Goal: Task Accomplishment & Management: Manage account settings

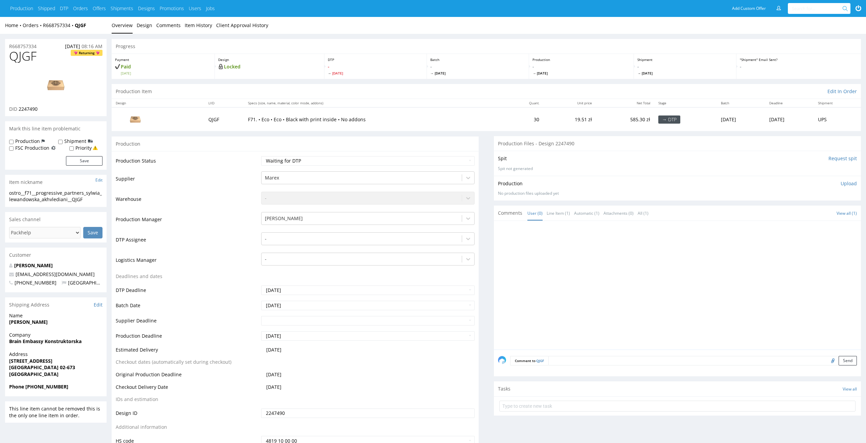
click at [370, 137] on div "Production" at bounding box center [295, 143] width 367 height 15
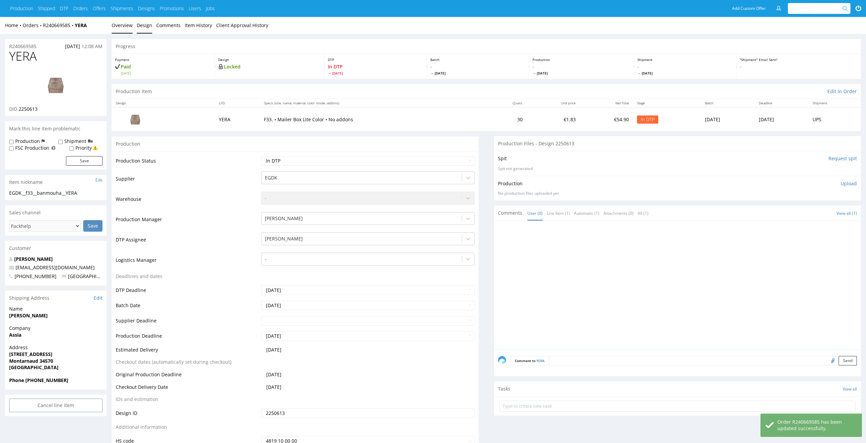
click at [139, 23] on link "Design" at bounding box center [145, 25] width 16 height 17
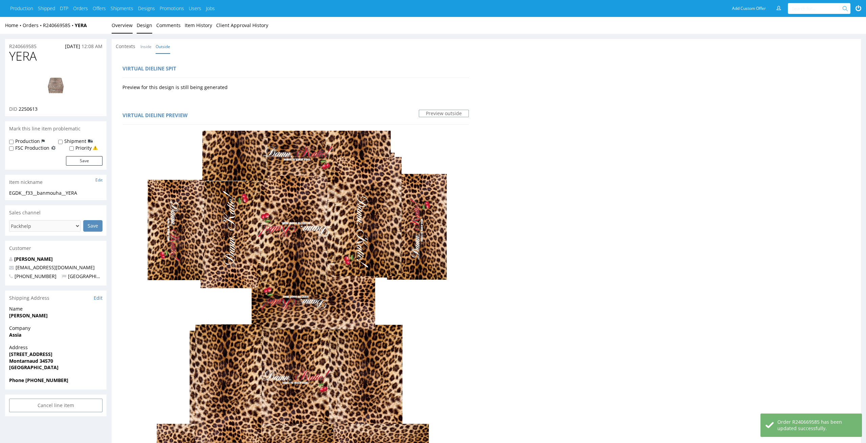
click at [126, 30] on link "Overview" at bounding box center [122, 25] width 21 height 17
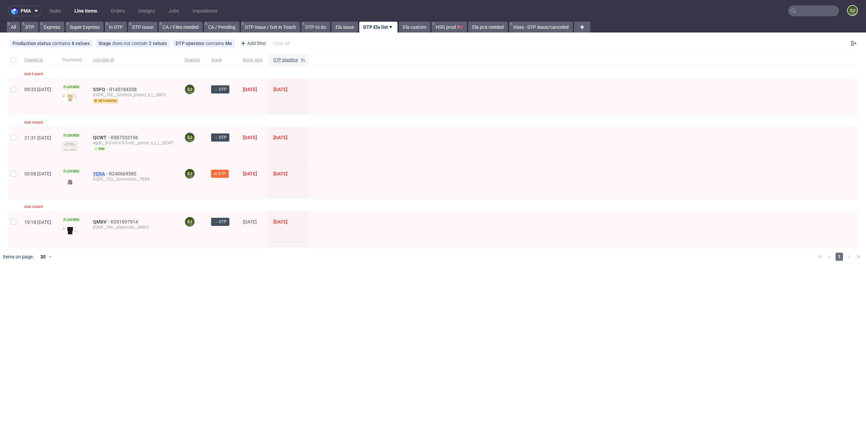
click at [109, 172] on span "YERA" at bounding box center [101, 173] width 16 height 5
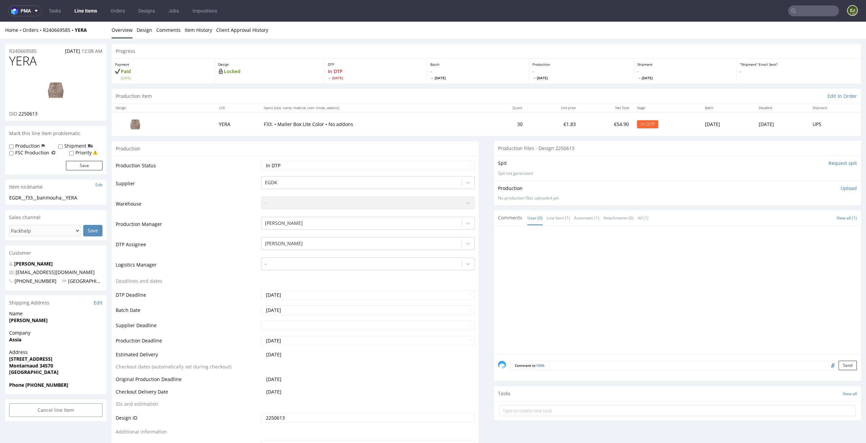
click at [430, 171] on td "Waiting for Artwork Waiting for Diecut Waiting for Mockup Waiting for DTP Waiti…" at bounding box center [368, 167] width 216 height 15
click at [434, 164] on select "Waiting for Artwork Waiting for Diecut Waiting for Mockup Waiting for DTP Waiti…" at bounding box center [368, 165] width 214 height 9
select select "dtp_issue"
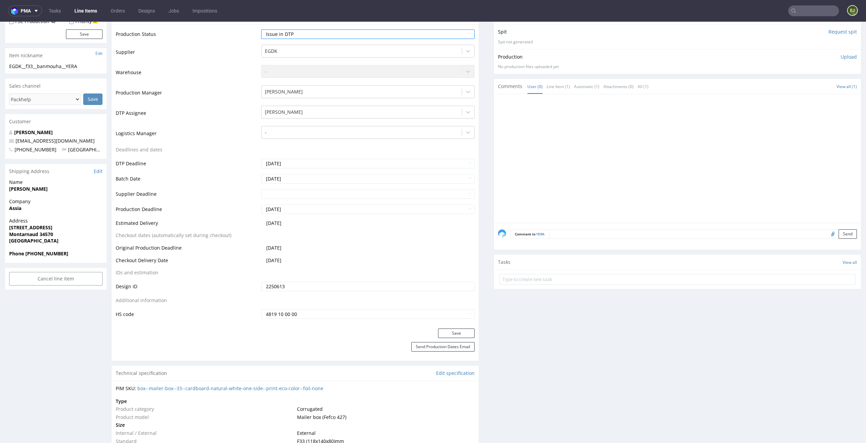
scroll to position [178, 0]
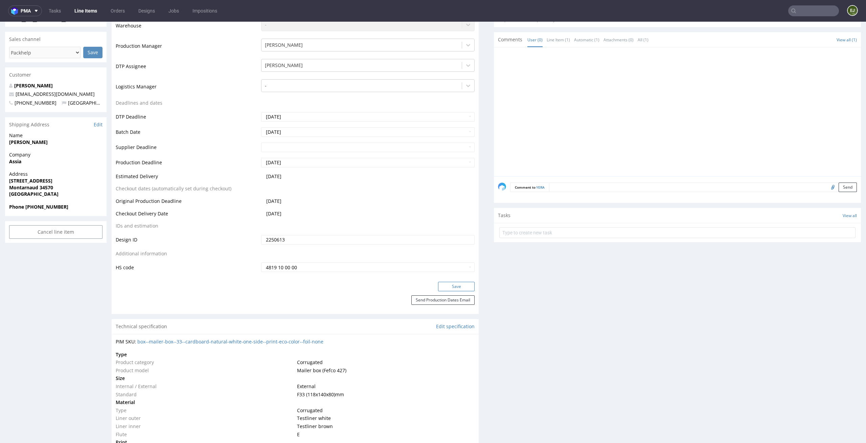
click at [454, 284] on button "Save" at bounding box center [456, 286] width 37 height 9
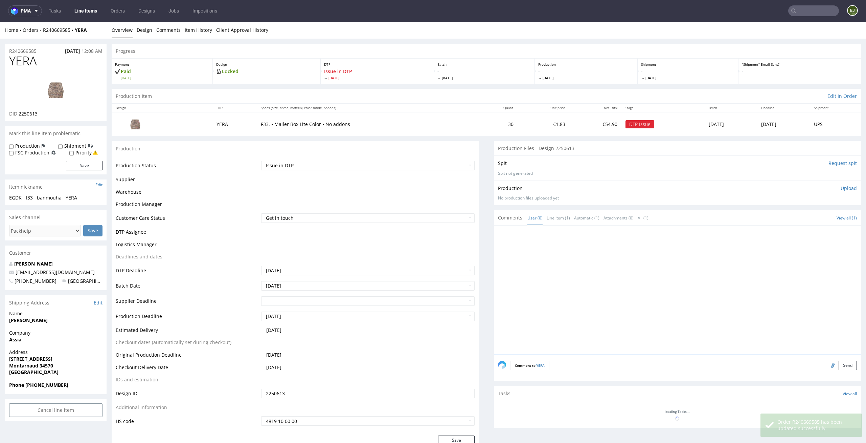
scroll to position [178, 0]
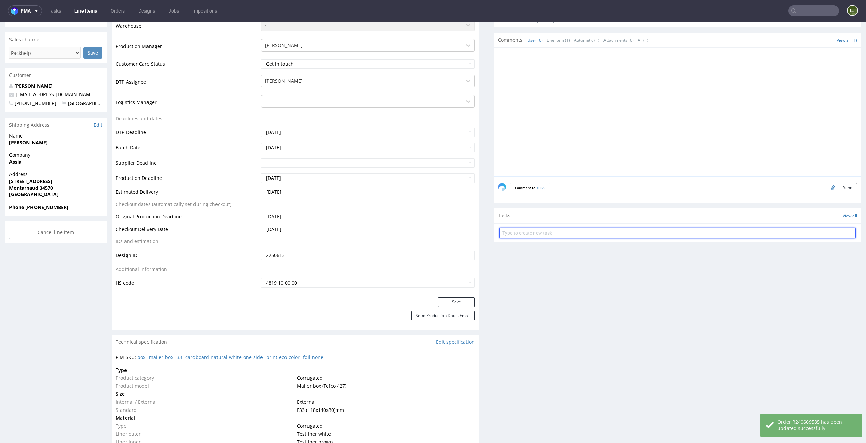
click at [528, 235] on input "text" at bounding box center [678, 232] width 356 height 11
type input "issue"
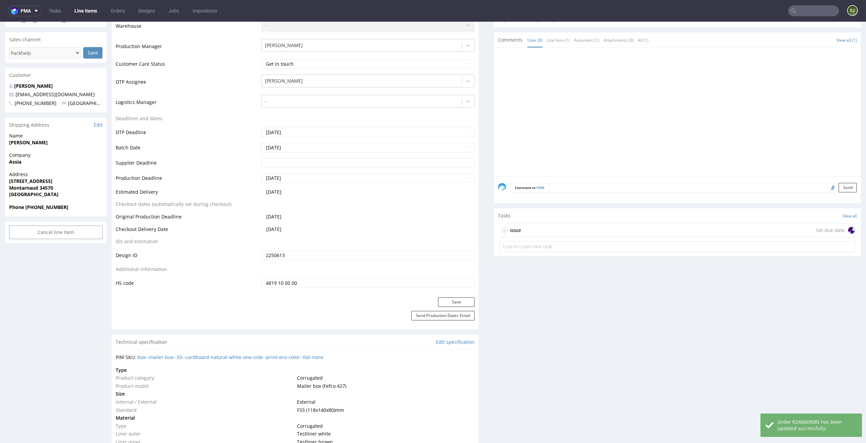
click at [526, 231] on div "issue Set due date" at bounding box center [678, 230] width 356 height 14
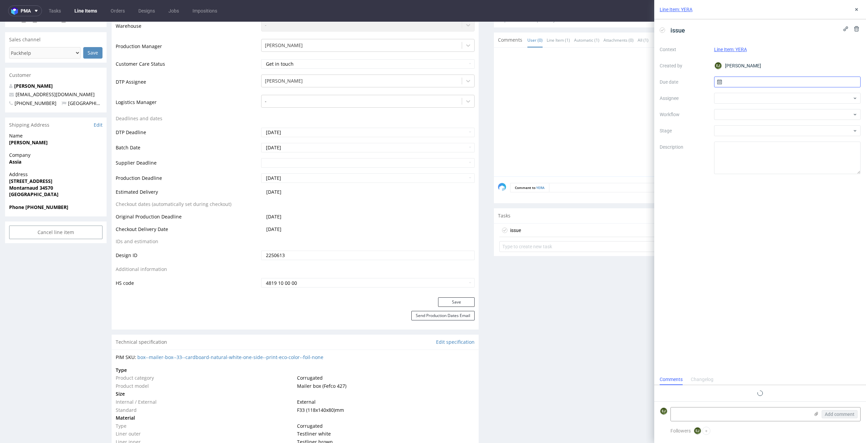
scroll to position [5, 0]
click at [738, 80] on input "text" at bounding box center [787, 81] width 147 height 11
click at [769, 172] on button "25" at bounding box center [766, 169] width 10 height 11
type input "25/08/2025"
click at [775, 119] on div at bounding box center [787, 114] width 147 height 11
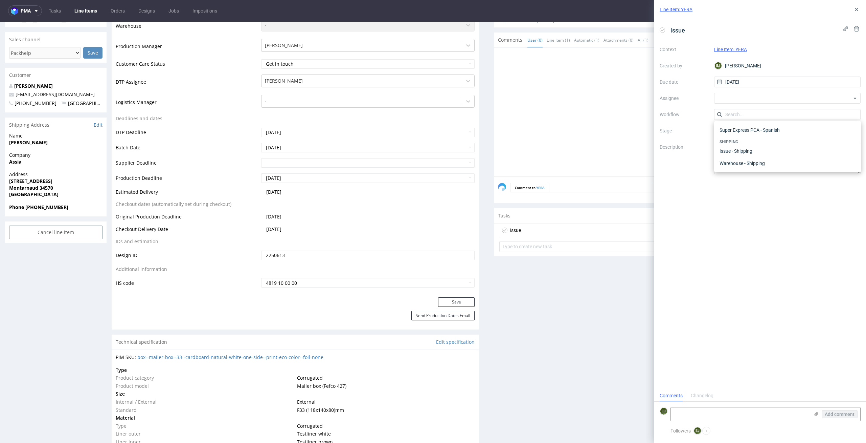
scroll to position [0, 0]
click at [804, 154] on div "DTP - Issue" at bounding box center [787, 151] width 141 height 12
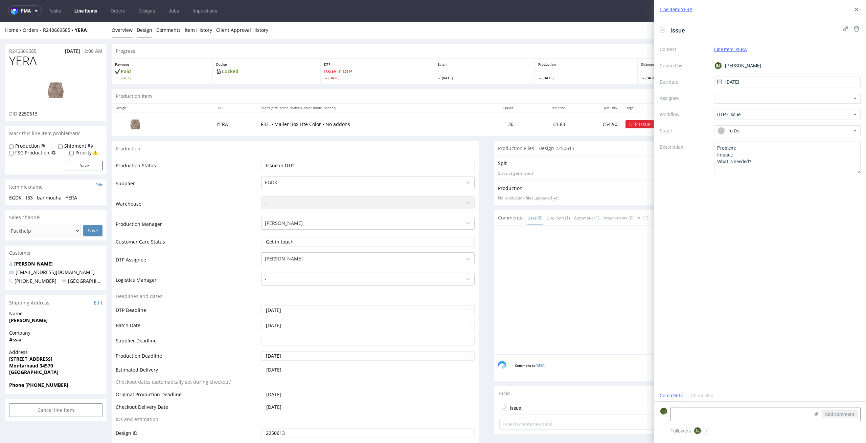
click at [149, 28] on link "Design" at bounding box center [145, 30] width 16 height 17
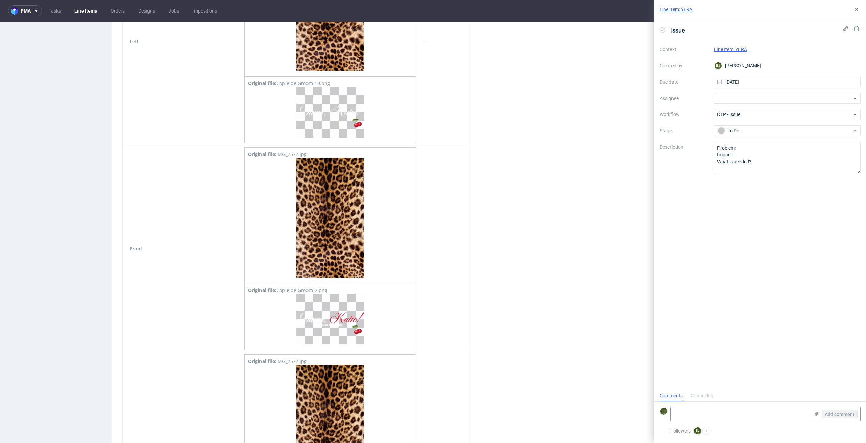
scroll to position [1619, 0]
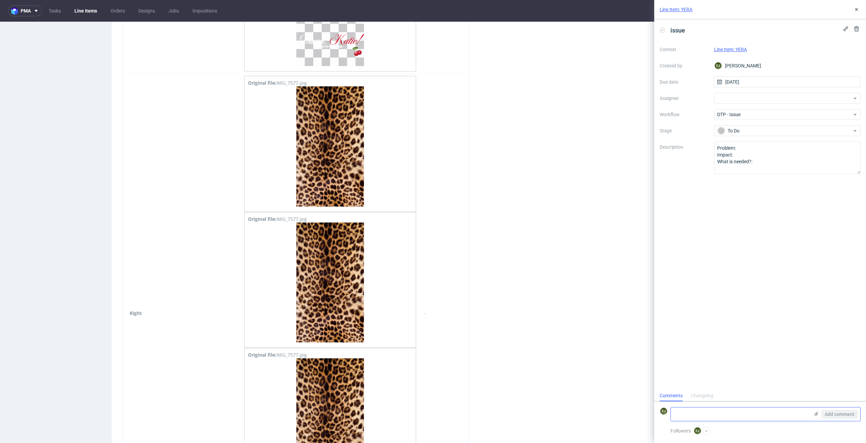
click at [708, 415] on textarea at bounding box center [740, 414] width 139 height 14
type textarea "With this type of packaging, we do not print the background. I suggest changing…"
click at [853, 414] on span "Add comment" at bounding box center [840, 414] width 30 height 5
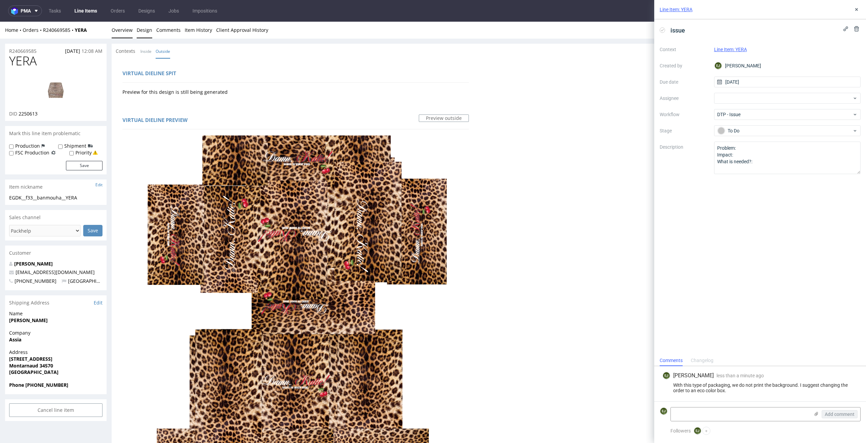
click at [118, 35] on link "Overview" at bounding box center [122, 30] width 21 height 17
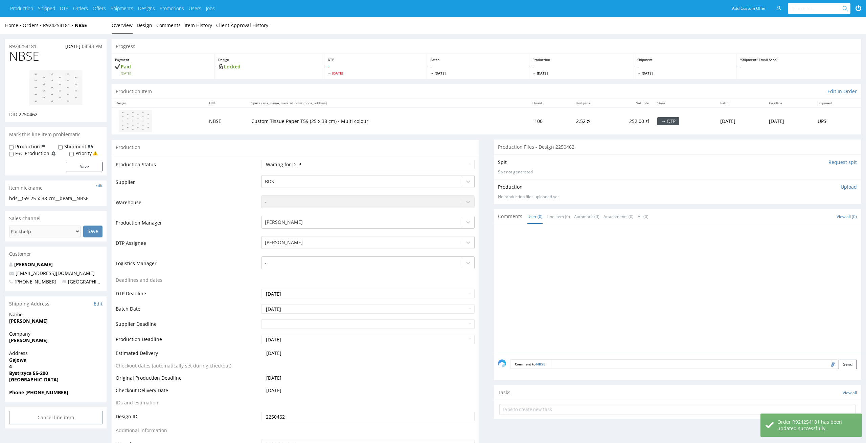
click at [151, 31] on div "Home Orders R924254181 NBSE Overview Design Comments Item History Client Approv…" at bounding box center [433, 25] width 866 height 17
click at [143, 24] on link "Design" at bounding box center [145, 25] width 16 height 17
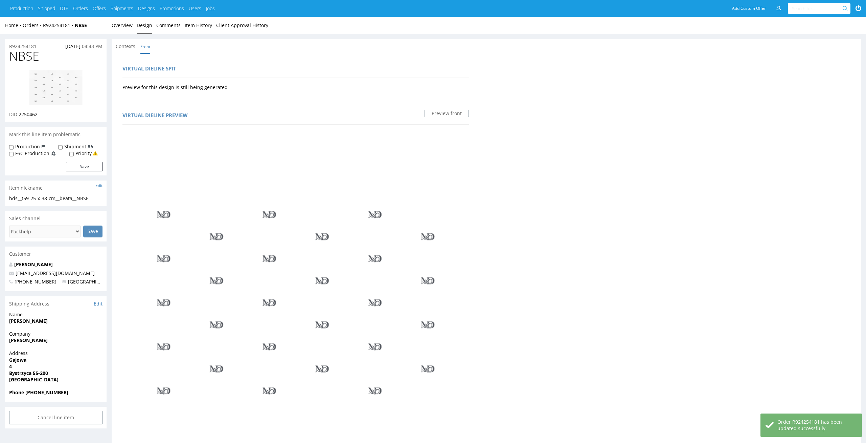
click at [63, 77] on img at bounding box center [56, 88] width 54 height 36
click at [121, 30] on link "Overview" at bounding box center [122, 25] width 21 height 17
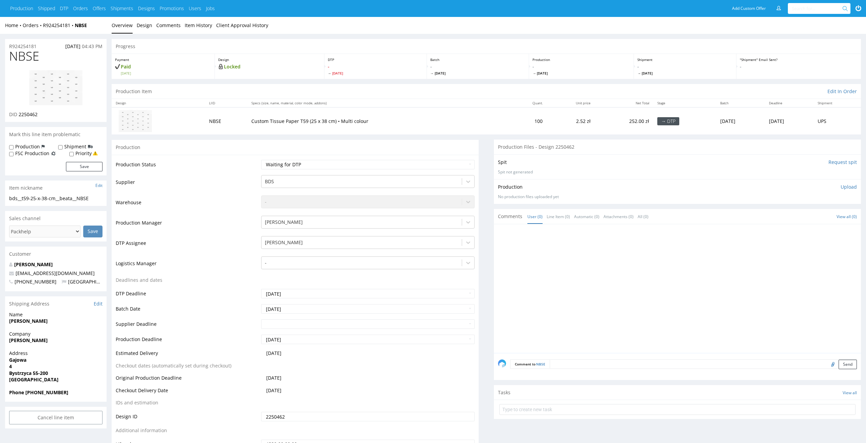
click at [272, 157] on div "Production Status Waiting for Artwork Waiting for Diecut Waiting for Mockup Wai…" at bounding box center [295, 307] width 367 height 304
click at [272, 160] on select "Waiting for Artwork Waiting for Diecut Waiting for Mockup Waiting for DTP Waiti…" at bounding box center [368, 164] width 214 height 9
select select "dtp_in_process"
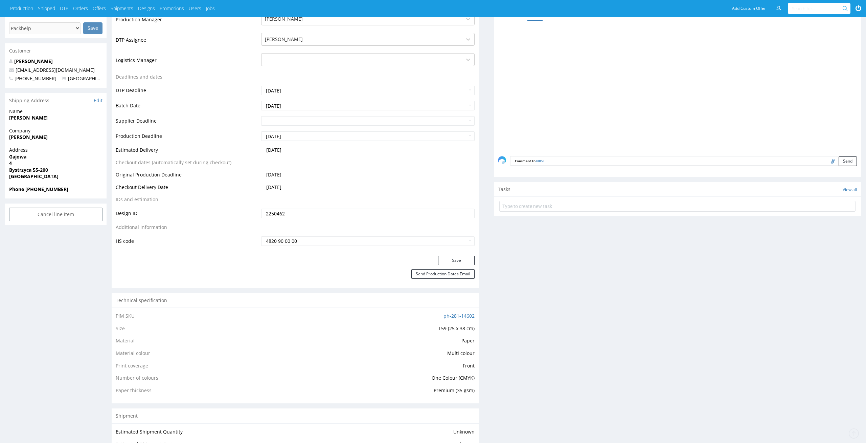
scroll to position [212, 0]
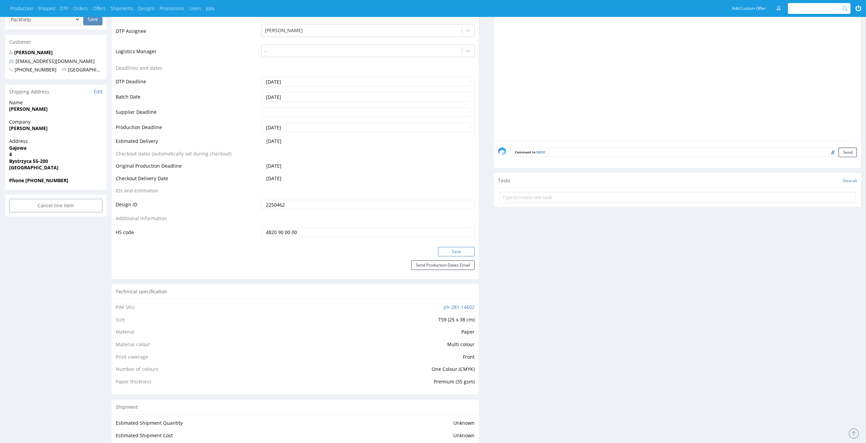
click at [458, 249] on button "Save" at bounding box center [456, 251] width 37 height 9
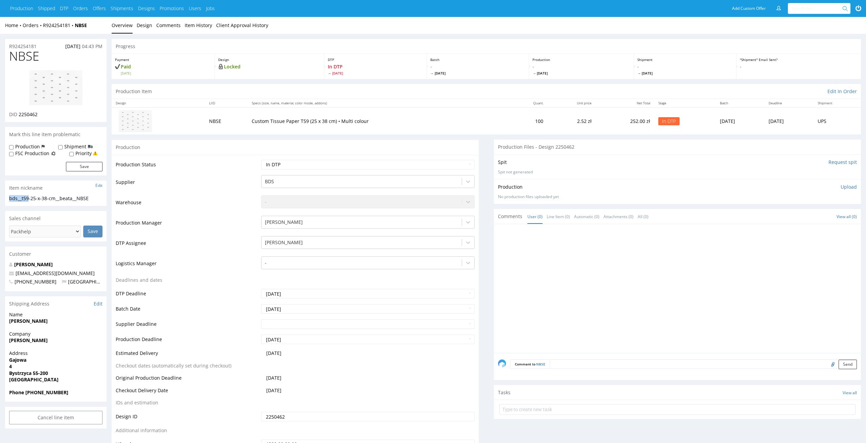
drag, startPoint x: 30, startPoint y: 198, endPoint x: 0, endPoint y: 198, distance: 29.8
copy div "bds__t59"
click at [137, 24] on link "Design" at bounding box center [145, 25] width 16 height 17
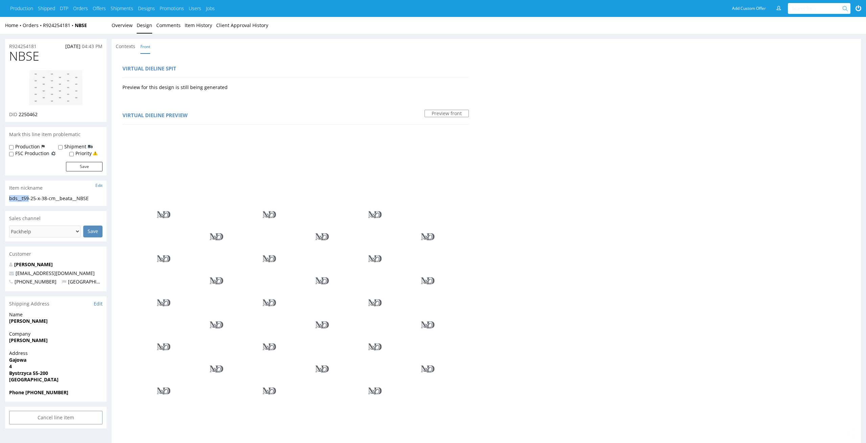
scroll to position [344, 0]
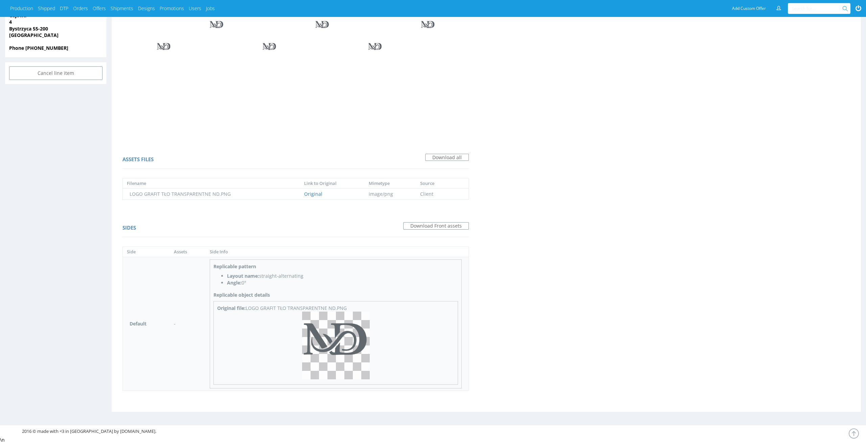
click at [340, 331] on img at bounding box center [336, 345] width 68 height 68
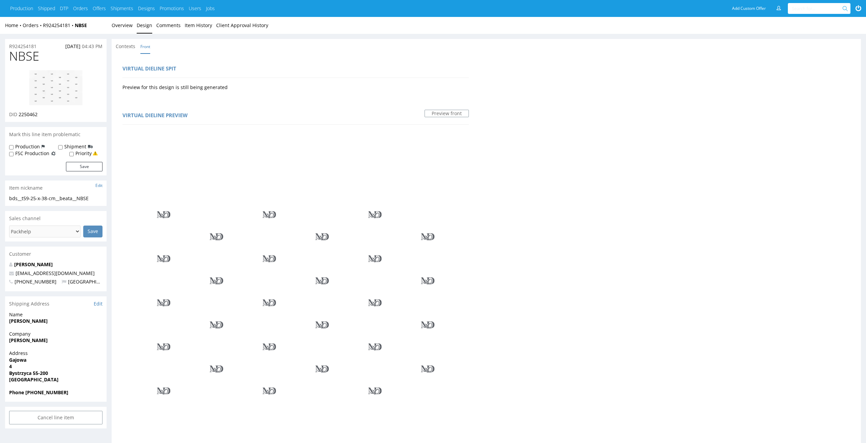
drag, startPoint x: 38, startPoint y: 57, endPoint x: 0, endPoint y: 59, distance: 37.6
click at [0, 59] on div "R924254181 18.08.2025 04:43 PM NBSE DID 2250462 Mark this line item problematic…" at bounding box center [433, 400] width 866 height 732
copy span "NBSE"
drag, startPoint x: 57, startPoint y: 114, endPoint x: 20, endPoint y: 114, distance: 36.9
click at [20, 114] on div "DID 2250462" at bounding box center [55, 114] width 93 height 7
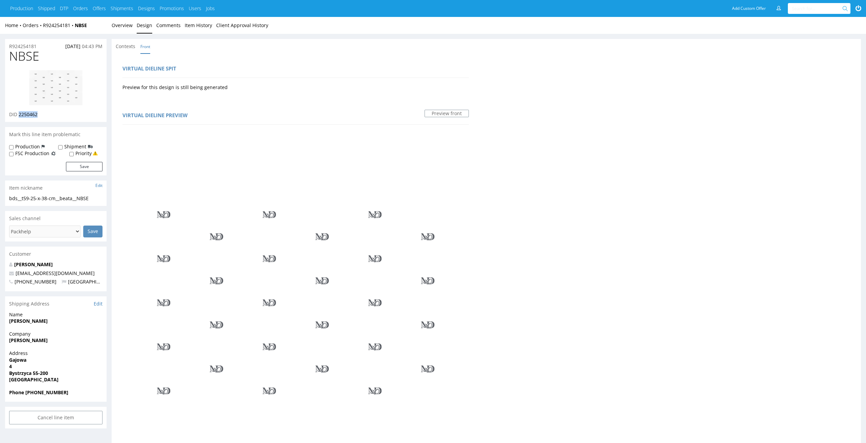
copy span "2250462"
drag, startPoint x: 99, startPoint y: 199, endPoint x: 0, endPoint y: 199, distance: 99.2
click at [0, 199] on div "R924254181 18.08.2025 04:43 PM NBSE DID 2250462 Mark this line item problematic…" at bounding box center [433, 400] width 866 height 732
copy div "bds__t59-25-x-38-cm__beata__NBSE"
drag, startPoint x: 46, startPoint y: 115, endPoint x: 19, endPoint y: 115, distance: 26.7
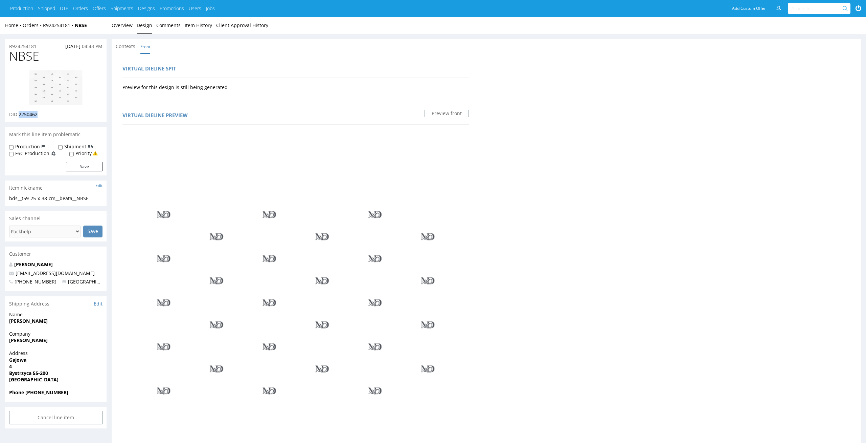
click at [19, 115] on div "DID 2250462" at bounding box center [55, 114] width 93 height 7
copy span "2250462"
drag, startPoint x: 45, startPoint y: 49, endPoint x: 0, endPoint y: 48, distance: 44.7
click at [0, 48] on div "R924254181 18.08.2025 04:43 PM NBSE DID 2250462 Mark this line item problematic…" at bounding box center [433, 400] width 866 height 732
copy p "R924254181"
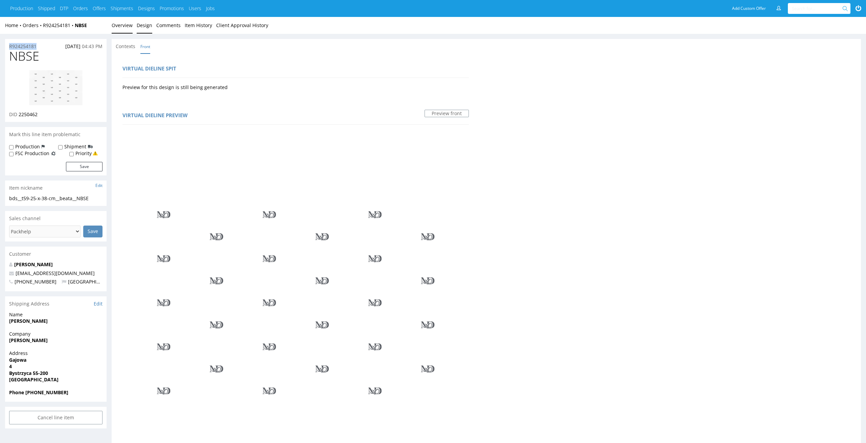
click at [123, 29] on link "Overview" at bounding box center [122, 25] width 21 height 17
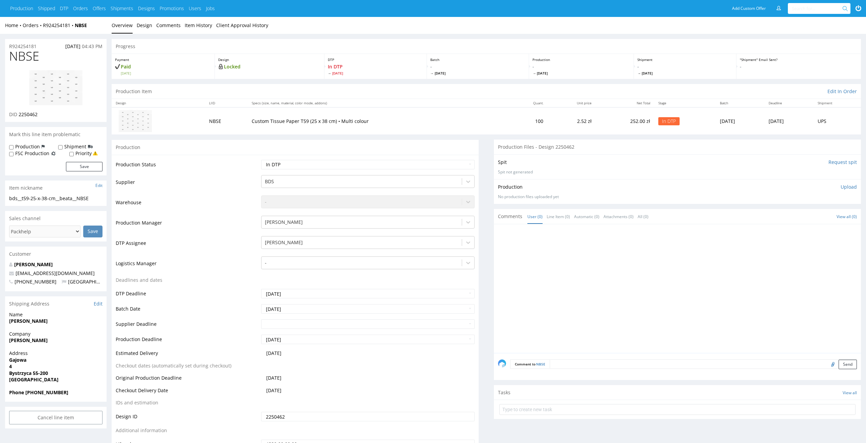
click at [850, 187] on p "Upload" at bounding box center [849, 186] width 16 height 7
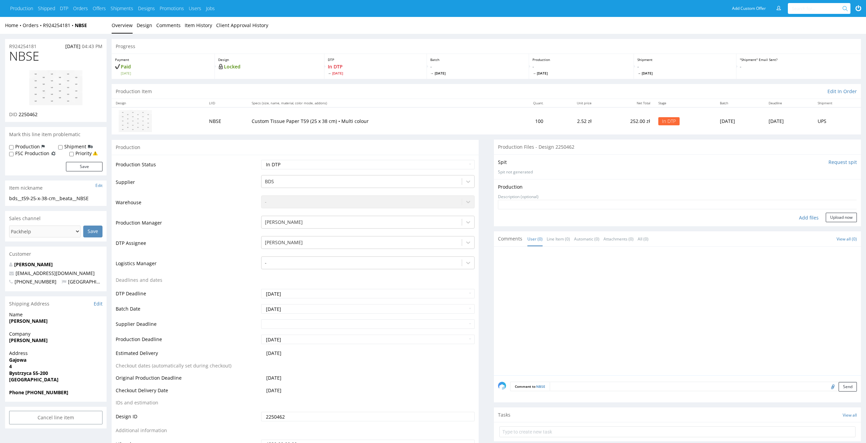
click at [807, 216] on div "Add files" at bounding box center [809, 218] width 34 height 10
type input "C:\fakepath\bds__t59-25-x-38-cm__beata__NBSE__d2250462__oR924254181.pdf"
click at [842, 230] on button "Upload now" at bounding box center [841, 227] width 31 height 9
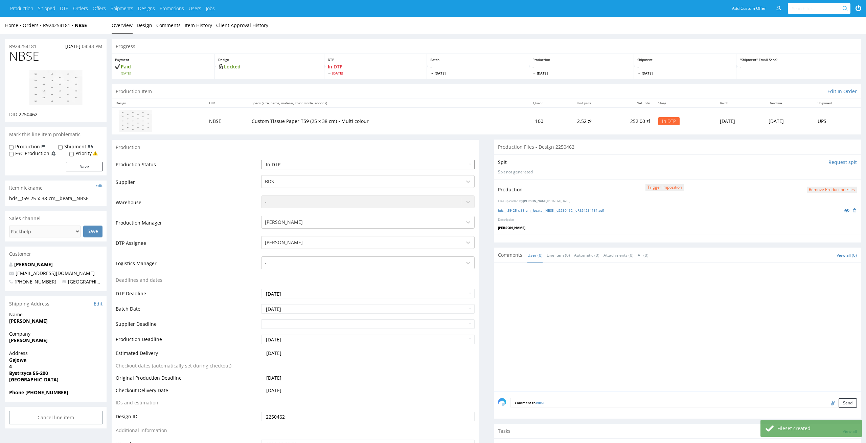
click at [452, 160] on select "Waiting for Artwork Waiting for Diecut Waiting for Mockup Waiting for DTP Waiti…" at bounding box center [368, 164] width 214 height 9
select select "dtp_production_ready"
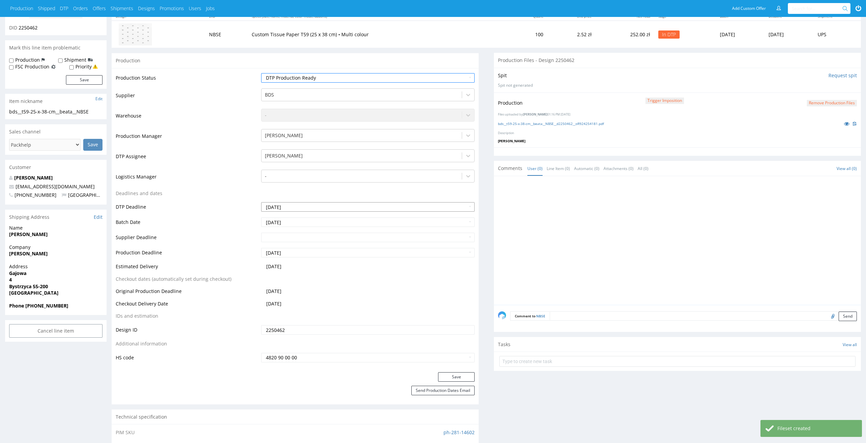
scroll to position [124, 0]
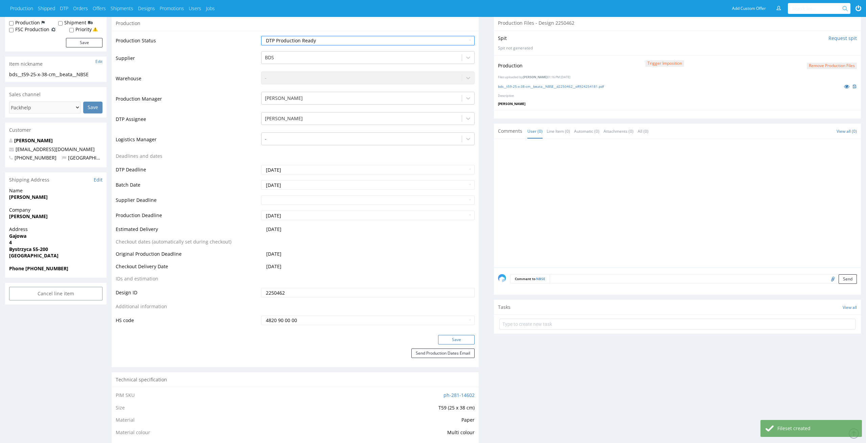
click at [473, 338] on button "Save" at bounding box center [456, 339] width 37 height 9
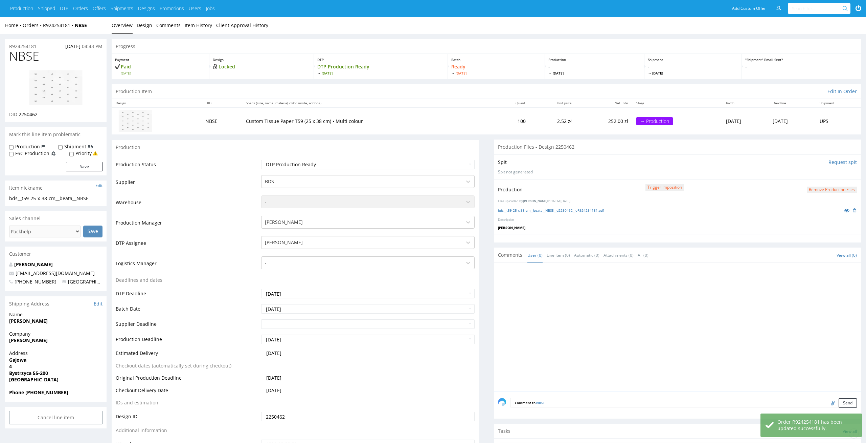
scroll to position [124, 0]
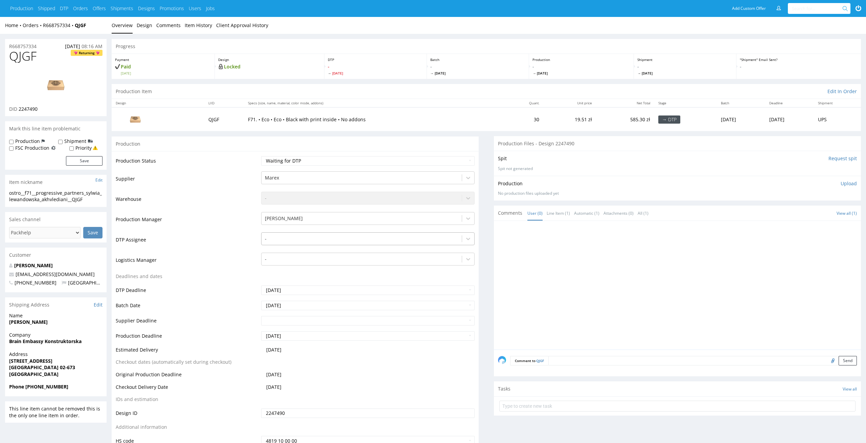
click at [352, 234] on div "-" at bounding box center [362, 238] width 201 height 11
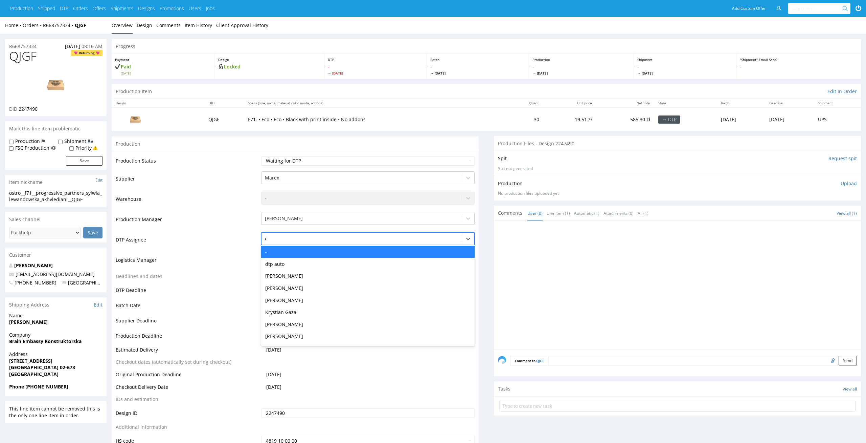
type input "el"
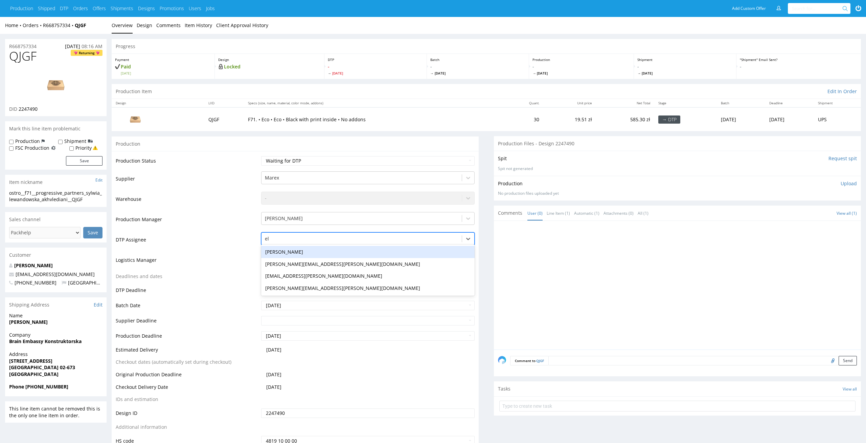
click at [349, 252] on div "[PERSON_NAME]" at bounding box center [368, 252] width 214 height 12
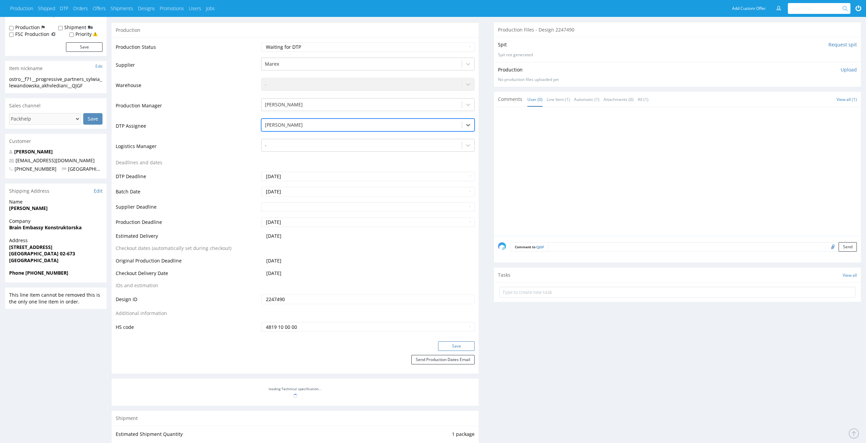
click at [447, 349] on button "Save" at bounding box center [456, 345] width 37 height 9
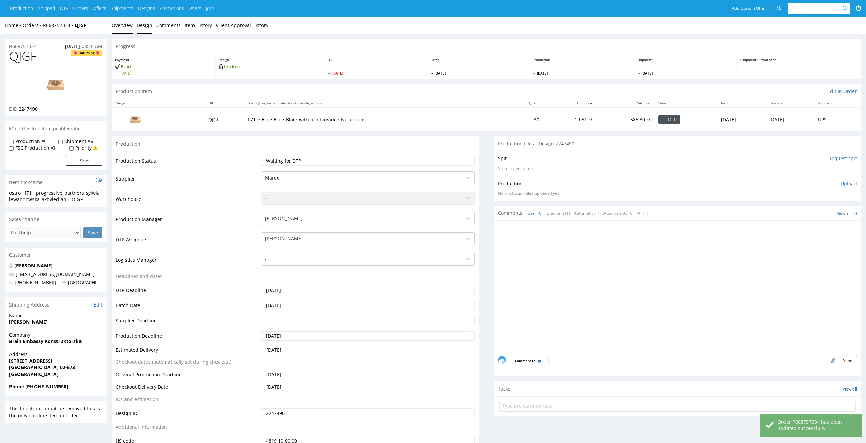
click at [137, 30] on link "Design" at bounding box center [145, 25] width 16 height 17
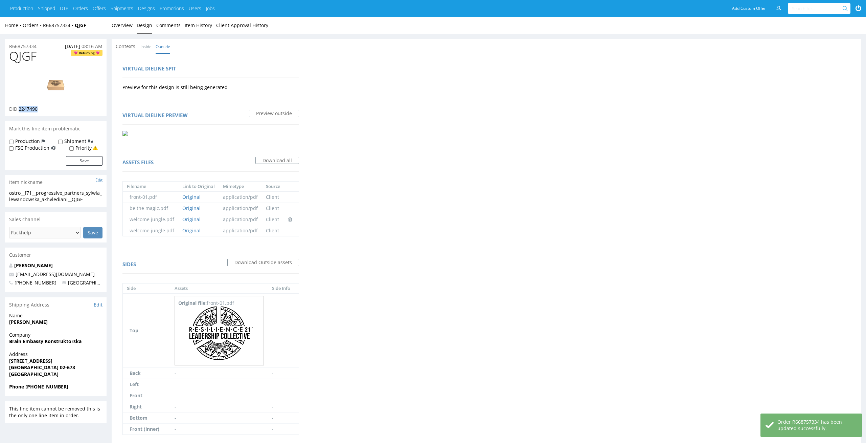
drag, startPoint x: 41, startPoint y: 110, endPoint x: 19, endPoint y: 110, distance: 22.3
click at [19, 110] on div "DID 2247490" at bounding box center [55, 109] width 93 height 7
copy span "2247490"
click at [63, 94] on img at bounding box center [56, 85] width 54 height 30
click at [232, 336] on img at bounding box center [219, 333] width 68 height 54
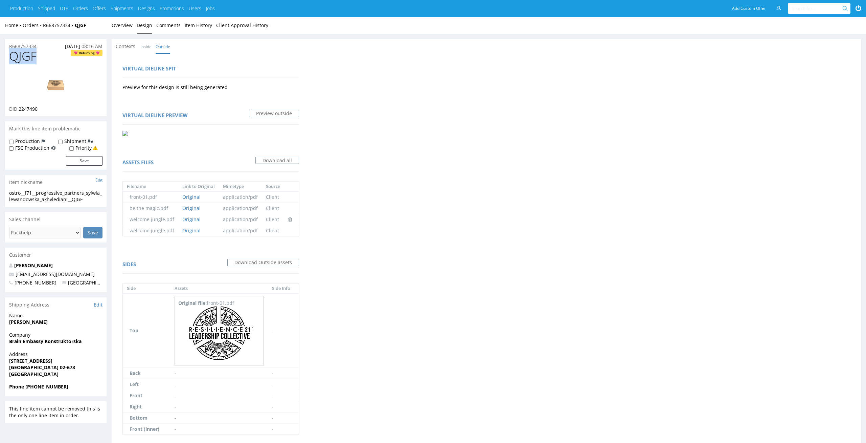
drag, startPoint x: 44, startPoint y: 53, endPoint x: 0, endPoint y: 54, distance: 44.3
click at [0, 53] on div "R668757334 18.08.2025 08:16 AM QJGF Returning DID 2247490 Mark this line item p…" at bounding box center [433, 250] width 866 height 432
copy span "QJGF"
click at [131, 23] on link "Overview" at bounding box center [122, 25] width 21 height 17
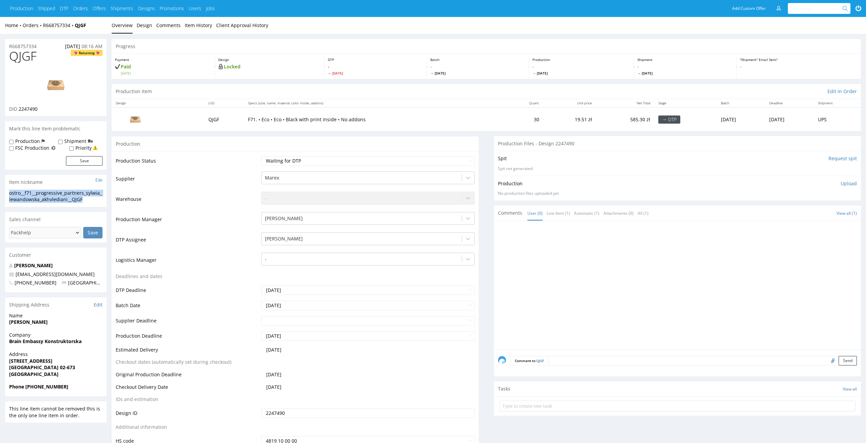
drag, startPoint x: 92, startPoint y: 199, endPoint x: 6, endPoint y: 192, distance: 87.0
click at [6, 192] on div "ostro__f71__progressive_partners_sylwia_lewandowska_akhvlediani__QJGF ostro__f7…" at bounding box center [56, 198] width 102 height 17
copy div "ostro__f71__progressive_partners_sylwia_lewandowska_akhvlediani__QJGF"
drag, startPoint x: 43, startPoint y: 108, endPoint x: 19, endPoint y: 108, distance: 23.7
click at [19, 108] on div "DID 2247490" at bounding box center [55, 109] width 93 height 7
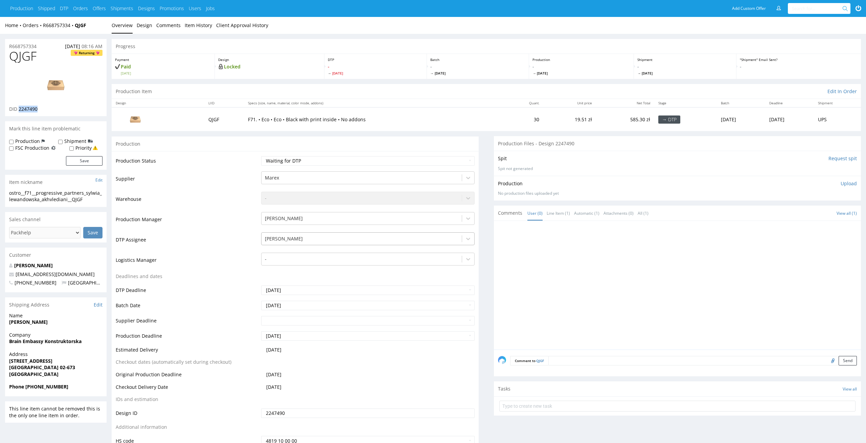
copy span "2247490"
drag, startPoint x: 40, startPoint y: 47, endPoint x: 0, endPoint y: 49, distance: 40.0
copy p "R668757334"
click at [846, 183] on p "Upload" at bounding box center [849, 183] width 16 height 7
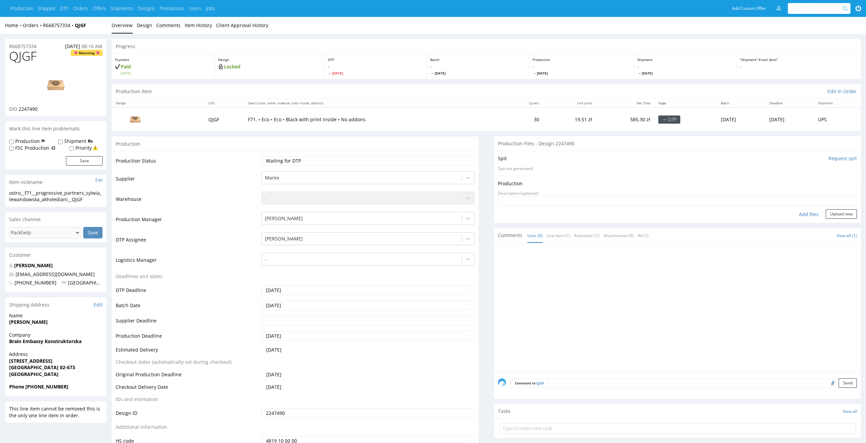
click at [814, 215] on div "Add files" at bounding box center [809, 214] width 34 height 10
type input "C:\fakepath\ostro__f71__progressive_partners_sylwia_lewandowska_akhvlediani__QJ…"
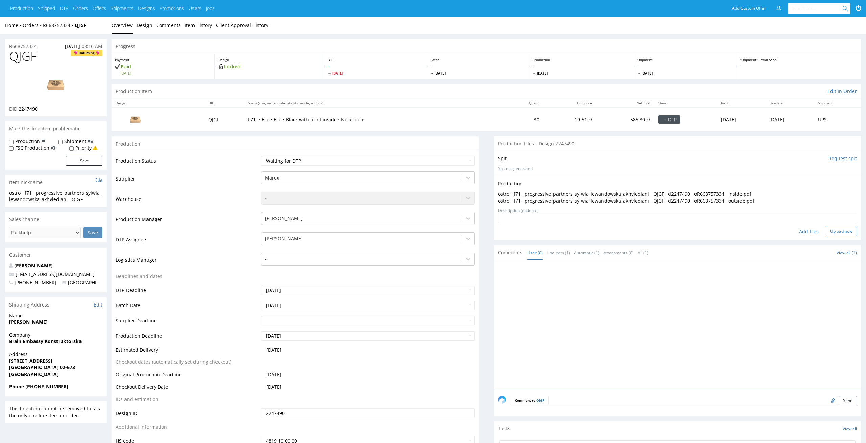
click at [848, 233] on button "Upload now" at bounding box center [841, 230] width 31 height 9
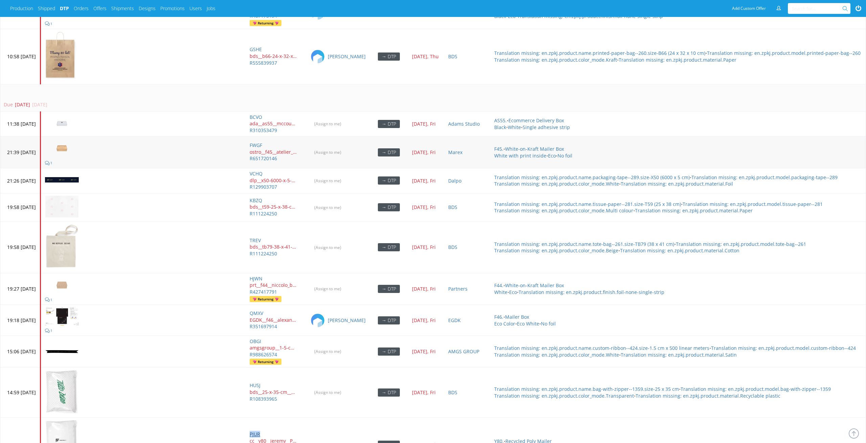
scroll to position [2790, 0]
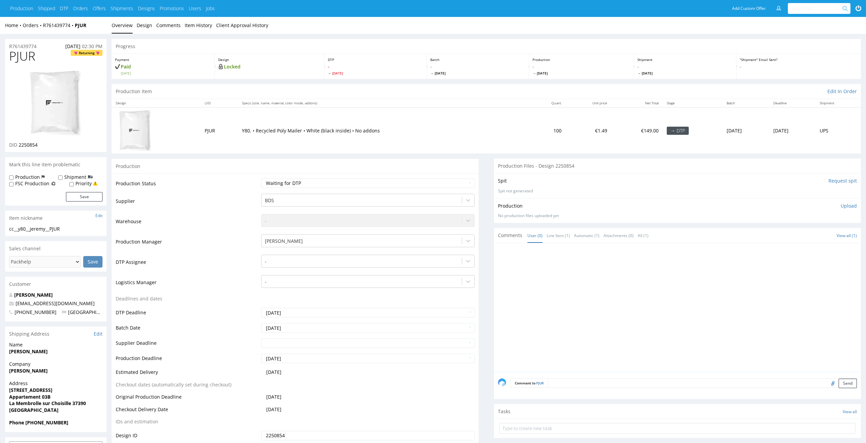
click at [353, 126] on td "Y80. • Recycled Poly Mailer • White (black inside) • No addons" at bounding box center [383, 130] width 291 height 46
click at [153, 26] on li "Design" at bounding box center [147, 25] width 20 height 7
click at [144, 24] on link "Design" at bounding box center [145, 25] width 16 height 17
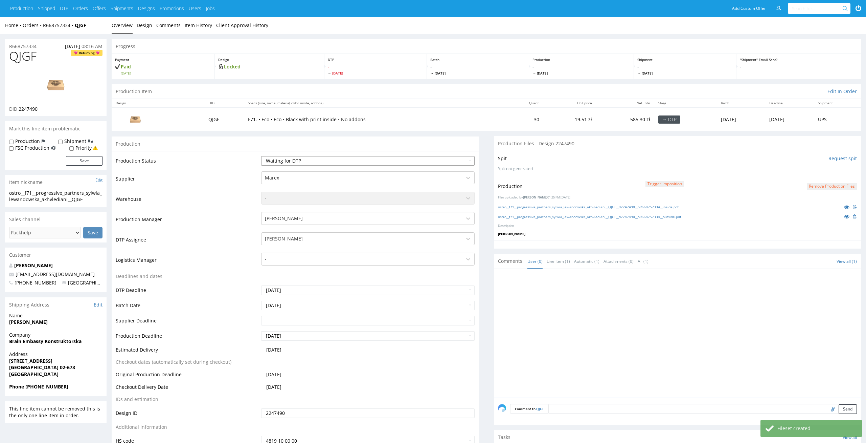
click at [467, 161] on select "Waiting for Artwork Waiting for Diecut Waiting for Mockup Waiting for DTP Waiti…" at bounding box center [368, 160] width 214 height 9
select select "dtp_production_ready"
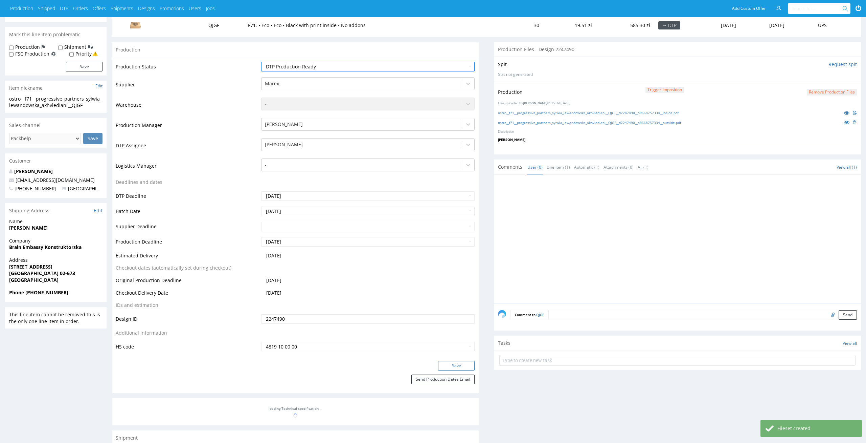
click at [470, 362] on button "Save" at bounding box center [456, 365] width 37 height 9
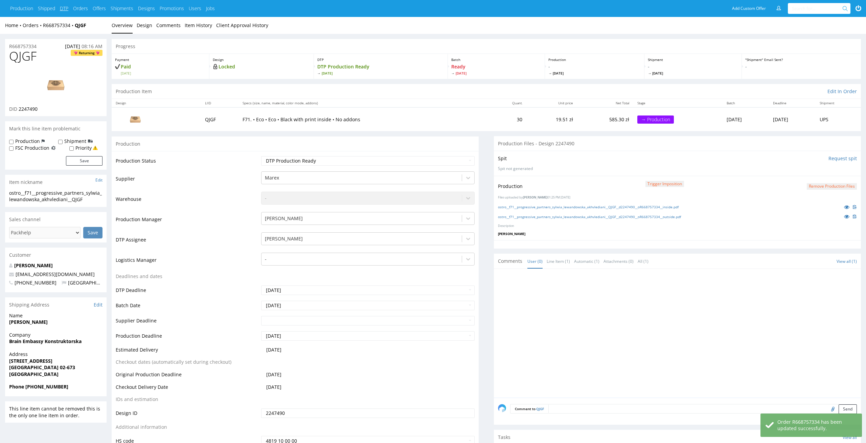
click at [67, 8] on link "DTP" at bounding box center [64, 8] width 8 height 7
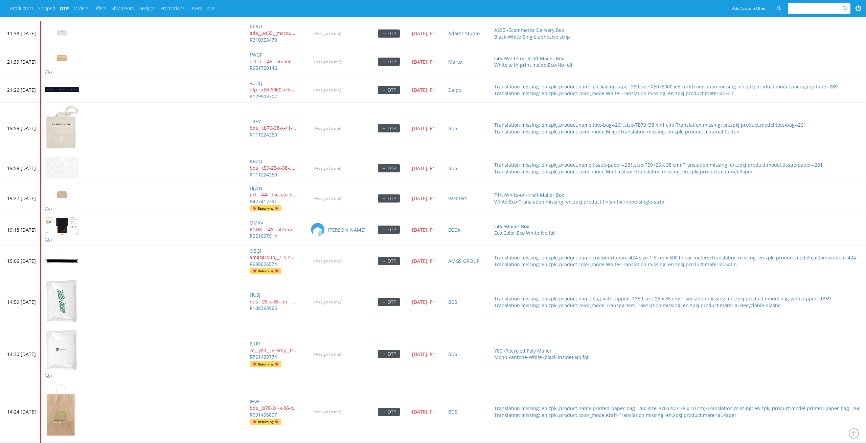
scroll to position [2912, 0]
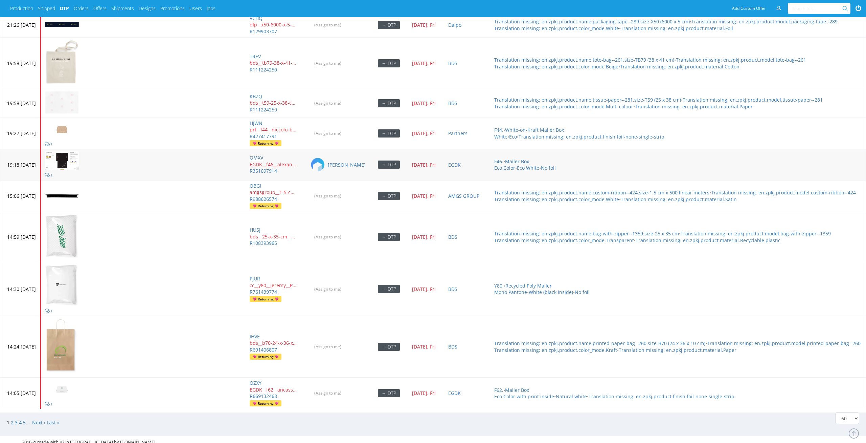
click at [263, 154] on link "QMXV" at bounding box center [257, 157] width 14 height 6
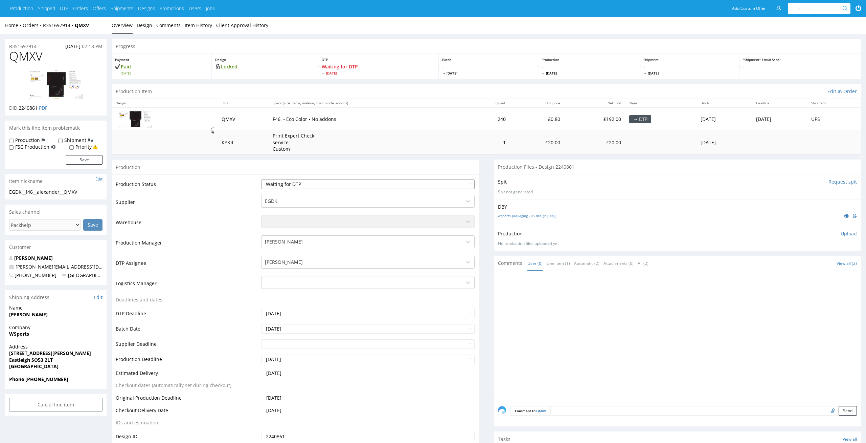
click at [437, 184] on select "Waiting for Artwork Waiting for Diecut Waiting for Mockup Waiting for DTP Waiti…" at bounding box center [368, 183] width 214 height 9
select select "dtp_in_process"
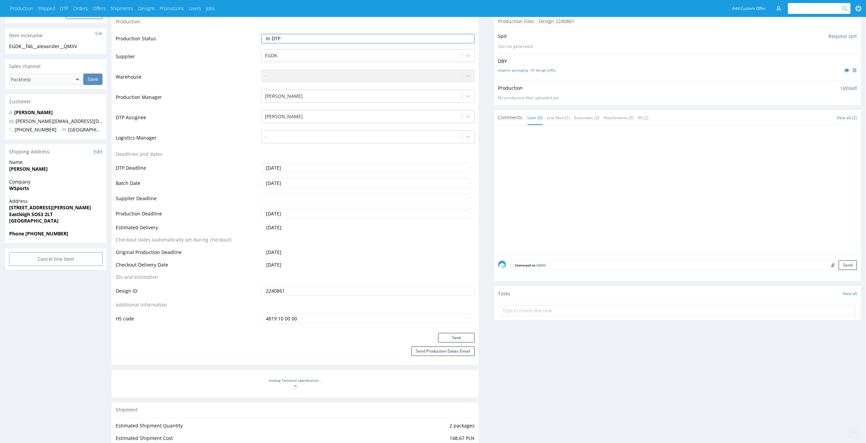
scroll to position [148, 0]
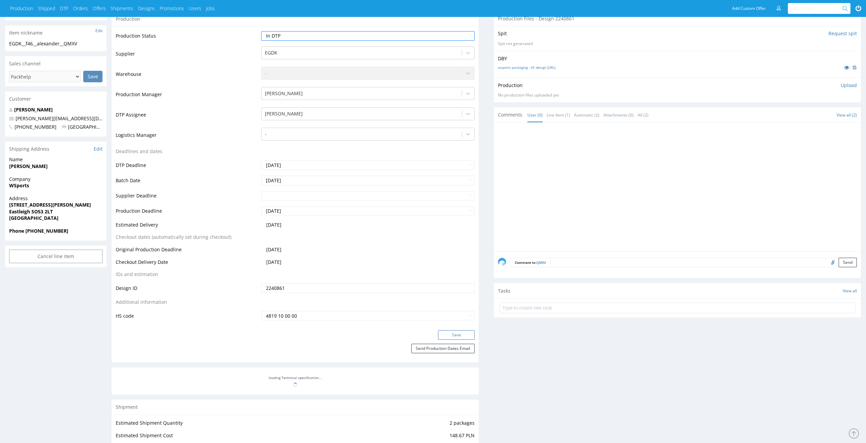
click at [449, 335] on button "Save" at bounding box center [456, 334] width 37 height 9
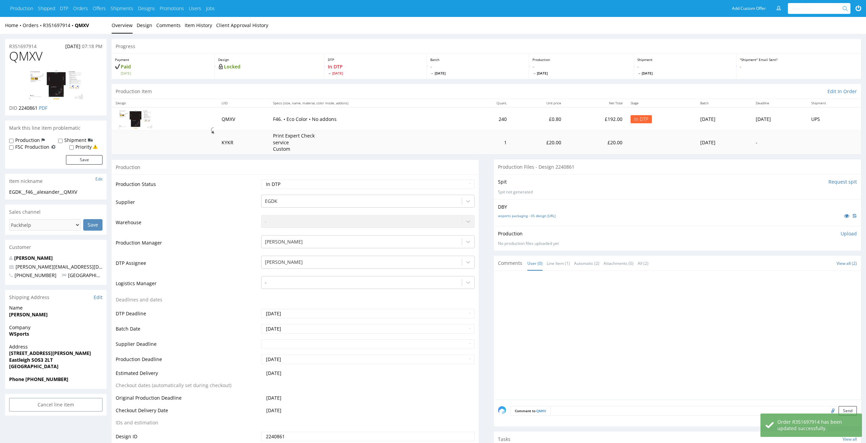
click at [521, 218] on div "wsports packaging - 05 design [URL]" at bounding box center [677, 215] width 359 height 7
click at [526, 217] on link "wsports packaging - 05 design [URL]" at bounding box center [527, 215] width 58 height 5
click at [347, 69] on p "In DTP Fri 22 Aug" at bounding box center [375, 69] width 95 height 12
drag, startPoint x: 35, startPoint y: 192, endPoint x: 0, endPoint y: 192, distance: 34.5
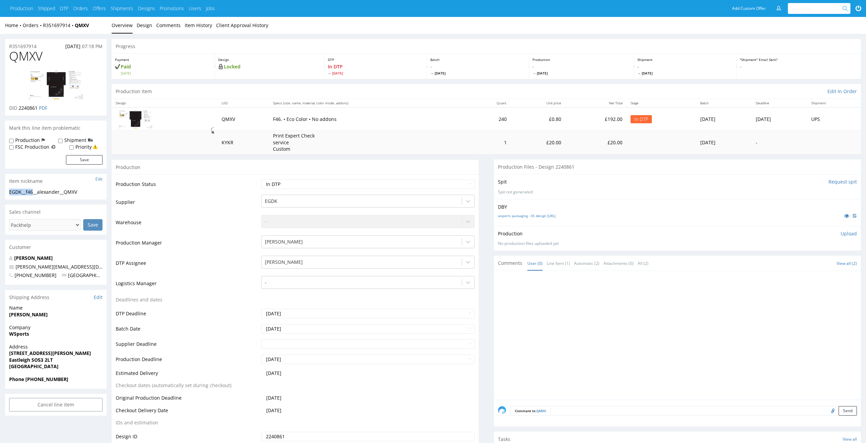
copy div "EGDK__f46"
drag, startPoint x: 44, startPoint y: 55, endPoint x: 0, endPoint y: 55, distance: 43.7
copy span "QMXV"
drag, startPoint x: 81, startPoint y: 191, endPoint x: 0, endPoint y: 192, distance: 80.6
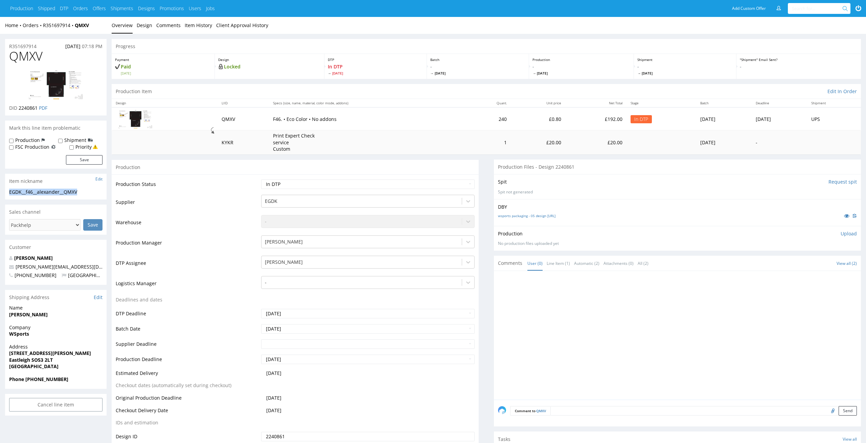
copy div "EGDK__f46__alexander__QMXV"
drag, startPoint x: 38, startPoint y: 108, endPoint x: 19, endPoint y: 108, distance: 18.3
click at [19, 108] on p "DID 2240861 PDF" at bounding box center [28, 108] width 38 height 7
copy span "2240861"
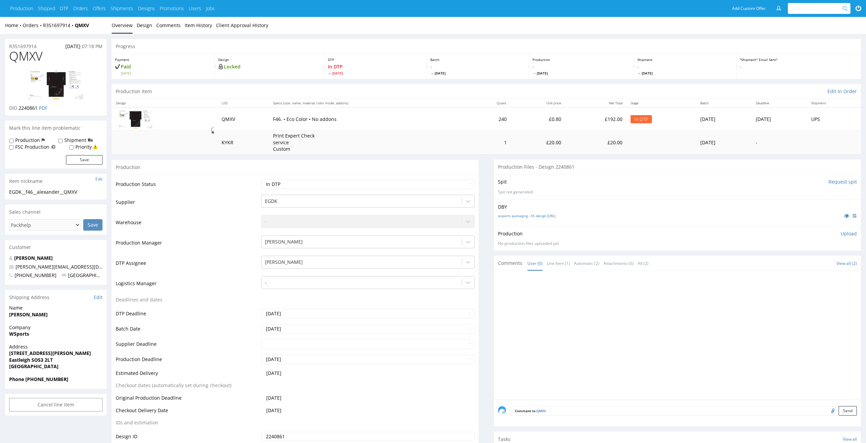
drag, startPoint x: 41, startPoint y: 45, endPoint x: 0, endPoint y: 45, distance: 40.6
copy p "R351697914"
click at [852, 236] on p "Upload" at bounding box center [849, 233] width 16 height 7
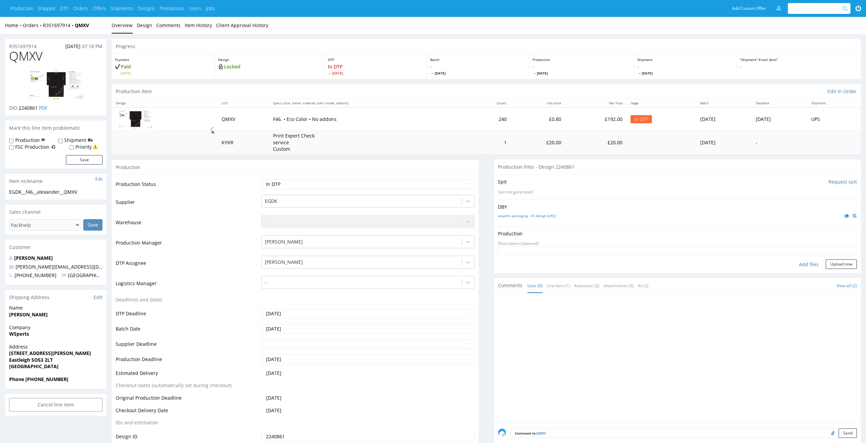
click at [807, 264] on div "Add files" at bounding box center [809, 264] width 34 height 10
type input "C:\fakepath\EGDK__f46__alexander__QMXV__d2240861__oR351697914__outside.pdf"
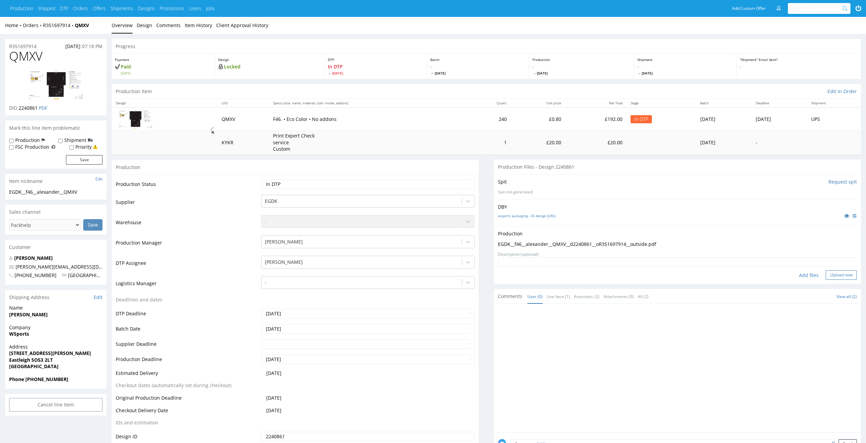
click at [842, 277] on button "Upload now" at bounding box center [841, 274] width 31 height 9
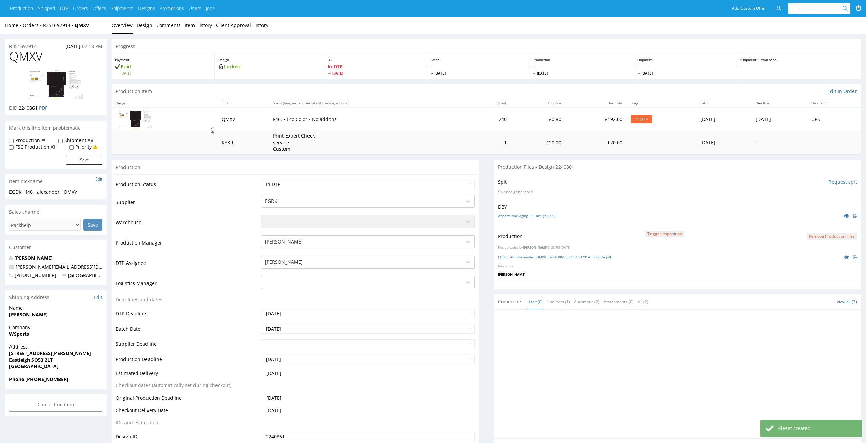
click at [419, 179] on td "Waiting for Artwork Waiting for Diecut Waiting for Mockup Waiting for DTP Waiti…" at bounding box center [368, 186] width 216 height 15
click at [419, 186] on select "Waiting for Artwork Waiting for Diecut Waiting for Mockup Waiting for DTP Waiti…" at bounding box center [368, 183] width 214 height 9
select select "dtp_production_ready"
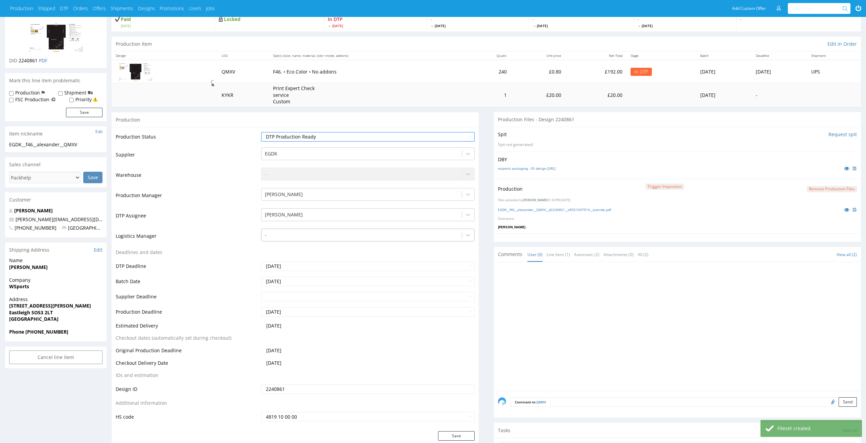
scroll to position [144, 0]
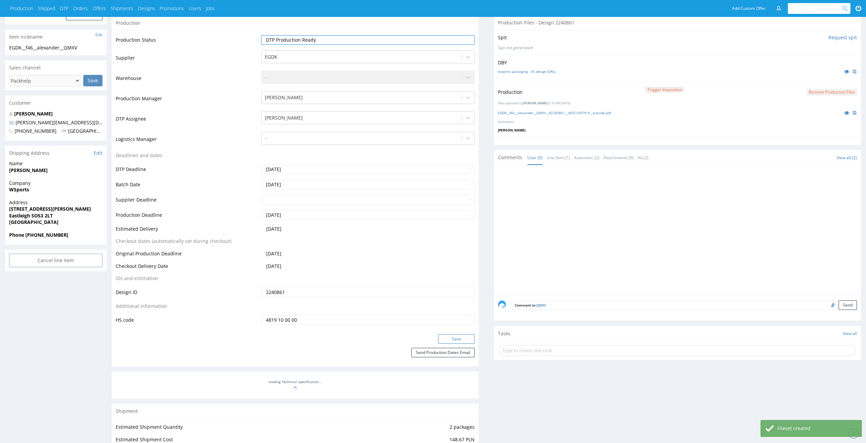
click at [452, 336] on button "Save" at bounding box center [456, 338] width 37 height 9
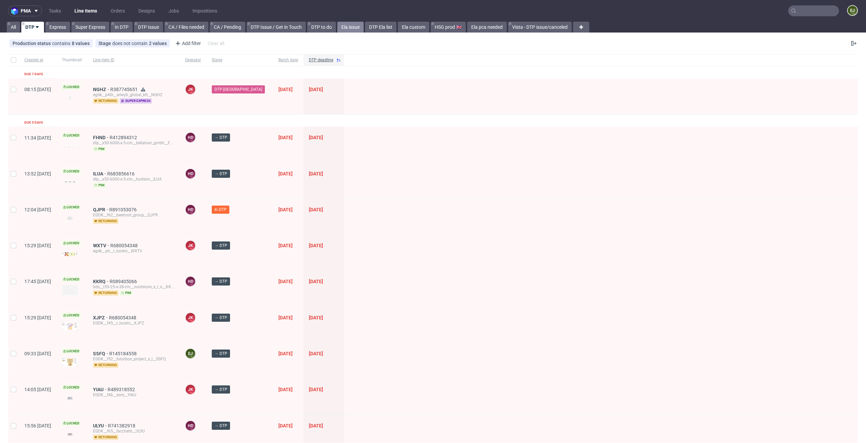
click at [360, 26] on link "Ela issue" at bounding box center [350, 27] width 26 height 11
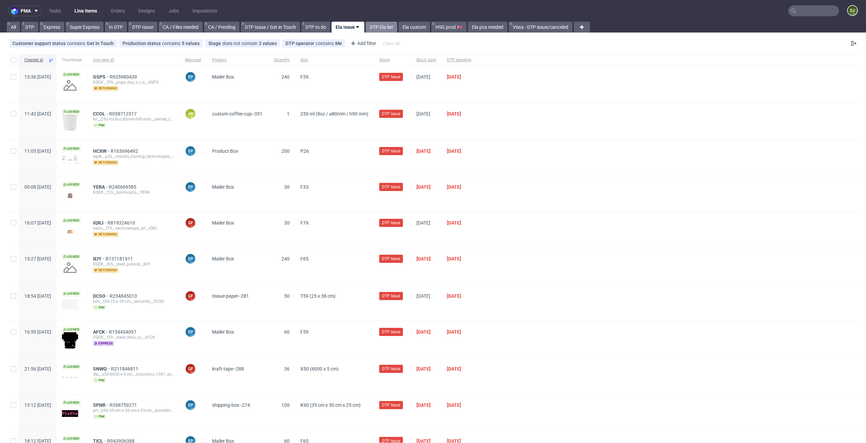
click at [388, 27] on link "DTP Ela list" at bounding box center [381, 27] width 31 height 11
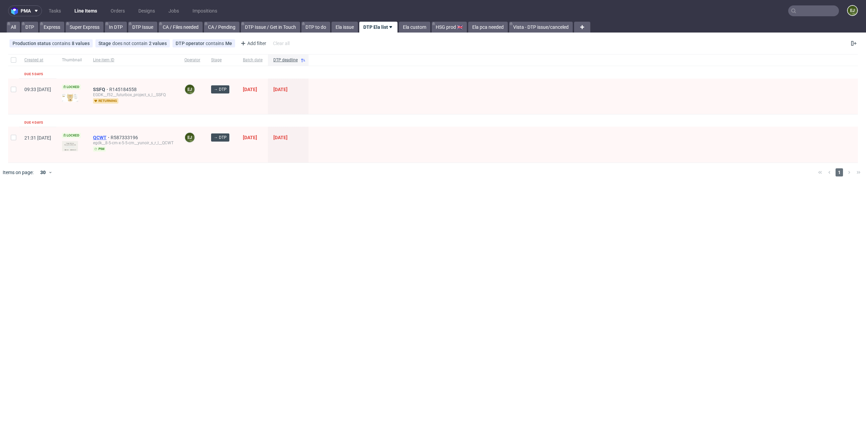
click at [111, 135] on span "QCWT" at bounding box center [102, 137] width 18 height 5
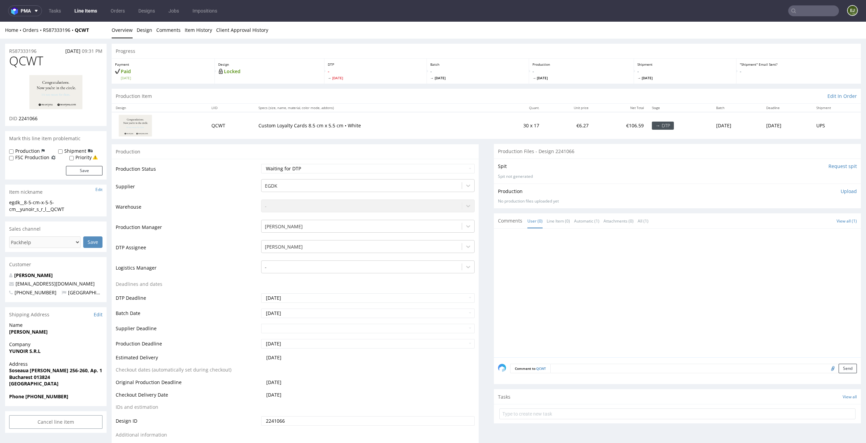
click at [51, 83] on img at bounding box center [56, 92] width 54 height 36
click at [137, 34] on link "Design" at bounding box center [145, 30] width 16 height 17
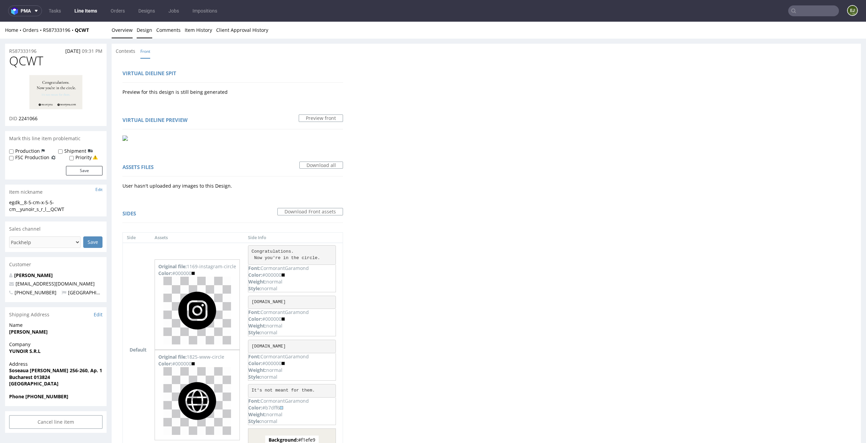
click at [125, 34] on link "Overview" at bounding box center [122, 30] width 21 height 17
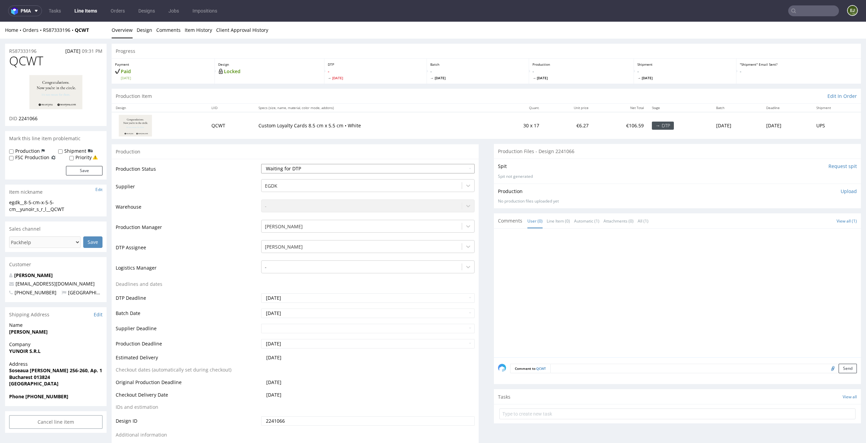
click at [378, 169] on select "Waiting for Artwork Waiting for Diecut Waiting for Mockup Waiting for DTP Waiti…" at bounding box center [368, 168] width 214 height 9
select select "dtp_in_process"
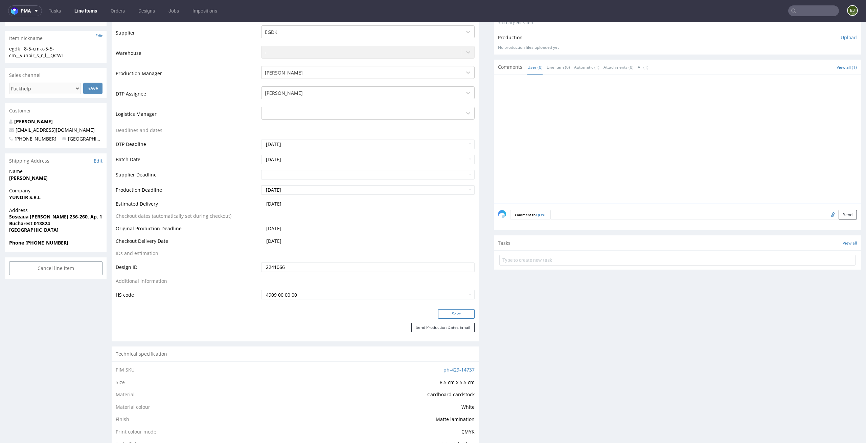
click at [465, 317] on button "Save" at bounding box center [456, 313] width 37 height 9
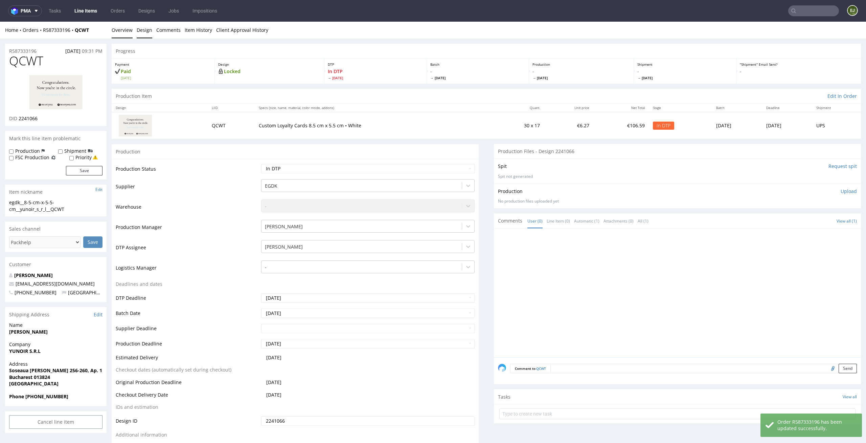
click at [147, 36] on link "Design" at bounding box center [145, 30] width 16 height 17
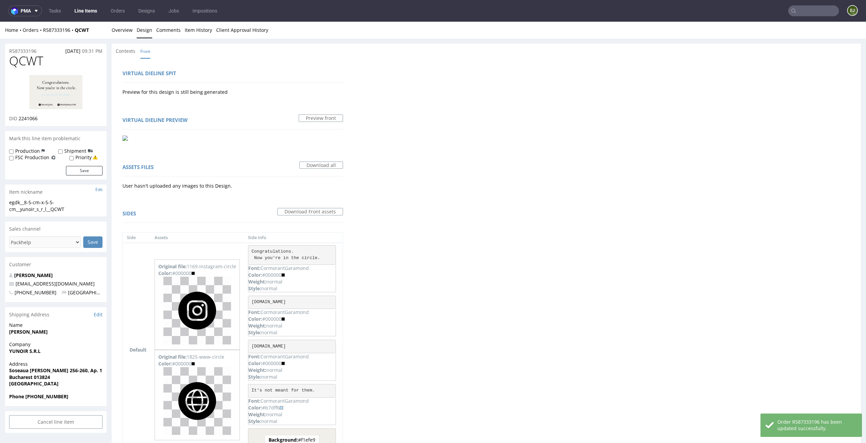
scroll to position [55, 0]
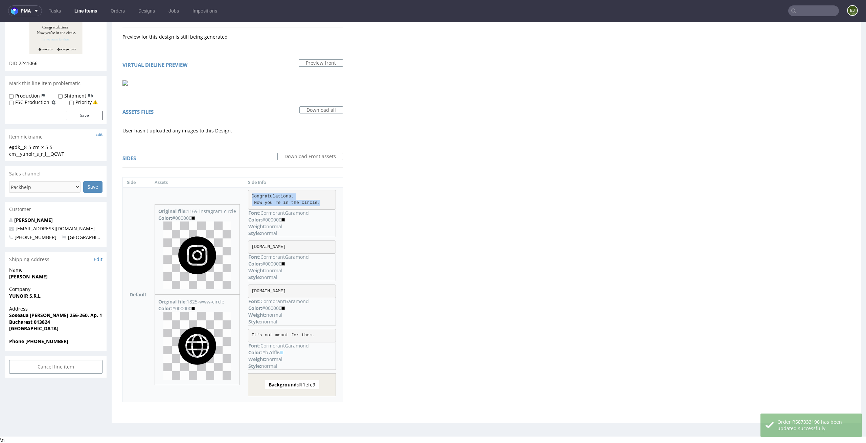
drag, startPoint x: 323, startPoint y: 201, endPoint x: 251, endPoint y: 193, distance: 72.3
click at [251, 193] on pre "Congratulations. Now you're in the circle." at bounding box center [292, 200] width 88 height 20
copy pre "Congratulations. Now you're in the circle."
drag, startPoint x: 316, startPoint y: 212, endPoint x: 263, endPoint y: 211, distance: 53.5
click at [263, 211] on p "Font: CormorantGaramond" at bounding box center [291, 213] width 87 height 7
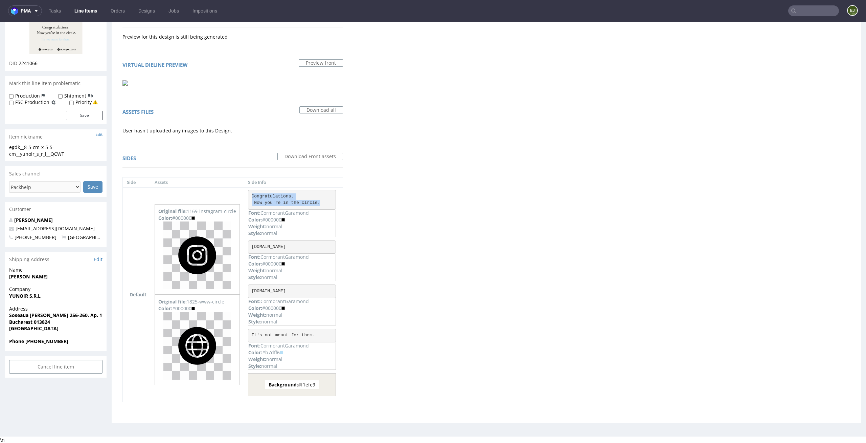
copy p "CormorantGaramond"
click at [322, 278] on p "Style: normal" at bounding box center [291, 277] width 87 height 7
drag, startPoint x: 282, startPoint y: 354, endPoint x: 268, endPoint y: 354, distance: 13.2
click at [268, 354] on div "Color: #b7dff6" at bounding box center [291, 352] width 87 height 7
copy div "7dff6"
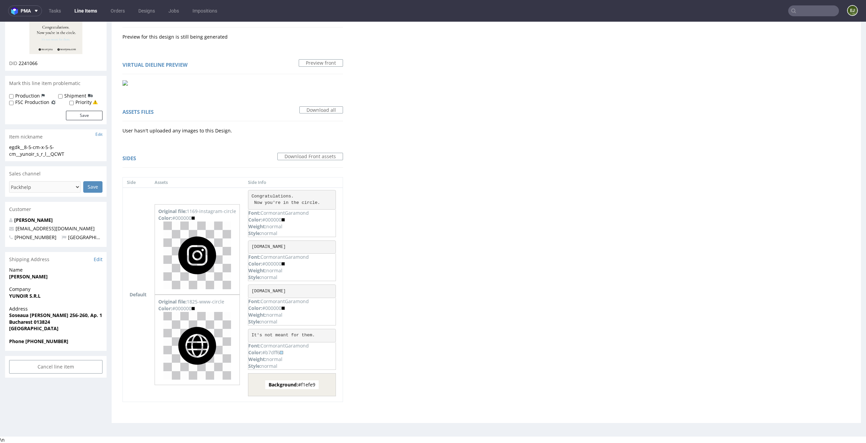
click at [408, 352] on div "Virtual dieline spit Preview for this design is still being generated Virtual d…" at bounding box center [487, 212] width 750 height 419
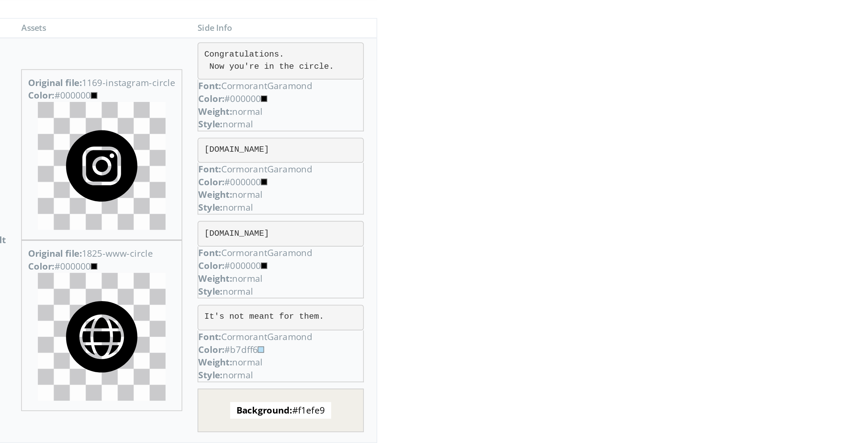
drag, startPoint x: 9, startPoint y: 55, endPoint x: -3, endPoint y: 56, distance: 12.6
click at [0, 56] on div "Color: #b7dff6" at bounding box center [20, 55] width 87 height 7
copy div "b7dff6"
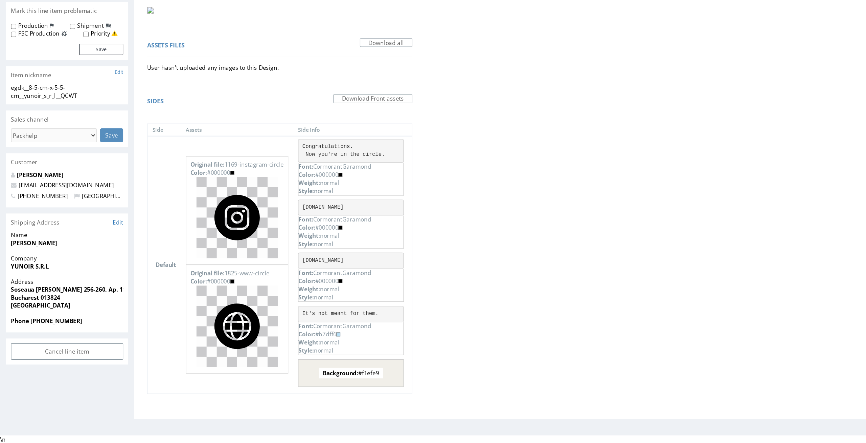
scroll to position [0, 0]
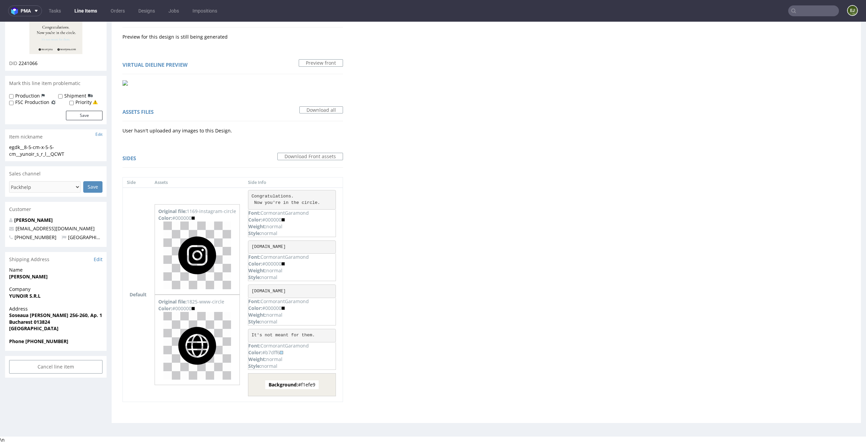
click at [508, 230] on div "Virtual dieline spit Preview for this design is still being generated Virtual d…" at bounding box center [487, 212] width 750 height 419
drag, startPoint x: 318, startPoint y: 383, endPoint x: 301, endPoint y: 383, distance: 17.6
click at [301, 383] on span "Background: #f1efe9" at bounding box center [291, 384] width 53 height 9
copy span "#f1efe9"
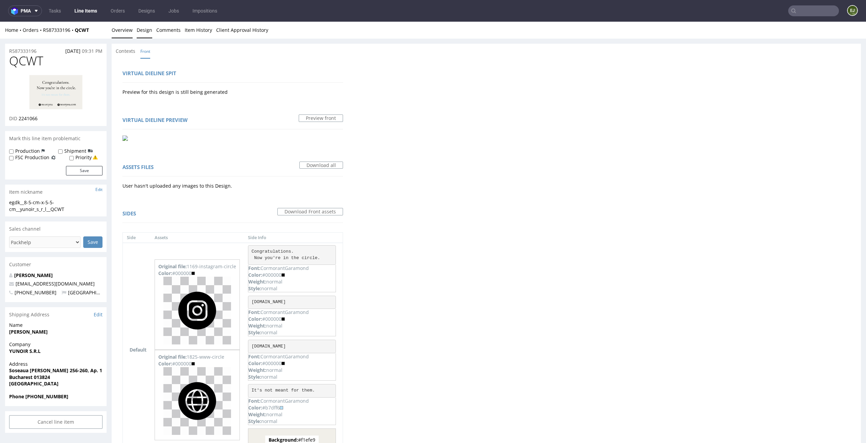
click at [120, 27] on link "Overview" at bounding box center [122, 30] width 21 height 17
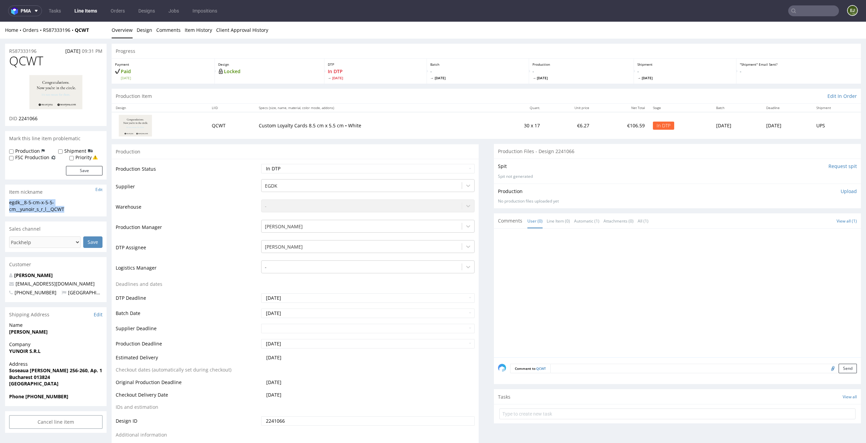
drag, startPoint x: 70, startPoint y: 209, endPoint x: 0, endPoint y: 204, distance: 70.6
drag, startPoint x: 43, startPoint y: 119, endPoint x: 18, endPoint y: 119, distance: 24.7
click at [18, 119] on div "DID 2241066" at bounding box center [55, 118] width 93 height 7
copy span "2241066"
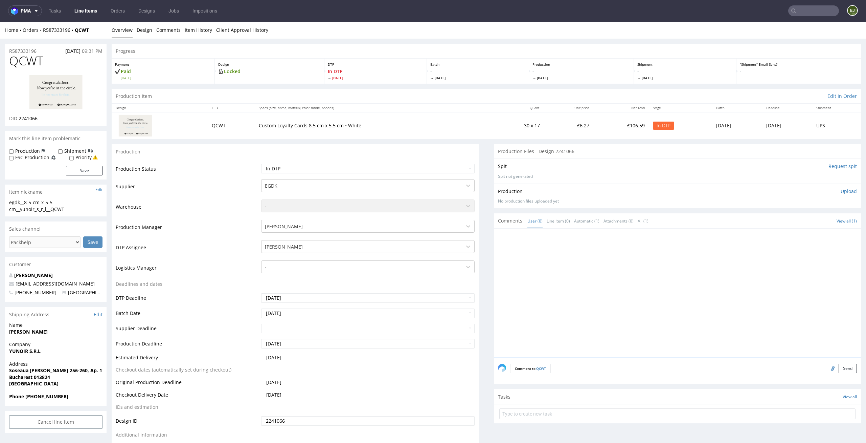
drag, startPoint x: 40, startPoint y: 51, endPoint x: 0, endPoint y: 48, distance: 39.7
copy p "R587333196"
click at [844, 188] on p "Upload" at bounding box center [849, 191] width 16 height 7
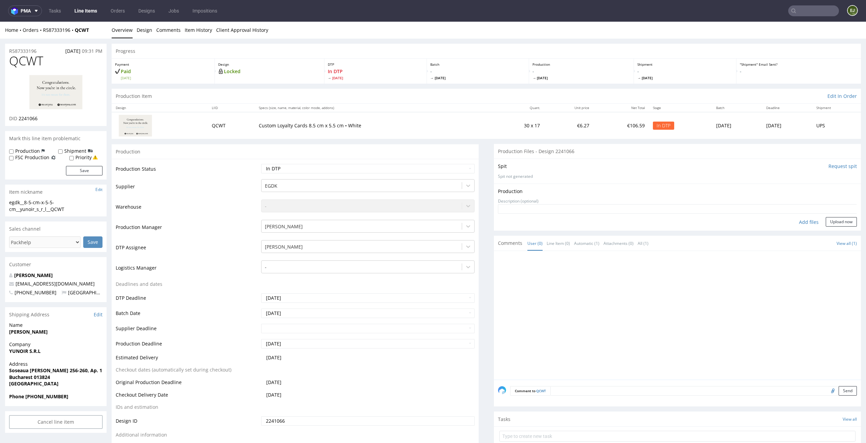
click at [795, 224] on div "Add files" at bounding box center [809, 222] width 34 height 10
type input "C:\fakepath\egdk__8-5-cm-x-5-5-cm__yunoir_s_r_l__QCWT__d2241066__oR587333196__f…"
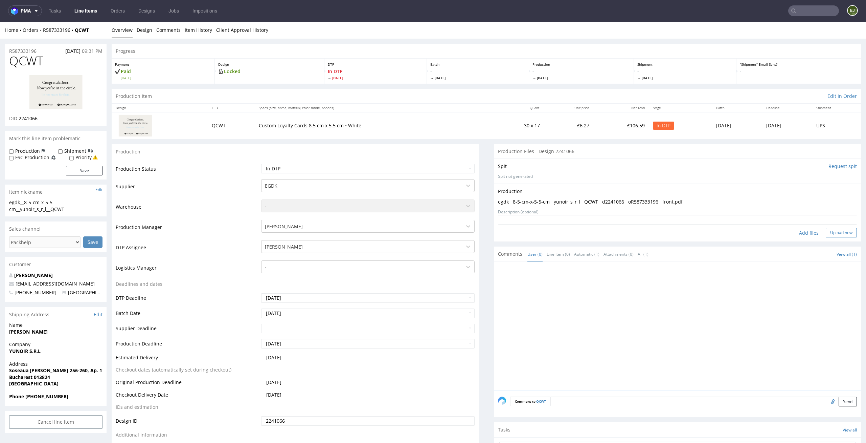
click at [831, 233] on button "Upload now" at bounding box center [841, 232] width 31 height 9
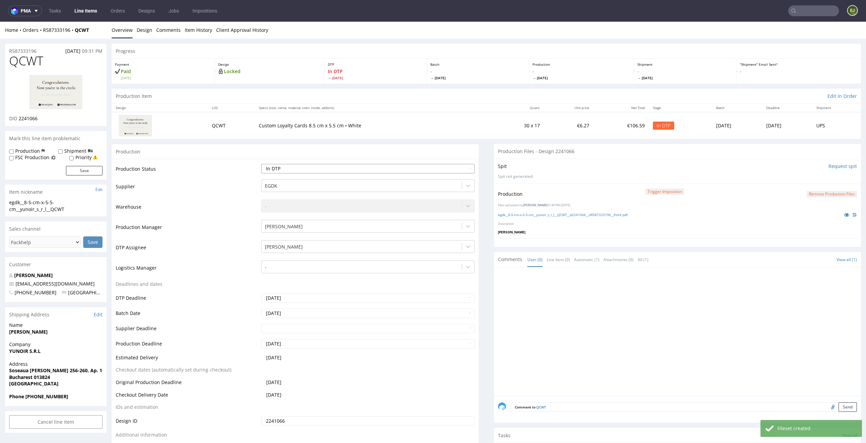
click at [420, 169] on select "Waiting for Artwork Waiting for Diecut Waiting for Mockup Waiting for DTP Waiti…" at bounding box center [368, 168] width 214 height 9
select select "dtp_production_ready"
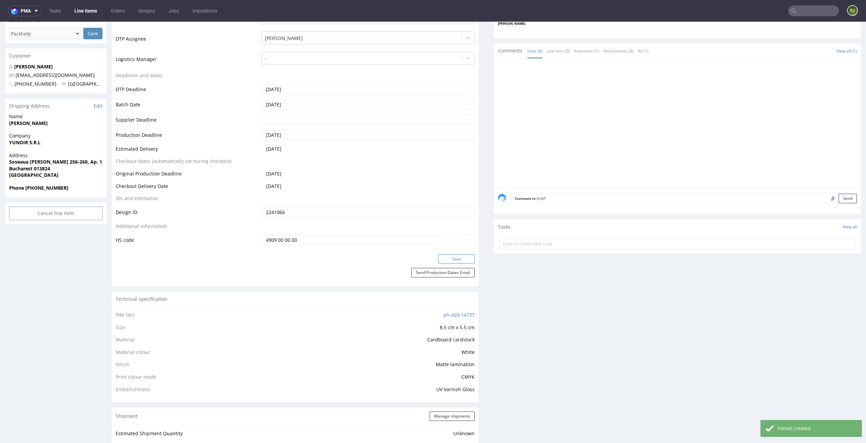
click at [445, 258] on button "Save" at bounding box center [456, 258] width 37 height 9
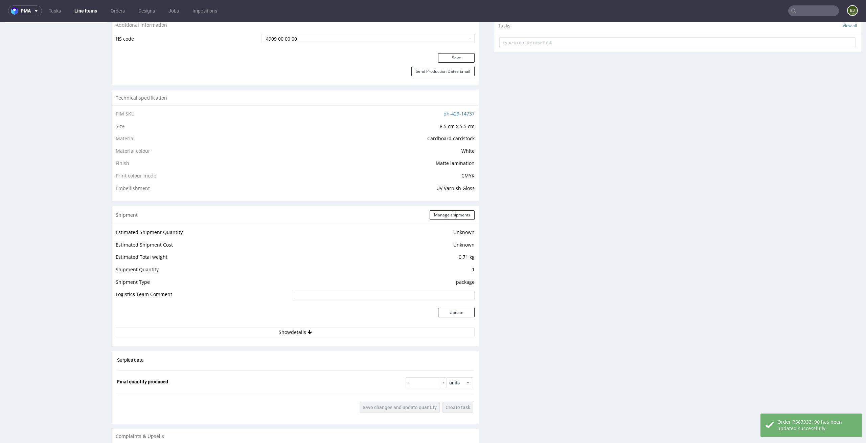
scroll to position [0, 0]
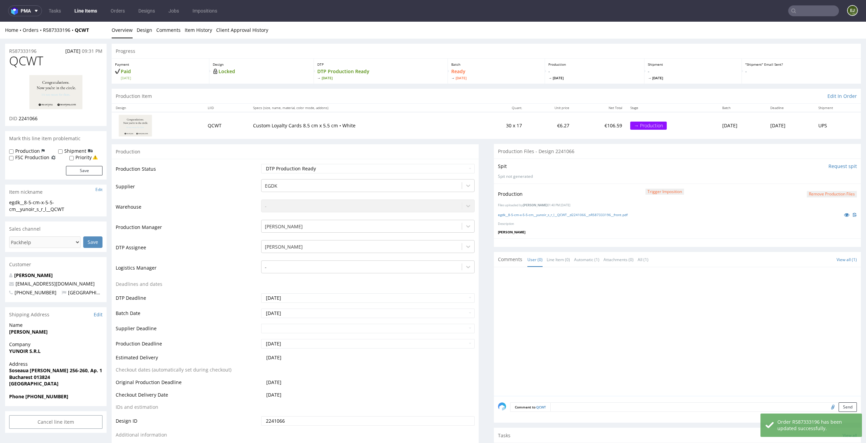
click at [91, 14] on link "Line Items" at bounding box center [85, 10] width 31 height 11
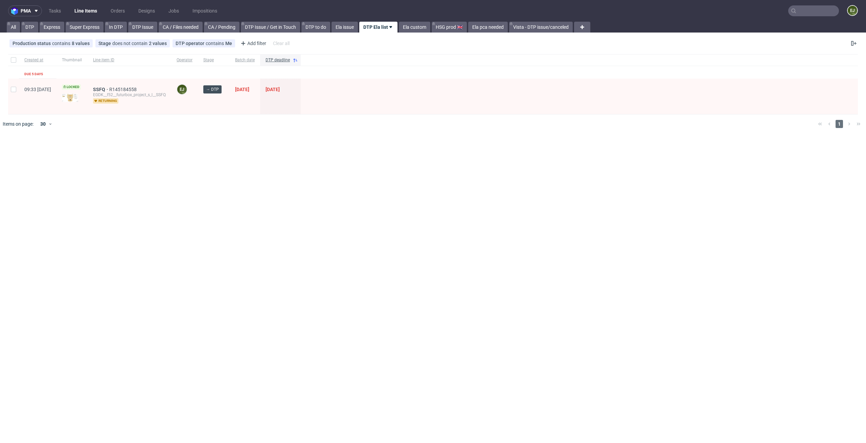
click at [331, 203] on div "pma Tasks Line Items Orders Designs Jobs Impositions EJ All DTP Express Super E…" at bounding box center [433, 221] width 866 height 443
click at [120, 85] on div "SSFQ R145184558 EGDK__f52__futurbox_project_s_l__SSFQ returning" at bounding box center [130, 97] width 84 height 36
click at [109, 89] on span "SSFQ" at bounding box center [101, 89] width 16 height 5
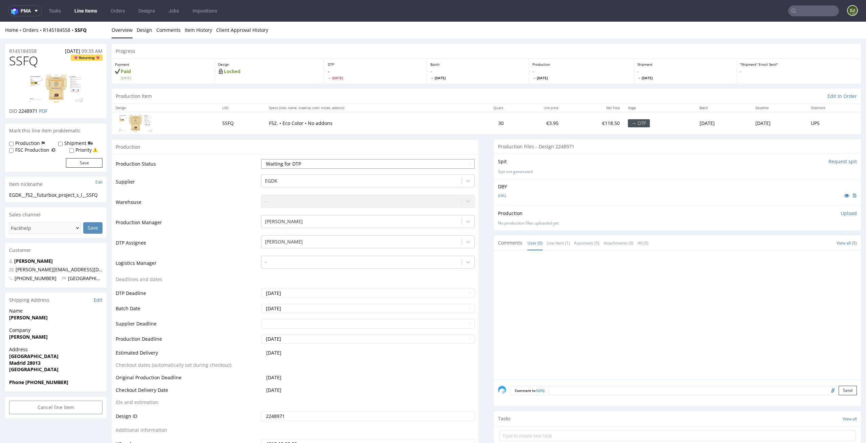
click at [461, 167] on select "Waiting for Artwork Waiting for Diecut Waiting for Mockup Waiting for DTP Waiti…" at bounding box center [368, 163] width 214 height 9
select select "dtp_in_process"
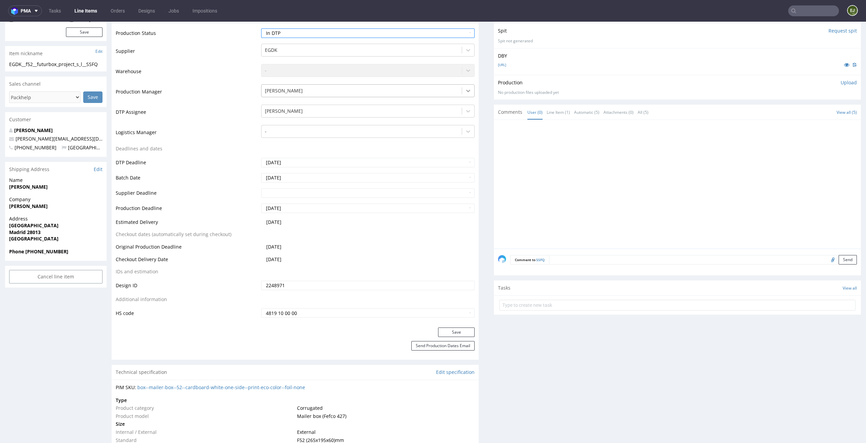
scroll to position [255, 0]
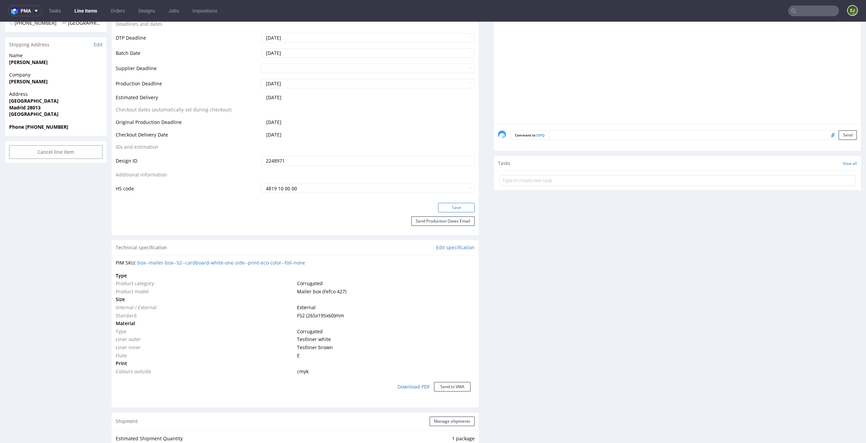
click at [459, 207] on button "Save" at bounding box center [456, 207] width 37 height 9
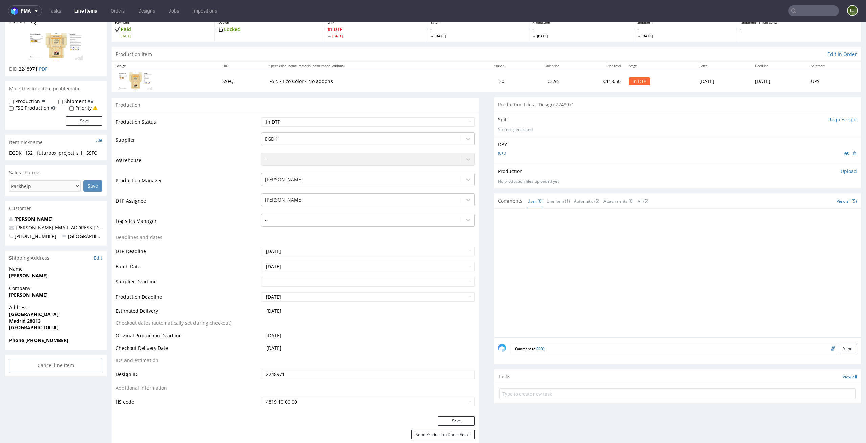
scroll to position [0, 0]
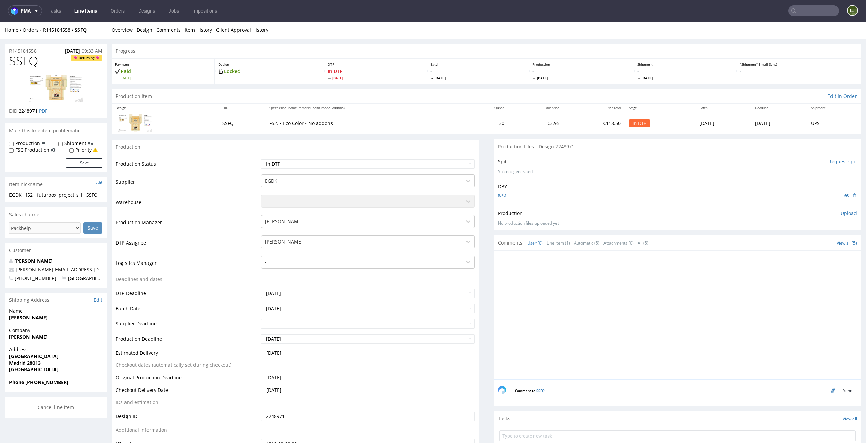
click at [801, 6] on input "text" at bounding box center [814, 10] width 51 height 11
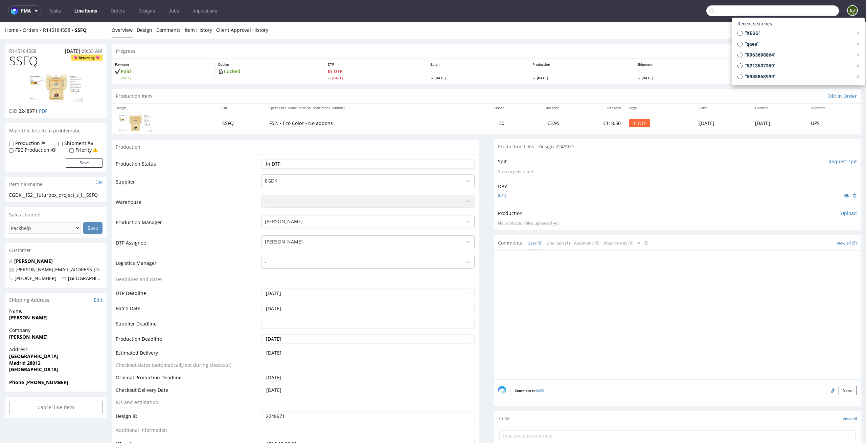
paste input "NIVE"
type input "NIVE"
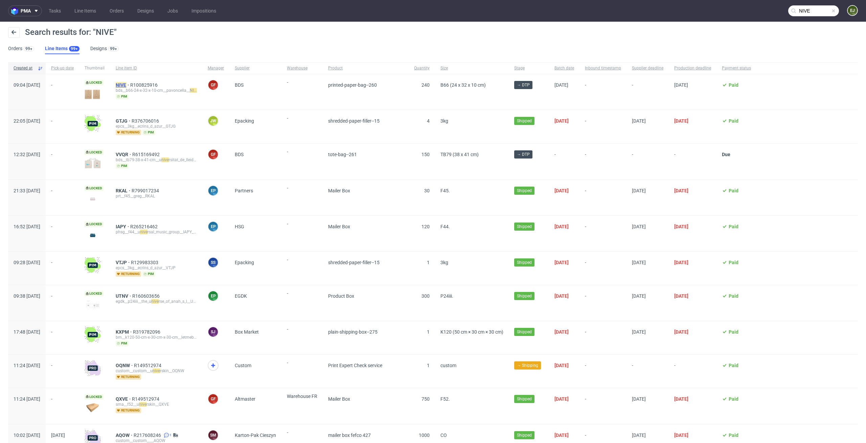
click at [126, 83] on mark "NIVE" at bounding box center [121, 84] width 10 height 5
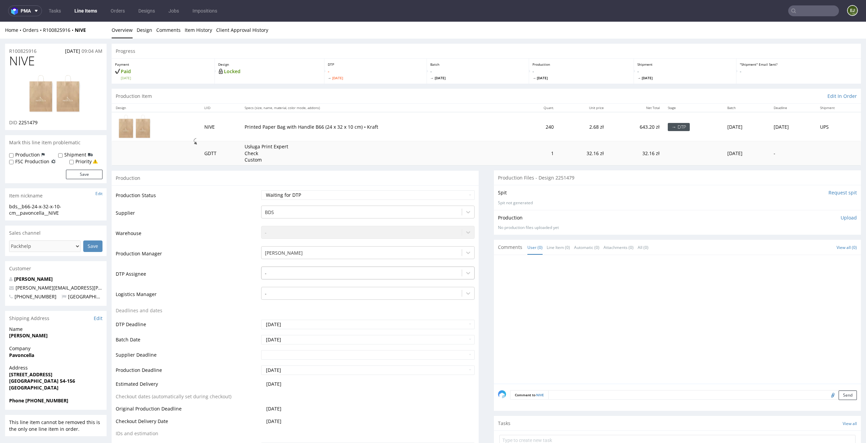
click at [352, 276] on div "-" at bounding box center [368, 270] width 214 height 9
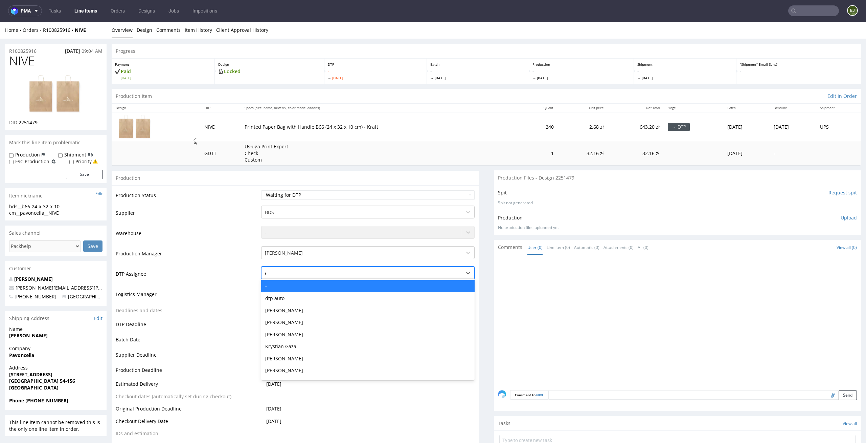
type input "el"
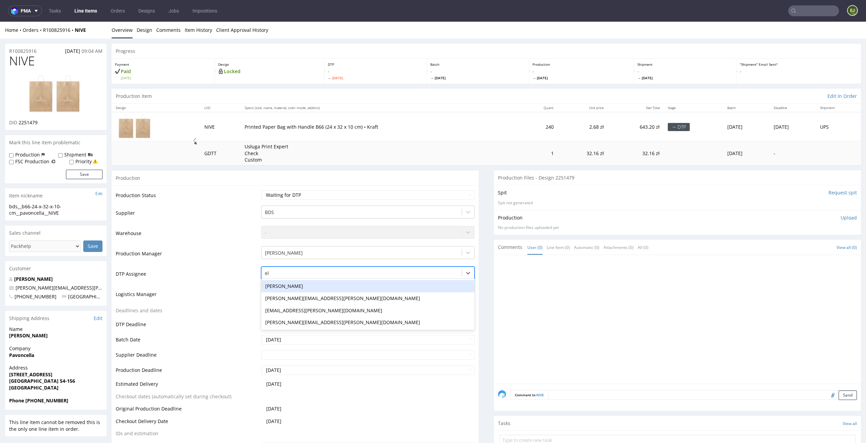
click at [340, 287] on div "[PERSON_NAME]" at bounding box center [368, 286] width 214 height 12
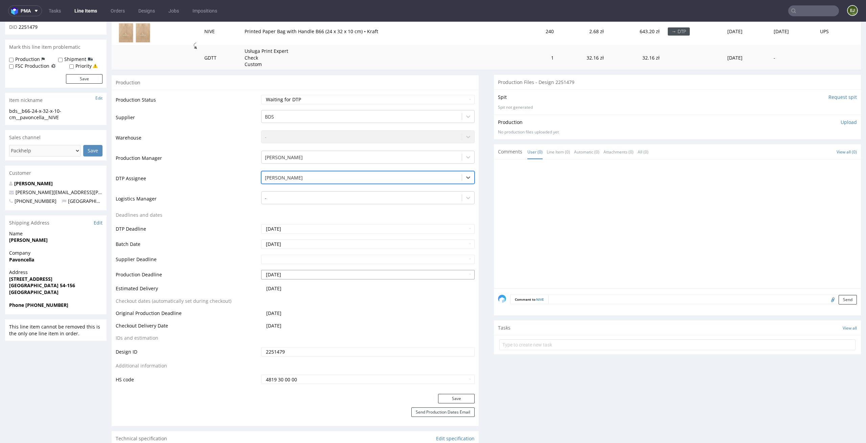
scroll to position [109, 0]
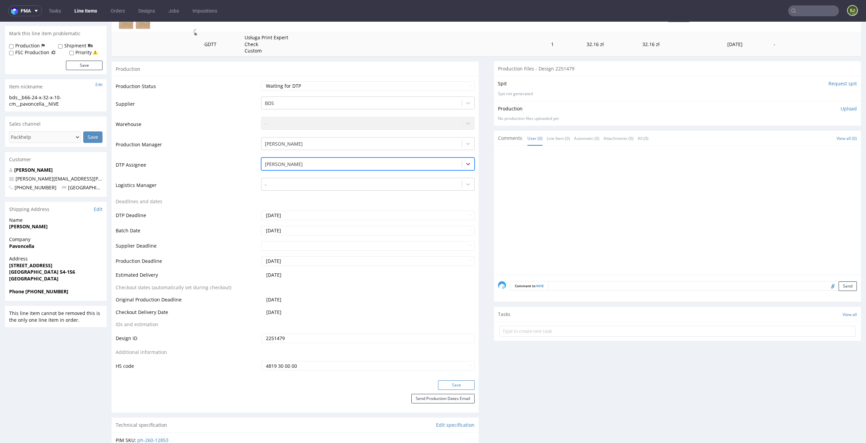
click at [450, 381] on button "Save" at bounding box center [456, 384] width 37 height 9
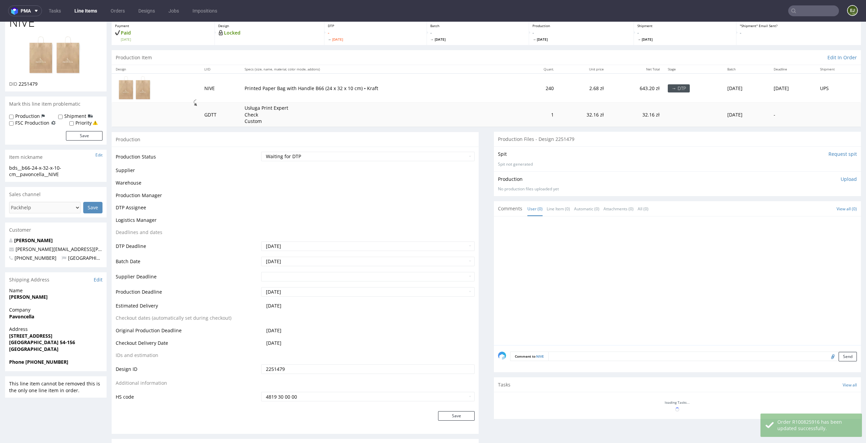
scroll to position [0, 0]
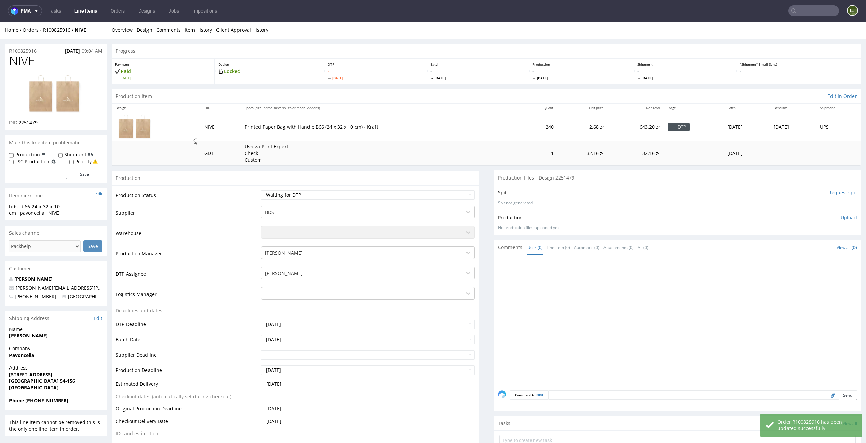
click at [141, 30] on link "Design" at bounding box center [145, 30] width 16 height 17
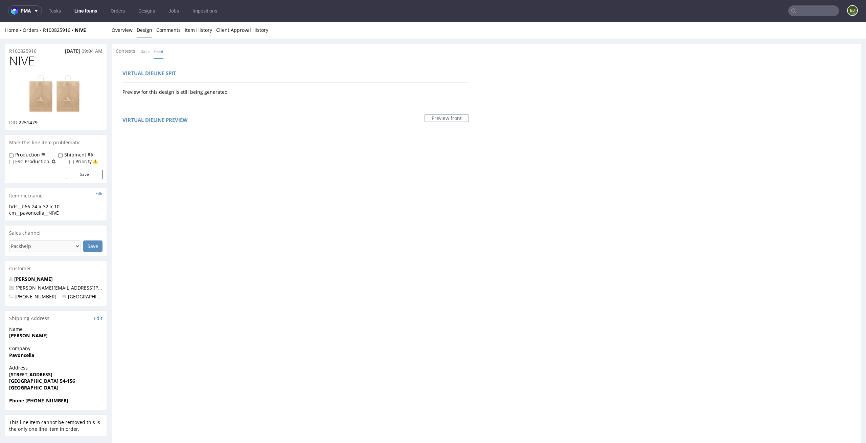
click at [84, 12] on link "Line Items" at bounding box center [85, 10] width 31 height 11
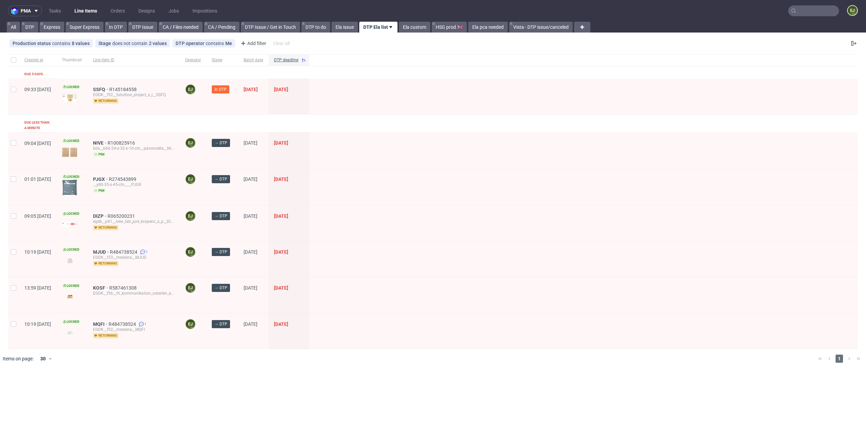
click at [420, 359] on div at bounding box center [443, 358] width 740 height 19
click at [186, 380] on div "pma Tasks Line Items Orders Designs Jobs Impositions EJ All DTP Express Super E…" at bounding box center [433, 221] width 866 height 443
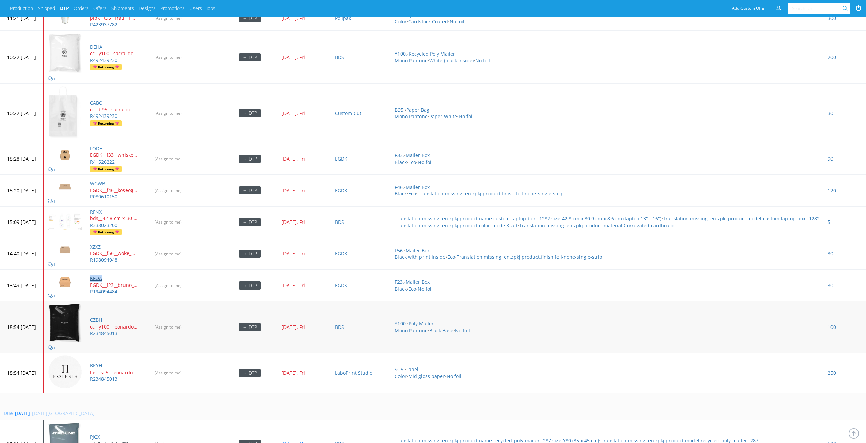
scroll to position [531, 0]
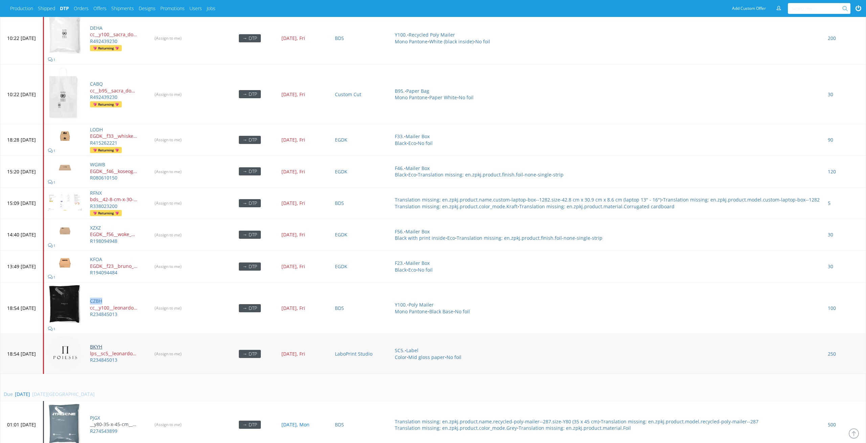
click at [102, 343] on link "BKYH" at bounding box center [96, 346] width 12 height 6
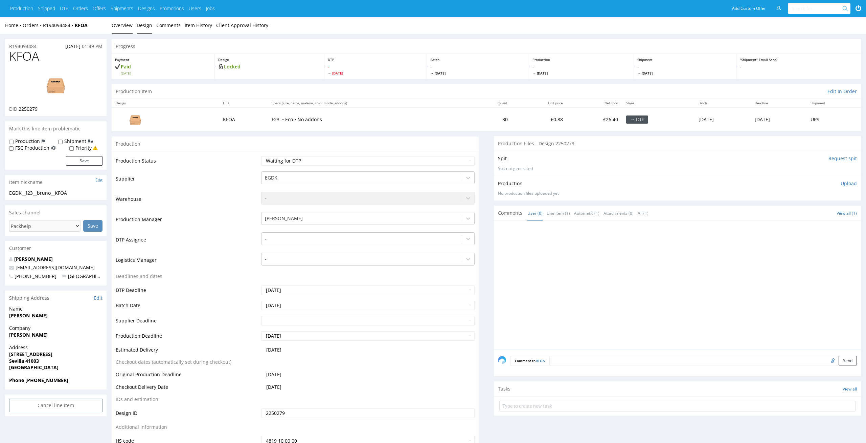
click at [142, 27] on link "Design" at bounding box center [145, 25] width 16 height 17
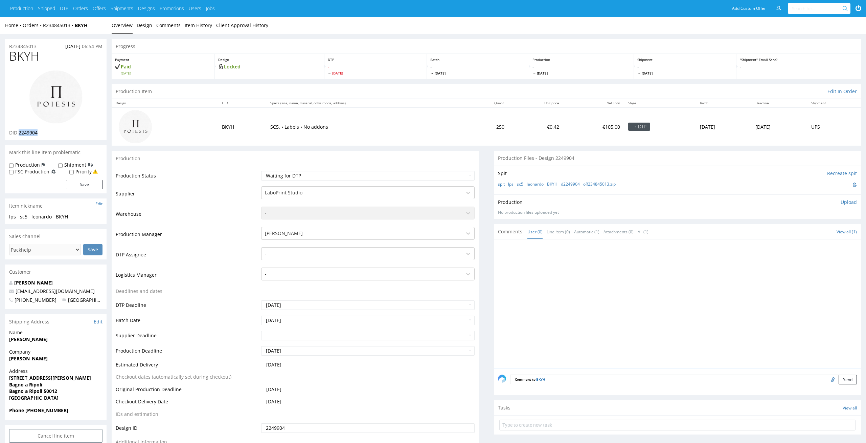
drag, startPoint x: 44, startPoint y: 129, endPoint x: 19, endPoint y: 131, distance: 25.4
click at [19, 131] on div "DID 2249904" at bounding box center [55, 132] width 93 height 7
copy span "2249904"
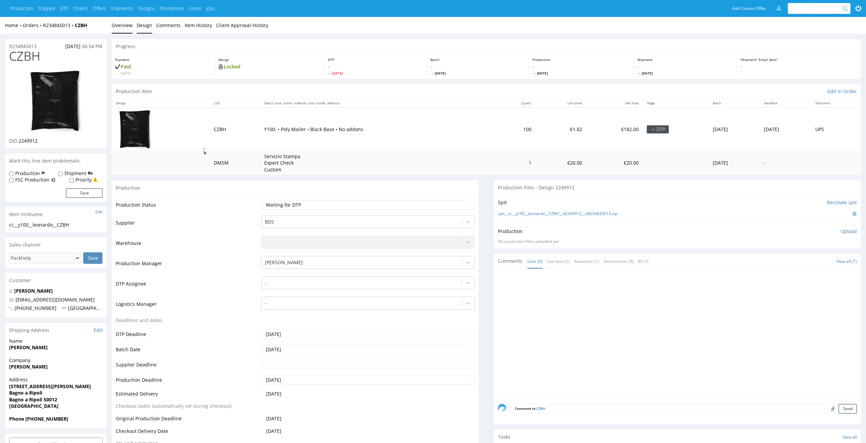
click at [145, 21] on link "Design" at bounding box center [145, 25] width 16 height 17
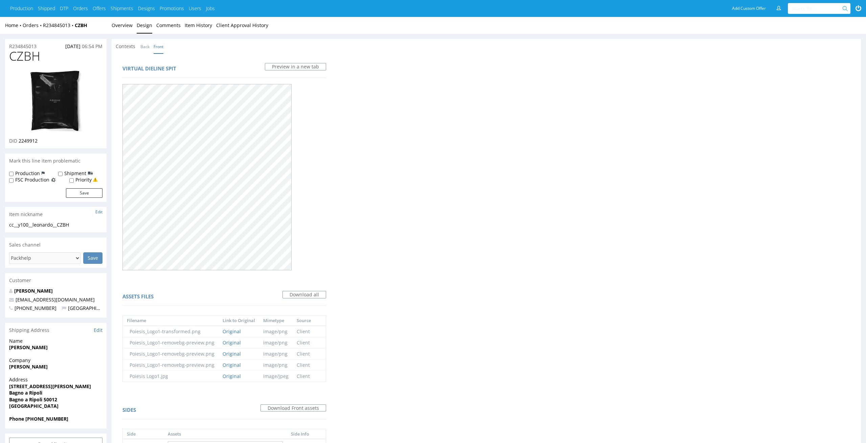
click at [371, 126] on div "Virtual dieline spit Preview in a new tab Assets files Download all Filename Li…" at bounding box center [487, 293] width 750 height 481
click at [124, 27] on link "Overview" at bounding box center [122, 25] width 21 height 17
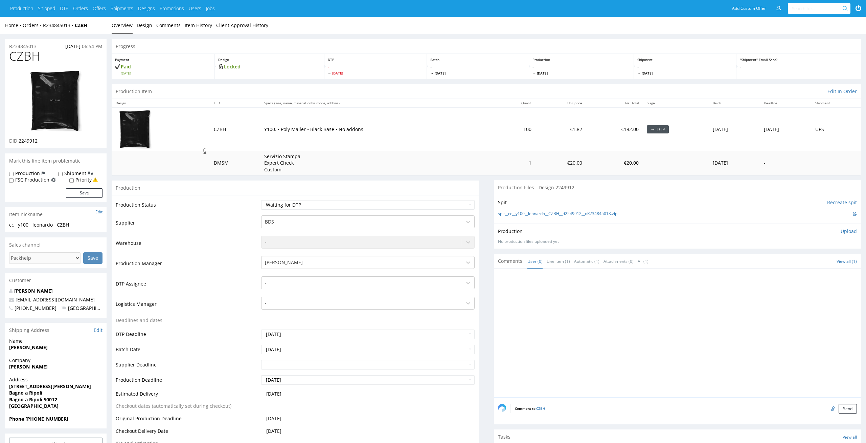
scroll to position [630, 0]
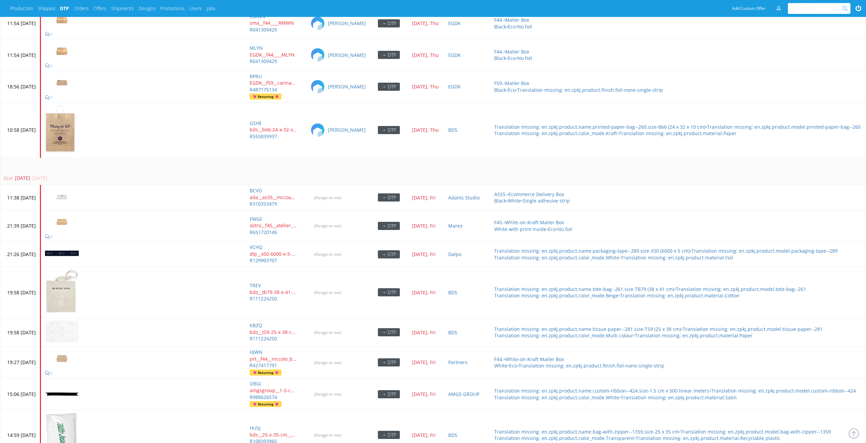
scroll to position [2916, 0]
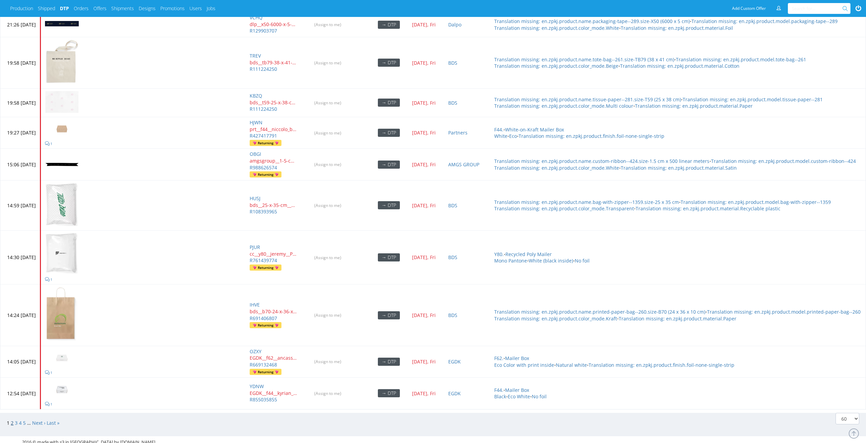
click at [12, 419] on link "2" at bounding box center [12, 422] width 3 height 6
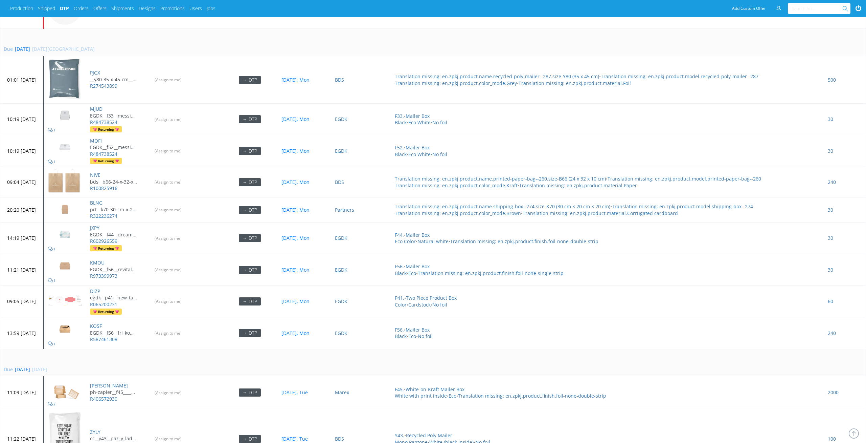
scroll to position [841, 0]
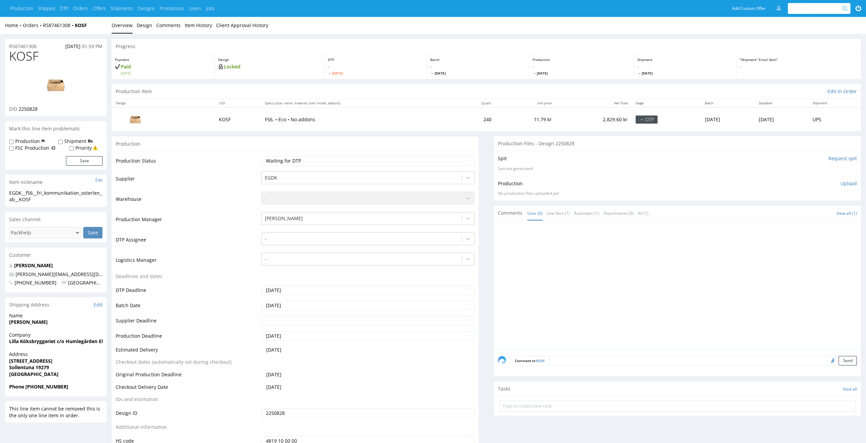
click at [556, 100] on th "Net Total" at bounding box center [594, 103] width 76 height 8
click at [149, 28] on link "Design" at bounding box center [145, 25] width 16 height 17
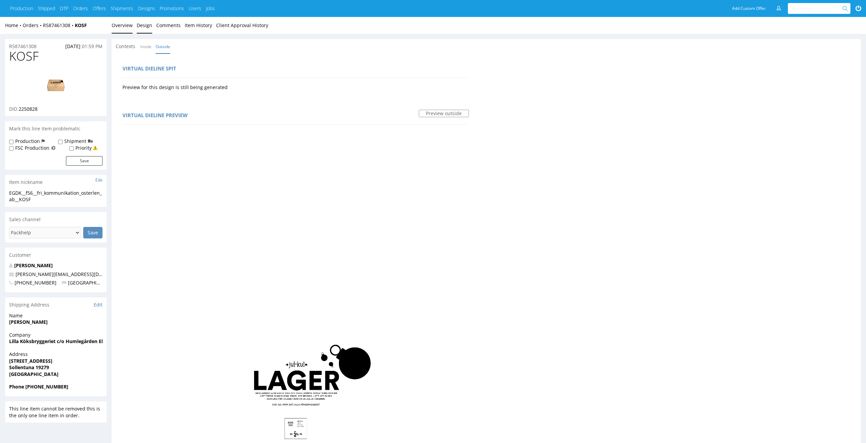
click at [127, 21] on link "Overview" at bounding box center [122, 25] width 21 height 17
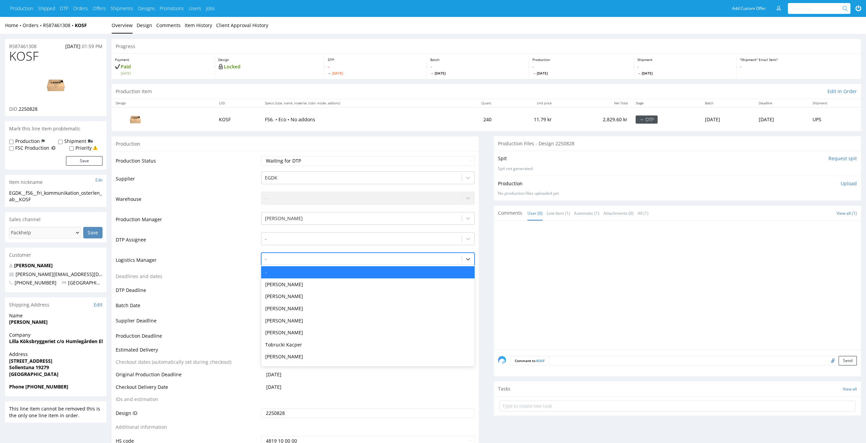
click at [420, 258] on div at bounding box center [362, 259] width 194 height 8
click at [425, 241] on div at bounding box center [362, 239] width 194 height 8
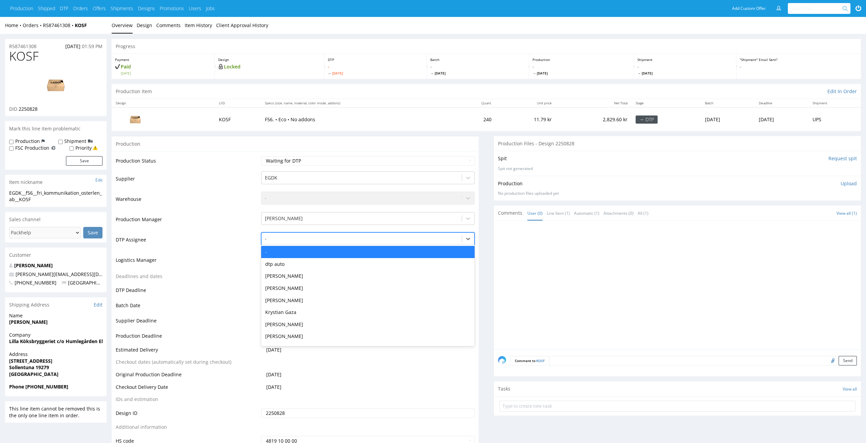
type input "l"
type input "el"
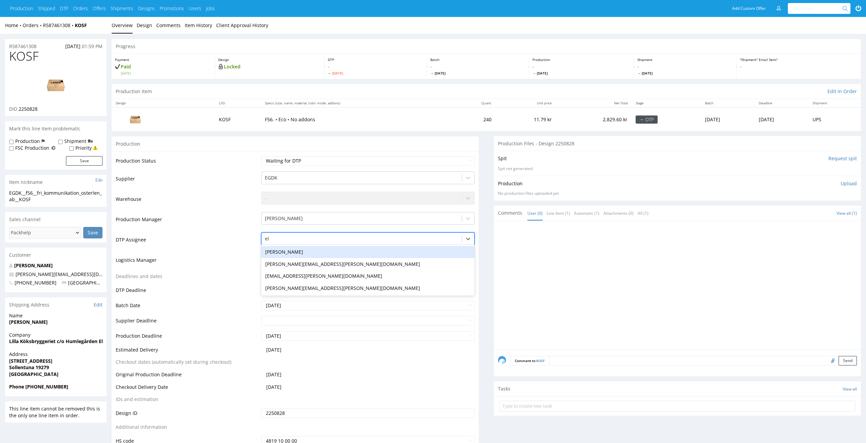
click at [412, 253] on div "Elżbieta Jelińska" at bounding box center [368, 252] width 214 height 12
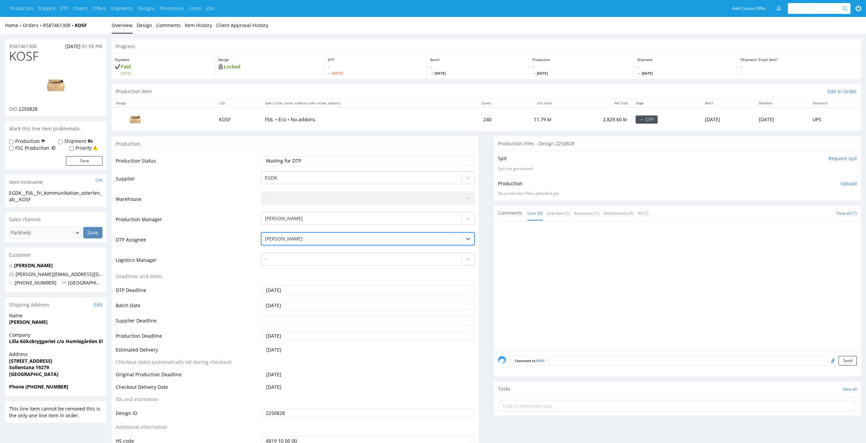
scroll to position [160, 0]
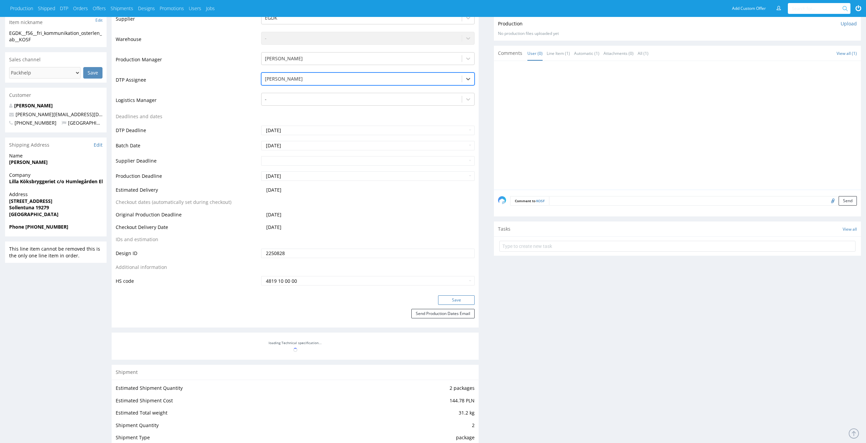
click at [473, 299] on button "Save" at bounding box center [456, 299] width 37 height 9
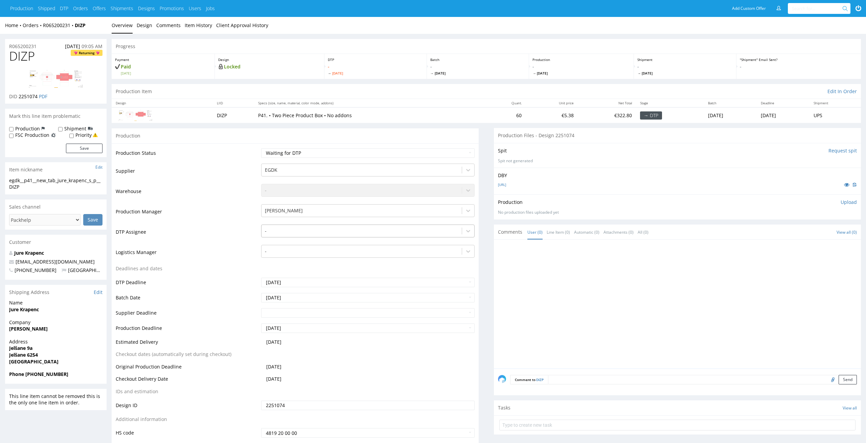
click at [386, 229] on div at bounding box center [362, 231] width 194 height 8
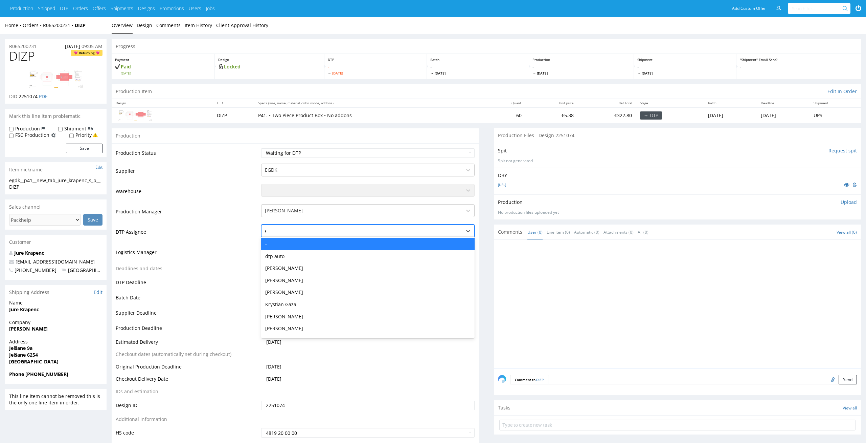
type input "el"
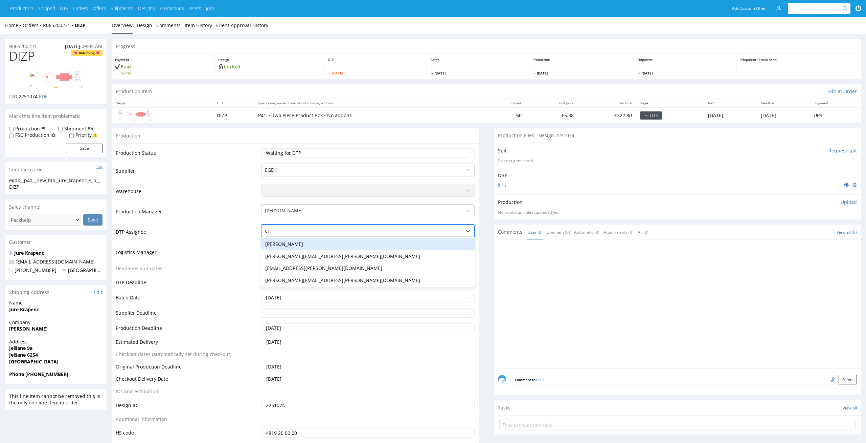
click at [368, 246] on div "[PERSON_NAME]" at bounding box center [368, 244] width 214 height 12
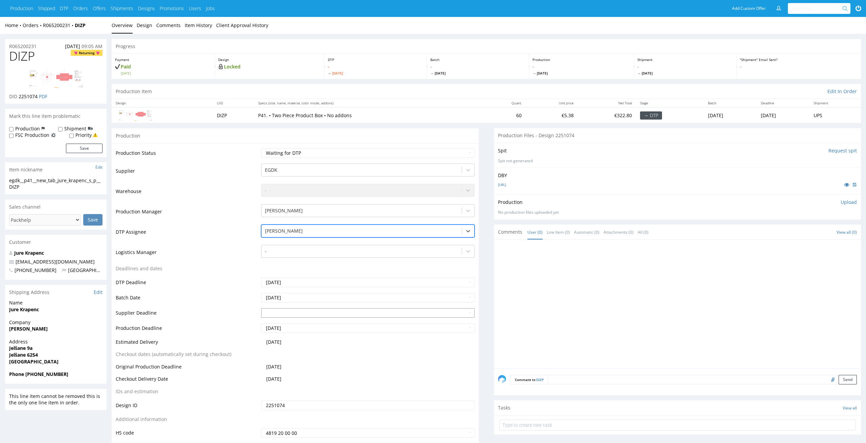
scroll to position [62, 0]
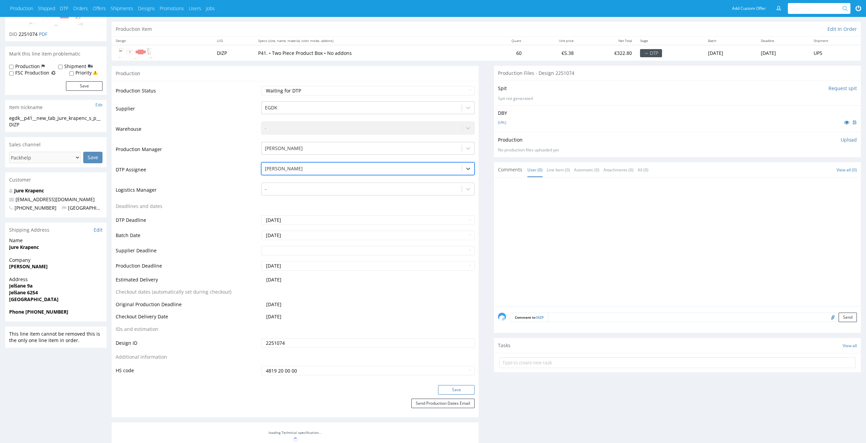
click at [456, 386] on button "Save" at bounding box center [456, 389] width 37 height 9
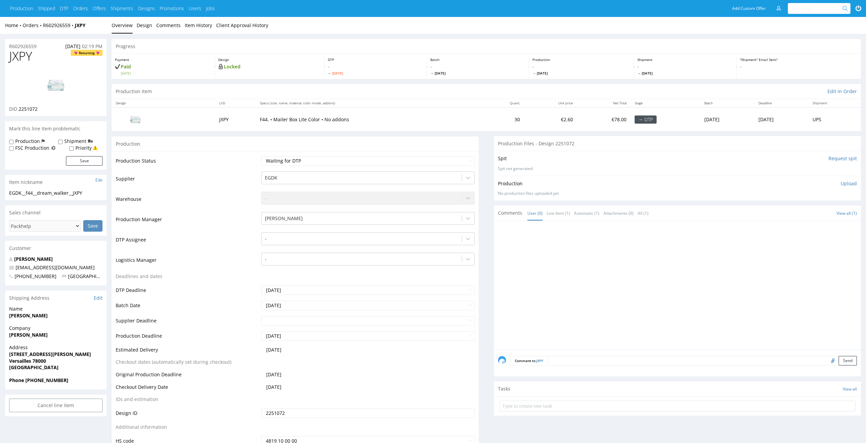
click at [215, 56] on div "Payment Paid Wed 20 Aug" at bounding box center [163, 66] width 103 height 25
click at [134, 23] on li "Overview" at bounding box center [124, 25] width 25 height 7
click at [140, 26] on link "Design" at bounding box center [145, 25] width 16 height 17
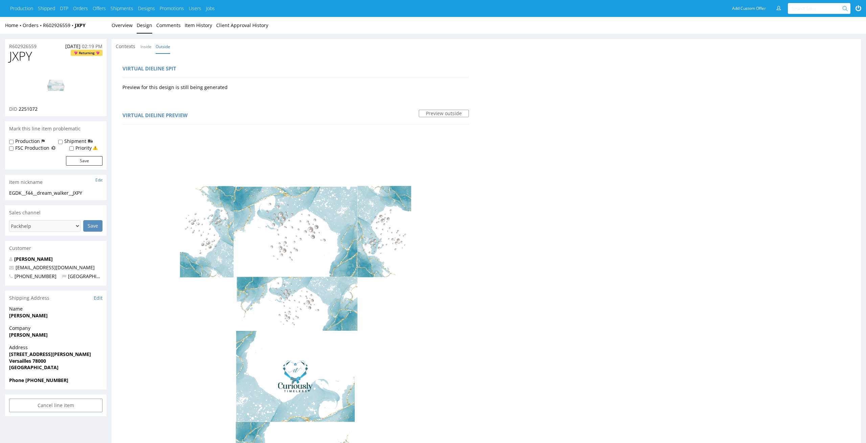
click at [111, 21] on div "Home Orders R602926559 JXPY Overview Design Comments Item History Client Approv…" at bounding box center [433, 25] width 866 height 17
click at [124, 28] on link "Overview" at bounding box center [122, 25] width 21 height 17
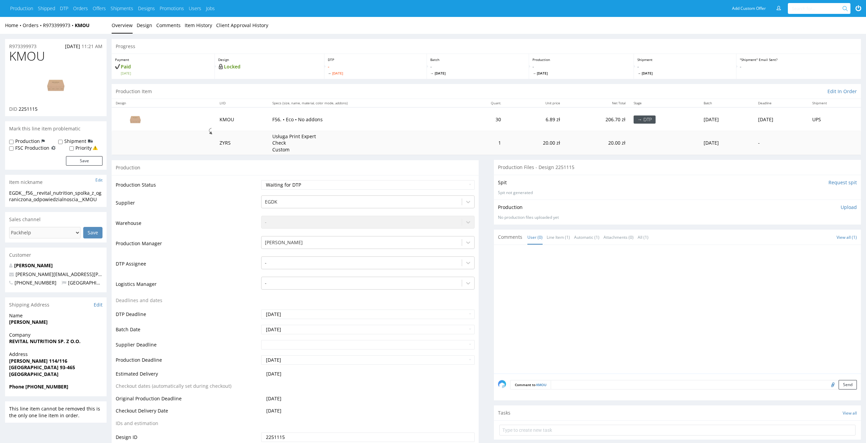
click at [391, 87] on div "Production Item Edit In Order" at bounding box center [487, 91] width 750 height 15
click at [150, 31] on link "Design" at bounding box center [145, 25] width 16 height 17
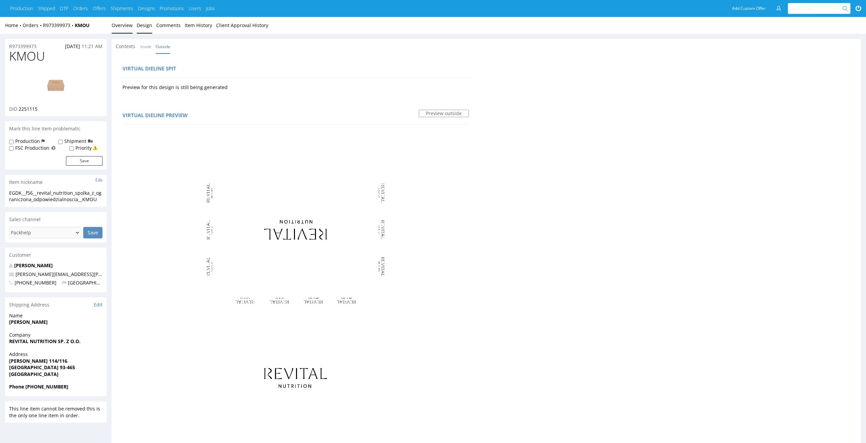
click at [124, 25] on link "Overview" at bounding box center [122, 25] width 21 height 17
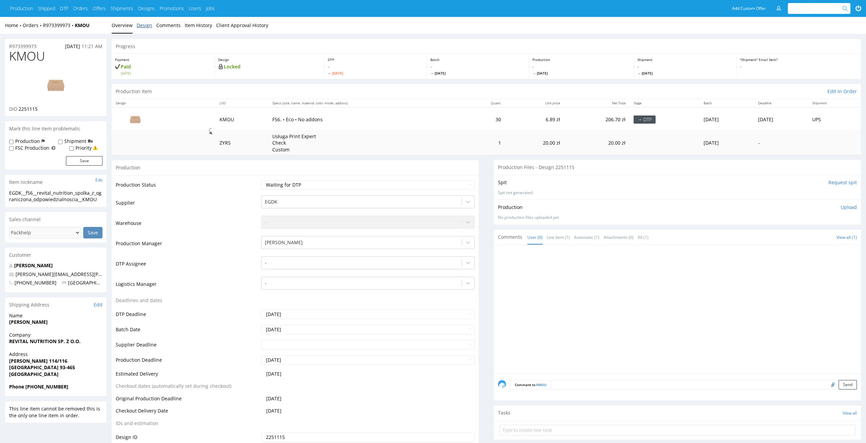
click at [146, 33] on div "Home Orders R973399973 KMOU Overview Design Comments Item History Client Approv…" at bounding box center [433, 25] width 866 height 17
click at [138, 27] on link "Design" at bounding box center [145, 25] width 16 height 17
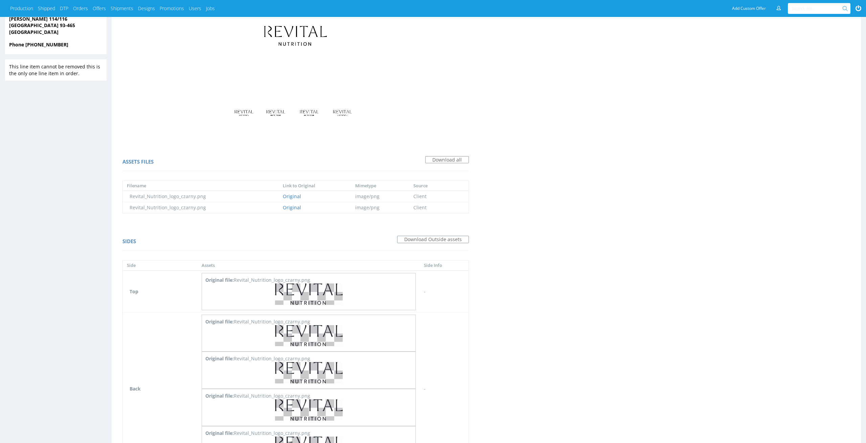
scroll to position [848, 0]
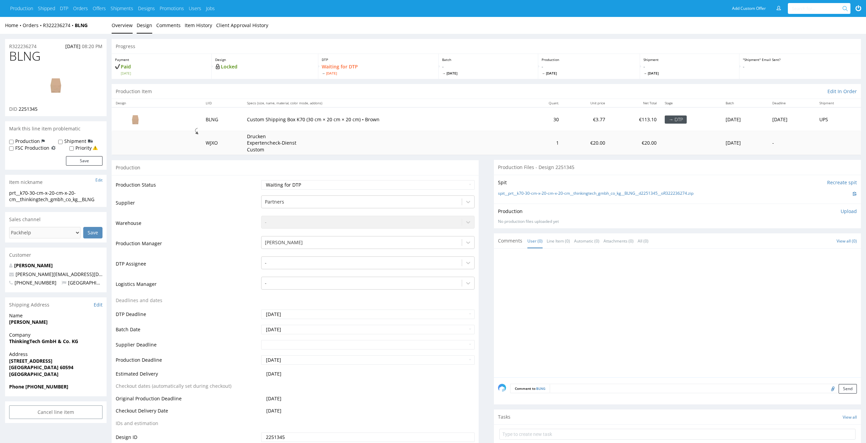
click at [144, 24] on link "Design" at bounding box center [145, 25] width 16 height 17
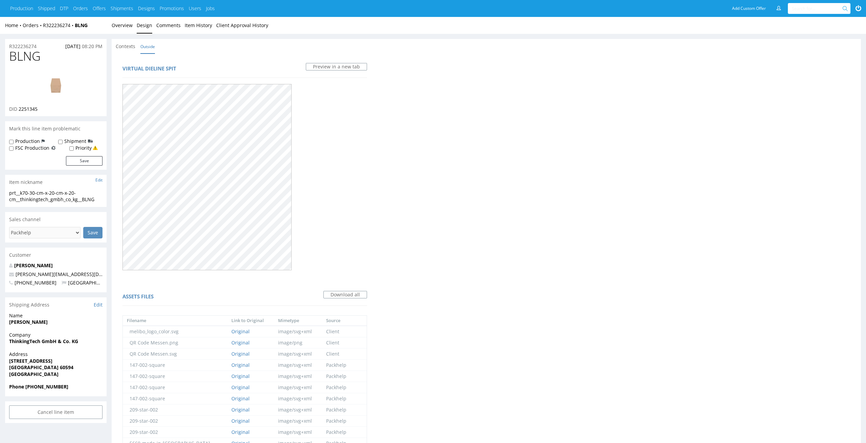
click at [50, 81] on img at bounding box center [56, 85] width 54 height 30
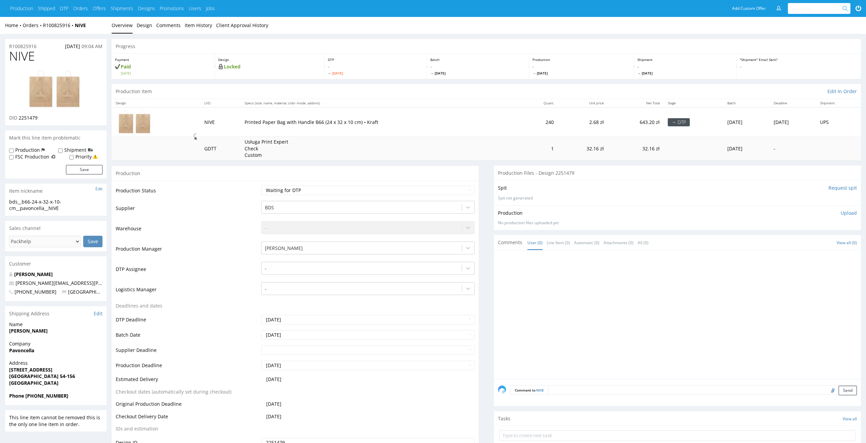
click at [368, 154] on td "Usługa Print Expert Check Custom" at bounding box center [381, 148] width 281 height 24
click at [146, 24] on link "Design" at bounding box center [145, 25] width 16 height 17
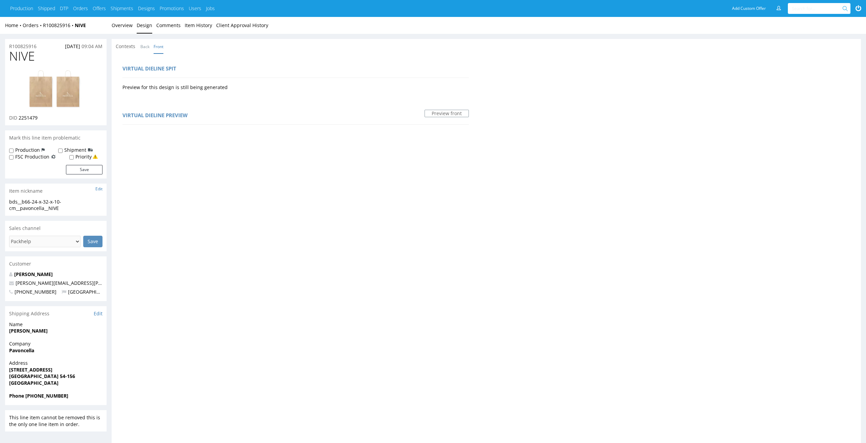
click at [126, 35] on div "R100825916 21.08.2025 09:04 AM NIVE DID 2251479 Mark this line item problematic…" at bounding box center [433, 360] width 866 height 653
click at [125, 27] on link "Overview" at bounding box center [122, 25] width 21 height 17
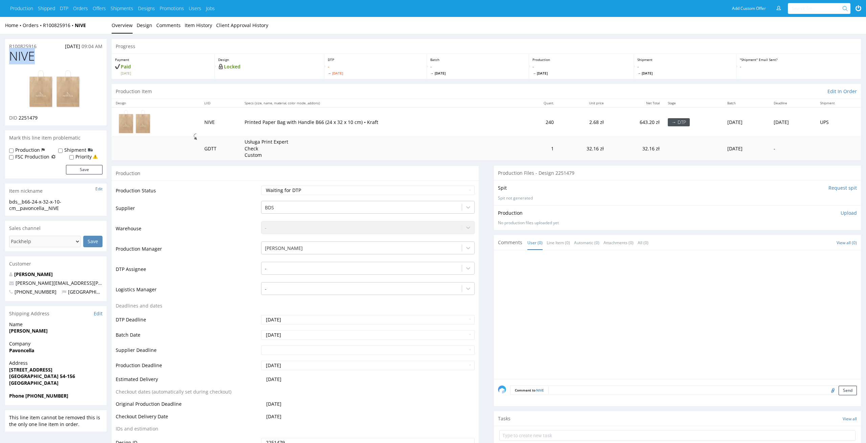
drag, startPoint x: 39, startPoint y: 54, endPoint x: 0, endPoint y: 53, distance: 38.9
copy span "NIVE"
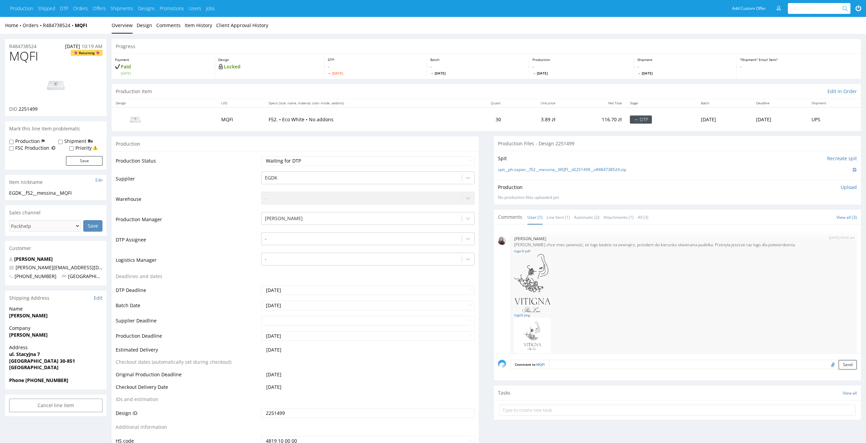
scroll to position [13, 0]
click at [558, 221] on link "Line Item (1)" at bounding box center [558, 217] width 23 height 15
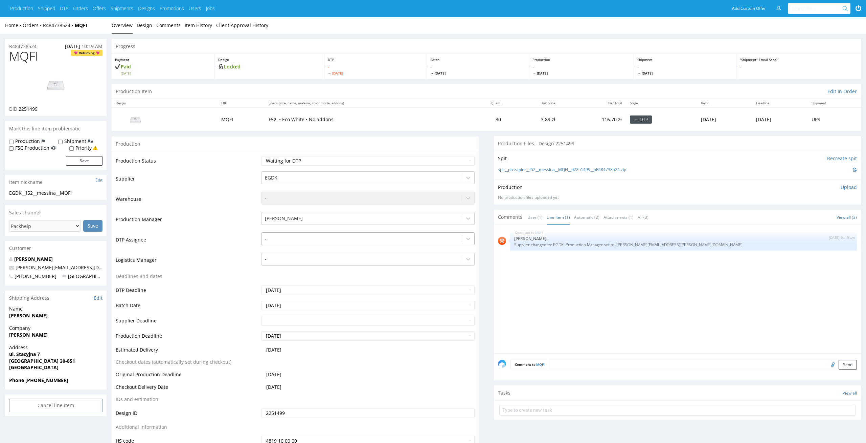
click at [341, 239] on div at bounding box center [362, 239] width 194 height 8
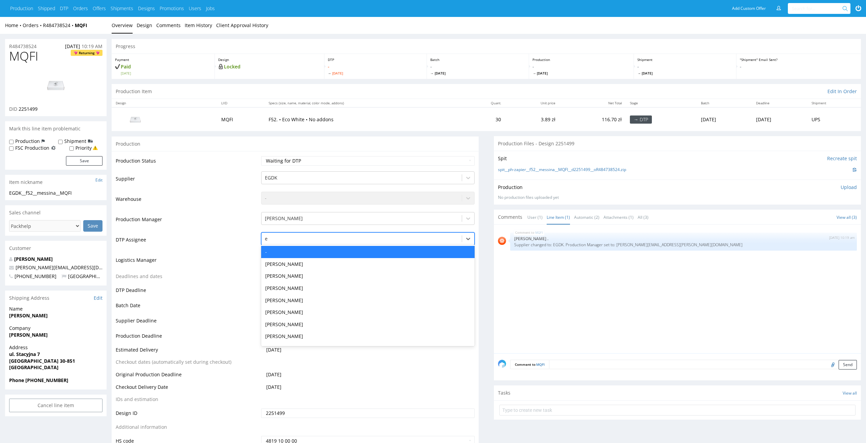
type input "el"
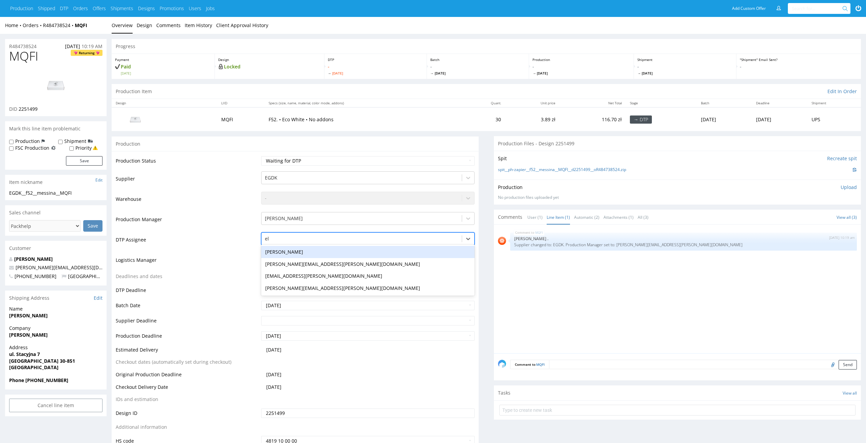
click at [327, 249] on div "[PERSON_NAME]" at bounding box center [368, 252] width 214 height 12
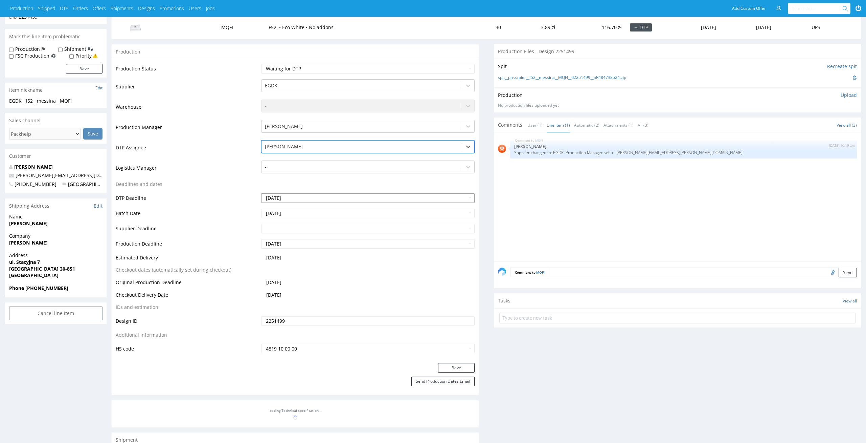
scroll to position [103, 0]
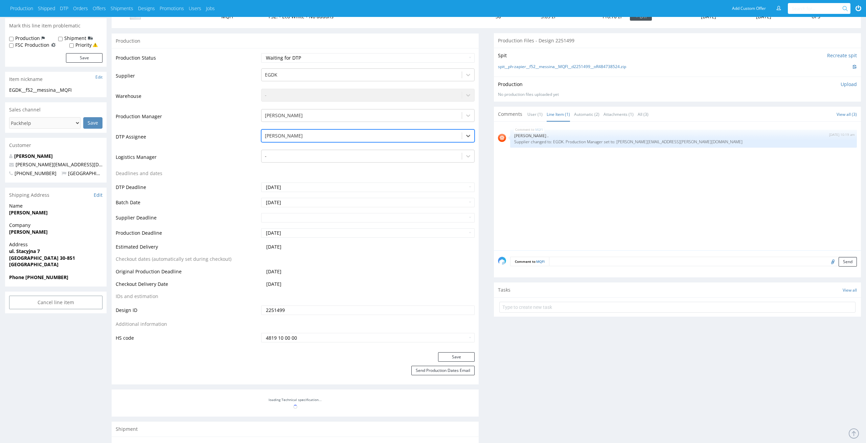
click at [476, 361] on div "Save" at bounding box center [295, 359] width 367 height 14
click at [473, 359] on button "Save" at bounding box center [456, 356] width 37 height 9
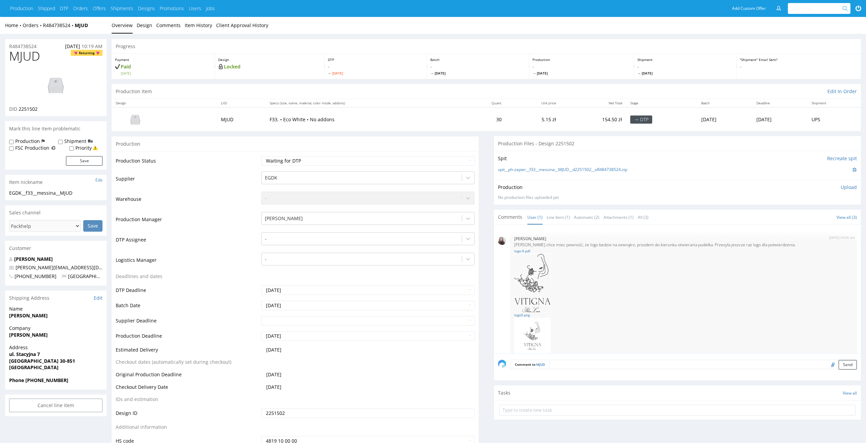
scroll to position [13, 0]
click at [559, 215] on link "Line Item (1)" at bounding box center [558, 217] width 23 height 15
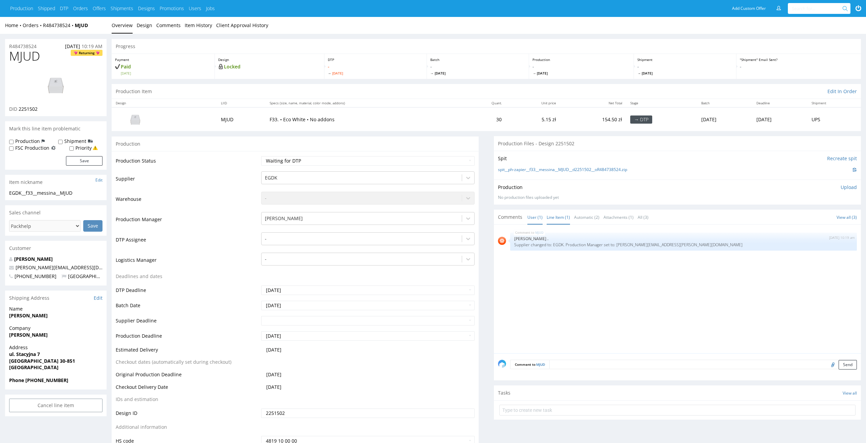
click at [528, 216] on link "User (1)" at bounding box center [535, 217] width 15 height 15
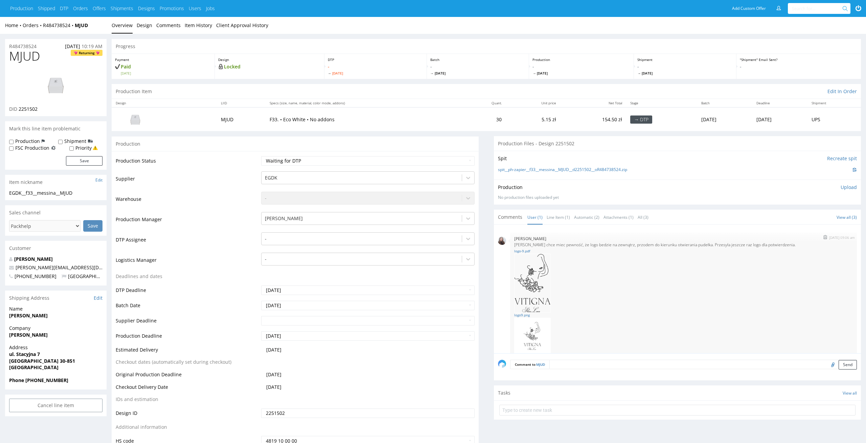
scroll to position [13, 0]
click at [294, 240] on div at bounding box center [362, 239] width 194 height 8
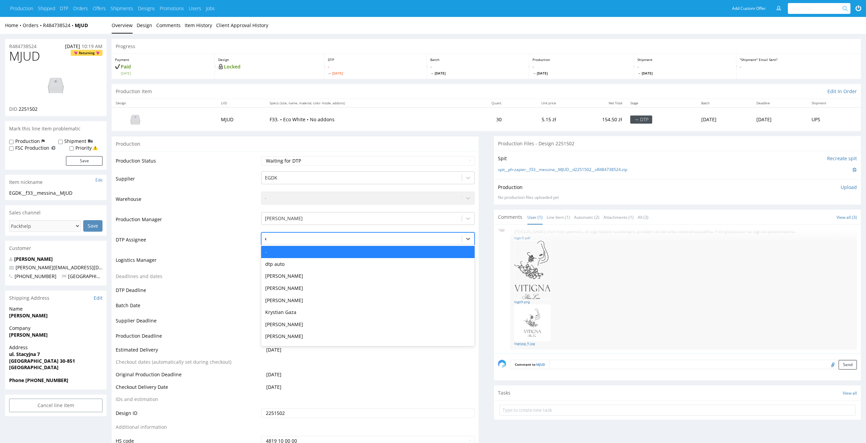
type input "el"
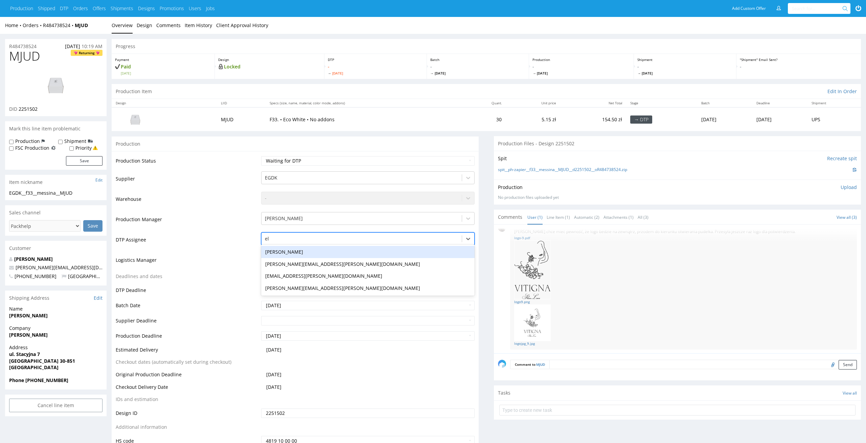
click at [286, 249] on div "[PERSON_NAME]" at bounding box center [368, 252] width 214 height 12
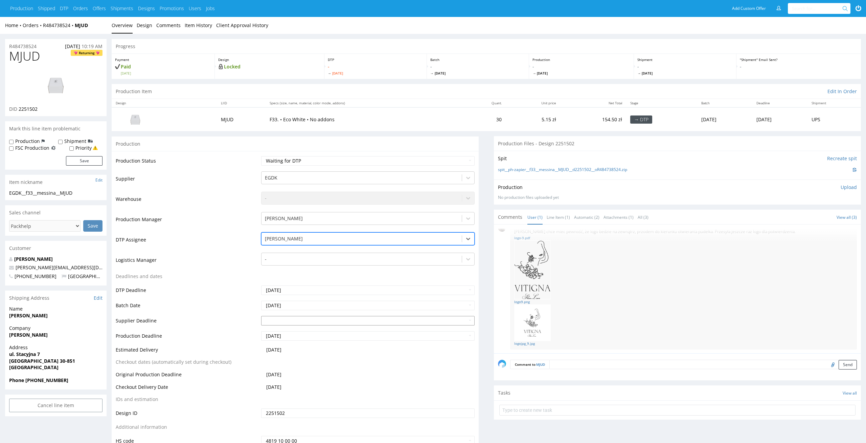
scroll to position [70, 0]
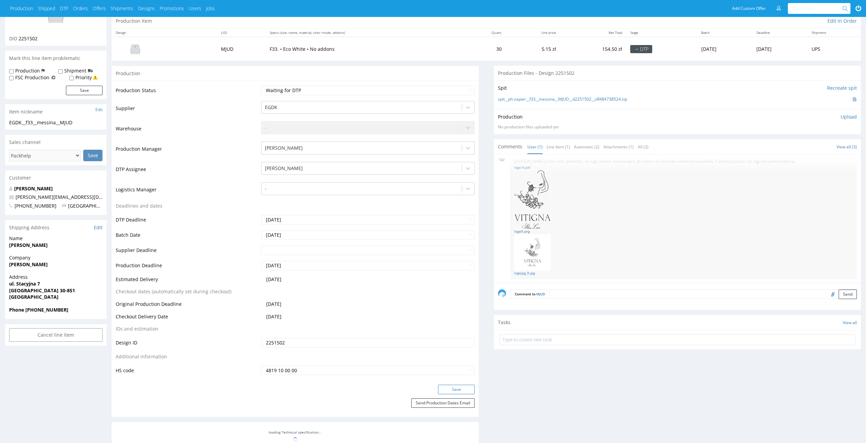
click at [469, 392] on button "Save" at bounding box center [456, 388] width 37 height 9
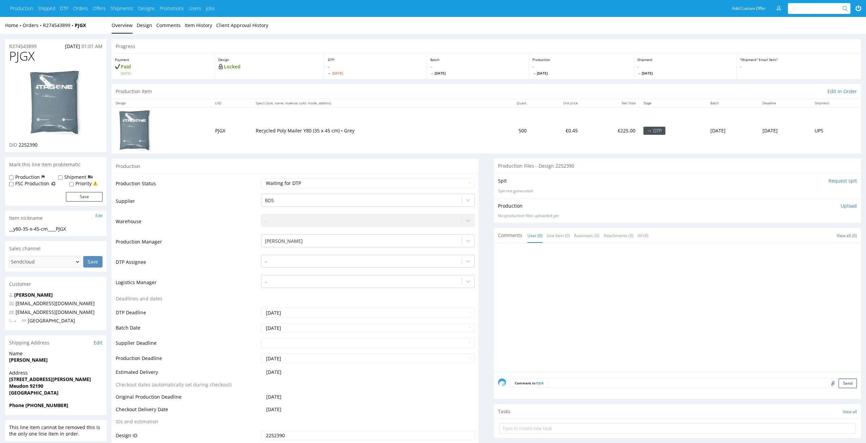
click at [389, 79] on div "DTP - [DATE]" at bounding box center [376, 66] width 103 height 25
click at [141, 22] on link "Design" at bounding box center [145, 25] width 16 height 17
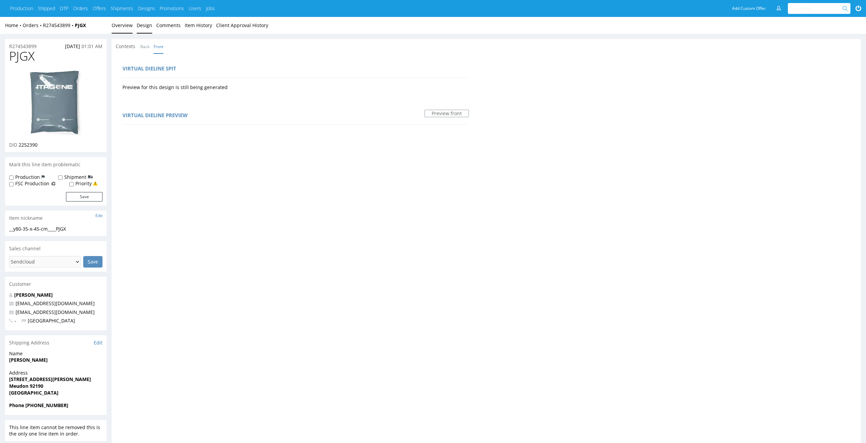
click at [122, 30] on link "Overview" at bounding box center [122, 25] width 21 height 17
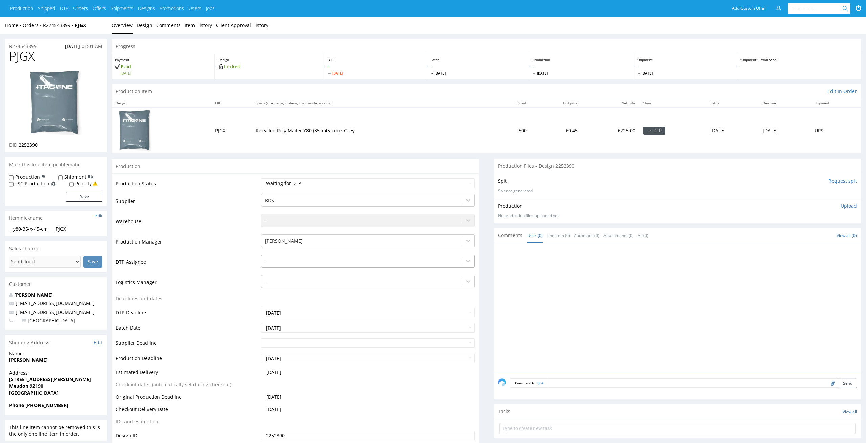
click at [352, 265] on div at bounding box center [362, 261] width 194 height 8
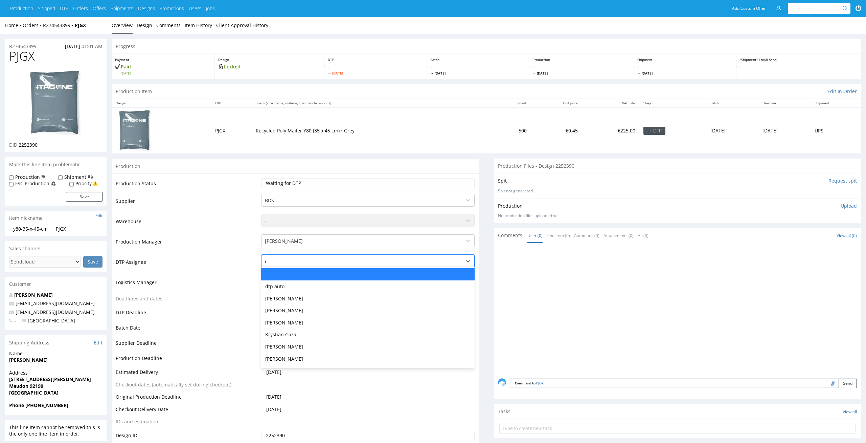
type input "el"
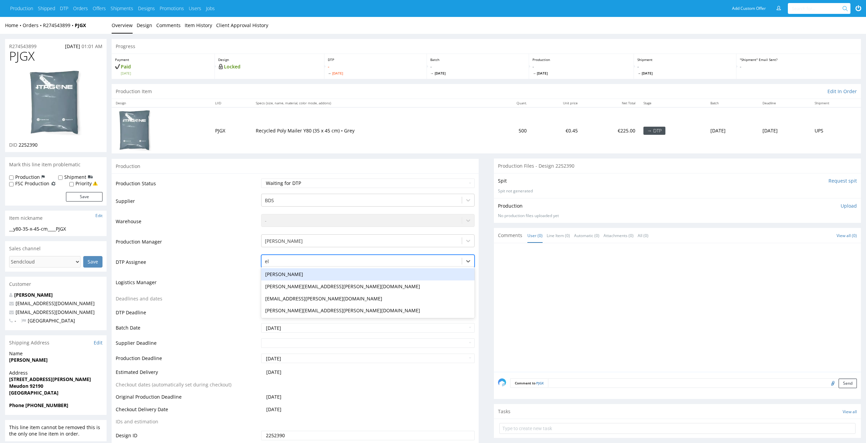
click at [330, 276] on div "[PERSON_NAME]" at bounding box center [368, 274] width 214 height 12
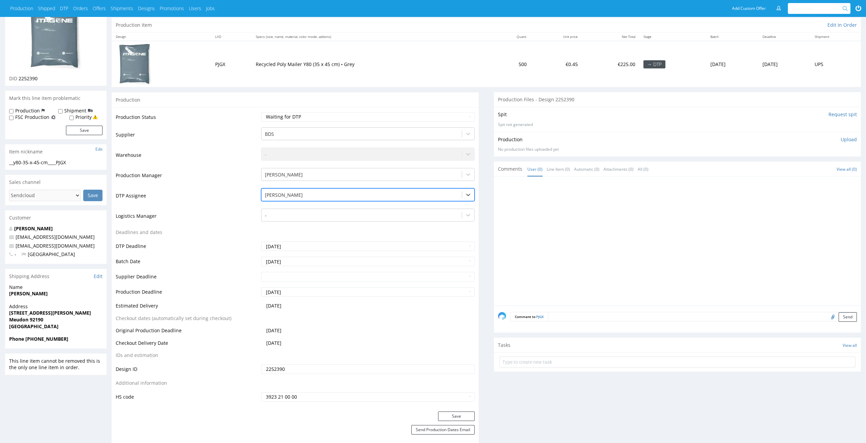
scroll to position [78, 0]
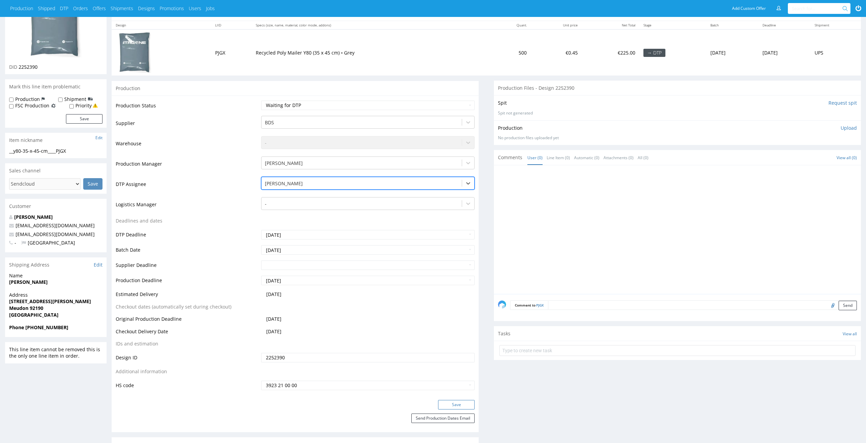
click at [459, 405] on button "Save" at bounding box center [456, 404] width 37 height 9
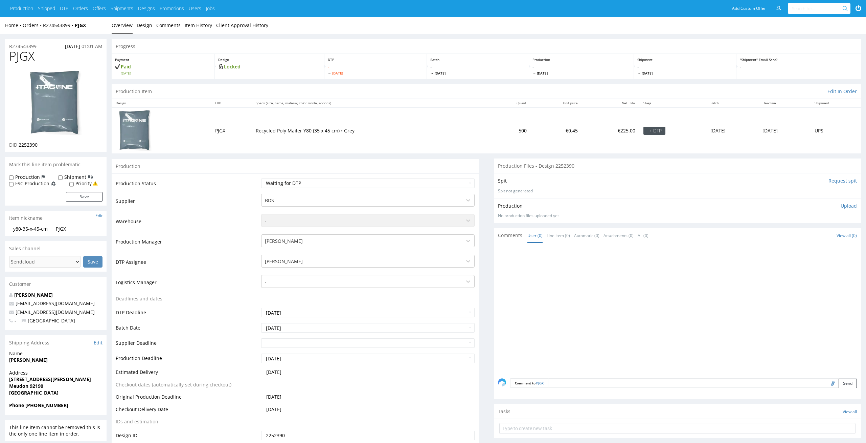
scroll to position [78, 0]
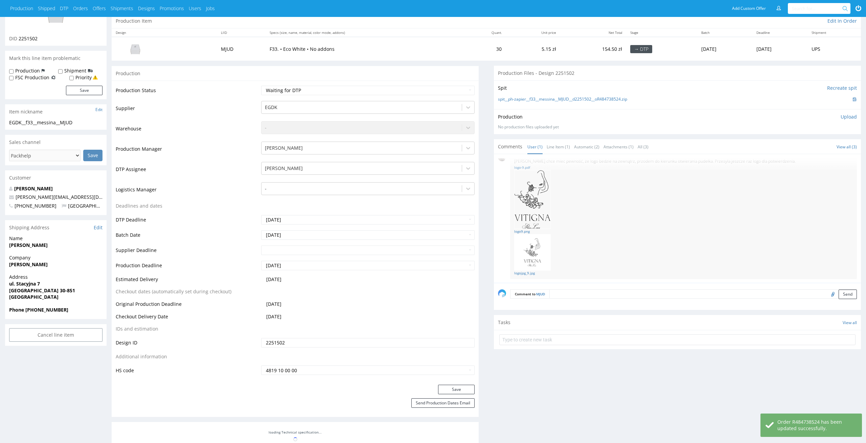
scroll to position [70, 0]
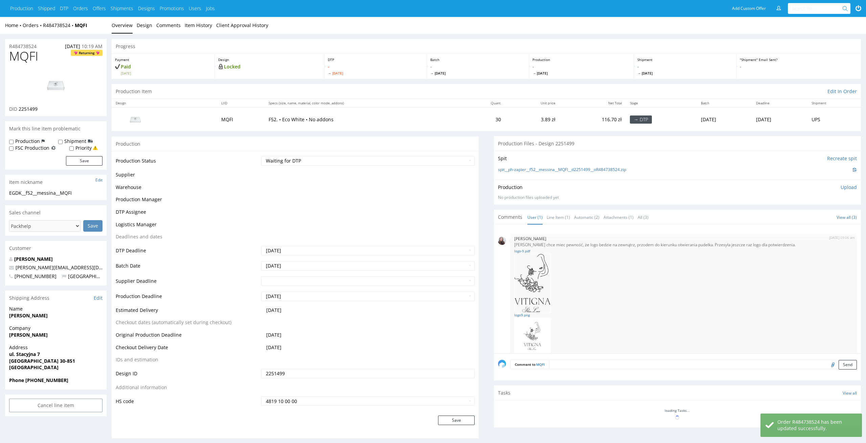
scroll to position [103, 0]
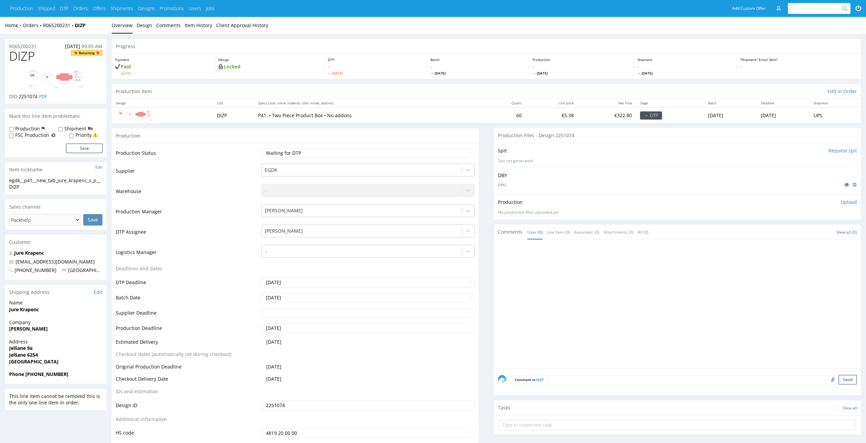
scroll to position [63, 0]
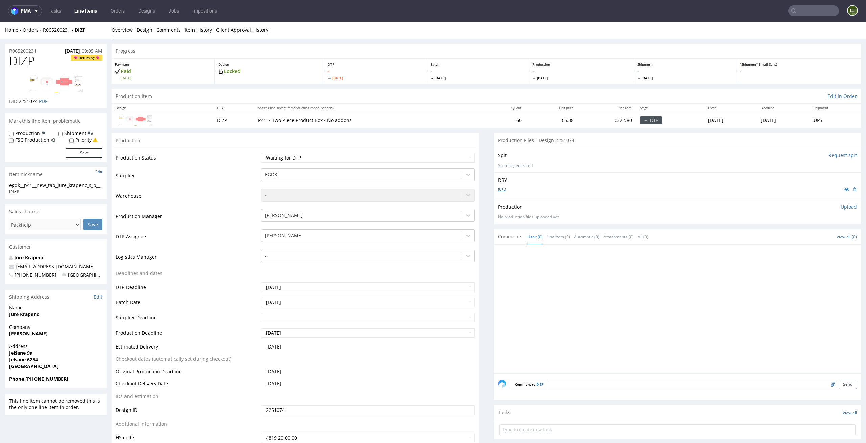
click at [506, 190] on link "ISKRIVA_packhelp--dieline--v3--en--p41-V1.ai" at bounding box center [502, 189] width 8 height 5
click at [189, 66] on p "Payment" at bounding box center [163, 64] width 96 height 5
drag, startPoint x: 34, startPoint y: 185, endPoint x: 0, endPoint y: 183, distance: 34.2
copy div "egdk__p41"
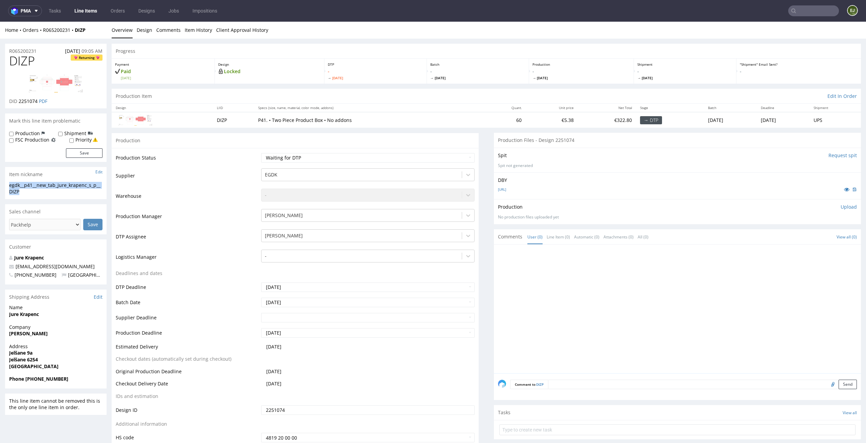
drag, startPoint x: 29, startPoint y: 197, endPoint x: 5, endPoint y: 185, distance: 26.8
click at [5, 185] on div "egdk__p41__new_tab_jure_krapenc_s_p__DIZP egdk__p41 __new_tab_jure_krapenc_s_p_…" at bounding box center [56, 190] width 102 height 17
copy div "egdk__p41__new_tab_jure_krapenc_s_p__DIZP"
drag, startPoint x: 37, startPoint y: 101, endPoint x: 19, endPoint y: 102, distance: 17.7
click at [19, 102] on span "2251074" at bounding box center [28, 101] width 19 height 6
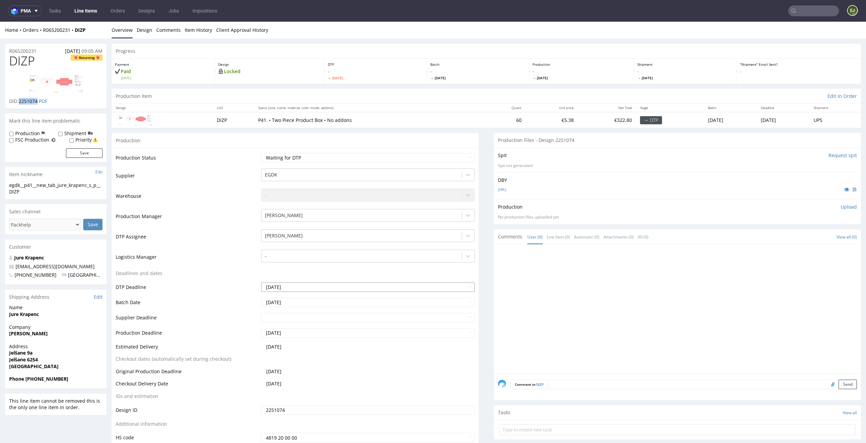
copy span "2251074"
drag, startPoint x: 42, startPoint y: 51, endPoint x: 0, endPoint y: 51, distance: 41.6
copy p "R065200231"
click at [355, 111] on th "Specs (size, name, material, color mode, addons)" at bounding box center [369, 108] width 230 height 8
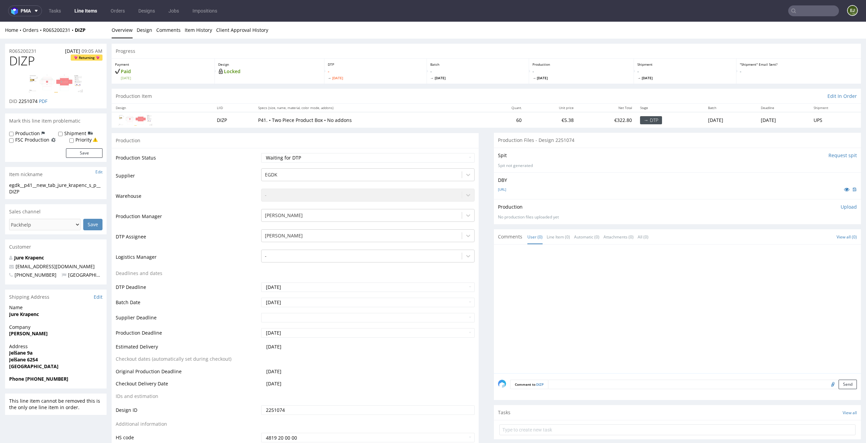
click at [841, 208] on p "Upload" at bounding box center [849, 206] width 16 height 7
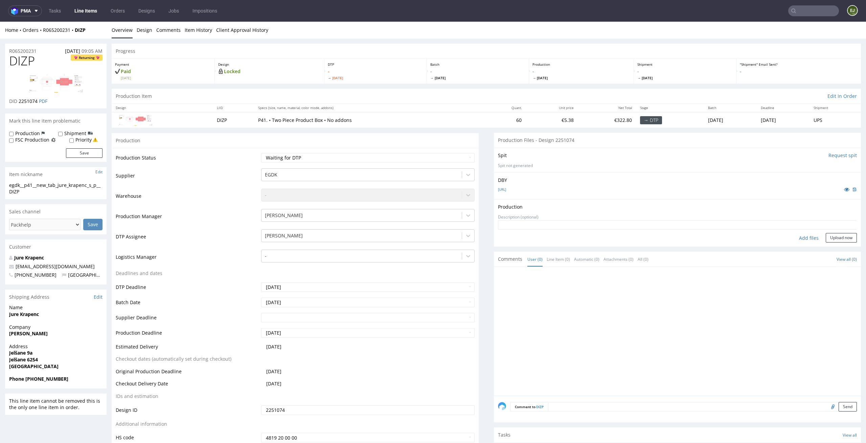
click at [794, 242] on div "Add files" at bounding box center [809, 238] width 34 height 10
type input "C:\fakepath\egdk__p41__new_tab_jure_krapenc_s_p__DIZP__d2251074__oR065200231__l…"
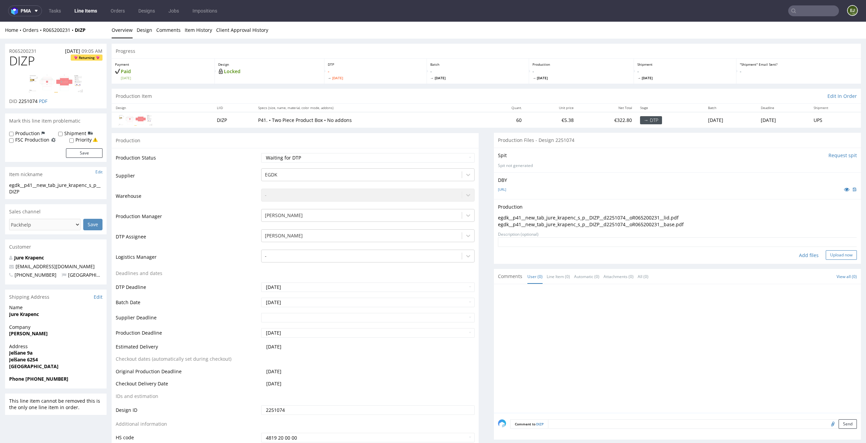
click at [834, 256] on button "Upload now" at bounding box center [841, 254] width 31 height 9
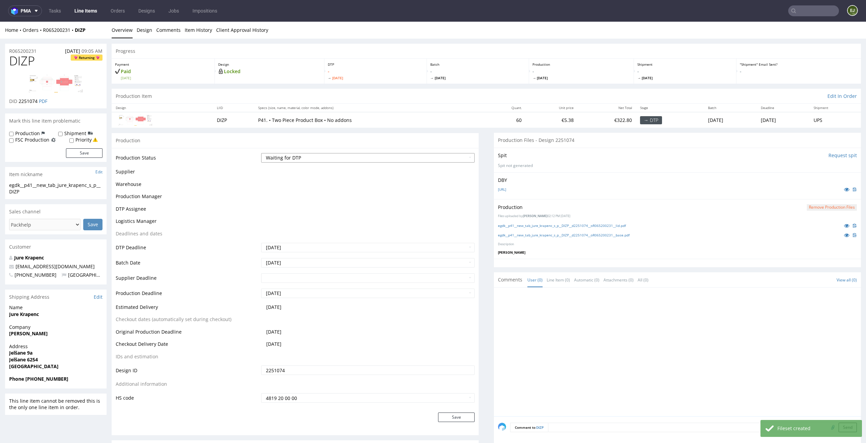
click at [457, 161] on select "Waiting for Artwork Waiting for Diecut Waiting for Mockup Waiting for DTP Waiti…" at bounding box center [368, 157] width 214 height 9
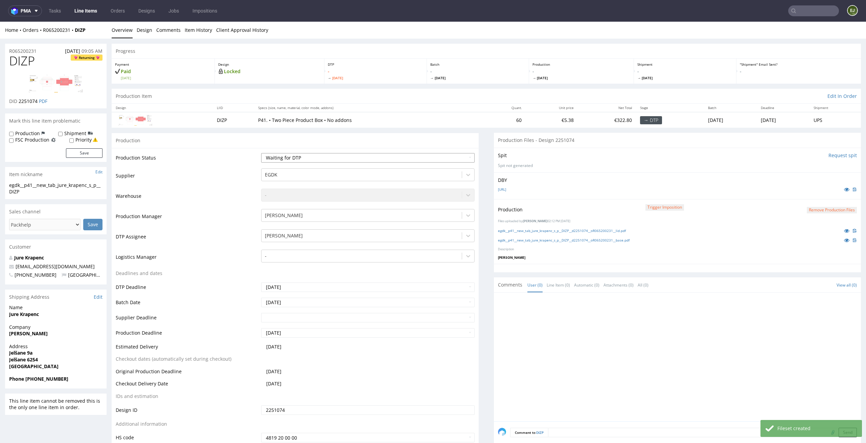
select select "dtp_production_ready"
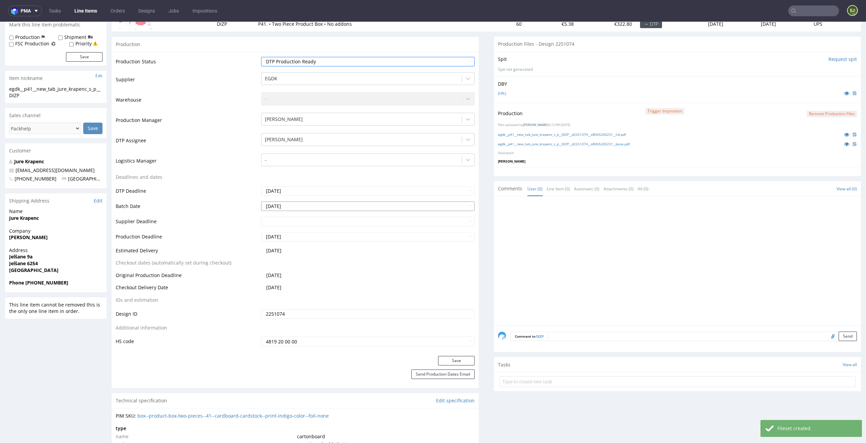
scroll to position [128, 0]
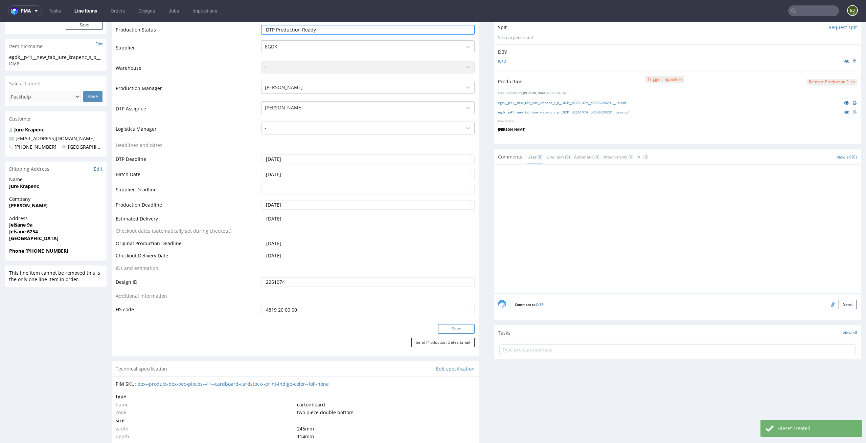
click at [439, 330] on button "Save" at bounding box center [456, 328] width 37 height 9
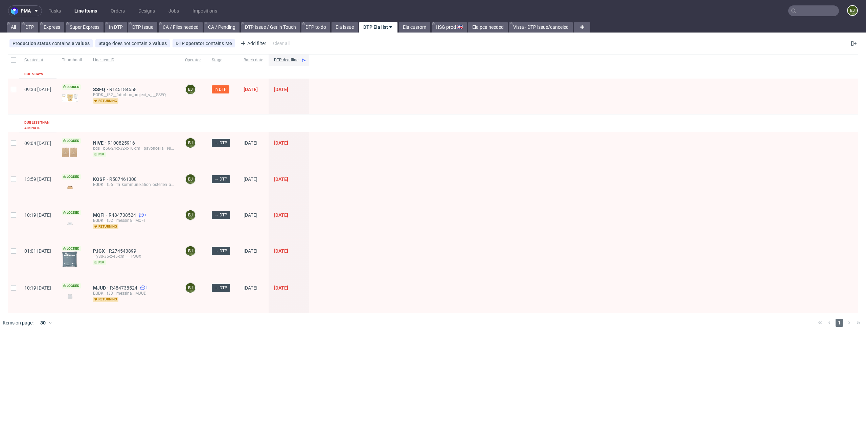
click at [129, 389] on div "pma Tasks Line Items Orders Designs Jobs Impositions EJ All DTP Express Super E…" at bounding box center [433, 221] width 866 height 443
click at [123, 182] on div "EGDK__f56__fri_kommunikation_osterlen_ab__KOSF" at bounding box center [133, 184] width 81 height 5
click at [110, 285] on span "MJUD" at bounding box center [101, 287] width 17 height 5
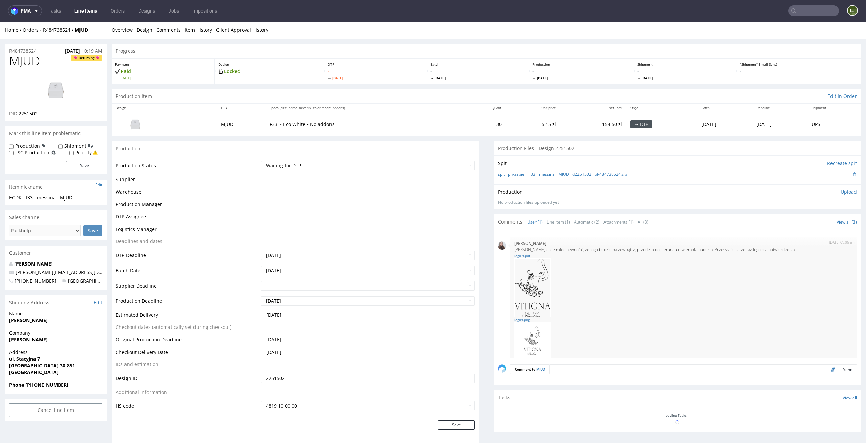
scroll to position [13, 0]
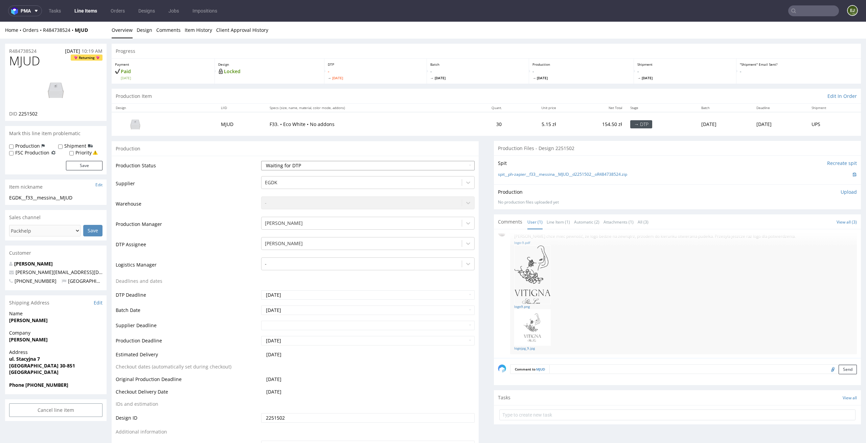
click at [342, 166] on select "Waiting for Artwork Waiting for Diecut Waiting for Mockup Waiting for DTP Waiti…" at bounding box center [368, 165] width 214 height 9
select select "dtp_in_process"
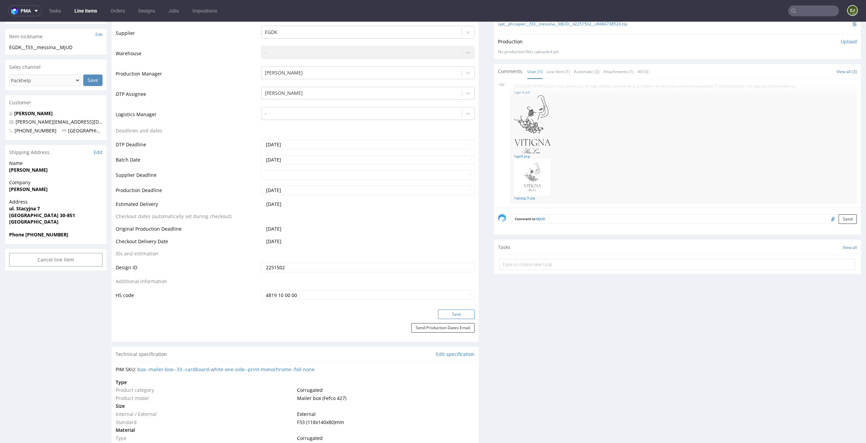
click at [465, 311] on button "Save" at bounding box center [456, 313] width 37 height 9
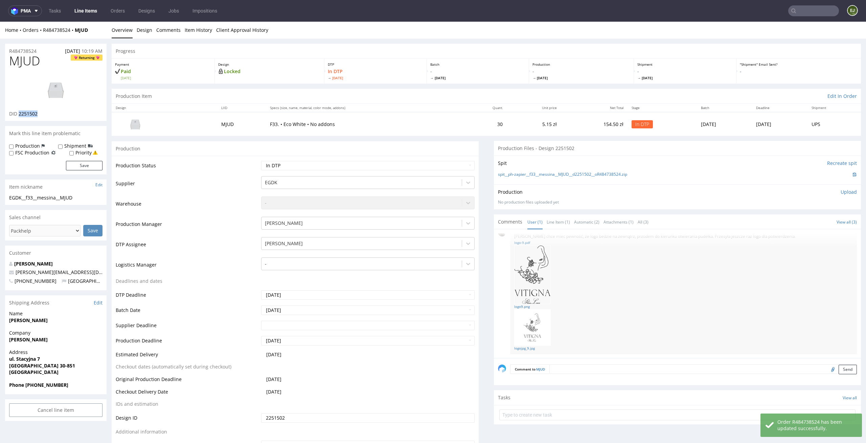
drag, startPoint x: 44, startPoint y: 110, endPoint x: 19, endPoint y: 111, distance: 25.1
click at [19, 111] on div "DID 2251502" at bounding box center [55, 113] width 93 height 7
copy span "2251502"
click at [521, 309] on img at bounding box center [532, 327] width 37 height 37
click at [519, 310] on img at bounding box center [532, 327] width 37 height 37
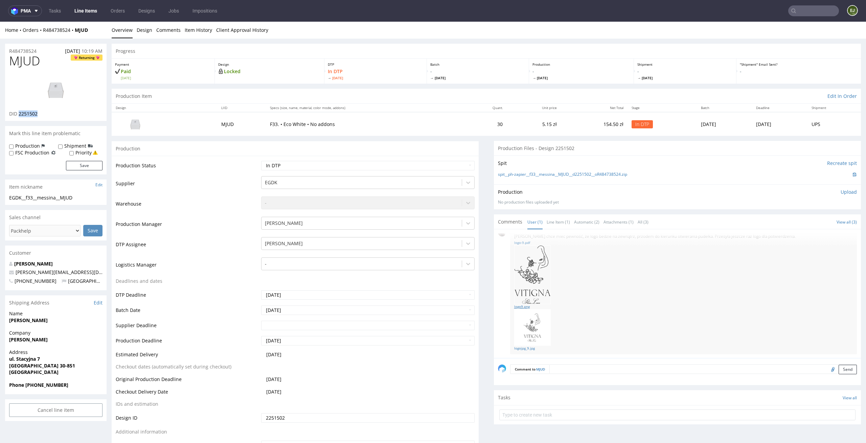
click at [522, 305] on link "logo9.png" at bounding box center [683, 306] width 339 height 5
drag, startPoint x: 42, startPoint y: 61, endPoint x: 0, endPoint y: 61, distance: 41.6
copy span "MJUD"
click at [522, 176] on link "spit__ph-zapier__f33__messina__MJUD__d2251502__oR484738524.zip" at bounding box center [562, 175] width 129 height 6
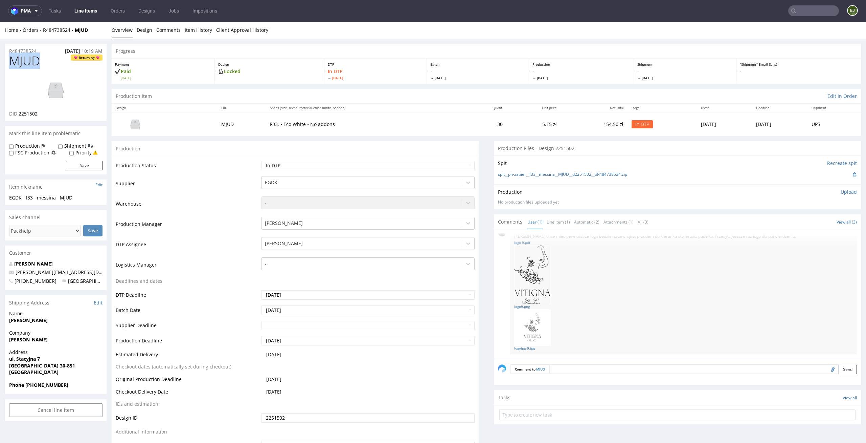
click at [841, 189] on p "Upload" at bounding box center [849, 192] width 16 height 7
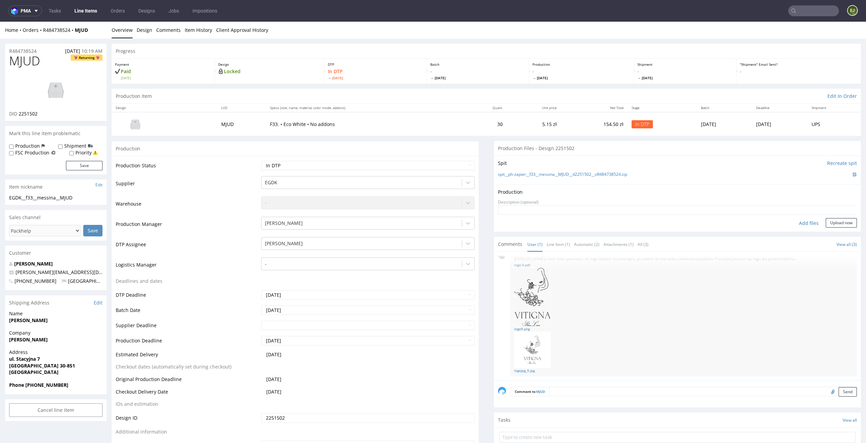
click at [801, 221] on div "Add files" at bounding box center [809, 223] width 34 height 10
type input "C:\fakepath\EGDK__f33__messina__MJUD__d2251502__oR484738524__latest__outside.pdf"
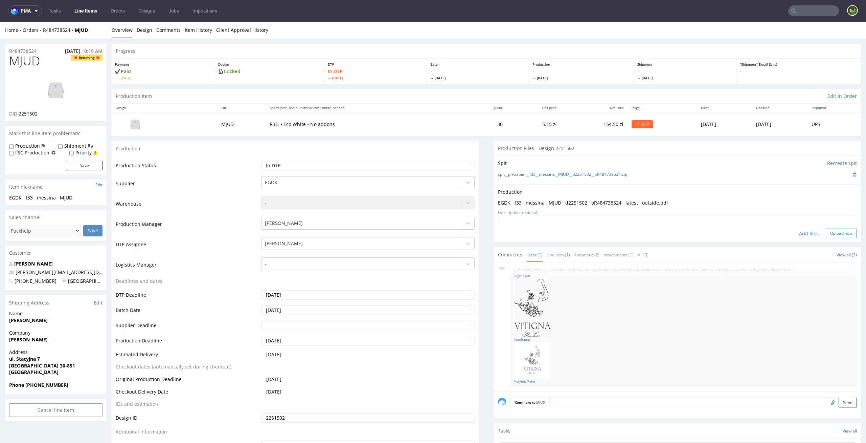
click at [828, 236] on button "Upload now" at bounding box center [841, 232] width 31 height 9
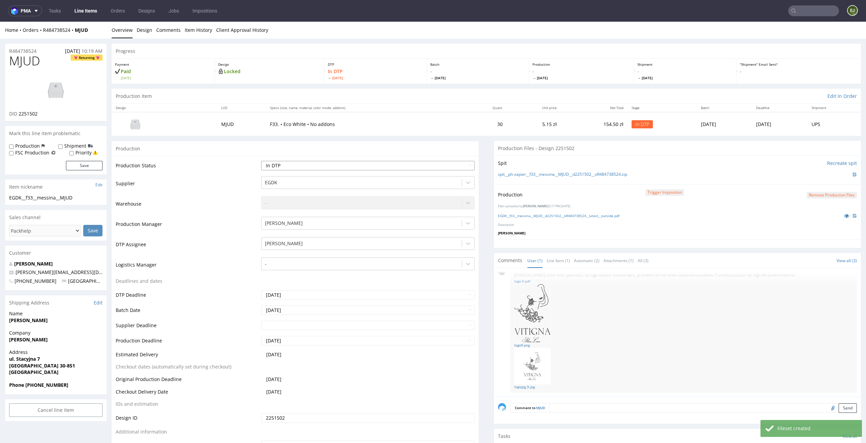
click at [454, 168] on select "Waiting for Artwork Waiting for Diecut Waiting for Mockup Waiting for DTP Waiti…" at bounding box center [368, 165] width 214 height 9
select select "dtp_production_ready"
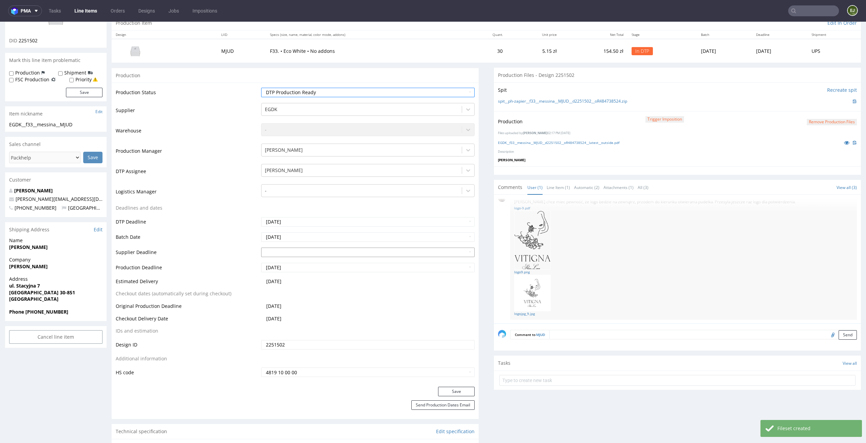
scroll to position [116, 0]
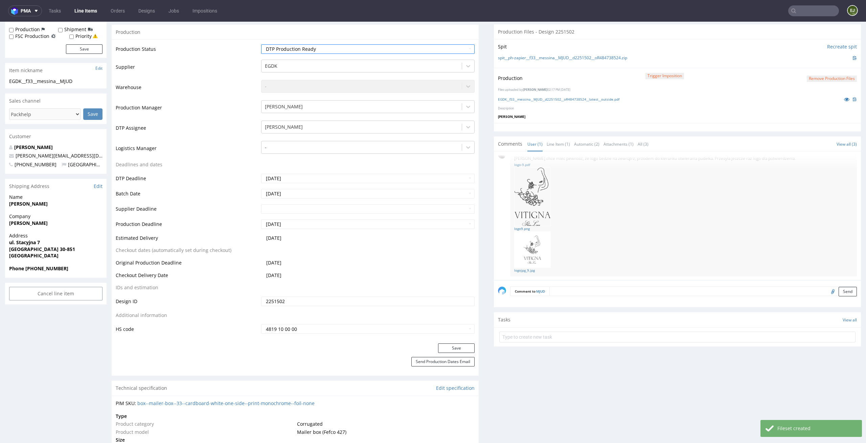
click at [456, 342] on div "Production Status Waiting for Artwork Waiting for Diecut Waiting for Mockup Wai…" at bounding box center [295, 191] width 367 height 304
click at [454, 346] on button "Save" at bounding box center [456, 347] width 37 height 9
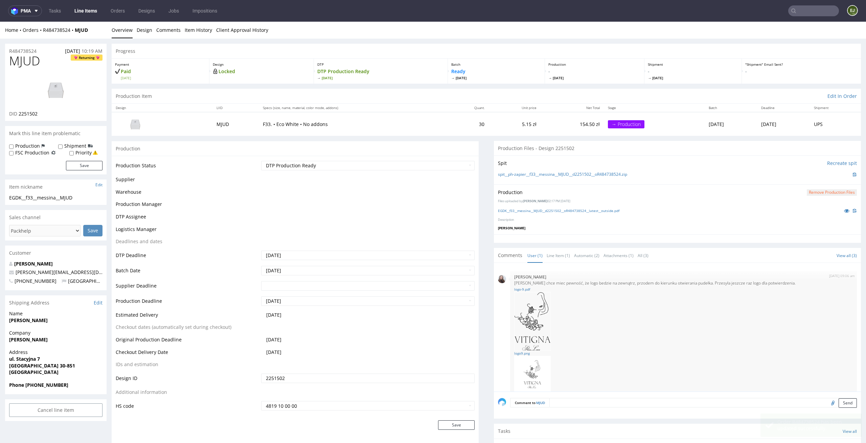
scroll to position [13, 0]
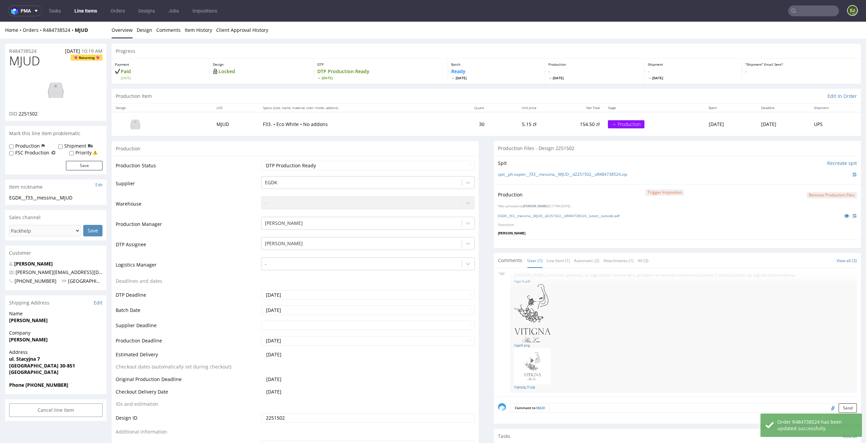
click at [88, 12] on link "Line Items" at bounding box center [85, 10] width 31 height 11
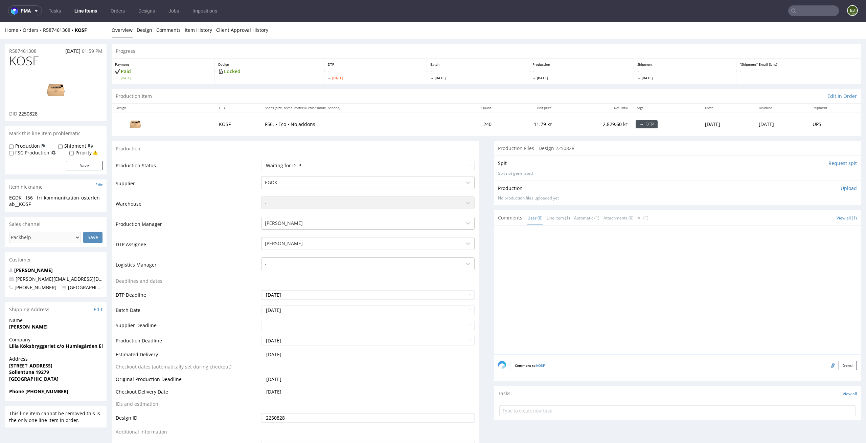
click at [61, 89] on img at bounding box center [56, 89] width 54 height 30
click at [315, 170] on td "Waiting for Artwork Waiting for Diecut Waiting for Mockup Waiting for DTP Waiti…" at bounding box center [368, 167] width 216 height 15
click at [322, 165] on select "Waiting for Artwork Waiting for Diecut Waiting for Mockup Waiting for DTP Waiti…" at bounding box center [368, 165] width 214 height 9
select select "dtp_in_process"
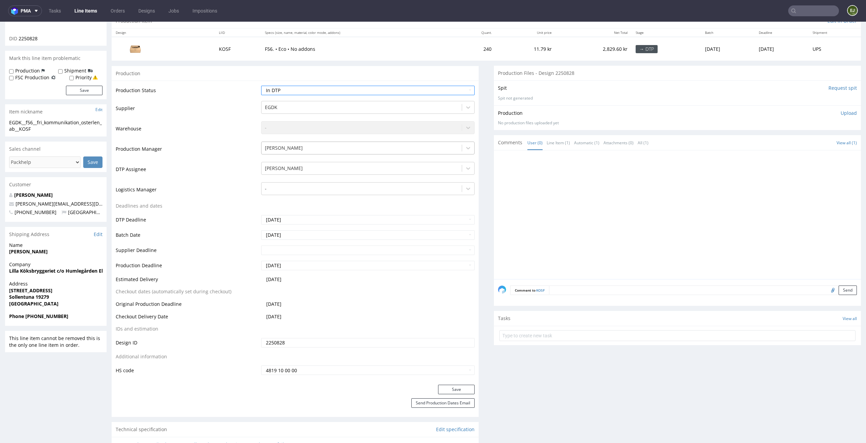
scroll to position [125, 0]
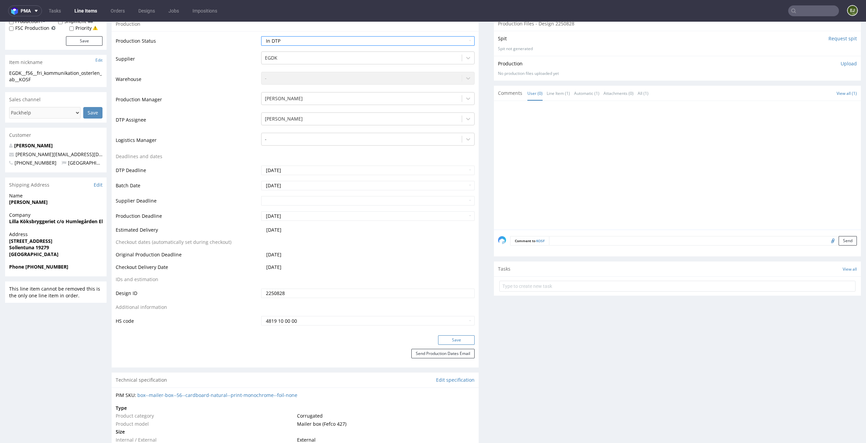
click at [438, 339] on button "Save" at bounding box center [456, 339] width 37 height 9
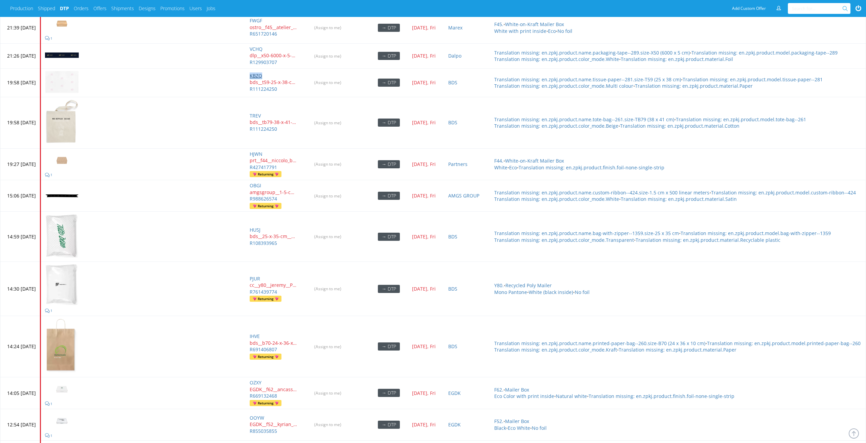
scroll to position [2876, 0]
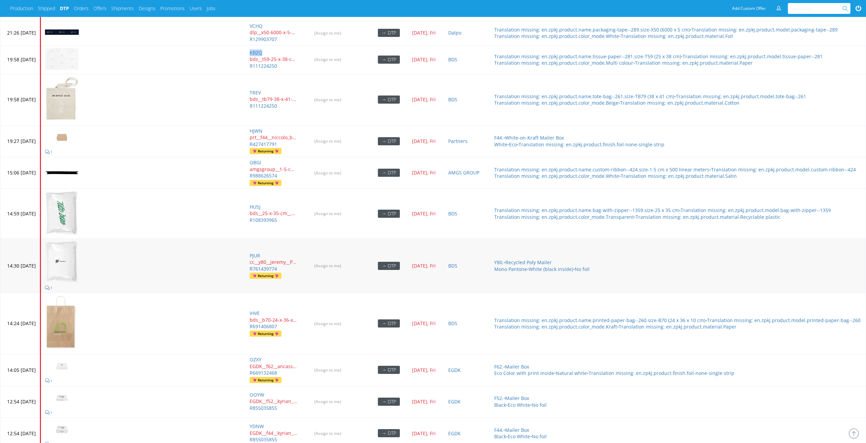
click at [358, 221] on td "(Assign to me)" at bounding box center [338, 266] width 64 height 54
click at [346, 221] on input "(Assign to me)" at bounding box center [328, 265] width 36 height 10
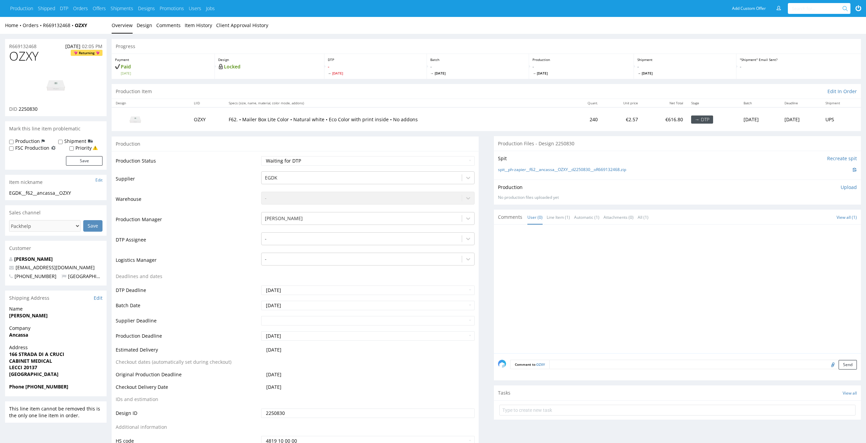
click at [551, 188] on div "Production Upload" at bounding box center [677, 187] width 359 height 7
click at [144, 26] on link "Design" at bounding box center [145, 25] width 16 height 17
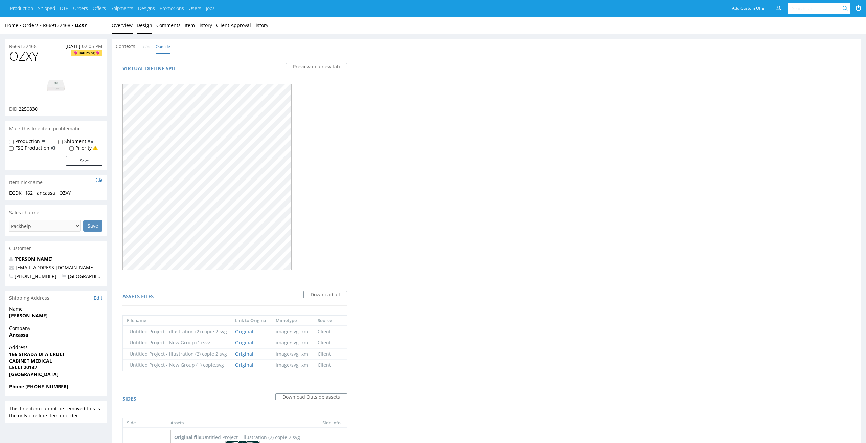
click at [124, 18] on link "Overview" at bounding box center [122, 25] width 21 height 17
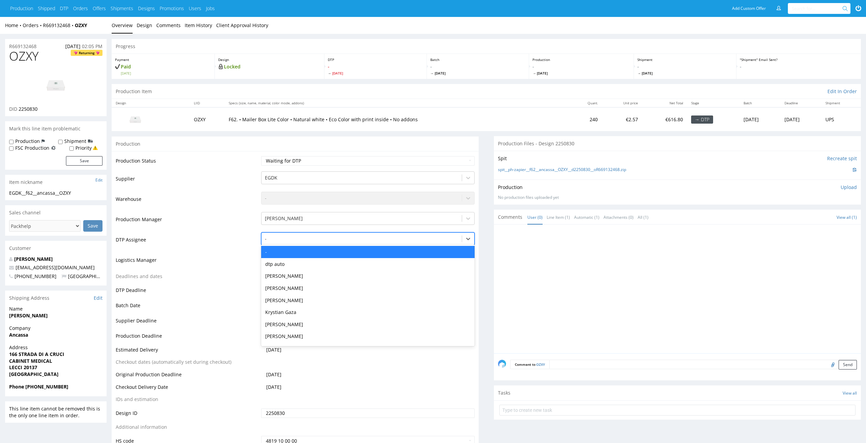
click at [349, 235] on div at bounding box center [362, 239] width 194 height 8
type input "el"
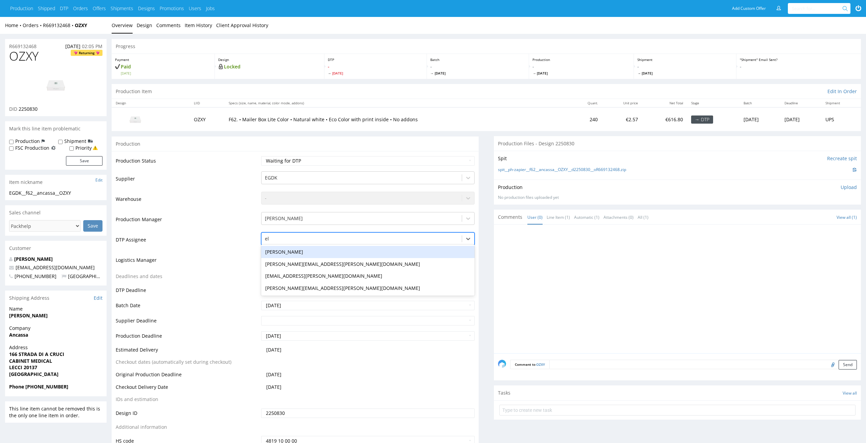
click at [345, 254] on div "[PERSON_NAME]" at bounding box center [368, 252] width 214 height 12
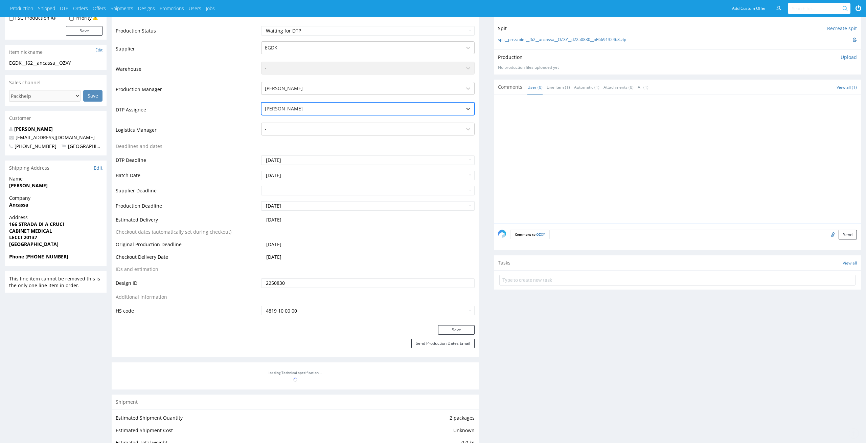
scroll to position [146, 0]
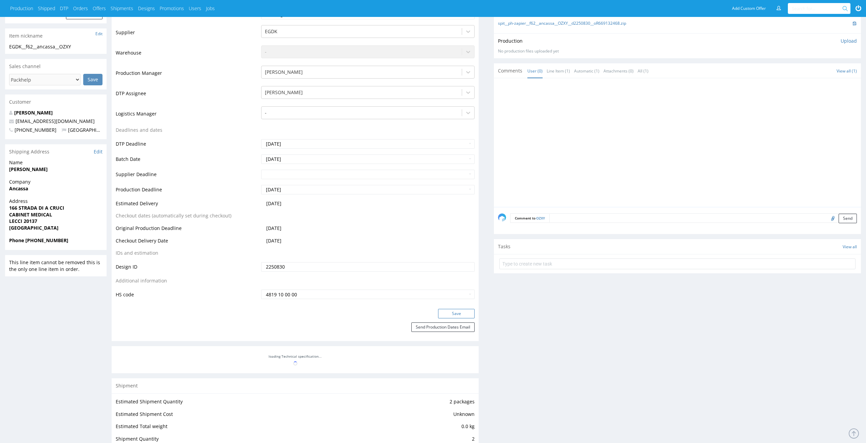
click at [456, 310] on button "Save" at bounding box center [456, 313] width 37 height 9
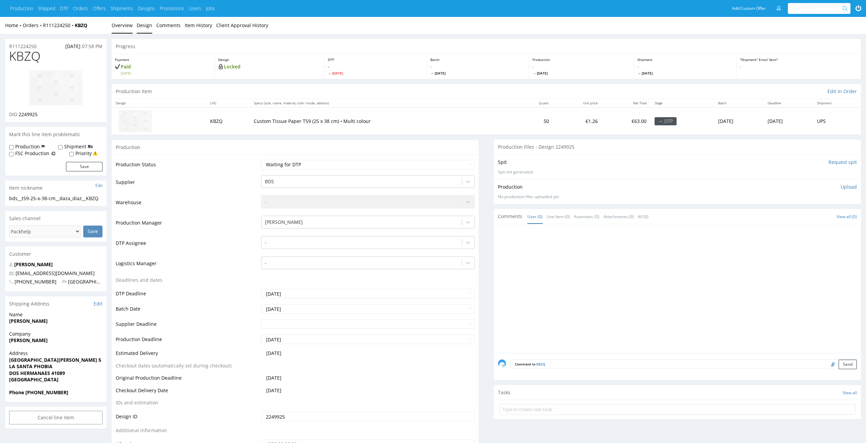
click at [139, 21] on link "Design" at bounding box center [145, 25] width 16 height 17
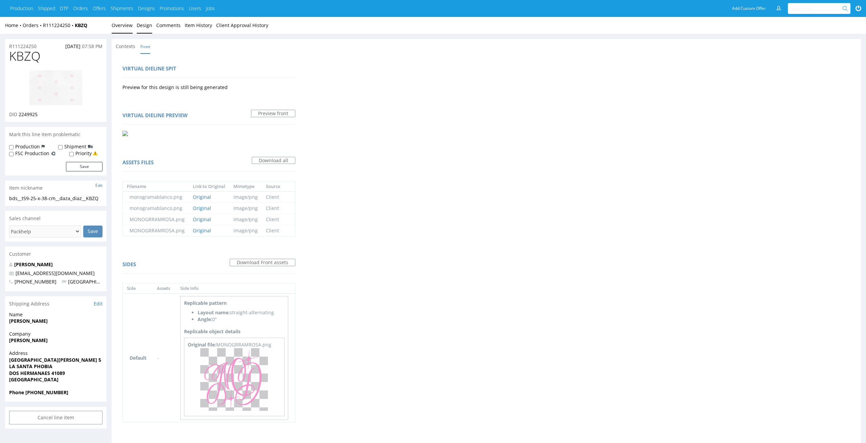
click at [119, 23] on link "Overview" at bounding box center [122, 25] width 21 height 17
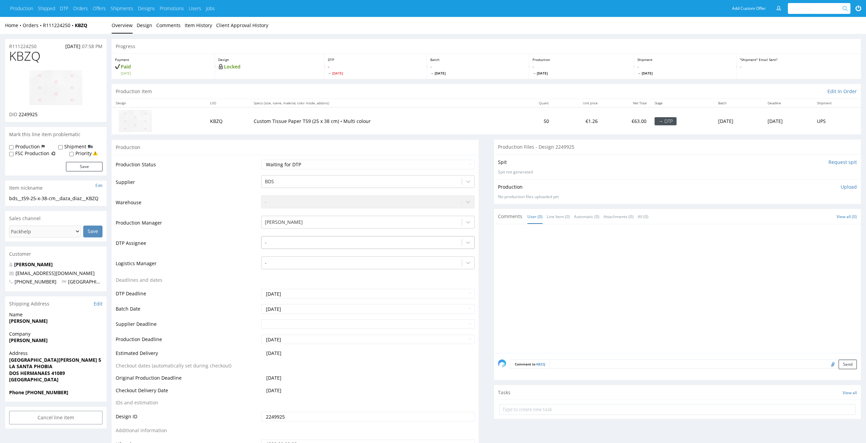
click at [323, 239] on div at bounding box center [362, 242] width 194 height 8
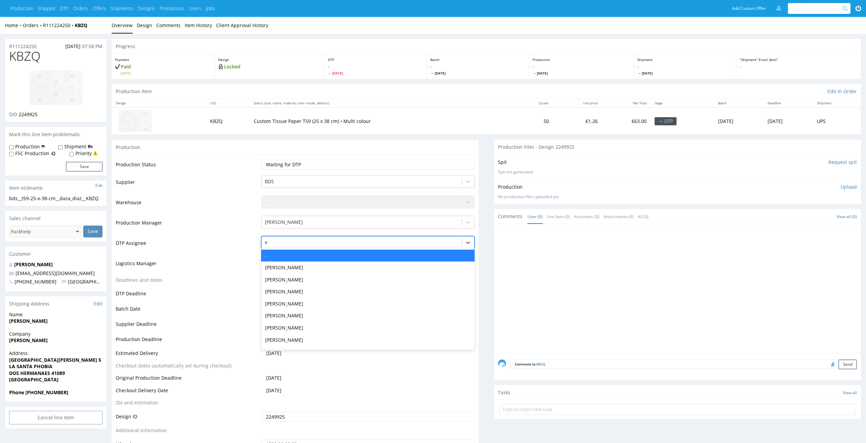
type input "el"
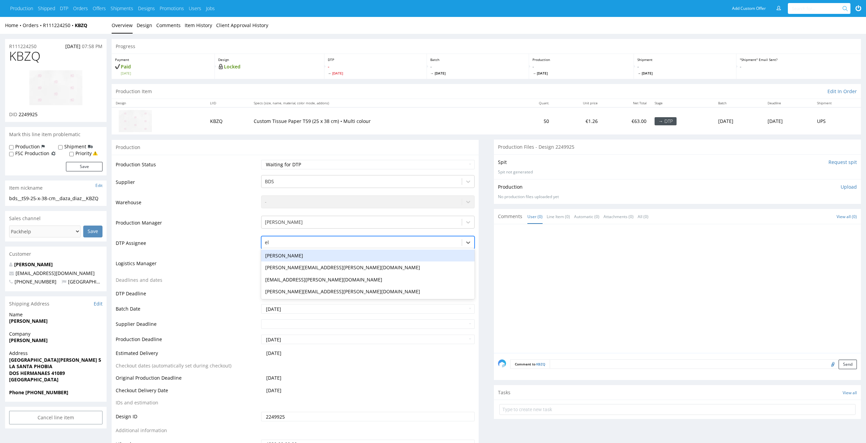
click at [313, 252] on div "[PERSON_NAME]" at bounding box center [368, 255] width 214 height 12
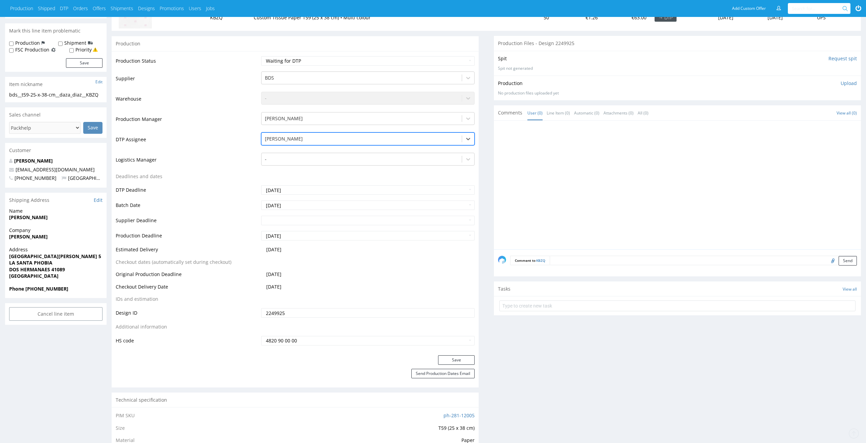
scroll to position [119, 0]
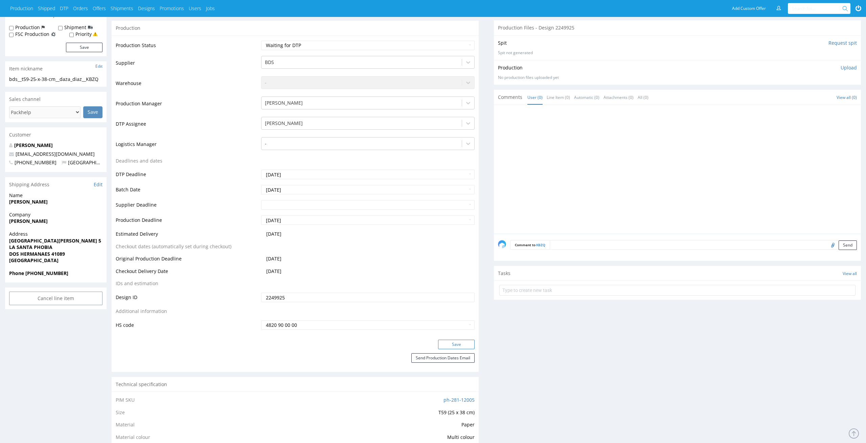
click at [472, 348] on button "Save" at bounding box center [456, 343] width 37 height 9
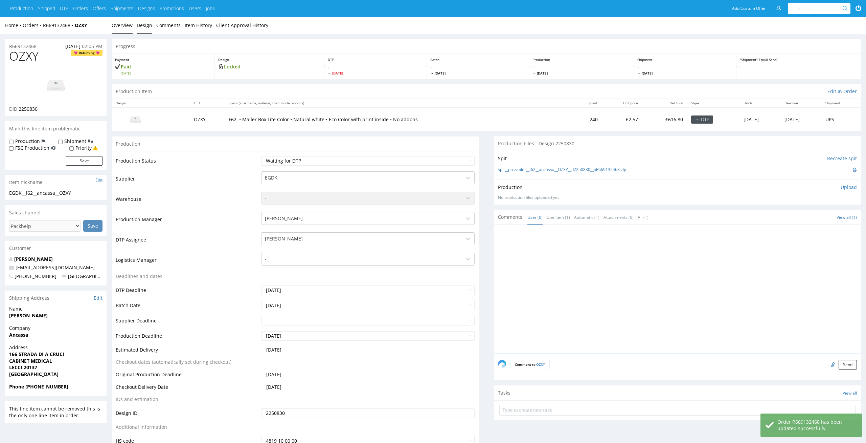
click at [138, 17] on link "Design" at bounding box center [145, 25] width 16 height 17
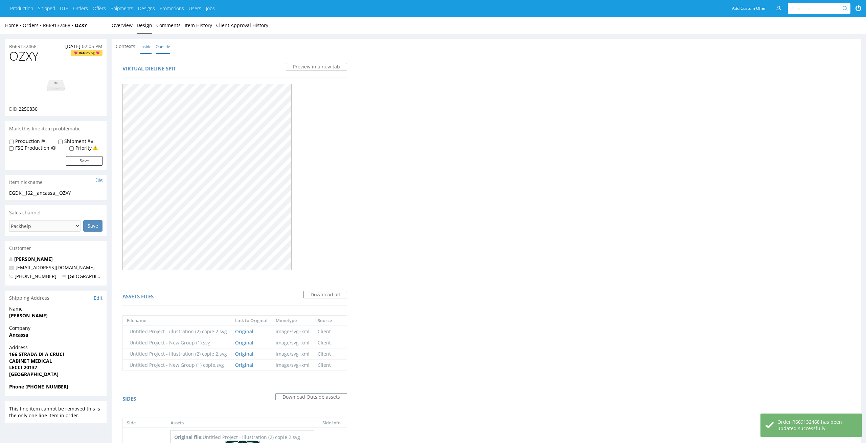
click at [143, 45] on link "Inside" at bounding box center [145, 46] width 11 height 15
click at [125, 25] on link "Overview" at bounding box center [122, 25] width 21 height 17
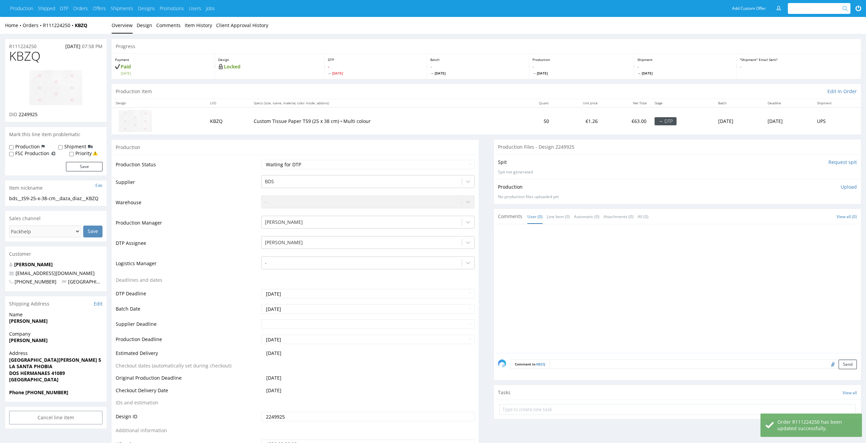
scroll to position [119, 0]
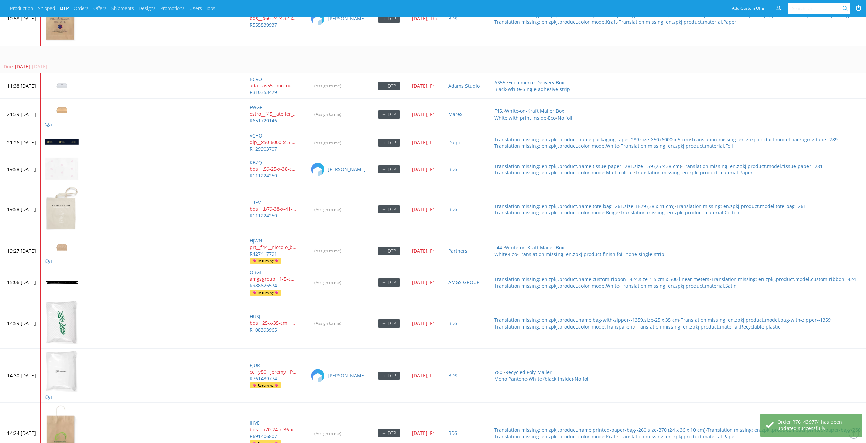
scroll to position [2923, 0]
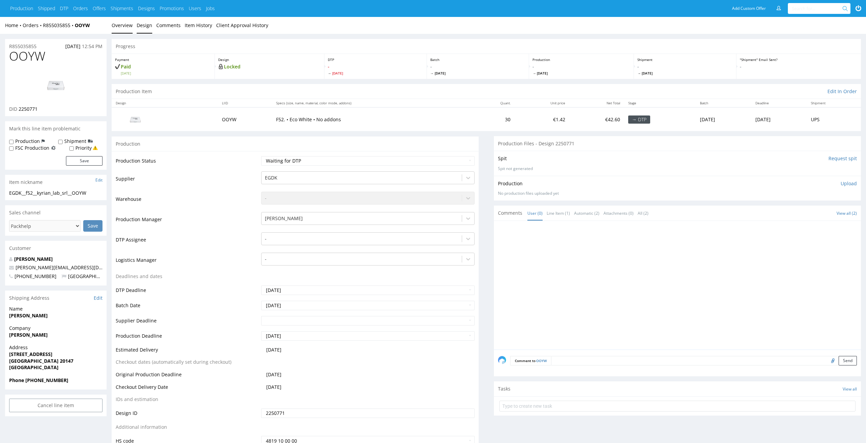
click at [146, 24] on link "Design" at bounding box center [145, 25] width 16 height 17
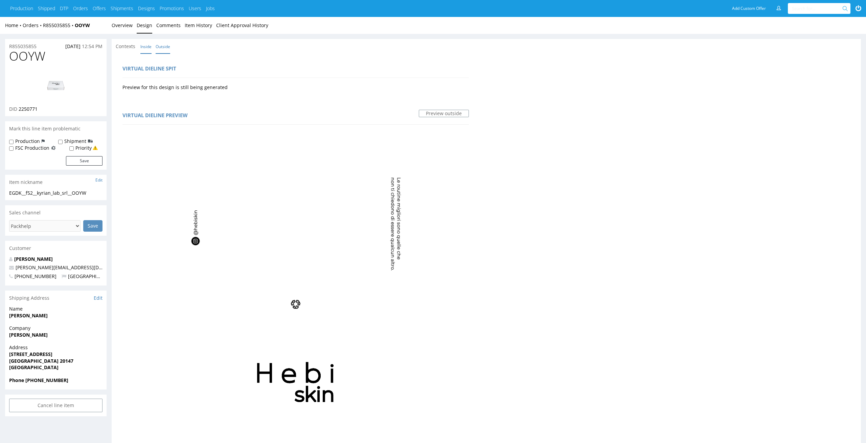
click at [145, 49] on link "Inside" at bounding box center [145, 46] width 11 height 15
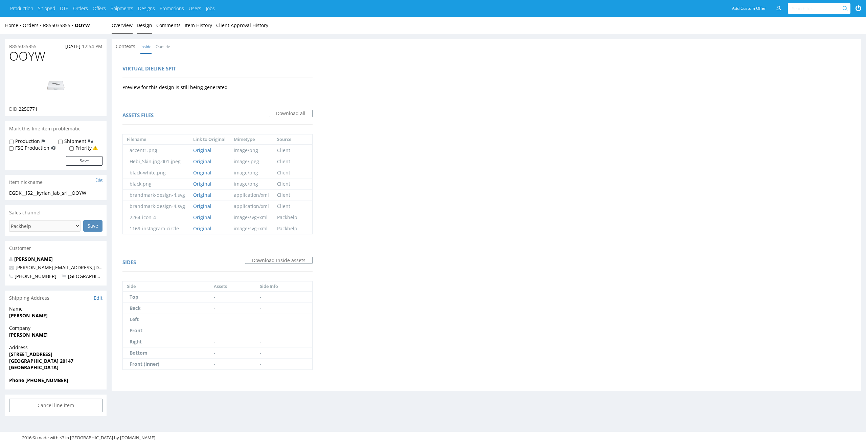
click at [128, 32] on link "Overview" at bounding box center [122, 25] width 21 height 17
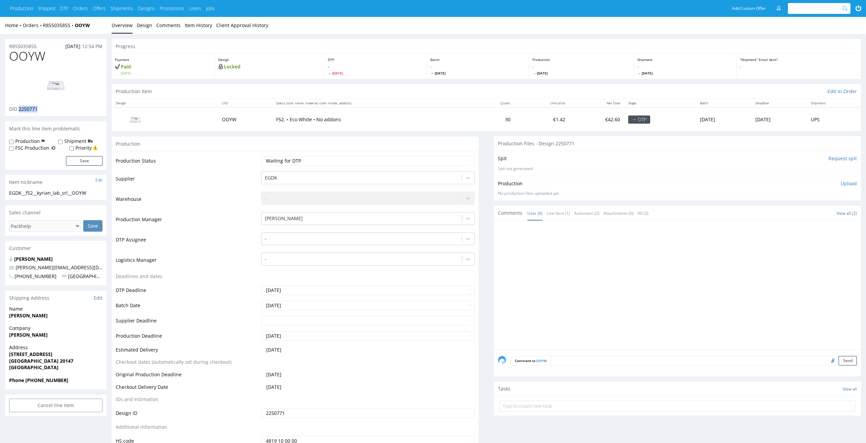
drag, startPoint x: 49, startPoint y: 113, endPoint x: 19, endPoint y: 110, distance: 29.9
click at [19, 110] on div "OOYW DID 2250771" at bounding box center [56, 82] width 102 height 67
copy span "2250771"
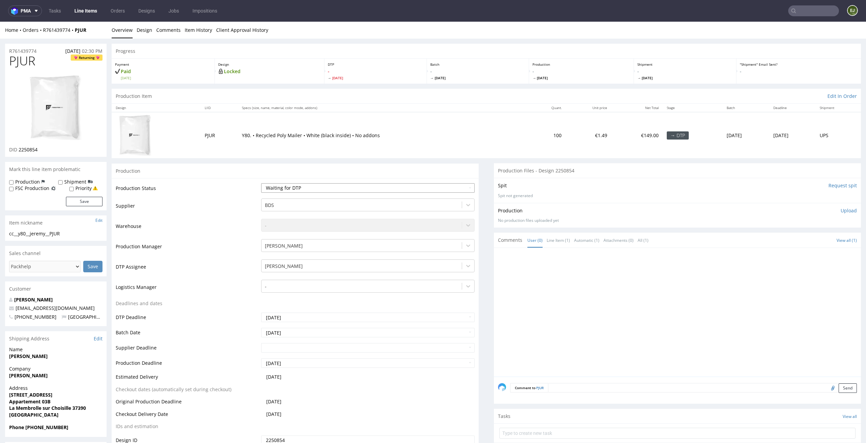
click at [318, 186] on select "Waiting for Artwork Waiting for Diecut Waiting for Mockup Waiting for DTP Waiti…" at bounding box center [368, 187] width 214 height 9
click at [323, 186] on select "Waiting for Artwork Waiting for Diecut Waiting for Mockup Waiting for DTP Waiti…" at bounding box center [368, 187] width 214 height 9
select select "dtp_in_process"
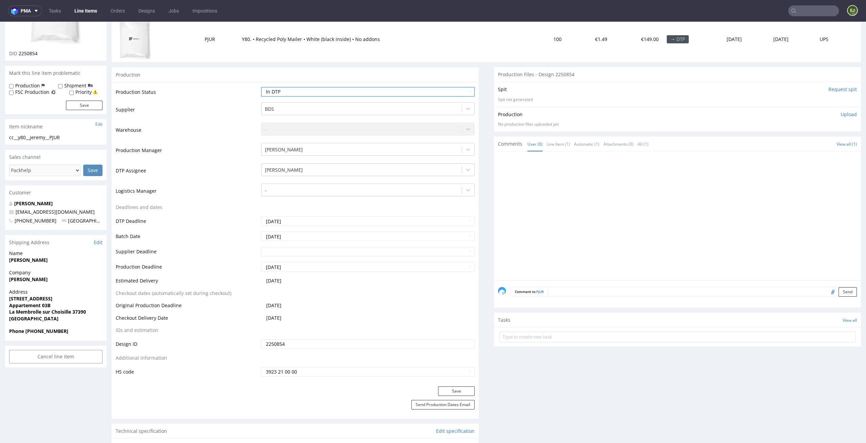
scroll to position [135, 0]
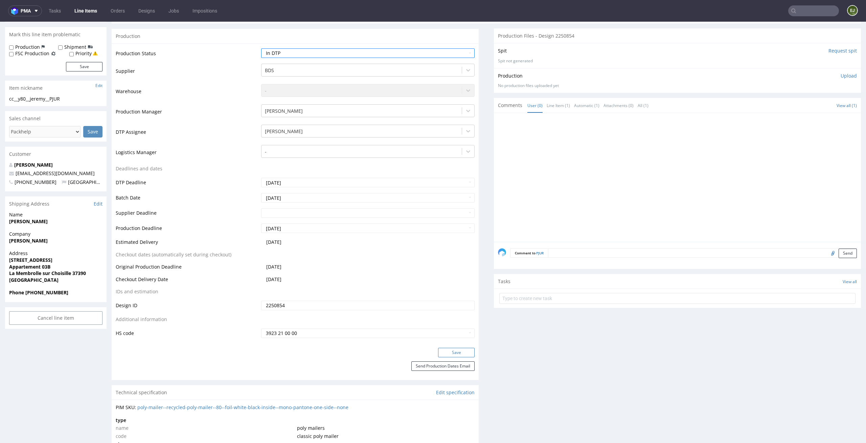
click at [468, 348] on button "Save" at bounding box center [456, 352] width 37 height 9
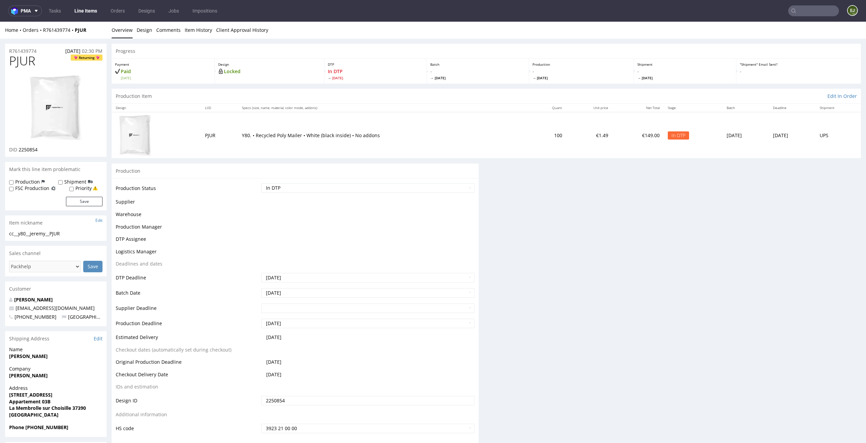
scroll to position [0, 0]
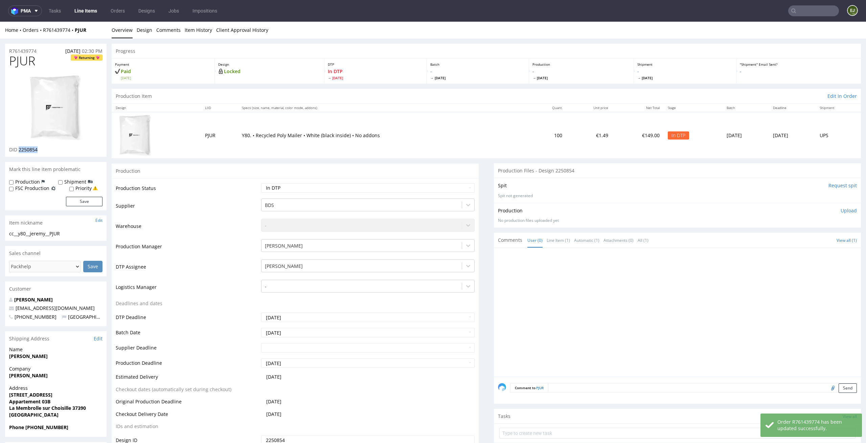
drag, startPoint x: 51, startPoint y: 152, endPoint x: 19, endPoint y: 151, distance: 32.2
click at [19, 151] on div "DID 2250854" at bounding box center [55, 149] width 93 height 7
copy span "2250854"
click at [140, 30] on link "Design" at bounding box center [145, 30] width 16 height 17
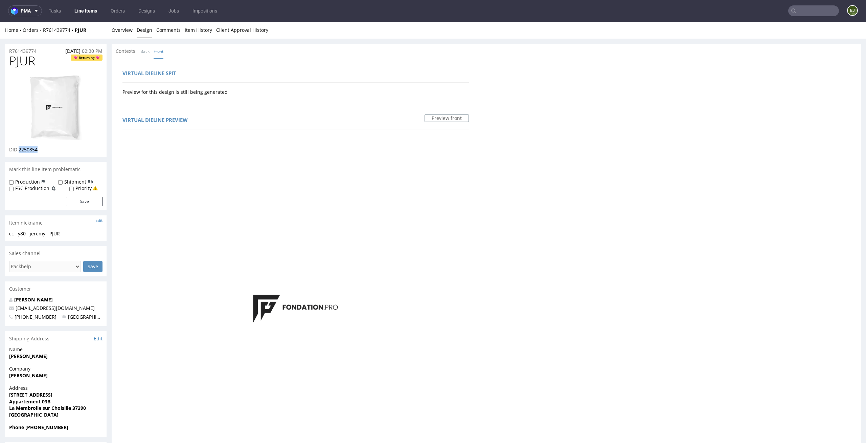
scroll to position [310, 0]
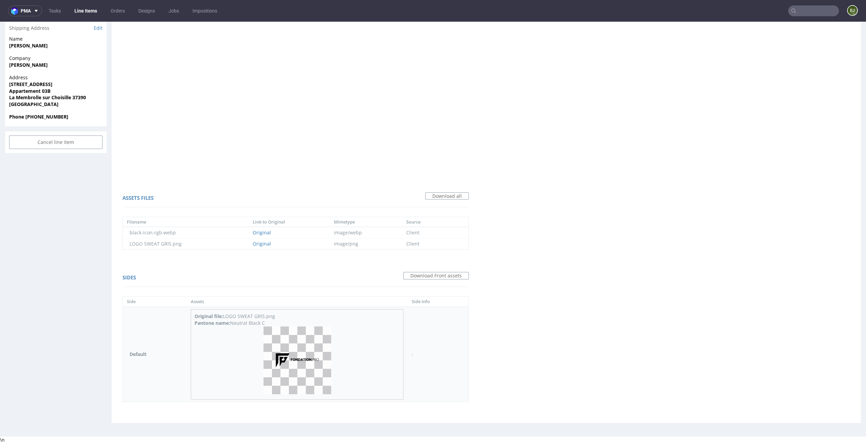
drag, startPoint x: 267, startPoint y: 323, endPoint x: 231, endPoint y: 324, distance: 36.2
click at [231, 324] on div "Pantone name: Neutral Black C" at bounding box center [298, 323] width 206 height 7
copy div "Neutral Black C"
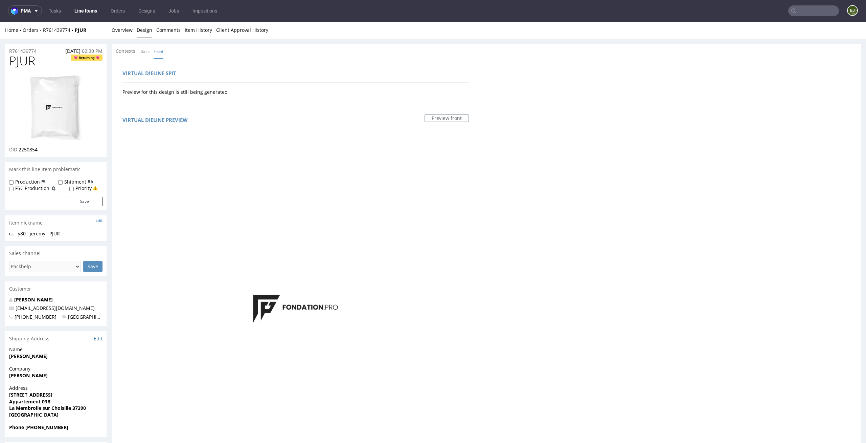
drag, startPoint x: 41, startPoint y: 60, endPoint x: 0, endPoint y: 60, distance: 41.0
click at [0, 60] on div "R761439774 19.08.2025 02:30 PM PJUR Returning DID 2250854 Mark this line item p…" at bounding box center [433, 391] width 866 height 705
copy span "PJUR"
drag, startPoint x: 70, startPoint y: 237, endPoint x: 1, endPoint y: 235, distance: 68.7
click at [1, 235] on div "R761439774 19.08.2025 02:30 PM PJUR Returning DID 2250854 Mark this line item p…" at bounding box center [433, 391] width 866 height 705
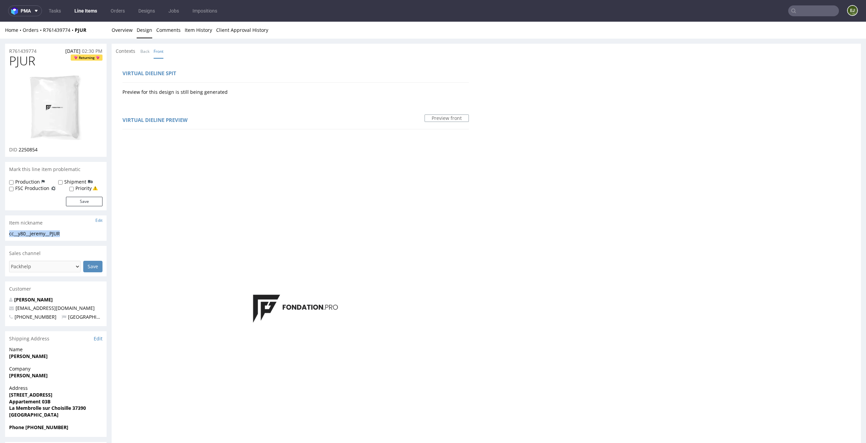
copy div "cc__y80__jeremy__PJUR"
drag, startPoint x: 48, startPoint y: 149, endPoint x: 19, endPoint y: 149, distance: 29.1
click at [19, 149] on div "DID 2250854" at bounding box center [55, 149] width 93 height 7
copy span "2250854"
drag, startPoint x: 40, startPoint y: 49, endPoint x: 0, endPoint y: 49, distance: 40.3
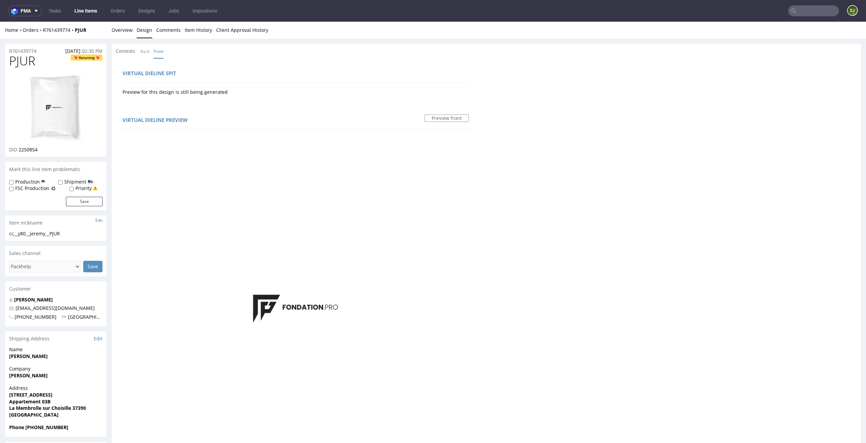
click at [0, 49] on div "R761439774 19.08.2025 02:30 PM PJUR Returning DID 2250854 Mark this line item p…" at bounding box center [433, 391] width 866 height 705
copy p "R761439774"
click at [131, 34] on link "Overview" at bounding box center [122, 30] width 21 height 17
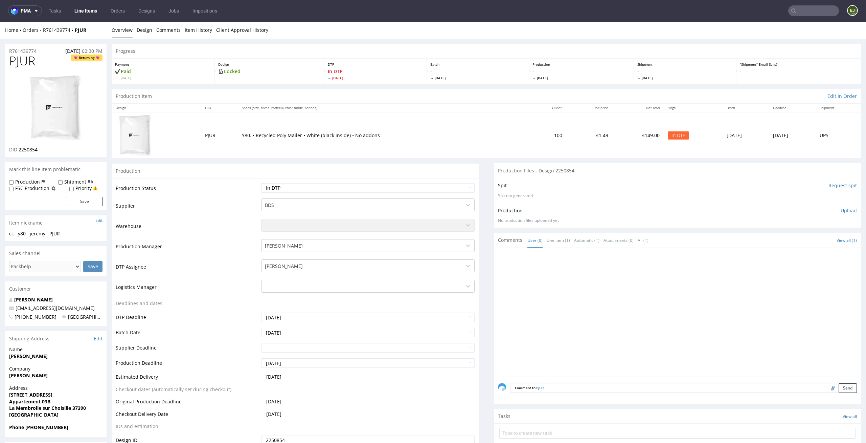
click at [841, 210] on p "Upload" at bounding box center [849, 210] width 16 height 7
click at [803, 242] on div "Add files" at bounding box center [809, 241] width 34 height 10
type input "C:\fakepath\cc__y80__jeremy__PJUR__d2250854__oR761439774__outside.pdf"
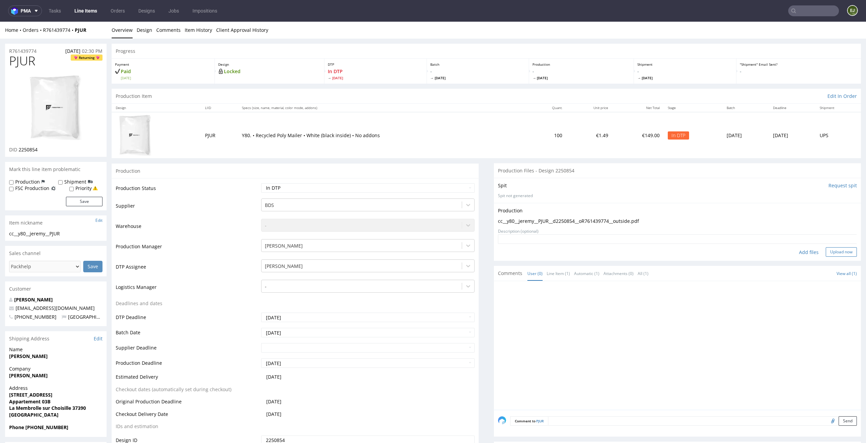
click at [831, 247] on button "Upload now" at bounding box center [841, 251] width 31 height 9
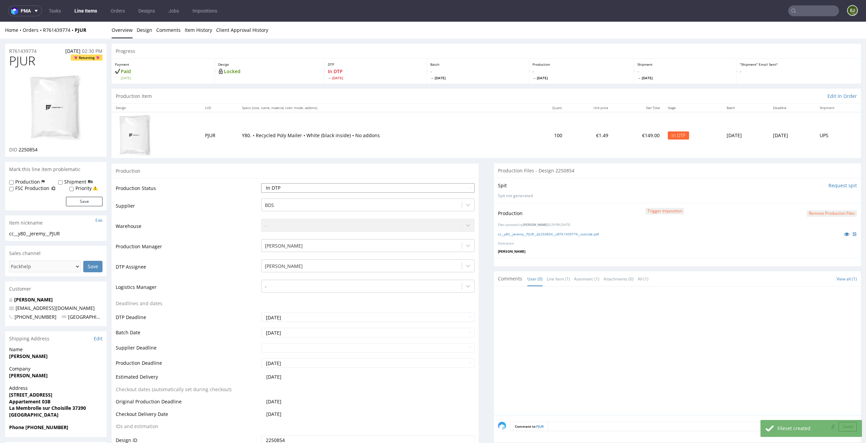
click at [414, 189] on select "Waiting for Artwork Waiting for Diecut Waiting for Mockup Waiting for DTP Waiti…" at bounding box center [368, 187] width 214 height 9
select select "dtp_production_ready"
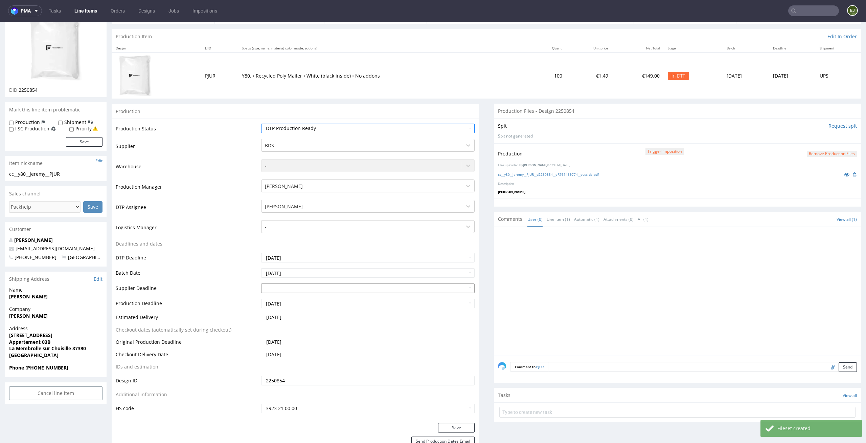
scroll to position [80, 0]
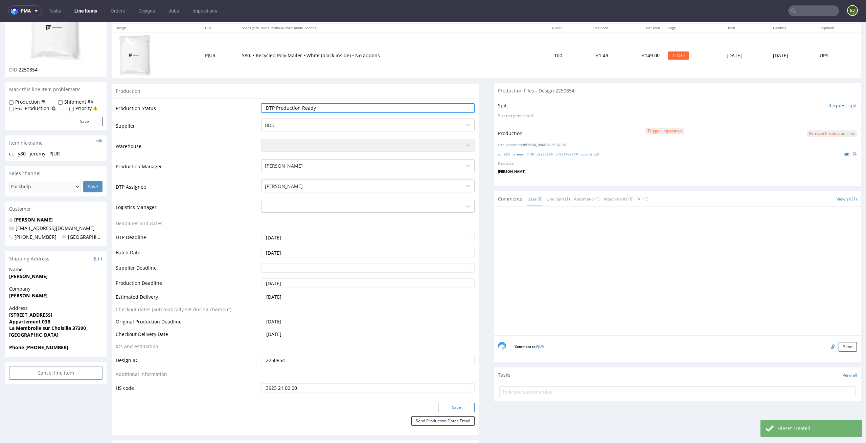
click at [453, 405] on button "Save" at bounding box center [456, 406] width 37 height 9
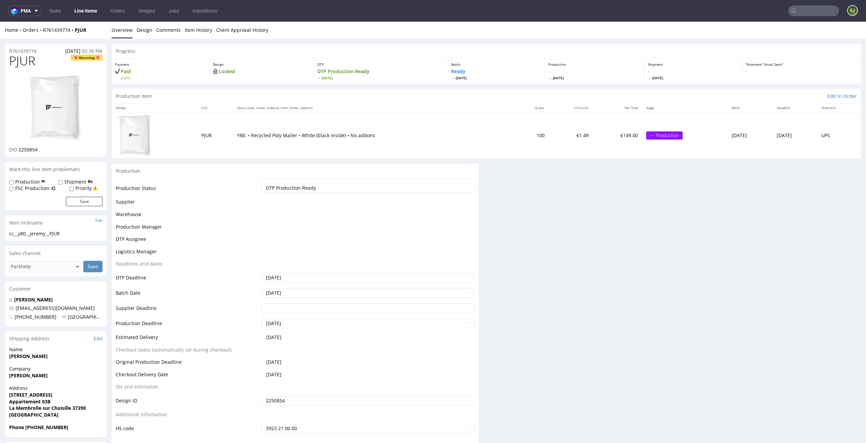
scroll to position [0, 0]
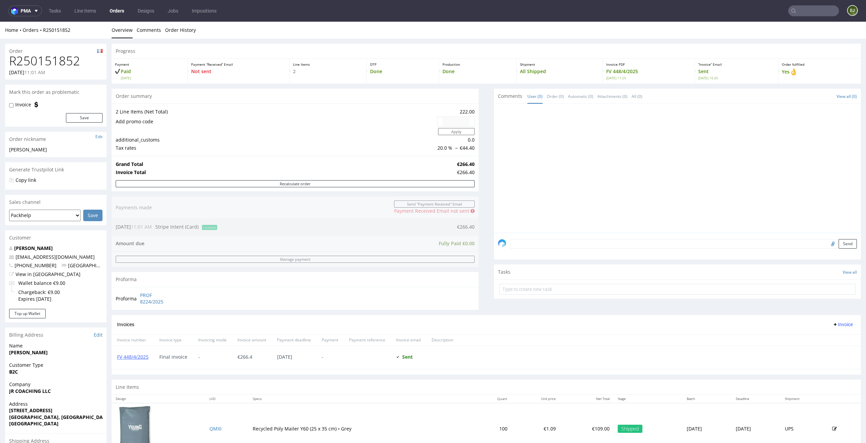
scroll to position [105, 0]
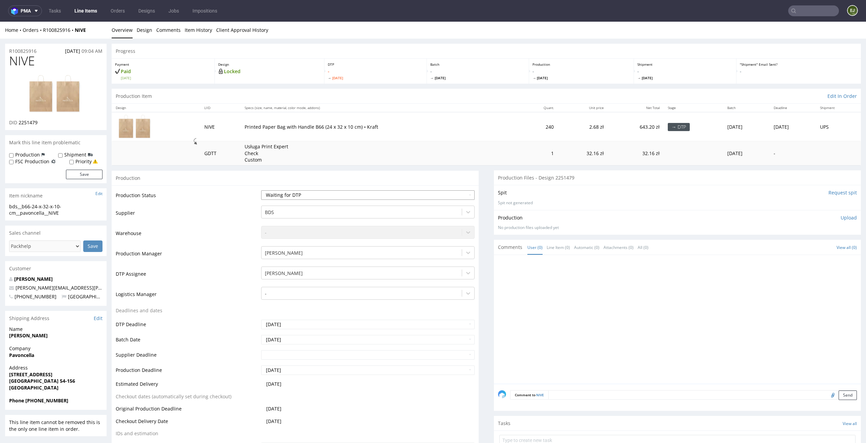
click at [411, 197] on select "Waiting for Artwork Waiting for Diecut Waiting for Mockup Waiting for DTP Waiti…" at bounding box center [368, 194] width 214 height 9
select select "dtp_in_process"
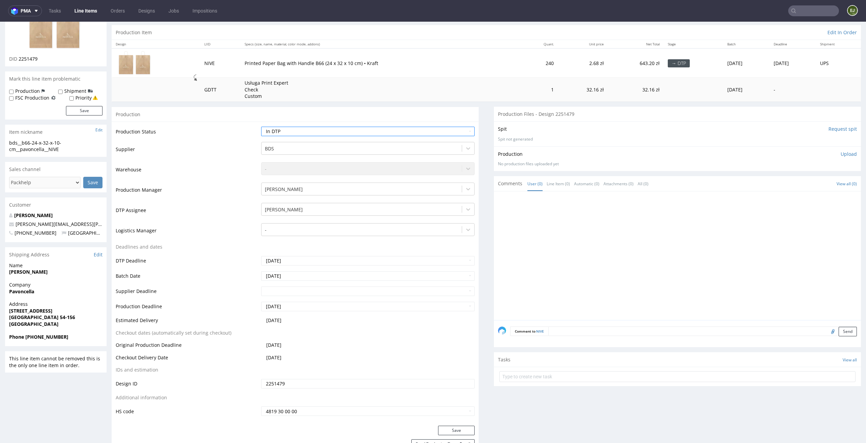
scroll to position [87, 0]
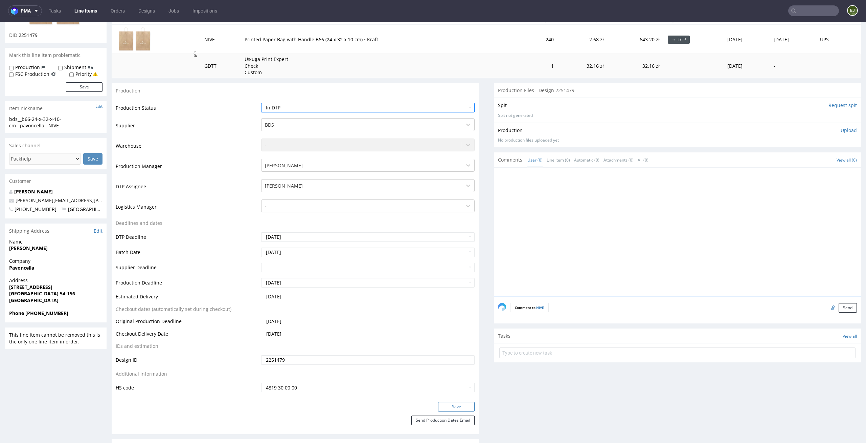
click at [457, 405] on button "Save" at bounding box center [456, 406] width 37 height 9
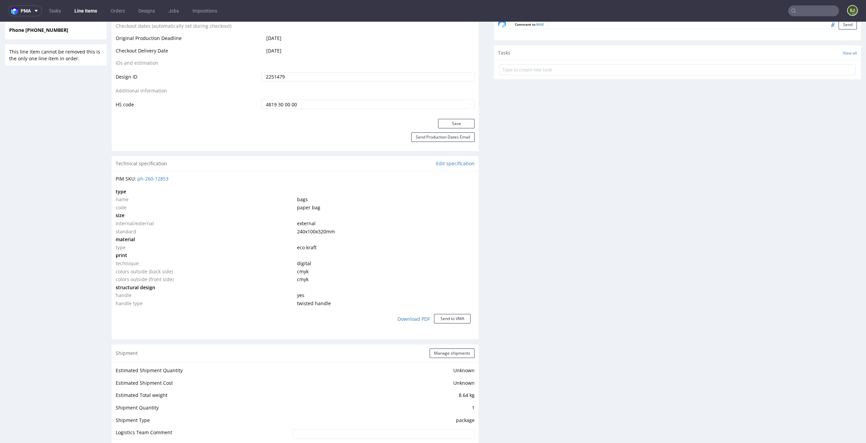
scroll to position [0, 0]
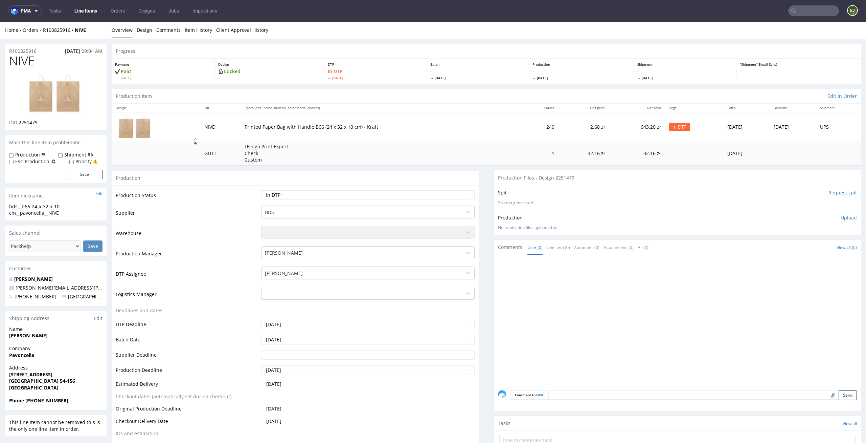
click at [73, 102] on img at bounding box center [56, 93] width 54 height 39
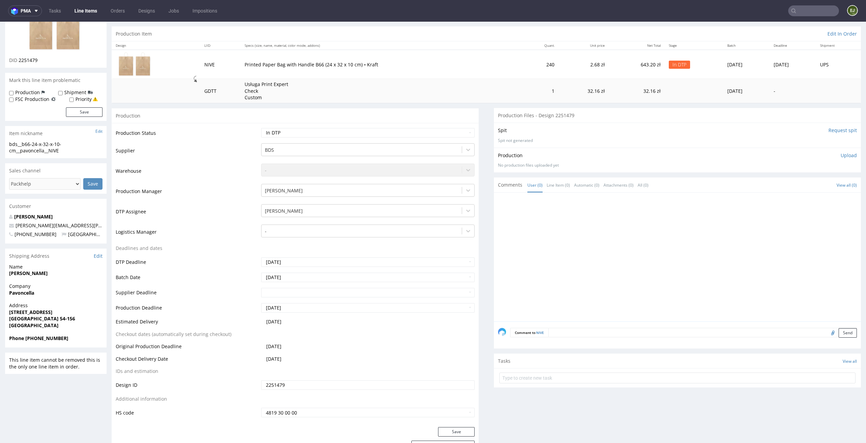
scroll to position [114, 0]
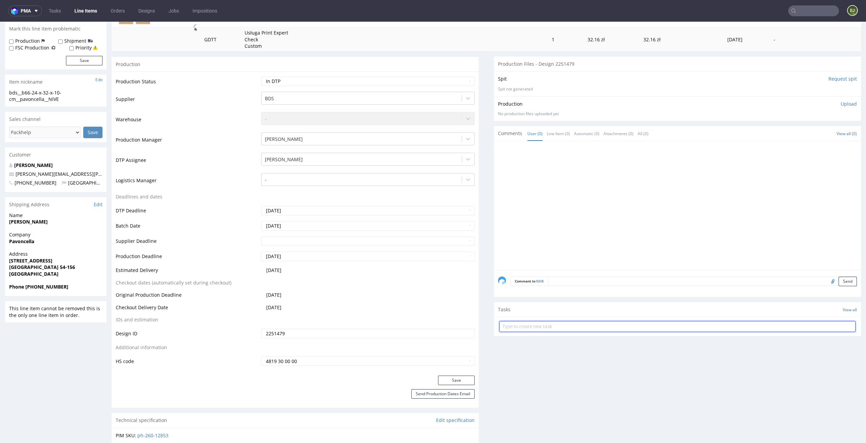
click at [524, 326] on input "text" at bounding box center [678, 326] width 356 height 11
type input "issue"
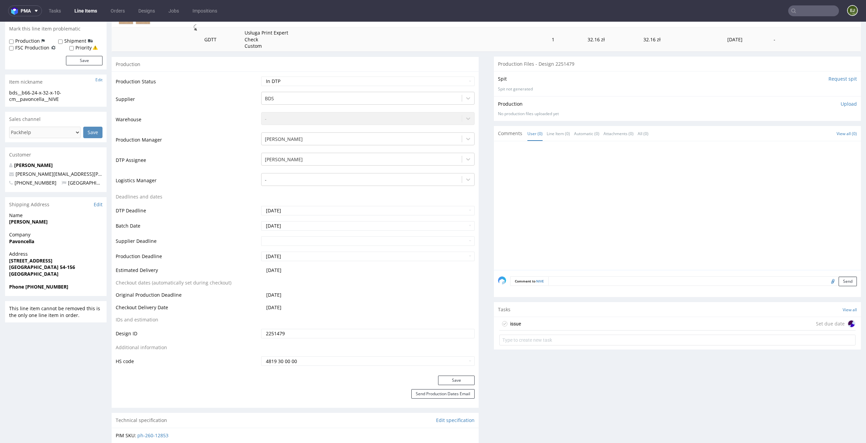
click at [523, 327] on div "issue Set due date" at bounding box center [678, 324] width 356 height 14
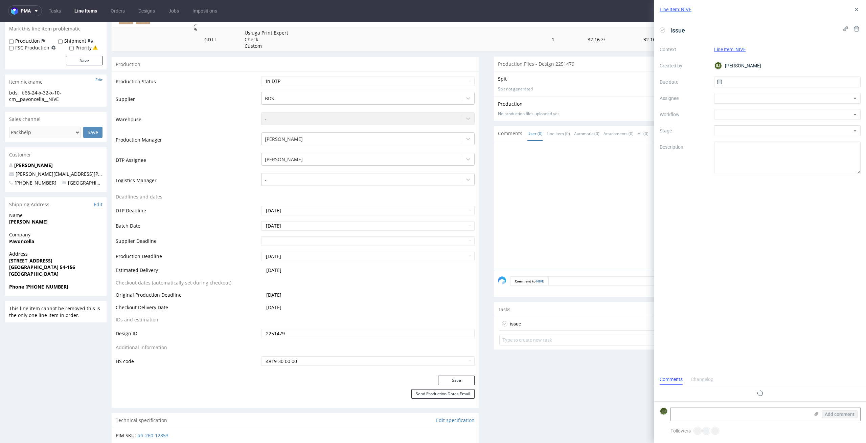
scroll to position [5, 0]
click at [800, 85] on input "text" at bounding box center [787, 81] width 147 height 11
click at [770, 173] on button "25" at bounding box center [766, 169] width 10 height 11
type input "25/08/2025"
click at [785, 113] on div at bounding box center [787, 114] width 147 height 11
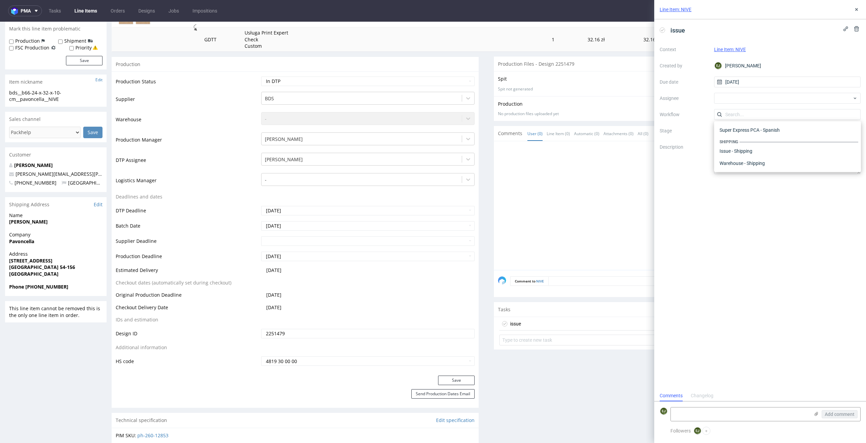
scroll to position [0, 0]
click at [794, 159] on div "DTP DTP - Double Check DTP - Issue Finance Finance Finance - Final quantity Fin…" at bounding box center [787, 356] width 141 height 459
click at [799, 150] on div "DTP - Issue" at bounding box center [787, 151] width 141 height 12
click at [784, 168] on textarea "Problem: Impact: What is needed?:" at bounding box center [787, 157] width 147 height 32
paste textarea "Unfortunately, we do not print in white on this product. Please choose another …"
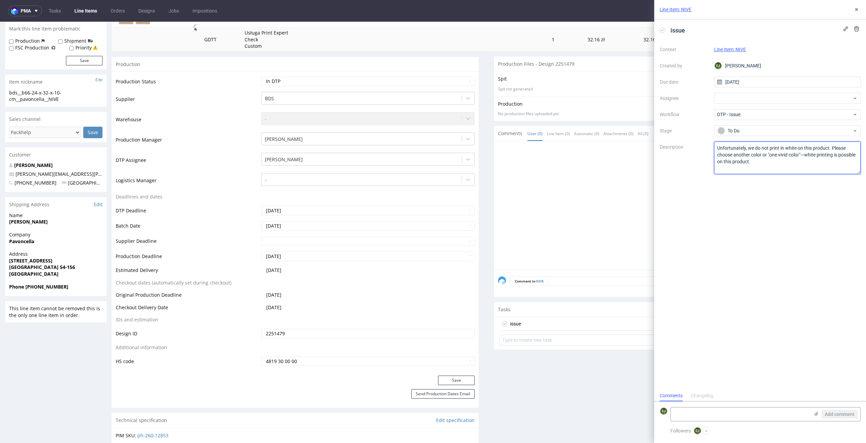
type textarea "Unfortunately, we do not print in white on this product. Please choose another …"
click at [784, 200] on div "issue Context Line Item: NIVE Created by EJ Elżbieta Jelińska Due date 25/08/20…" at bounding box center [761, 204] width 212 height 371
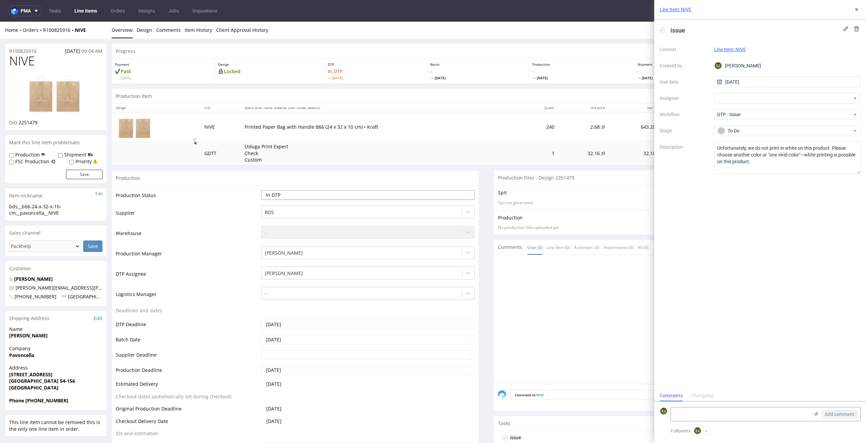
click at [430, 196] on select "Waiting for Artwork Waiting for Diecut Waiting for Mockup Waiting for DTP Waiti…" at bounding box center [368, 194] width 214 height 9
select select "dtp_issue"
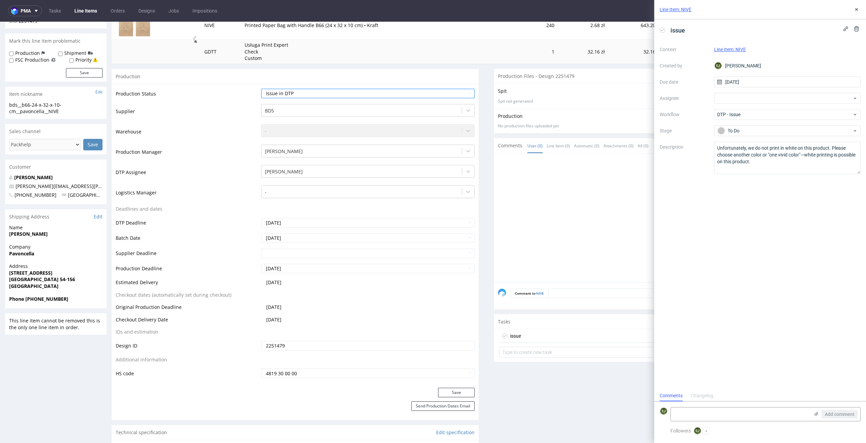
scroll to position [136, 0]
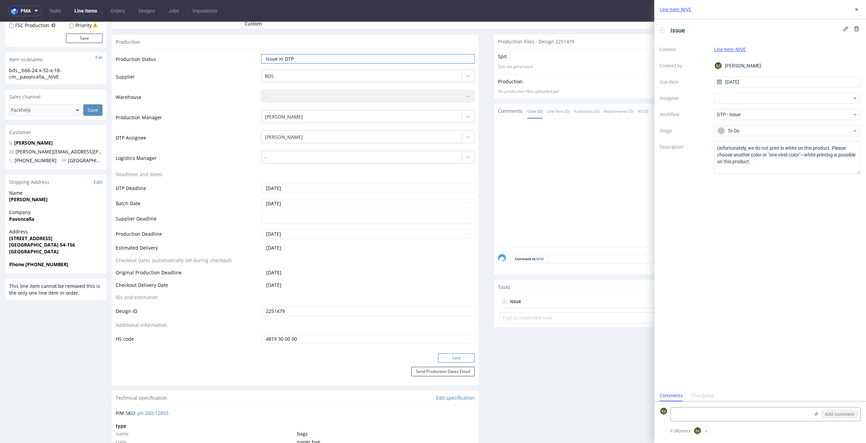
click at [459, 358] on button "Save" at bounding box center [456, 357] width 37 height 9
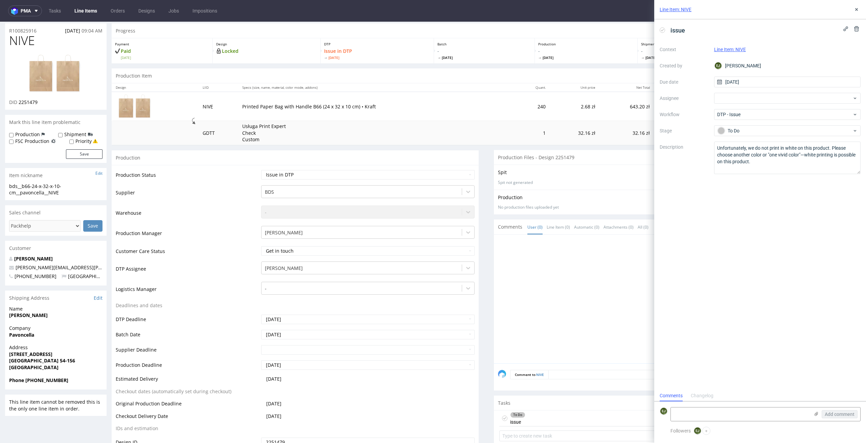
scroll to position [0, 0]
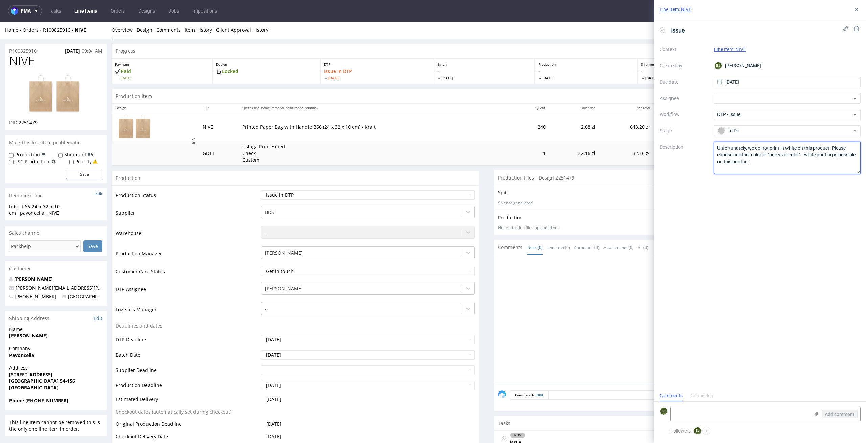
click at [757, 155] on textarea "Unfortunately, we do not print in white on this product. Please choose another …" at bounding box center [787, 157] width 147 height 32
click at [831, 146] on textarea "Unfortunately, we do not print in white on this product. Please choose another …" at bounding box center [787, 157] width 147 height 32
paste textarea "With the "multicolor" printing option."
click at [835, 144] on textarea "Unfortunately, we do not print in white on this product. Please choose another …" at bounding box center [787, 157] width 147 height 32
paste textarea "With the "multicolor" printing option."
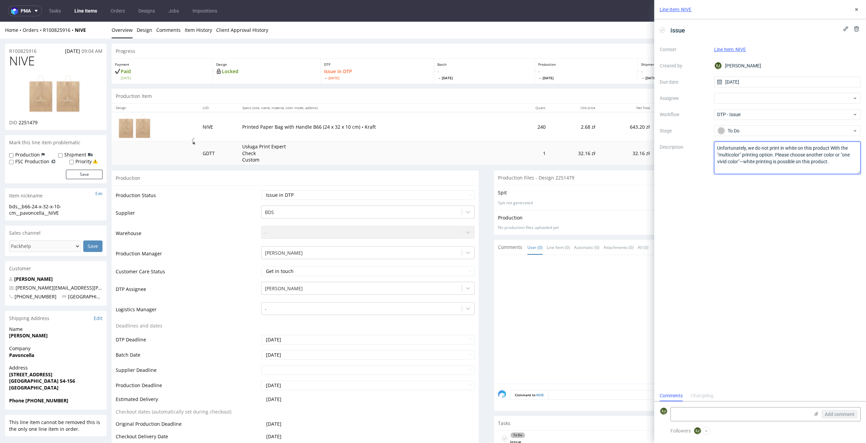
click at [834, 146] on textarea "Unfortunately, we do not print in white on this product. Please choose another …" at bounding box center [787, 157] width 147 height 32
drag, startPoint x: 843, startPoint y: 164, endPoint x: 700, endPoint y: 135, distance: 145.8
click at [700, 135] on div "Context Line Item: NIVE Created by EJ Elżbieta Jelińska Due date 25/08/2025 Ass…" at bounding box center [760, 109] width 201 height 130
type textarea "Unfortunately, we do not print in white on this product with the "multicolor" p…"
click at [861, 9] on div "Line Item: NIVE" at bounding box center [761, 9] width 212 height 19
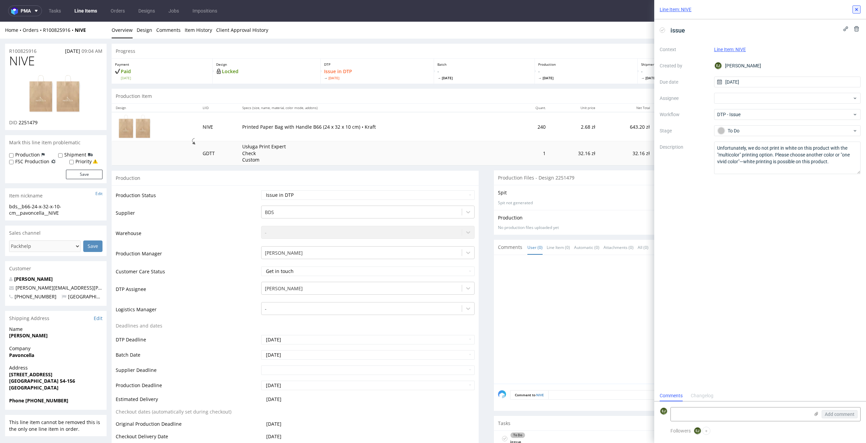
click at [858, 7] on icon at bounding box center [856, 9] width 5 height 5
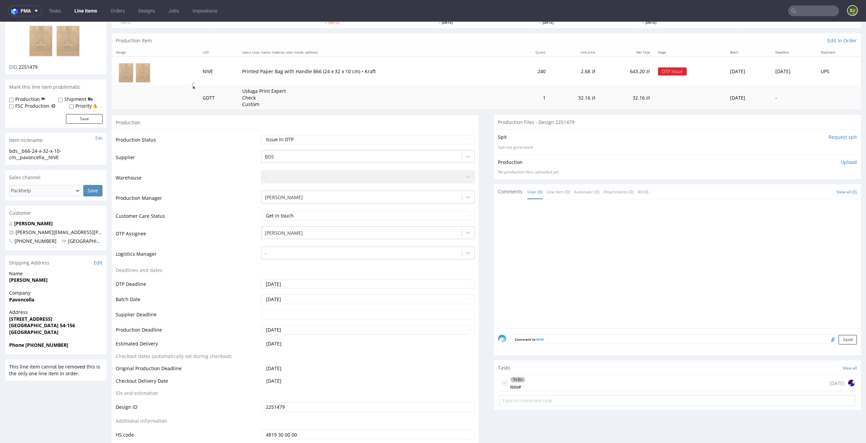
scroll to position [62, 0]
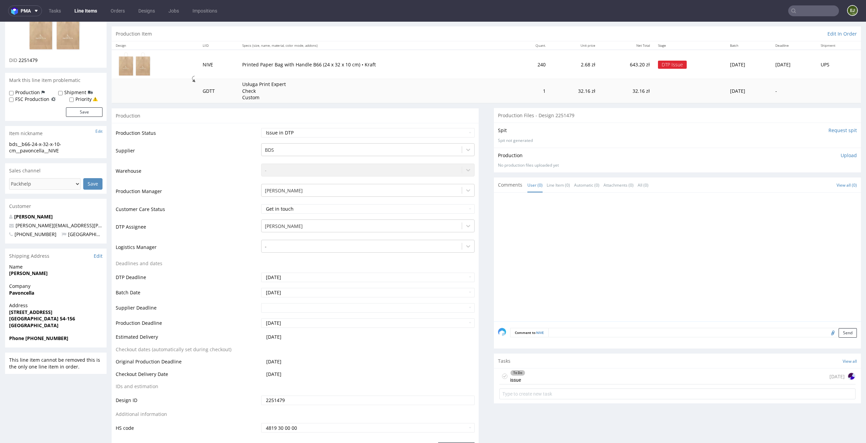
click at [469, 79] on td "Usługa Print Expert Check Custom" at bounding box center [376, 91] width 276 height 24
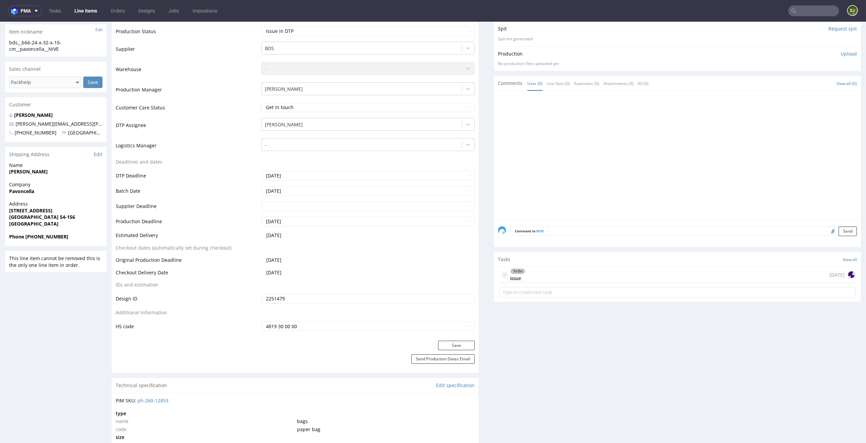
scroll to position [188, 0]
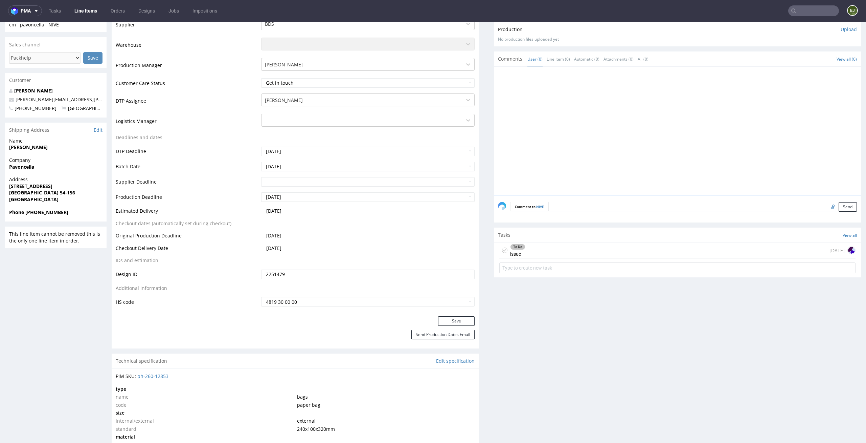
click at [540, 253] on div "To Do issue today" at bounding box center [678, 250] width 356 height 16
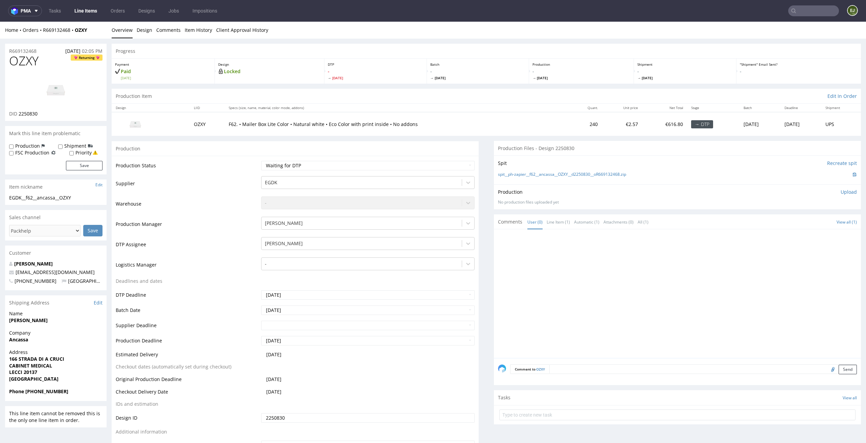
click at [285, 52] on div "Progress" at bounding box center [487, 51] width 750 height 15
click at [325, 173] on td "Waiting for Artwork Waiting for Diecut Waiting for Mockup Waiting for DTP Waiti…" at bounding box center [368, 167] width 216 height 15
click at [326, 169] on select "Waiting for Artwork Waiting for Diecut Waiting for Mockup Waiting for DTP Waiti…" at bounding box center [368, 165] width 214 height 9
select select "dtp_in_process"
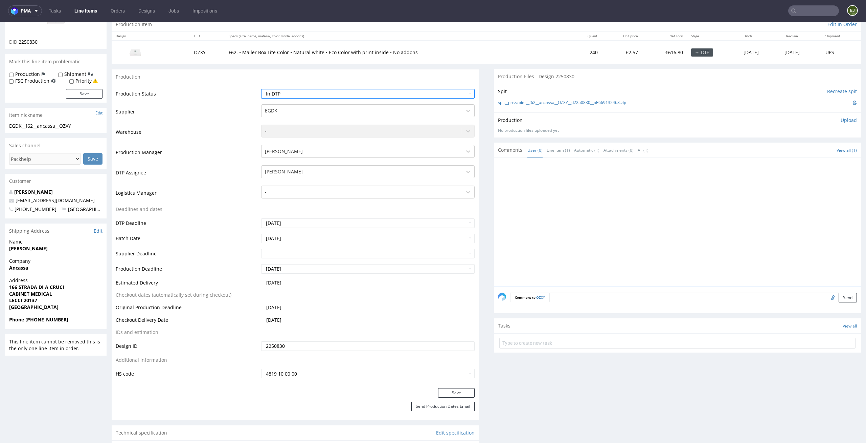
scroll to position [113, 0]
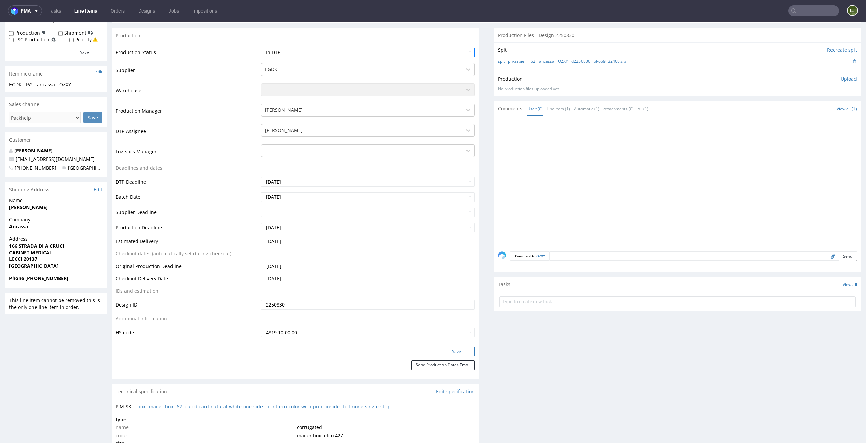
click at [465, 354] on button "Save" at bounding box center [456, 351] width 37 height 9
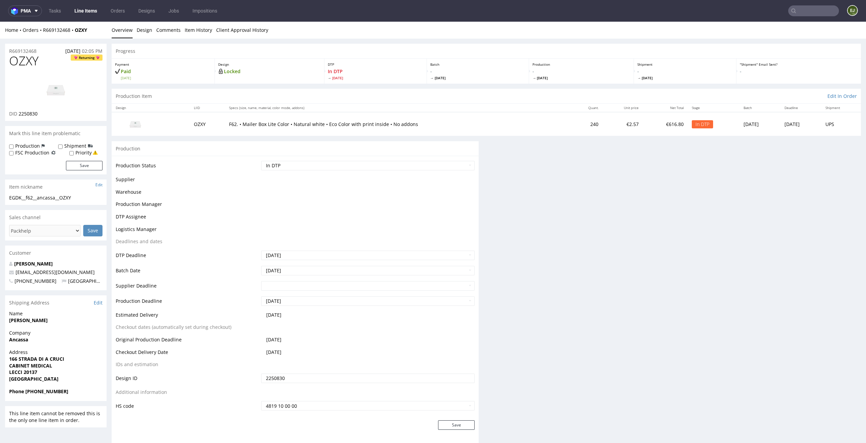
scroll to position [0, 0]
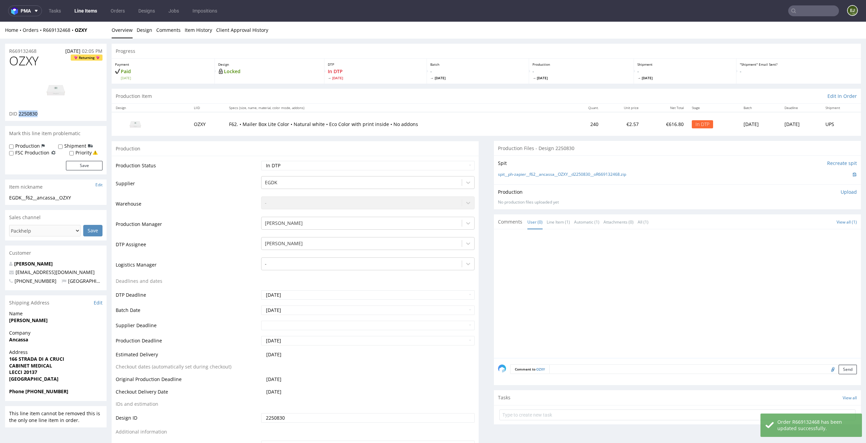
drag, startPoint x: 46, startPoint y: 120, endPoint x: 19, endPoint y: 114, distance: 28.6
click at [19, 114] on div "OZXY Returning DID 2250830" at bounding box center [56, 87] width 102 height 67
copy span "2250830"
click at [406, 162] on select "Waiting for Artwork Waiting for Diecut Waiting for Mockup Waiting for DTP Waiti…" at bounding box center [368, 165] width 214 height 9
select select "dtp_issue"
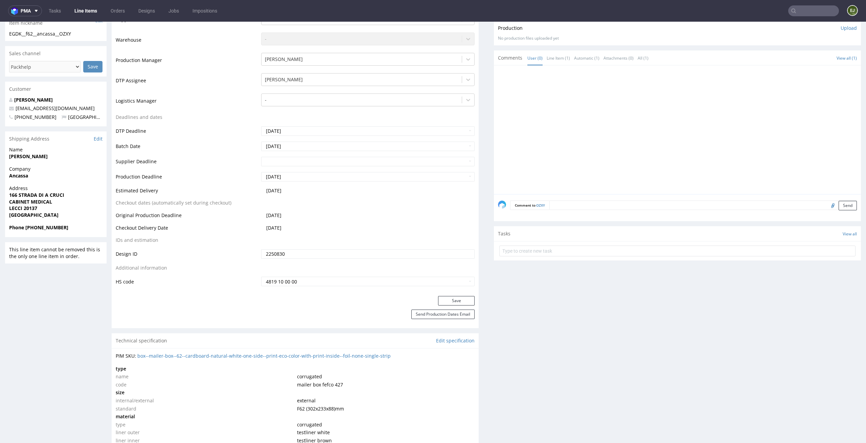
scroll to position [202, 0]
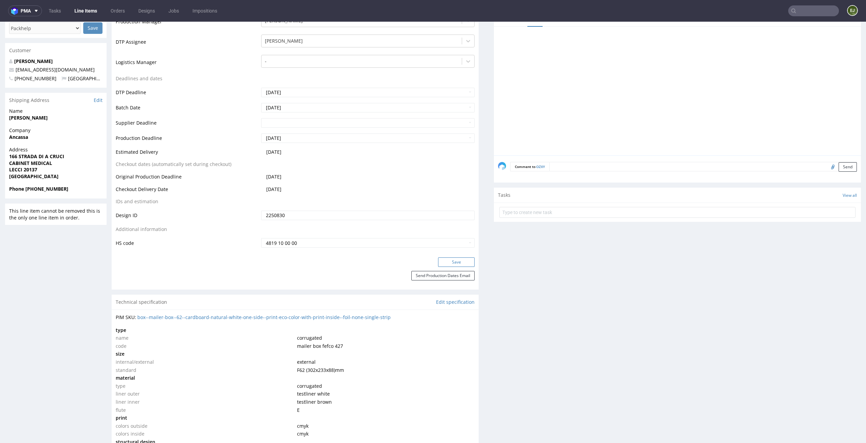
click at [453, 259] on button "Save" at bounding box center [456, 261] width 37 height 9
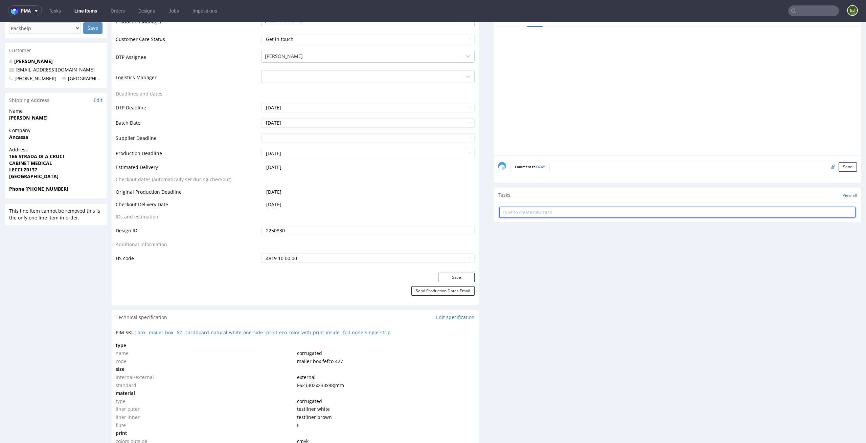
click at [590, 215] on input "text" at bounding box center [678, 212] width 356 height 11
type input "issue"
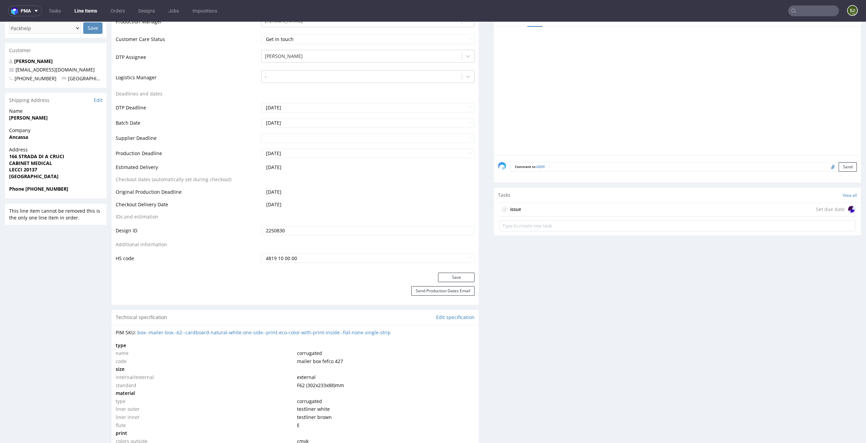
click at [592, 208] on div "issue Set due date" at bounding box center [678, 210] width 356 height 14
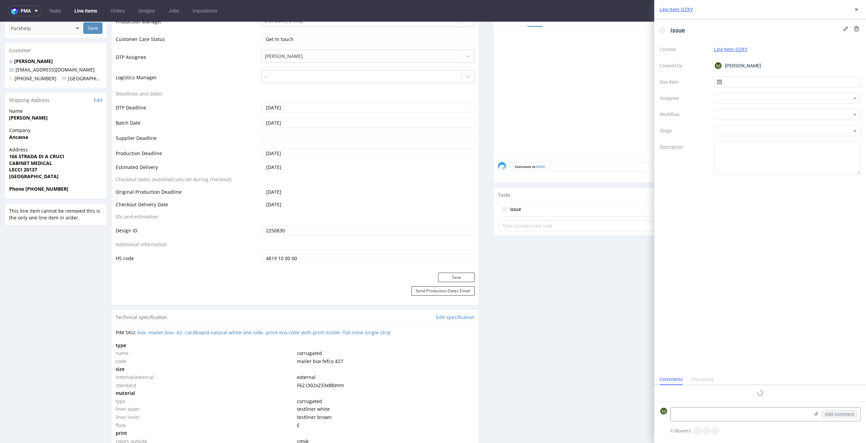
scroll to position [5, 0]
click at [740, 78] on input "text" at bounding box center [787, 81] width 147 height 11
click at [769, 173] on button "25" at bounding box center [766, 169] width 10 height 11
type input "25/08/2025"
click at [774, 110] on div at bounding box center [787, 114] width 147 height 11
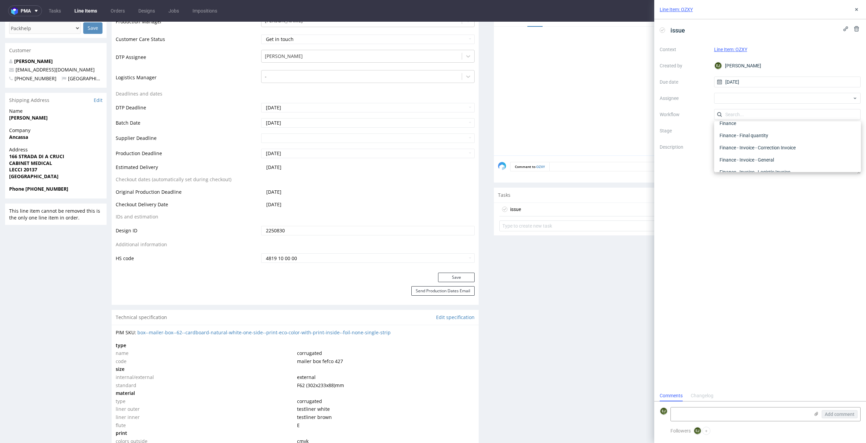
scroll to position [0, 0]
click at [800, 146] on div "DTP - Issue" at bounding box center [787, 151] width 141 height 12
click at [791, 160] on textarea "Problem: Impact: What is needed?:" at bounding box center [787, 157] width 147 height 32
paste textarea "The client ordered internal printing but there is no design on it. Does the cli…"
type textarea "The client ordered internal printing but there is no design on it. Does the cli…"
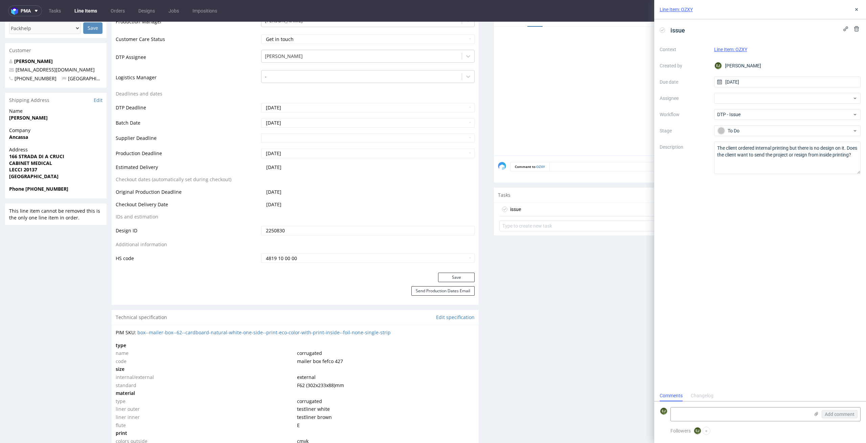
click at [735, 252] on div "issue Context Line Item: OZXY Created by EJ Elżbieta Jelińska Due date 25/08/20…" at bounding box center [761, 204] width 212 height 371
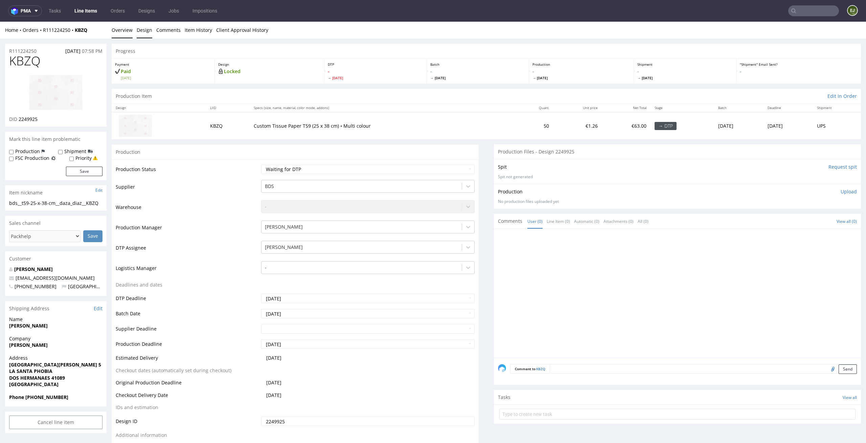
click at [148, 27] on link "Design" at bounding box center [145, 30] width 16 height 17
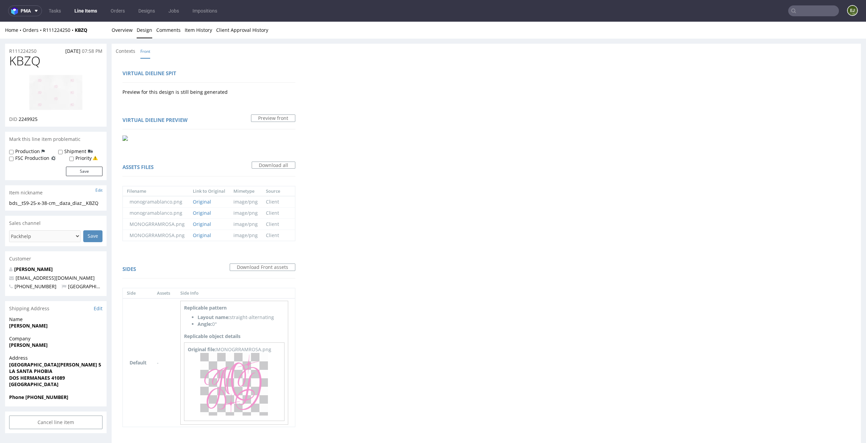
click at [119, 18] on nav "pma Tasks Line Items Orders Designs Jobs Impositions EJ" at bounding box center [433, 11] width 866 height 22
click at [122, 32] on link "Overview" at bounding box center [122, 30] width 21 height 17
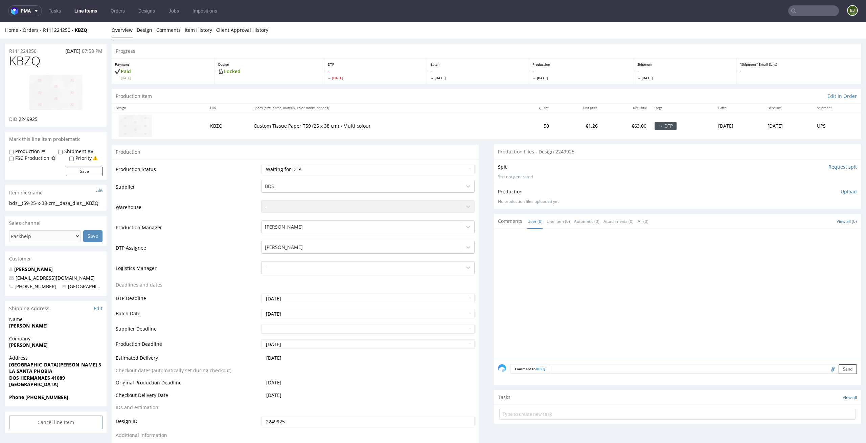
click at [56, 102] on img at bounding box center [56, 92] width 54 height 36
drag, startPoint x: 30, startPoint y: 203, endPoint x: 0, endPoint y: 203, distance: 29.8
copy div "bds__t59"
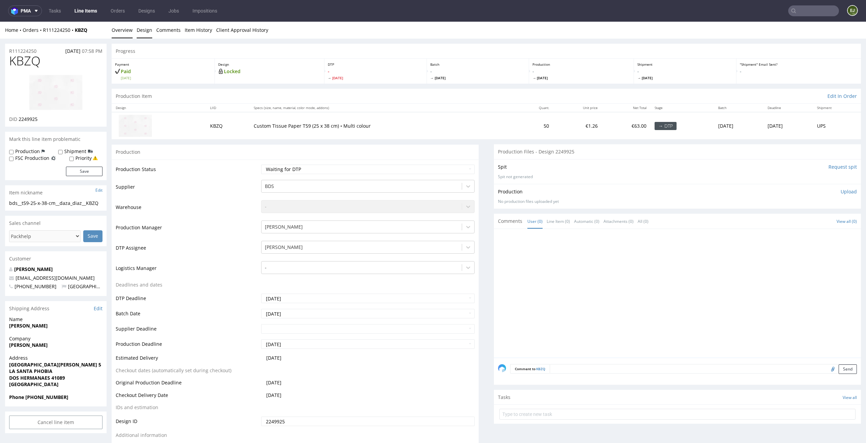
click at [146, 33] on link "Design" at bounding box center [145, 30] width 16 height 17
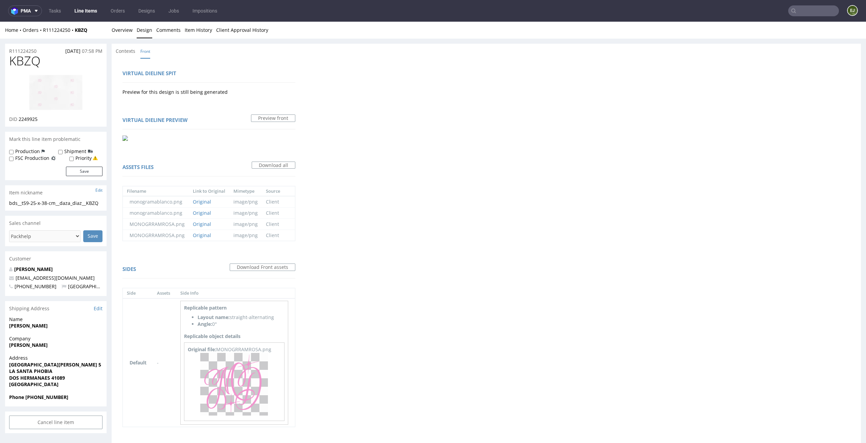
scroll to position [19, 0]
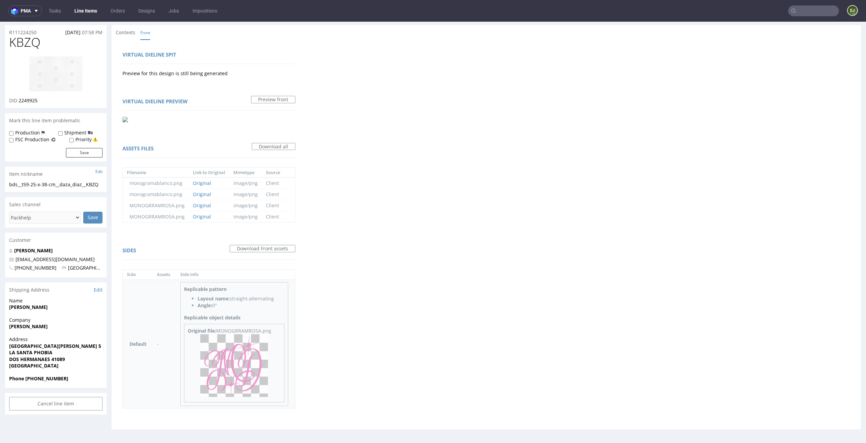
click at [238, 339] on img at bounding box center [234, 365] width 68 height 63
drag, startPoint x: 43, startPoint y: 44, endPoint x: 0, endPoint y: 44, distance: 43.0
click at [0, 44] on div "R111224250 [DATE] 07:58 PM KBZQ DID 2249925 Mark this line item problematic Pro…" at bounding box center [433, 229] width 866 height 419
copy span "KBZQ"
drag, startPoint x: 40, startPoint y: 98, endPoint x: 19, endPoint y: 98, distance: 20.6
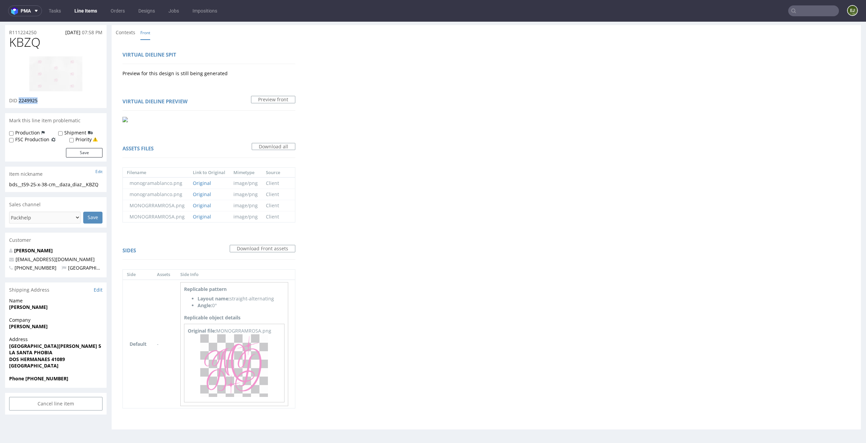
click at [19, 98] on div "DID 2249925" at bounding box center [55, 100] width 93 height 7
copy span "2249925"
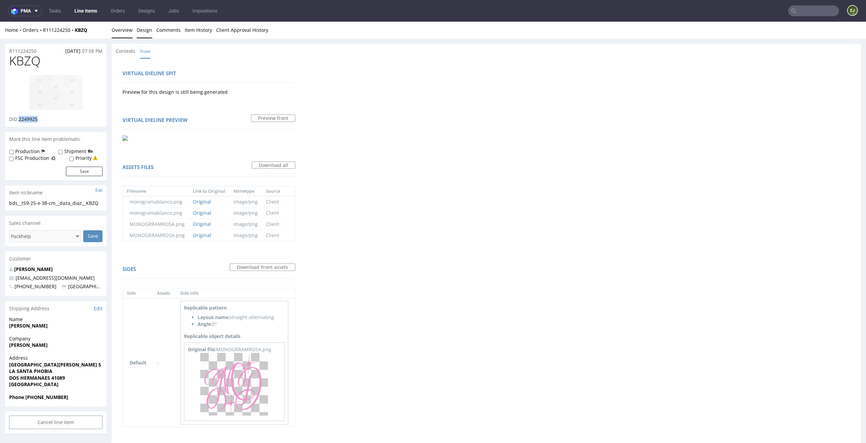
click at [120, 27] on link "Overview" at bounding box center [122, 30] width 21 height 17
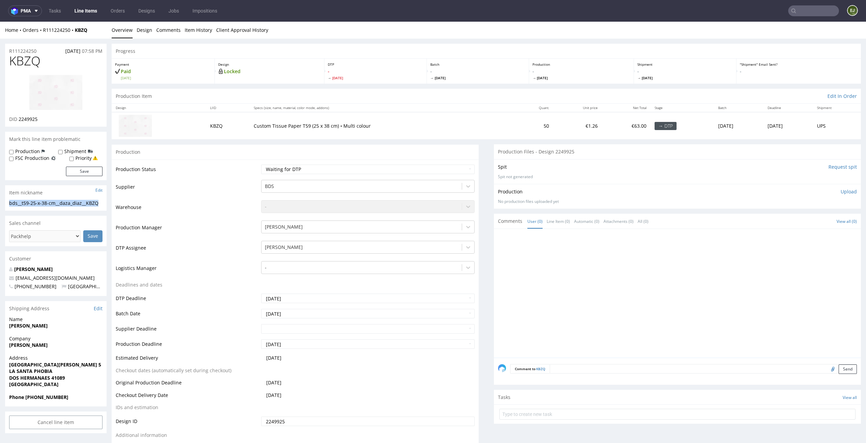
drag, startPoint x: 66, startPoint y: 208, endPoint x: 0, endPoint y: 200, distance: 66.8
copy section "bds__t59-25-x-38-cm__daza_diaz__KBZQ"
drag, startPoint x: 45, startPoint y: 118, endPoint x: 19, endPoint y: 118, distance: 26.7
click at [19, 118] on div "DID 2249925" at bounding box center [55, 119] width 93 height 7
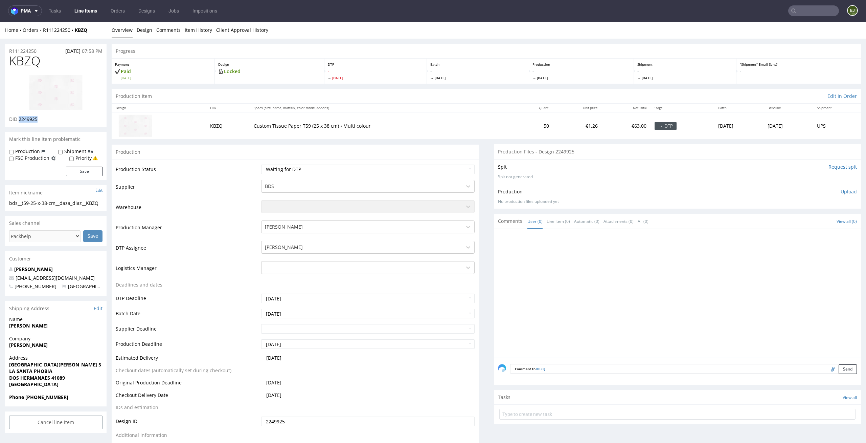
copy span "2249925"
drag, startPoint x: 43, startPoint y: 52, endPoint x: 0, endPoint y: 50, distance: 42.7
copy p "R111224250"
click at [304, 93] on div "Production Item Edit In Order" at bounding box center [487, 96] width 750 height 15
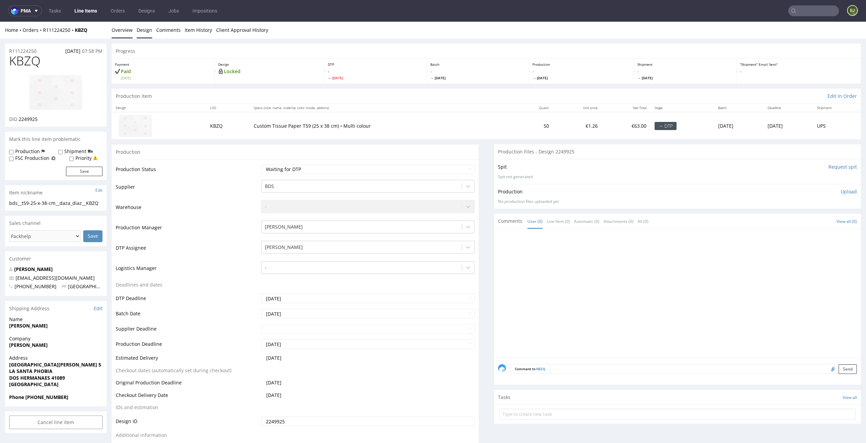
click at [145, 25] on link "Design" at bounding box center [145, 30] width 16 height 17
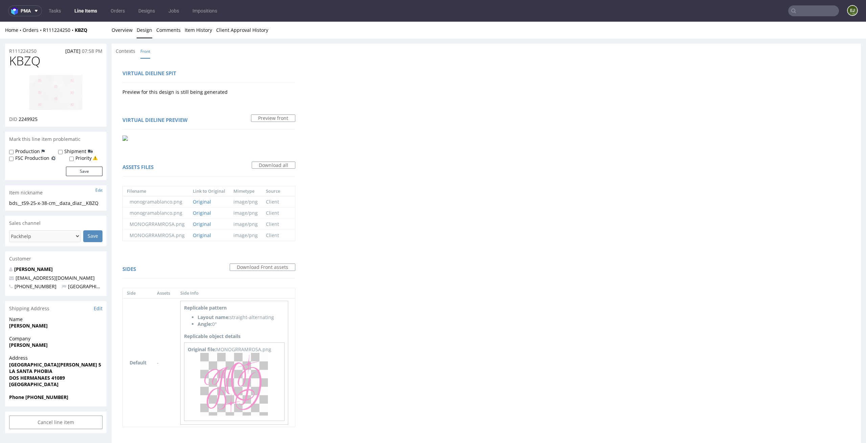
click at [133, 26] on div "Home Orders R111224250 KBZQ Overview Design Comments Item History Client Approv…" at bounding box center [433, 30] width 866 height 17
click at [122, 29] on link "Overview" at bounding box center [122, 30] width 21 height 17
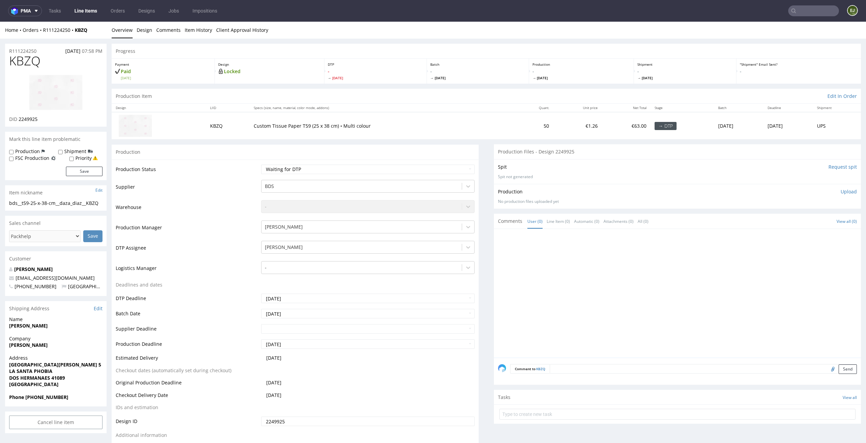
click at [843, 189] on p "Upload" at bounding box center [849, 191] width 16 height 7
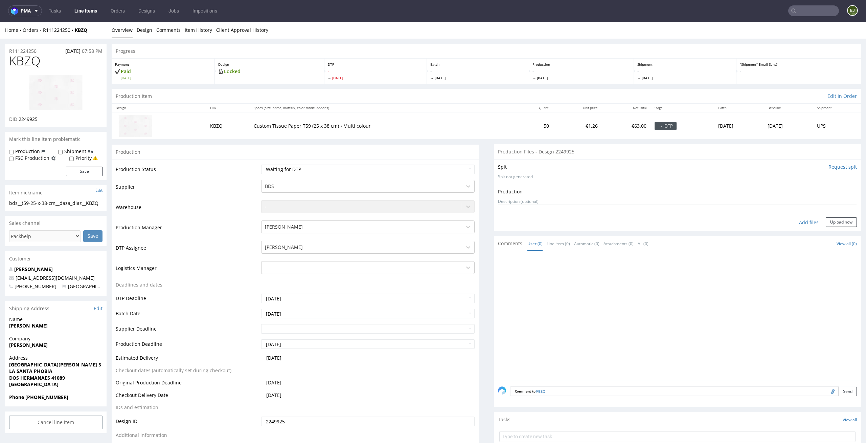
click at [801, 220] on div "Add files" at bounding box center [809, 222] width 34 height 10
type input "C:\fakepath\ bds__t59-25-x-38-cm__daza_diaz__KBZQ__d2249925__oR111224250__outsi…"
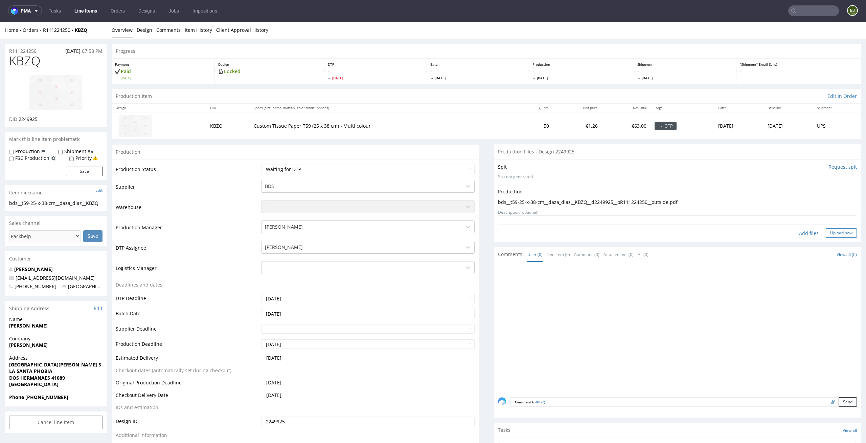
click at [829, 230] on button "Upload now" at bounding box center [841, 232] width 31 height 9
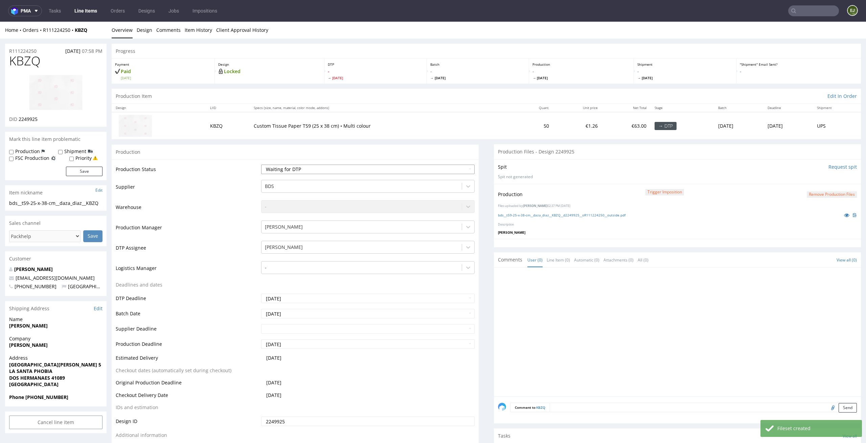
click at [447, 171] on select "Waiting for Artwork Waiting for Diecut Waiting for Mockup Waiting for DTP Waiti…" at bounding box center [368, 168] width 214 height 9
select select "dtp_production_ready"
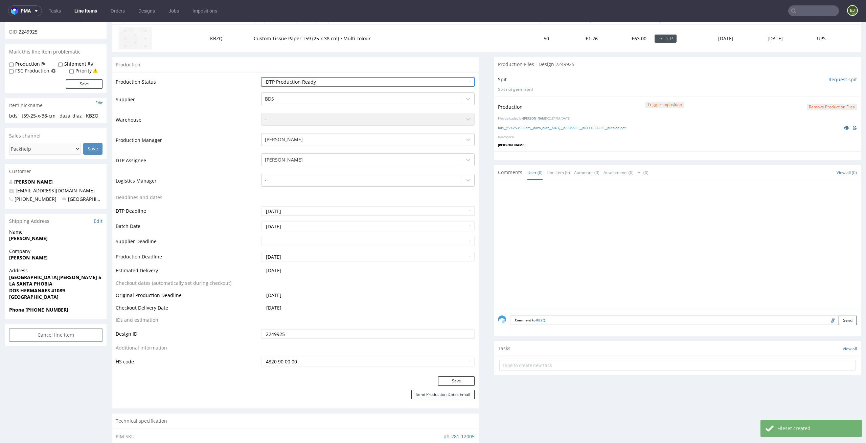
scroll to position [132, 0]
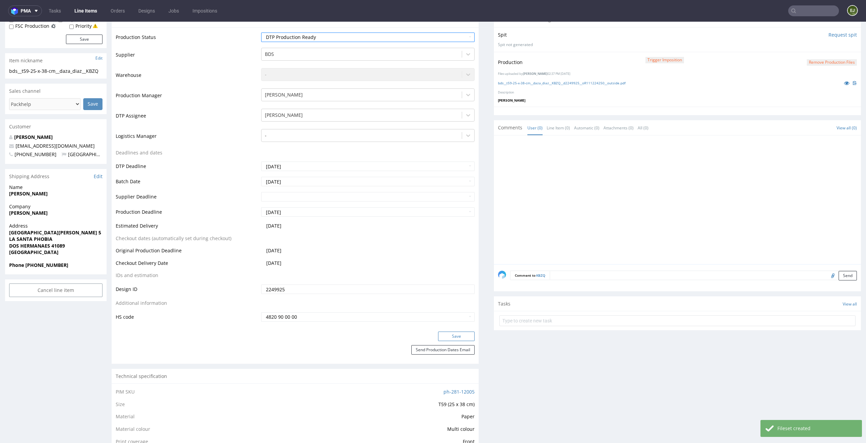
click at [455, 333] on button "Save" at bounding box center [456, 335] width 37 height 9
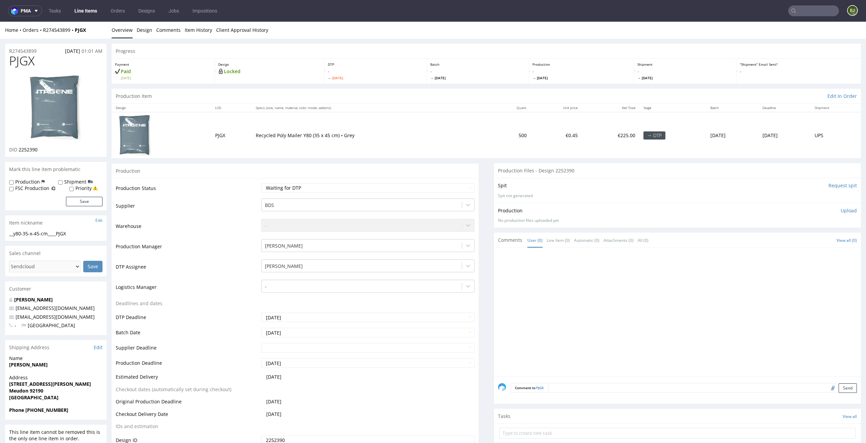
click at [339, 111] on th "Specs (size, name, material, color mode, addons)" at bounding box center [371, 108] width 238 height 8
drag, startPoint x: 51, startPoint y: 147, endPoint x: 18, endPoint y: 149, distance: 32.9
click at [18, 149] on div "DID 2252390" at bounding box center [55, 149] width 93 height 7
copy span "2252390"
click at [52, 104] on img at bounding box center [56, 107] width 54 height 66
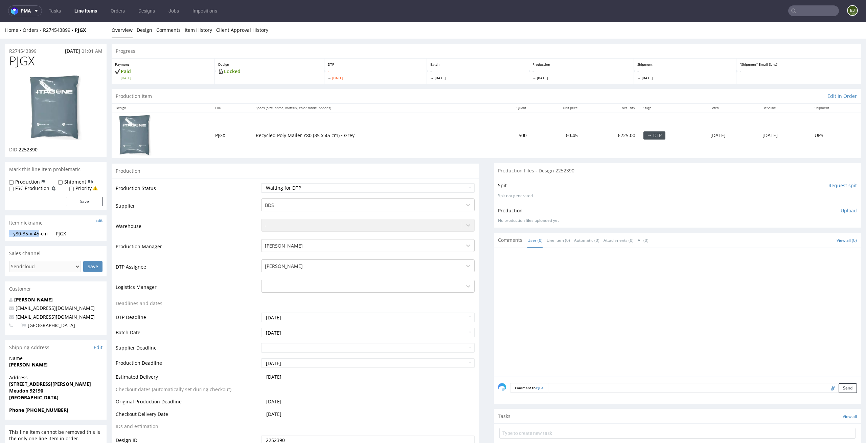
drag, startPoint x: 43, startPoint y: 233, endPoint x: 0, endPoint y: 232, distance: 42.7
copy div "__y80-35-x-45"
click at [146, 30] on link "Design" at bounding box center [145, 30] width 16 height 17
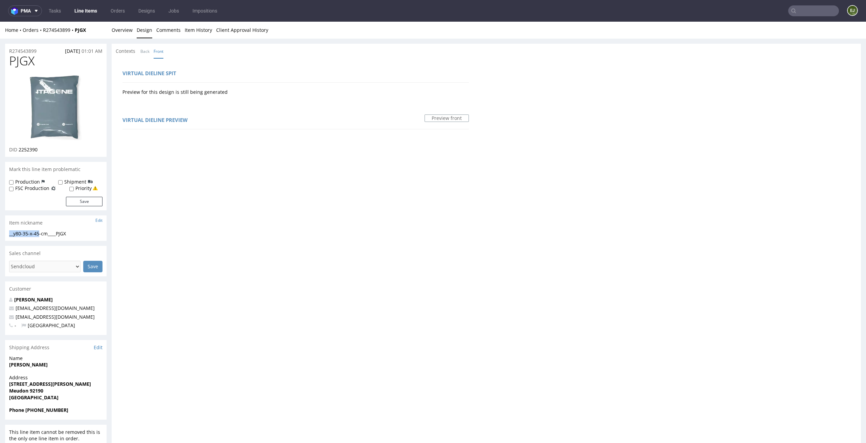
scroll to position [455, 0]
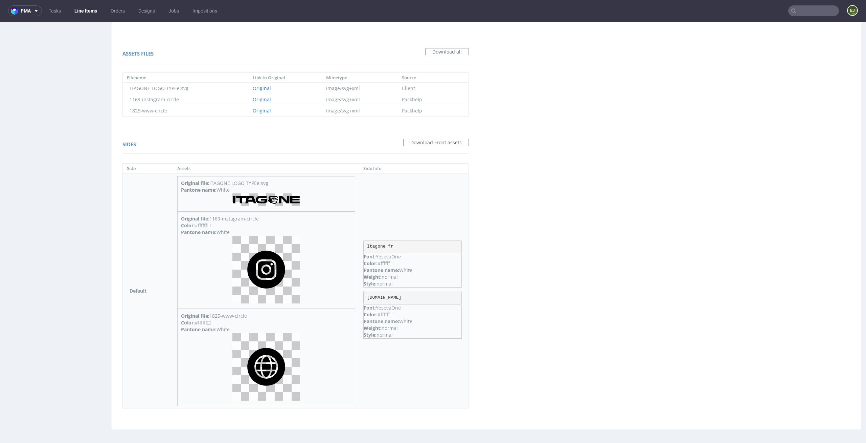
click at [266, 264] on img at bounding box center [267, 270] width 68 height 68
click at [265, 340] on img at bounding box center [267, 367] width 68 height 68
click at [740, 121] on div "Virtual dieline spit Preview for this design is still being generated Virtual d…" at bounding box center [487, 17] width 750 height 826
click at [274, 194] on img at bounding box center [267, 199] width 68 height 13
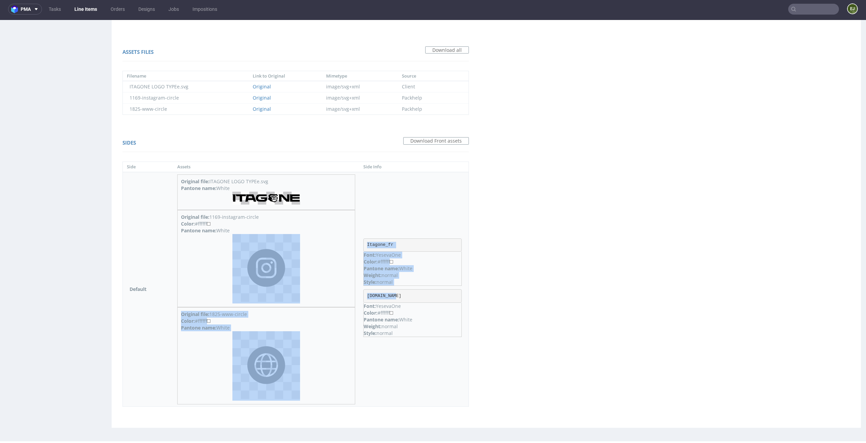
drag, startPoint x: 402, startPoint y: 295, endPoint x: 347, endPoint y: 297, distance: 55.2
click at [347, 297] on tr "Default Original file: ITAGONE LOGO TYPEe.svg Pantone name: White Original file…" at bounding box center [296, 289] width 346 height 234
click at [425, 292] on pre "Itagone.com" at bounding box center [413, 296] width 98 height 14
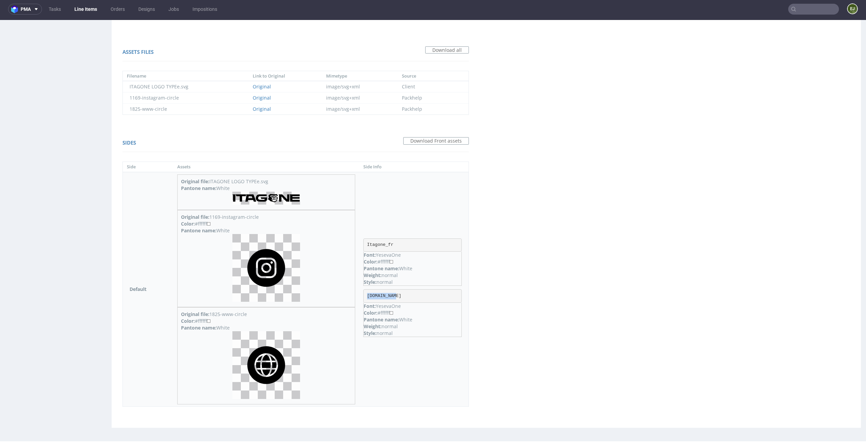
drag, startPoint x: 402, startPoint y: 300, endPoint x: 368, endPoint y: 295, distance: 34.5
click at [368, 295] on pre "Itagone.com" at bounding box center [413, 296] width 98 height 14
copy pre "Itagone.com"
drag, startPoint x: 414, startPoint y: 303, endPoint x: 379, endPoint y: 306, distance: 34.6
click at [379, 306] on p "Font: YesevaOne" at bounding box center [413, 306] width 98 height 7
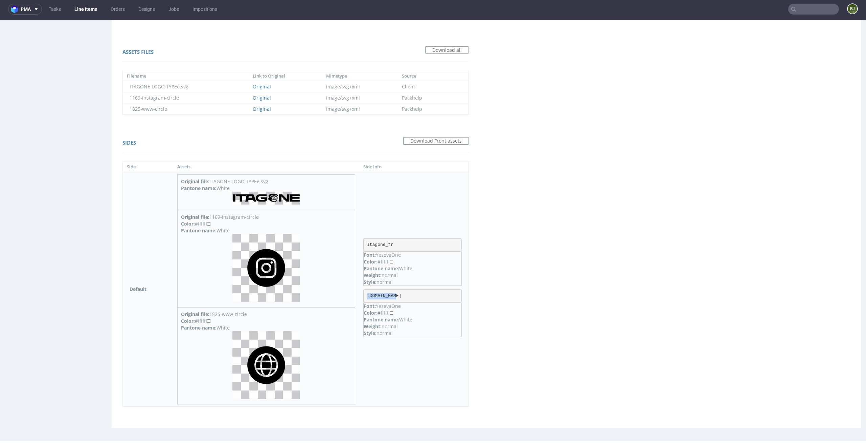
copy p "YesevaOne"
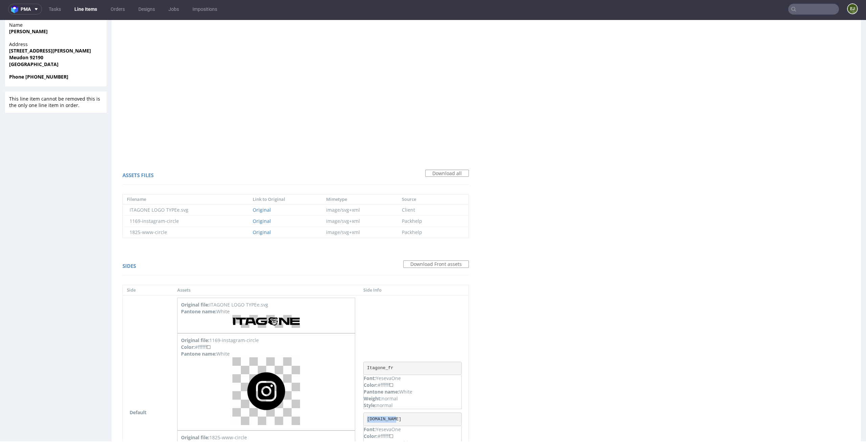
scroll to position [0, 0]
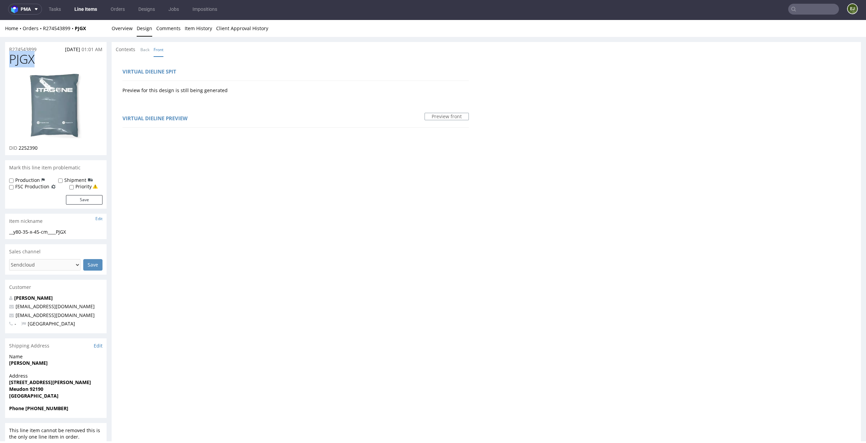
drag, startPoint x: 40, startPoint y: 57, endPoint x: 0, endPoint y: 57, distance: 39.9
copy span "PJGX"
drag, startPoint x: 45, startPoint y: 151, endPoint x: 18, endPoint y: 151, distance: 26.4
click at [18, 151] on div "DID 2252390" at bounding box center [55, 148] width 93 height 7
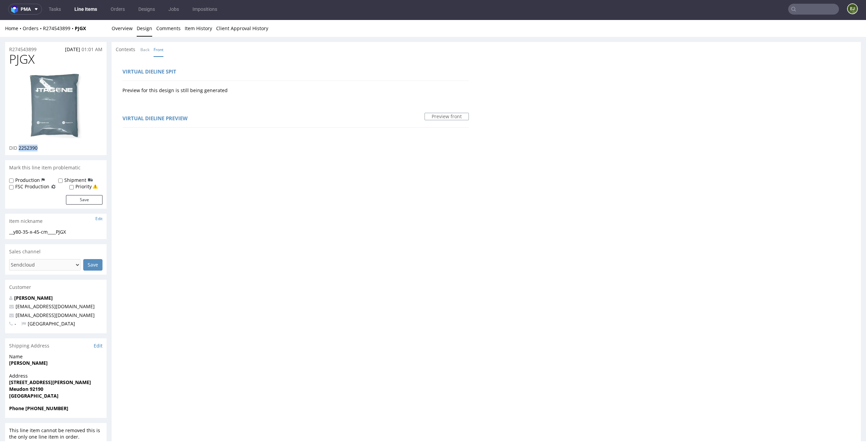
copy span "2252390"
drag, startPoint x: 85, startPoint y: 236, endPoint x: 0, endPoint y: 227, distance: 85.3
copy section "__y80-35-x-45-cm____PJGX"
drag, startPoint x: 43, startPoint y: 49, endPoint x: 0, endPoint y: 46, distance: 42.8
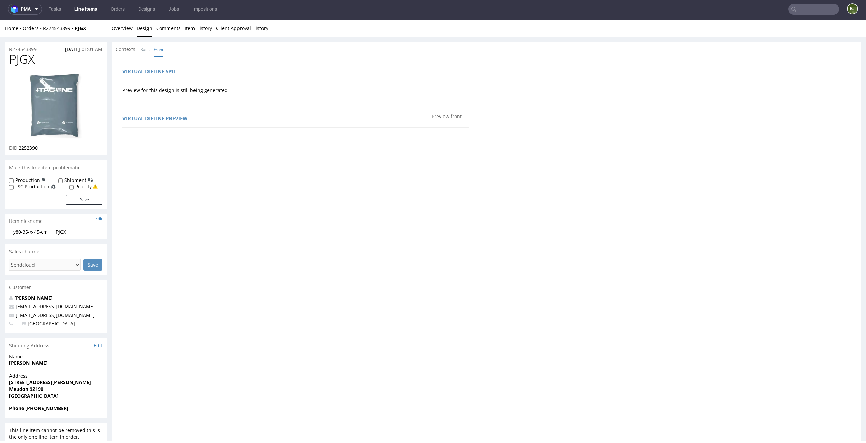
copy p "R274543899"
drag, startPoint x: 42, startPoint y: 152, endPoint x: 19, endPoint y: 148, distance: 23.3
click at [19, 148] on div "PJGX DID 2252390" at bounding box center [56, 103] width 102 height 103
copy span "2252390"
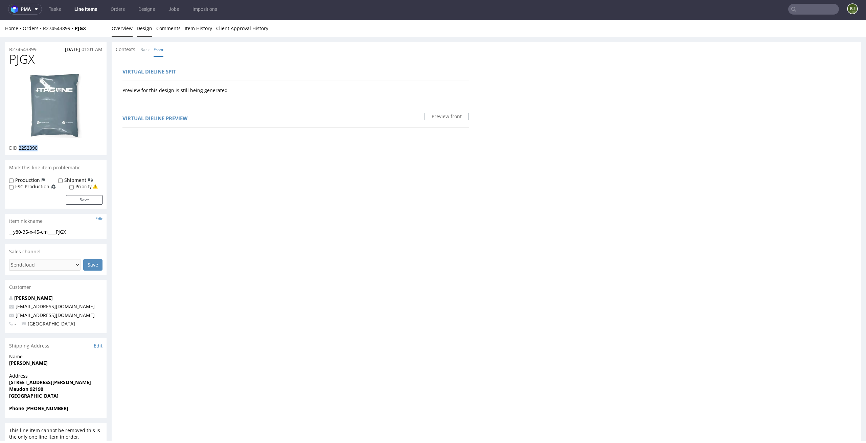
click at [115, 31] on link "Overview" at bounding box center [122, 28] width 21 height 17
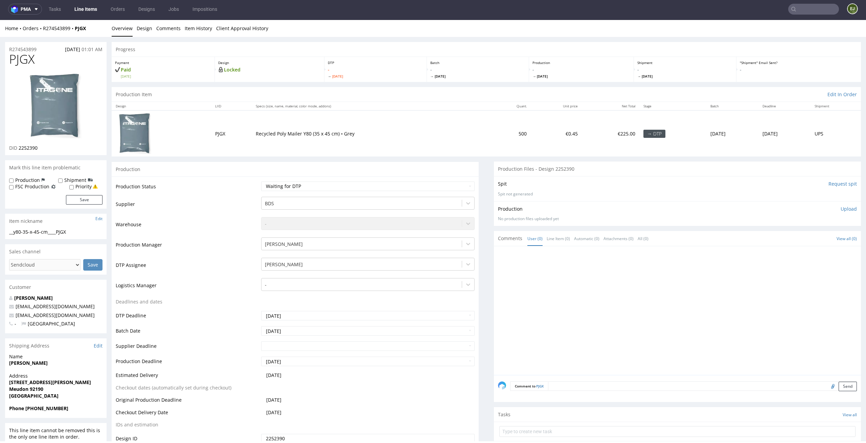
click at [839, 212] on div "Production Upload No production files uploaded yet Description (optional) Add f…" at bounding box center [677, 213] width 359 height 16
click at [847, 209] on div "Production Upload No production files uploaded yet Description (optional) Add f…" at bounding box center [677, 213] width 367 height 25
click at [841, 208] on p "Upload" at bounding box center [849, 208] width 16 height 7
click at [800, 239] on div "Add files" at bounding box center [809, 240] width 34 height 10
type input "C:\fakepath\bds__y80-35-x-45-cm____PJGX__d2252390__oR274543899.pdf"
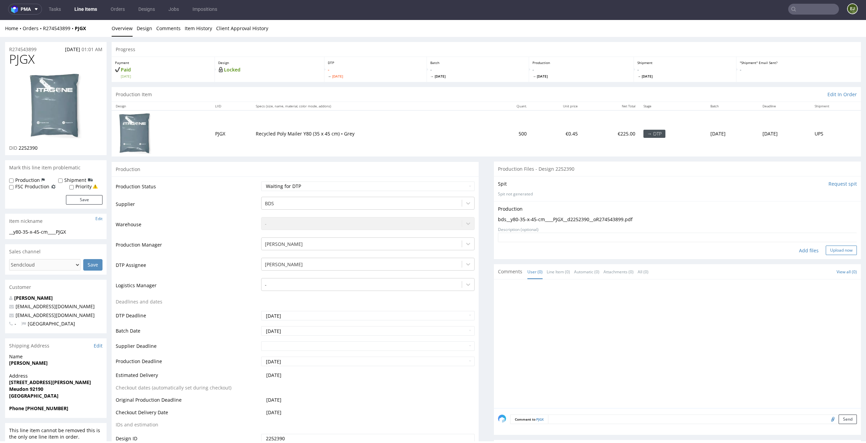
click at [836, 247] on button "Upload now" at bounding box center [841, 249] width 31 height 9
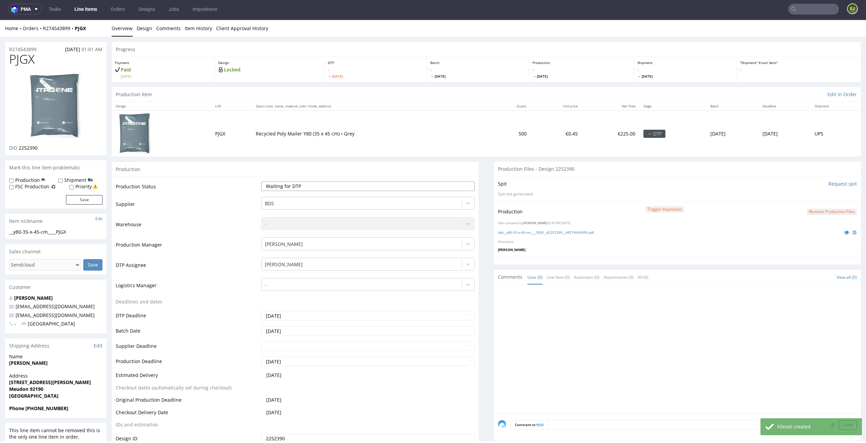
click at [457, 182] on select "Waiting for Artwork Waiting for Diecut Waiting for Mockup Waiting for DTP Waiti…" at bounding box center [368, 185] width 214 height 9
click at [456, 188] on select "Waiting for Artwork Waiting for Diecut Waiting for Mockup Waiting for DTP Waiti…" at bounding box center [368, 185] width 214 height 9
select select "dtp_production_ready"
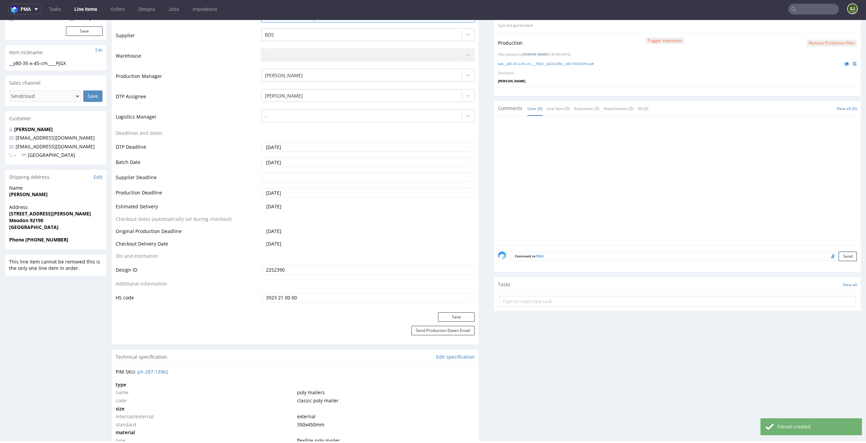
scroll to position [193, 0]
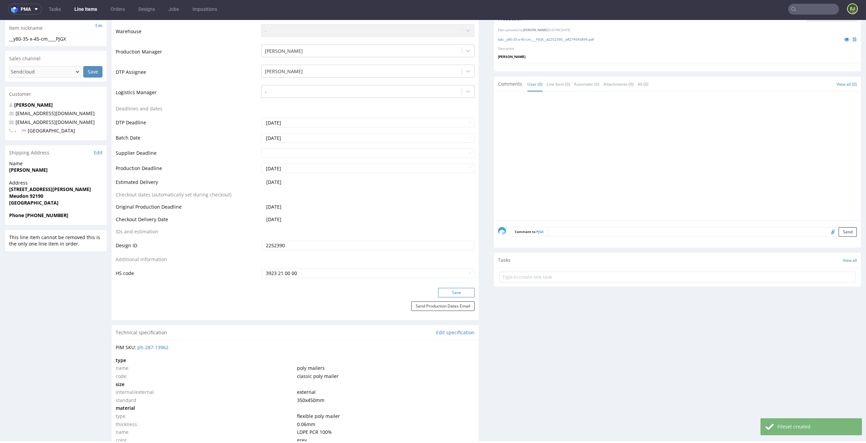
click at [456, 292] on button "Save" at bounding box center [456, 292] width 37 height 9
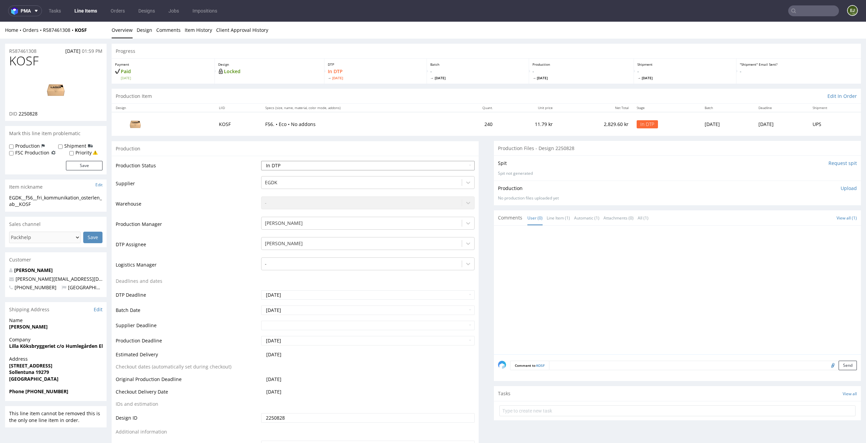
click at [463, 161] on select "Waiting for Artwork Waiting for Diecut Waiting for Mockup Waiting for DTP Waiti…" at bounding box center [368, 165] width 214 height 9
select select "dtp_waiting_for_check"
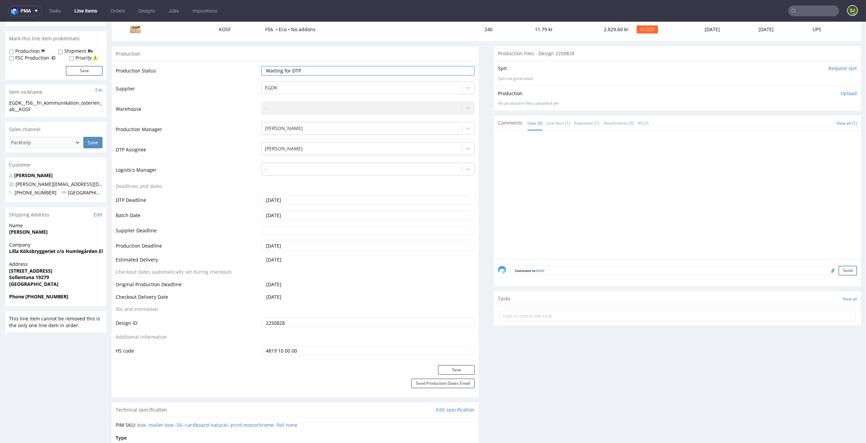
scroll to position [137, 0]
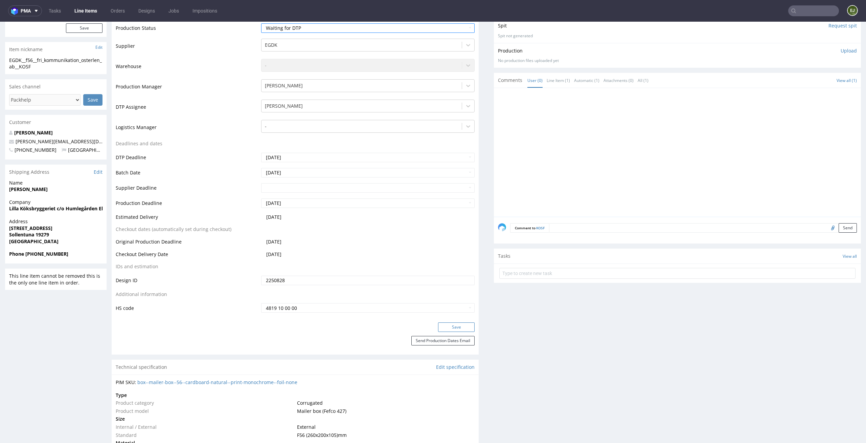
click at [459, 326] on button "Save" at bounding box center [456, 326] width 37 height 9
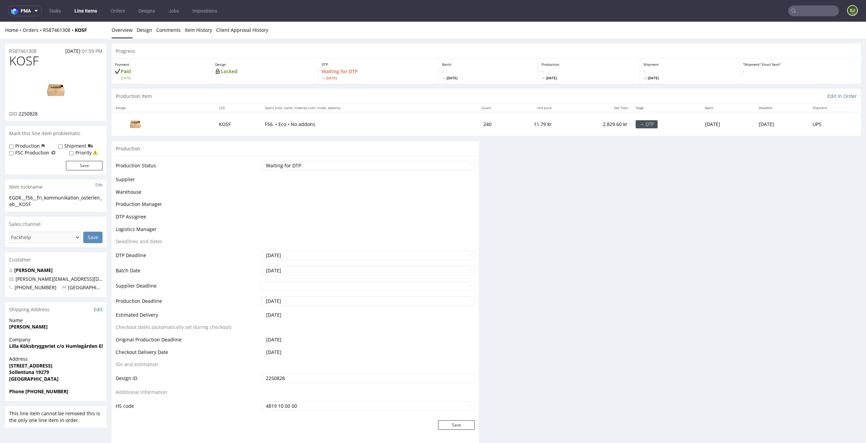
scroll to position [0, 0]
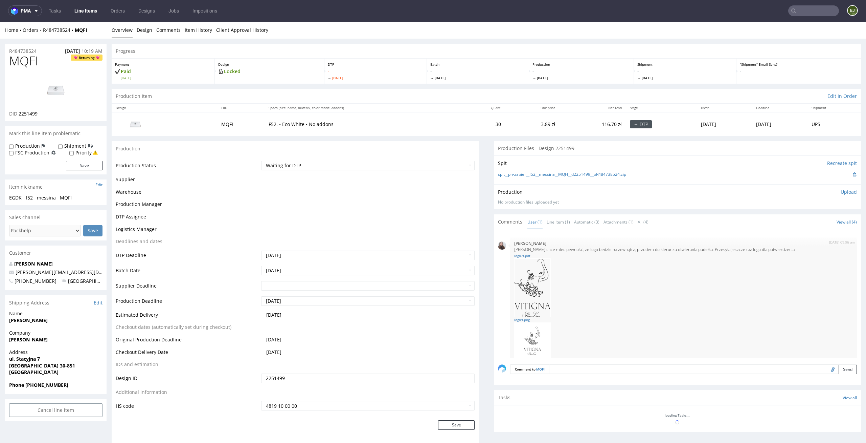
scroll to position [13, 0]
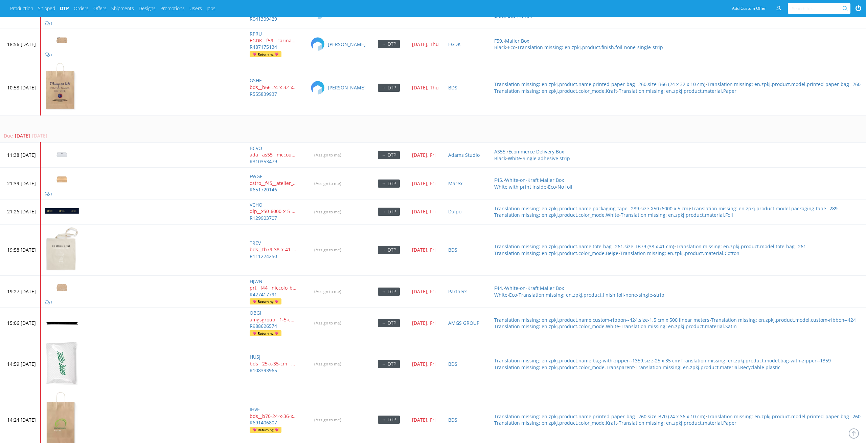
scroll to position [2674, 0]
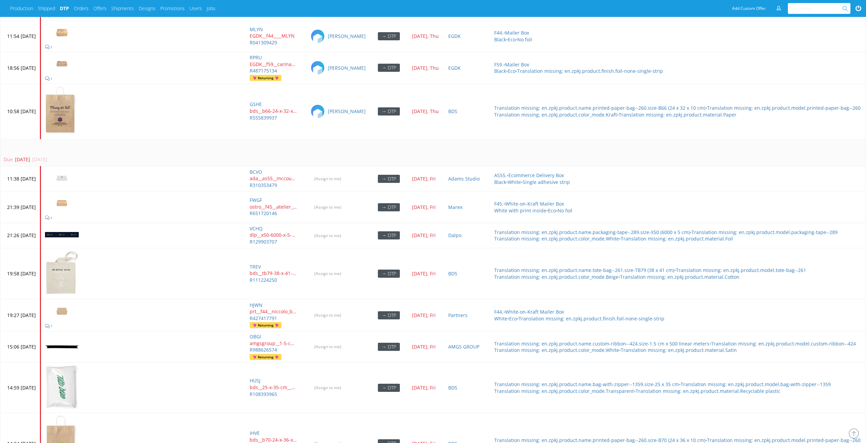
click at [290, 142] on td "Due 3 days ago 22 Aug 2025, Fri" at bounding box center [450, 152] width 901 height 27
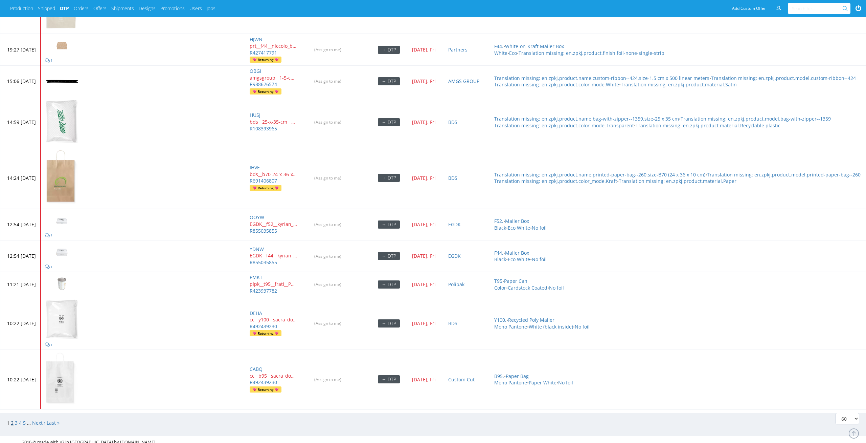
click at [12, 221] on link "2" at bounding box center [12, 422] width 3 height 6
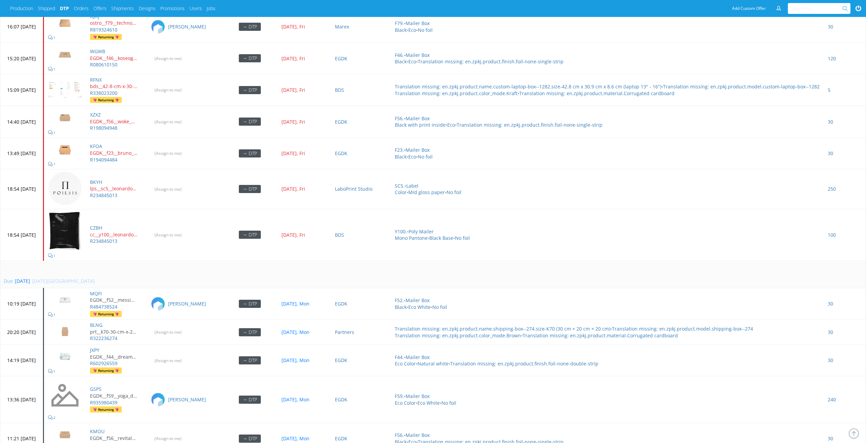
scroll to position [438, 0]
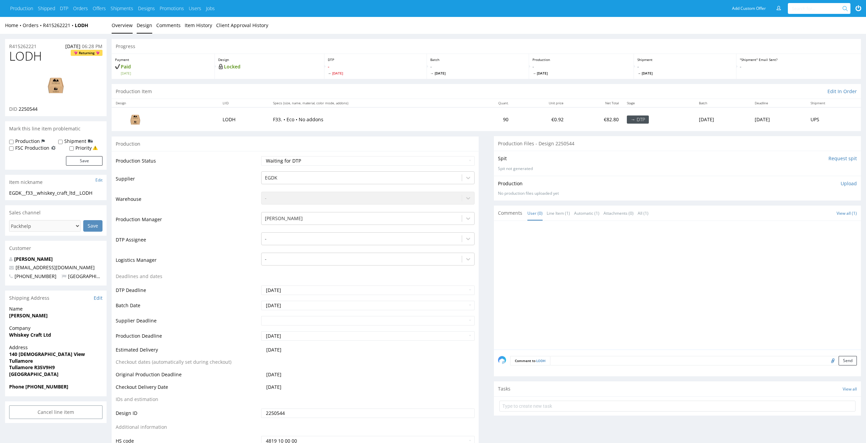
click at [145, 29] on link "Design" at bounding box center [145, 25] width 16 height 17
click at [145, 28] on link "Design" at bounding box center [145, 25] width 16 height 17
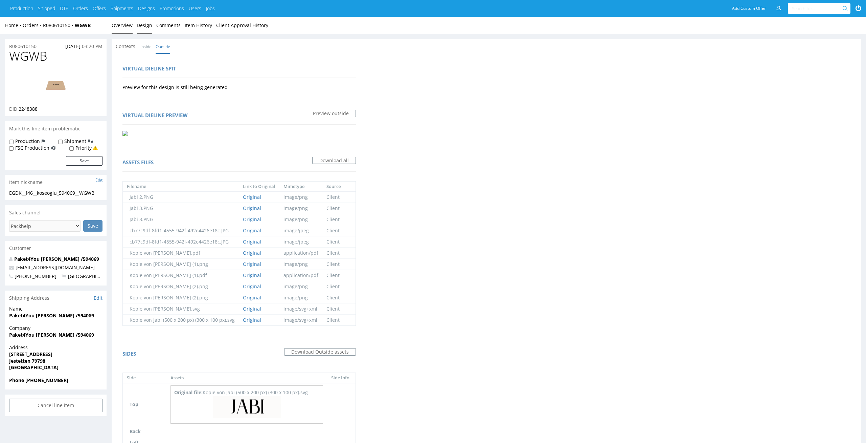
click at [118, 29] on link "Overview" at bounding box center [122, 25] width 21 height 17
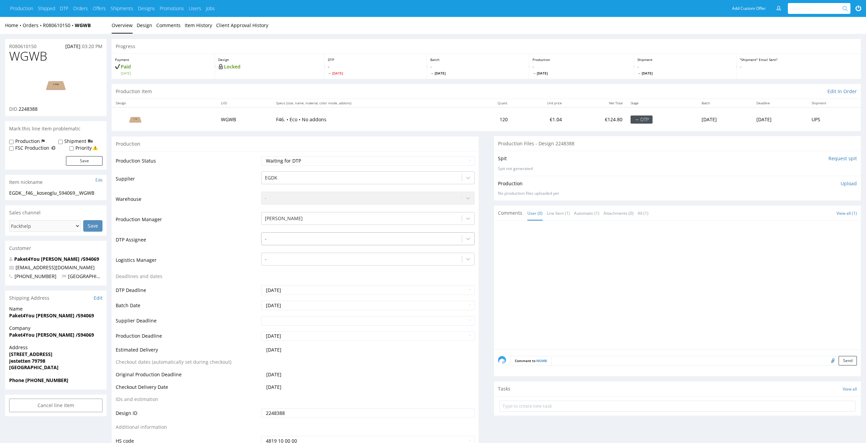
click at [296, 239] on div at bounding box center [362, 239] width 194 height 8
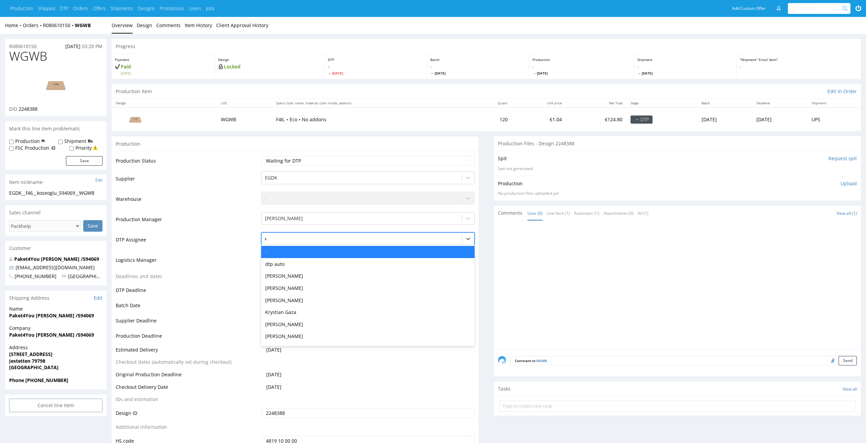
type input "el"
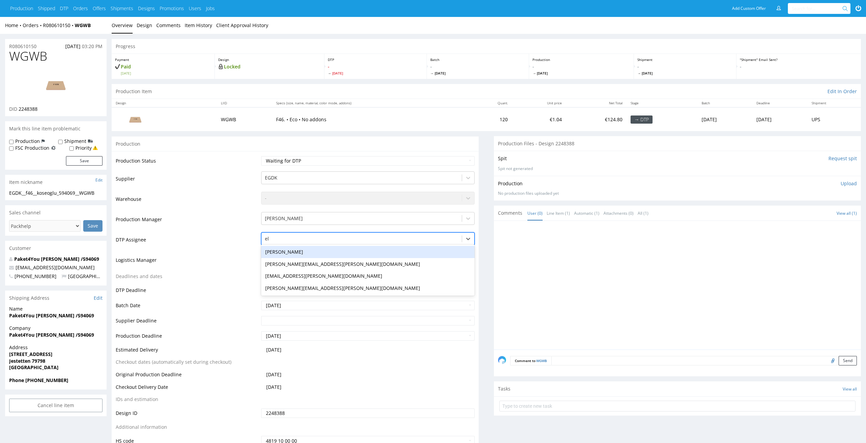
click at [294, 252] on div "Elżbieta Jelińska" at bounding box center [368, 252] width 214 height 12
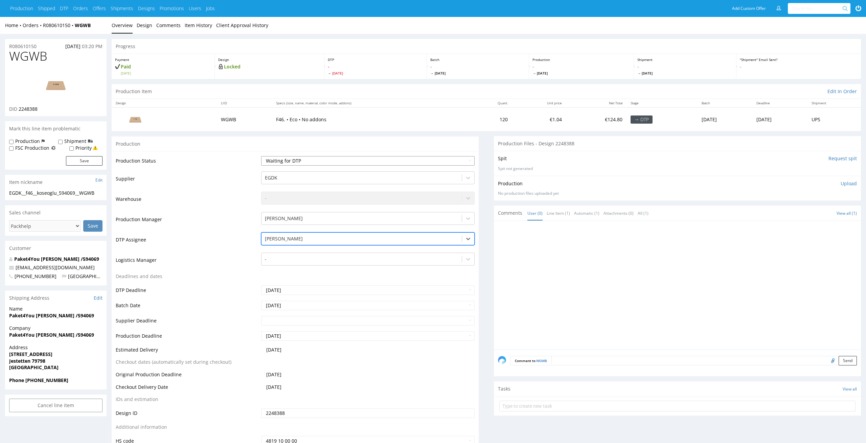
click at [325, 161] on select "Waiting for Artwork Waiting for Diecut Waiting for Mockup Waiting for DTP Waiti…" at bounding box center [368, 160] width 214 height 9
select select "dtp_in_process"
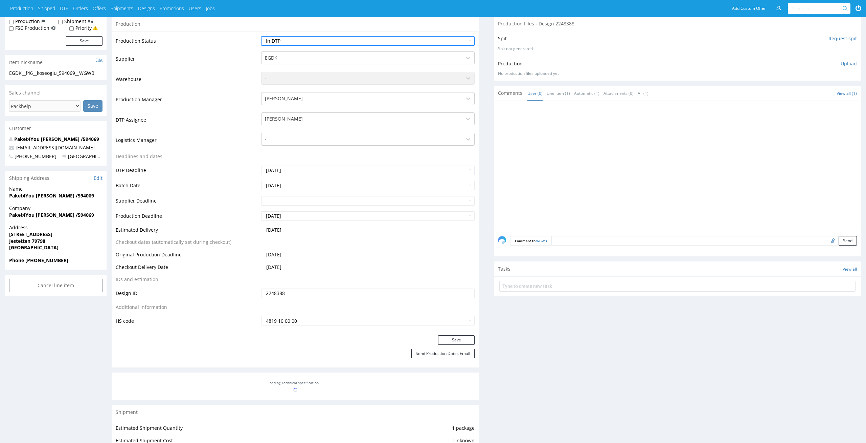
scroll to position [148, 0]
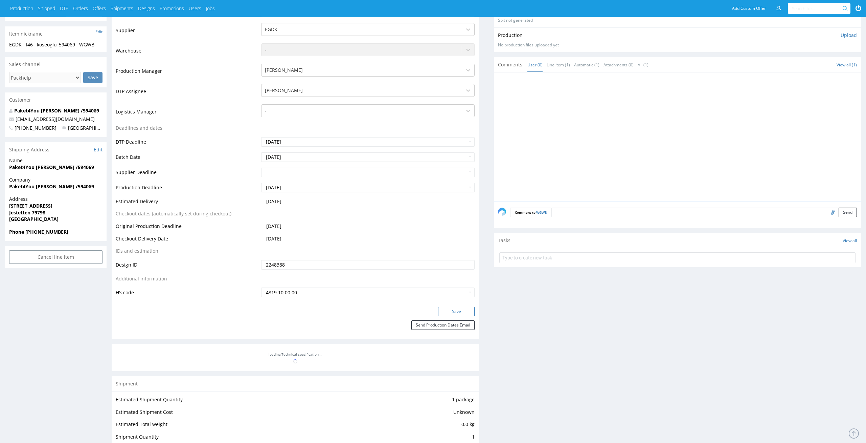
click at [468, 313] on button "Save" at bounding box center [456, 311] width 37 height 9
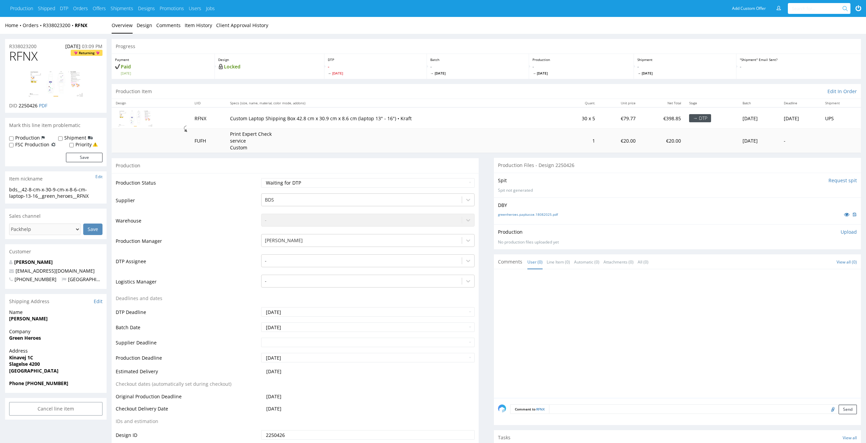
click at [437, 105] on th "Specs (size, name, material, color mode, addons)" at bounding box center [394, 103] width 336 height 8
click at [544, 217] on div "greenheroes.papkasse.18082025.pdf" at bounding box center [677, 214] width 359 height 7
click at [548, 216] on link "greenheroes.papkasse.18082025.pdf" at bounding box center [528, 214] width 60 height 5
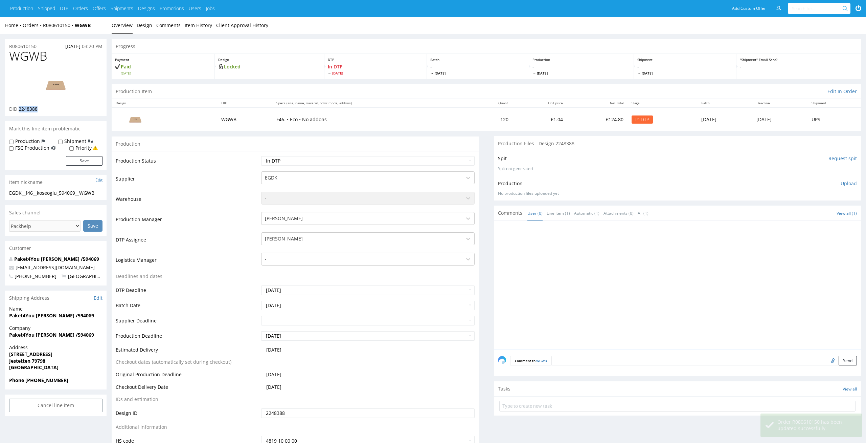
drag, startPoint x: 44, startPoint y: 114, endPoint x: 18, endPoint y: 109, distance: 26.2
click at [18, 109] on div "WGWB DID 2248388" at bounding box center [56, 82] width 102 height 67
copy span "2248388"
click at [46, 93] on img at bounding box center [56, 85] width 54 height 30
drag, startPoint x: 51, startPoint y: 54, endPoint x: 0, endPoint y: 54, distance: 50.8
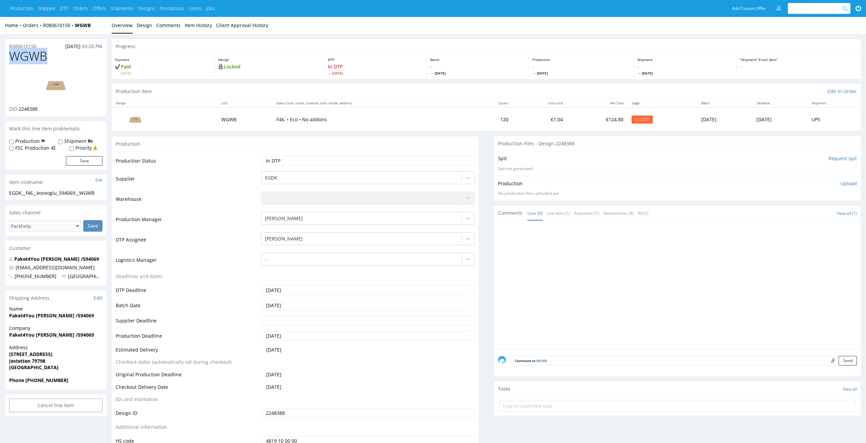
copy span "WGWB"
click at [292, 151] on div "Production Status Waiting for Artwork Waiting for Diecut Waiting for Mockup Wai…" at bounding box center [295, 303] width 367 height 304
drag, startPoint x: 101, startPoint y: 195, endPoint x: 0, endPoint y: 186, distance: 101.6
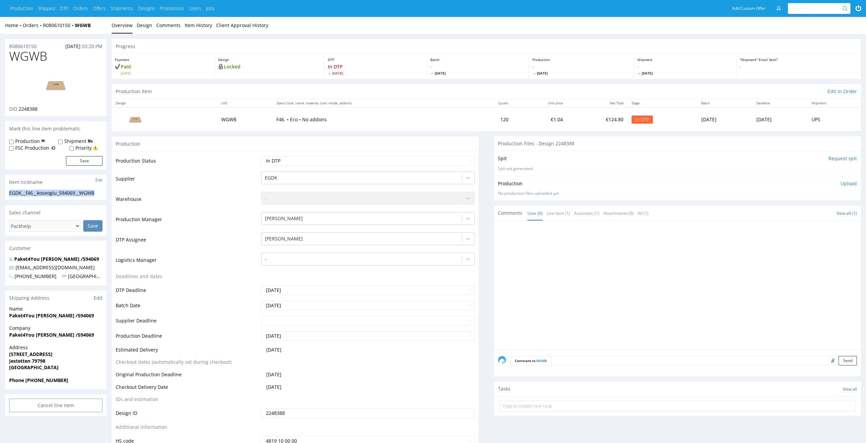
copy section "EGDK__f46__koseoglu_594069__WGWB"
drag, startPoint x: 52, startPoint y: 106, endPoint x: 19, endPoint y: 105, distance: 33.2
click at [19, 106] on div "DID 2248388" at bounding box center [55, 109] width 93 height 7
drag, startPoint x: 45, startPoint y: 112, endPoint x: 19, endPoint y: 109, distance: 26.7
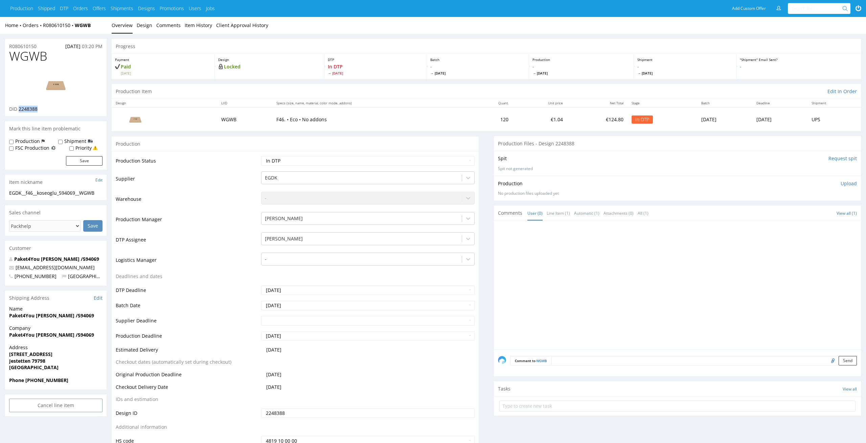
click at [19, 109] on div "WGWB DID 2248388" at bounding box center [56, 82] width 102 height 67
copy span "2248388"
drag, startPoint x: 35, startPoint y: 45, endPoint x: 0, endPoint y: 44, distance: 34.5
copy p "R080610150"
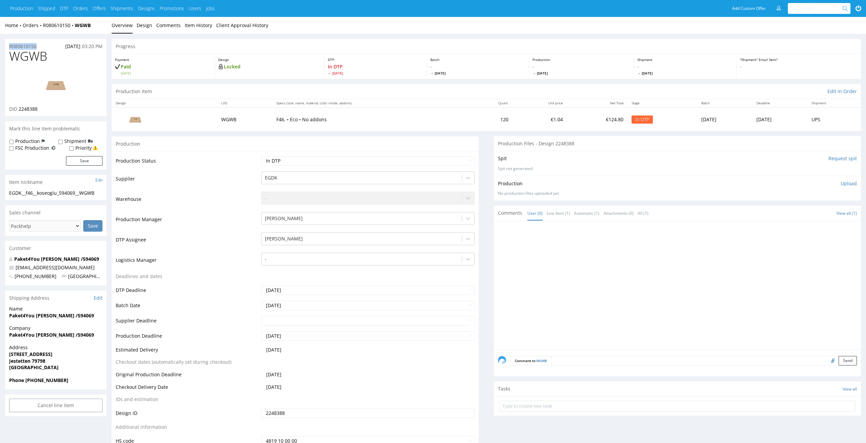
click at [851, 187] on div "Production Upload No production files uploaded yet Description (optional) Add f…" at bounding box center [677, 188] width 359 height 16
click at [852, 185] on p "Upload" at bounding box center [849, 183] width 16 height 7
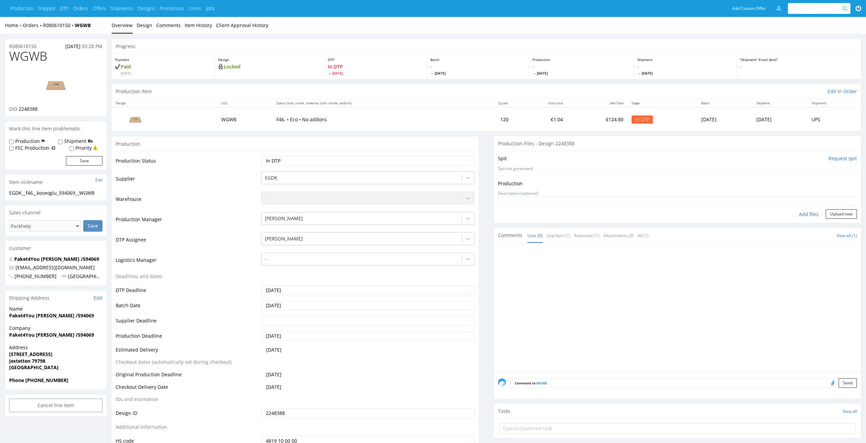
click at [807, 211] on div "Add files" at bounding box center [809, 214] width 34 height 10
type input "C:\fakepath\ EGDK__f46__koseoglu_594069__WGWB__d2248388__oR080610150__outside.p…"
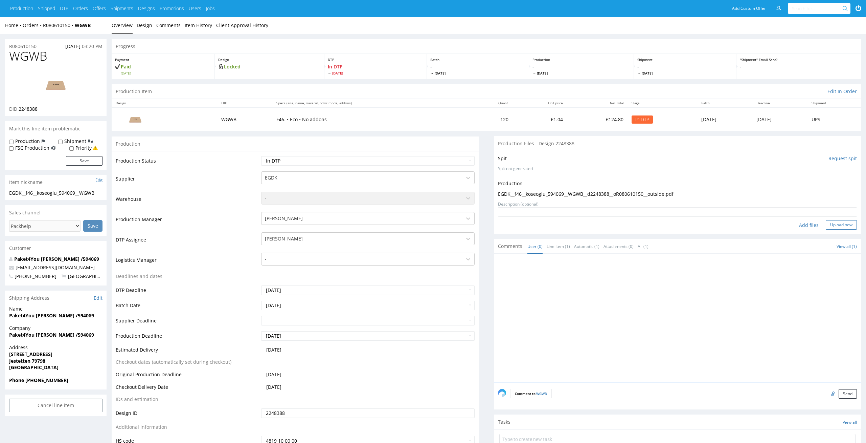
click at [844, 224] on button "Upload now" at bounding box center [841, 224] width 31 height 9
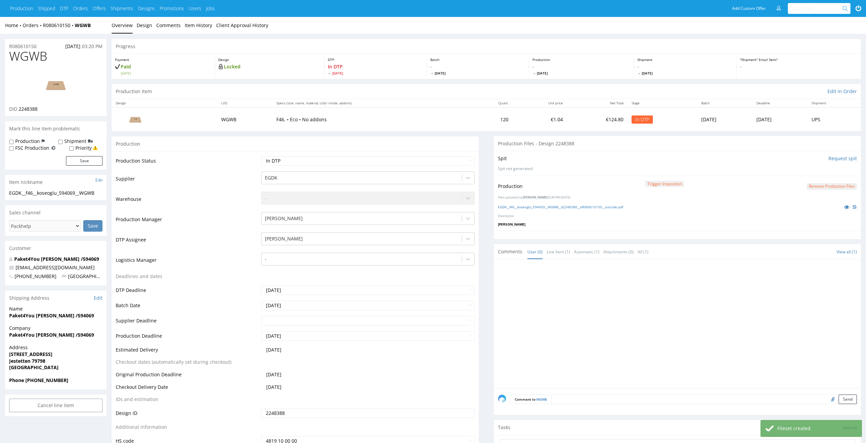
click at [453, 155] on div "Production Status Waiting for Artwork Waiting for Diecut Waiting for Mockup Wai…" at bounding box center [295, 303] width 367 height 304
click at [450, 160] on select "Waiting for Artwork Waiting for Diecut Waiting for Mockup Waiting for DTP Waiti…" at bounding box center [368, 160] width 214 height 9
select select "dtp_production_ready"
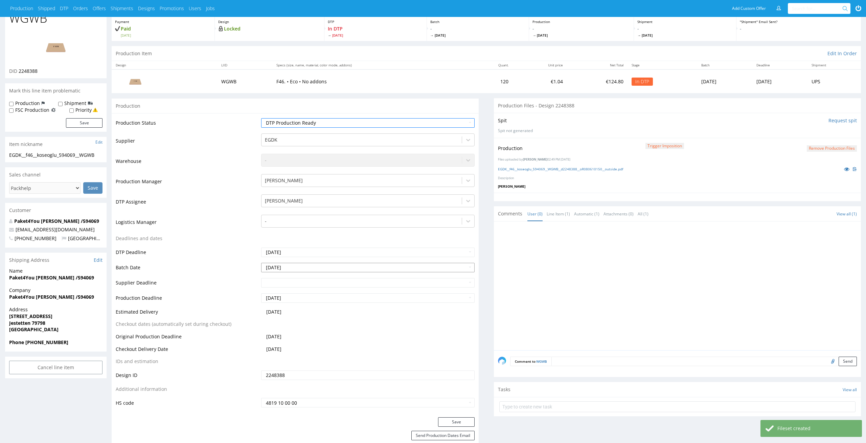
scroll to position [118, 0]
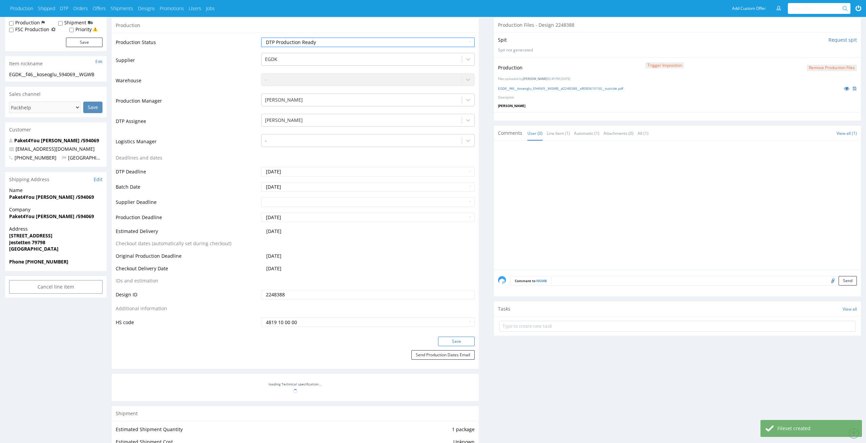
click at [458, 338] on button "Save" at bounding box center [456, 340] width 37 height 9
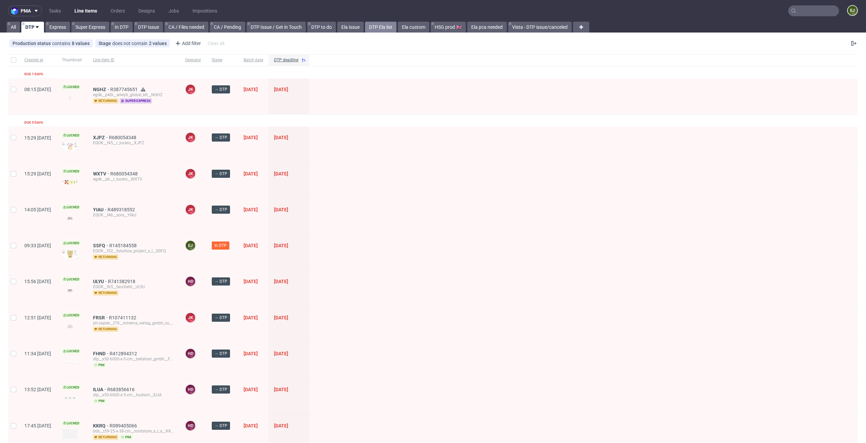
click at [382, 27] on link "DTP Ela list" at bounding box center [380, 27] width 31 height 11
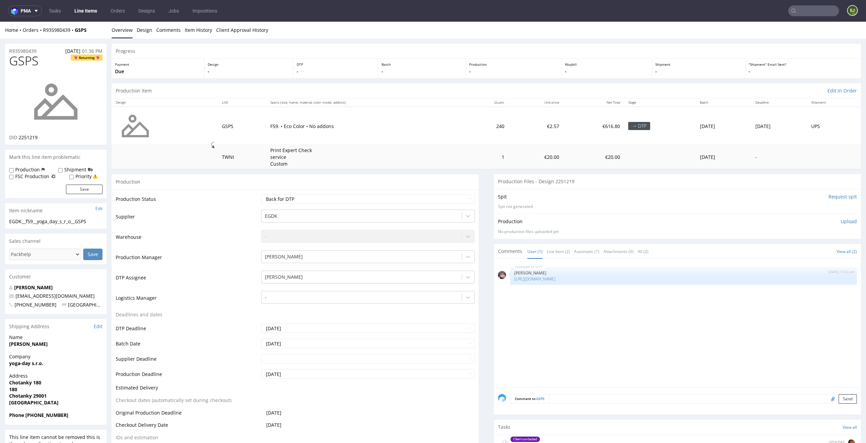
scroll to position [62, 0]
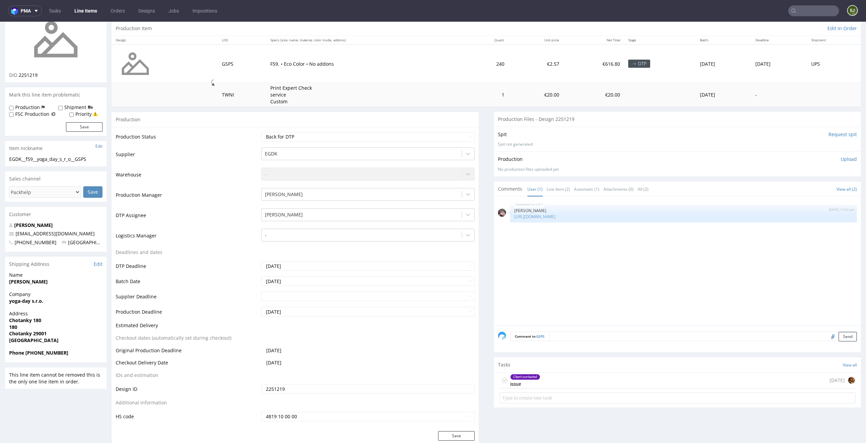
click at [569, 377] on div "Client contacted issue [DATE]" at bounding box center [678, 380] width 356 height 16
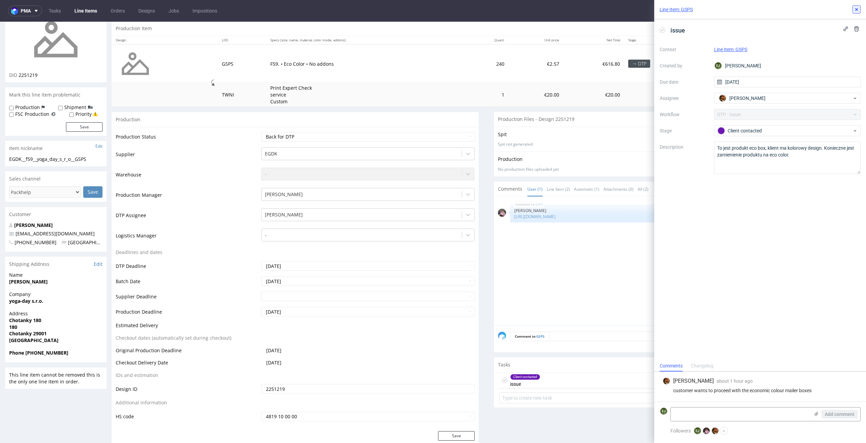
click at [856, 8] on use at bounding box center [857, 9] width 3 height 3
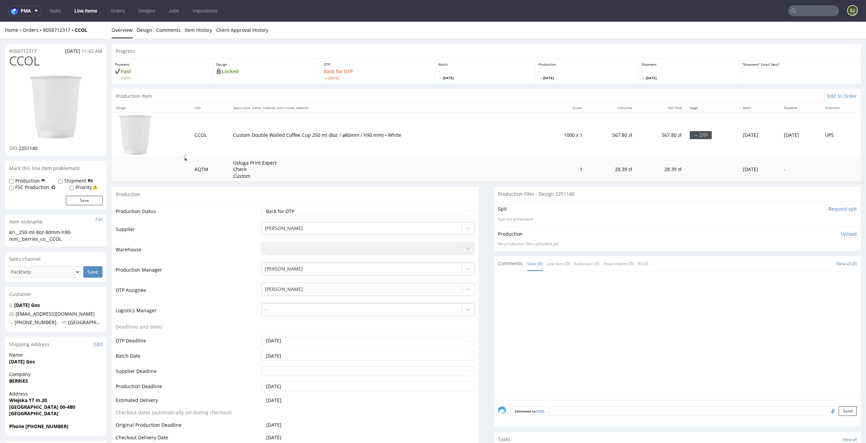
scroll to position [121, 0]
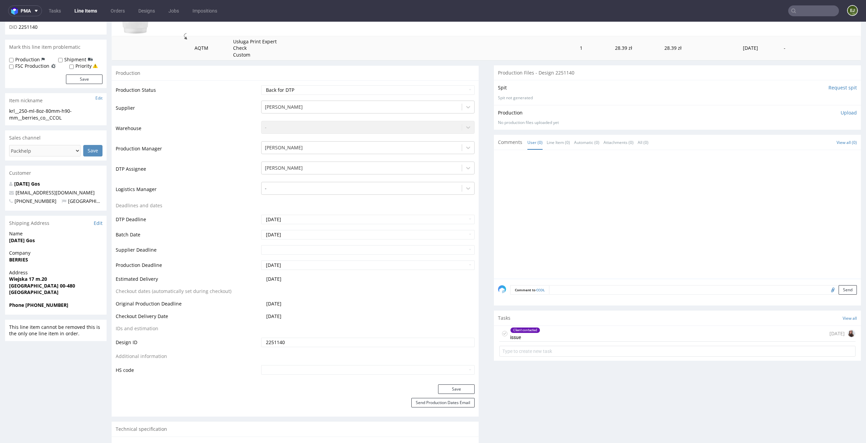
click at [544, 332] on div "Client contacted issue today" at bounding box center [678, 334] width 356 height 16
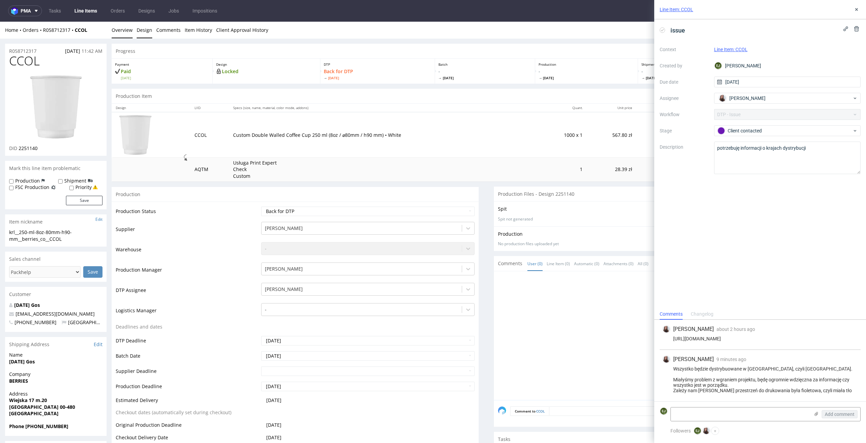
click at [150, 30] on link "Design" at bounding box center [145, 30] width 16 height 17
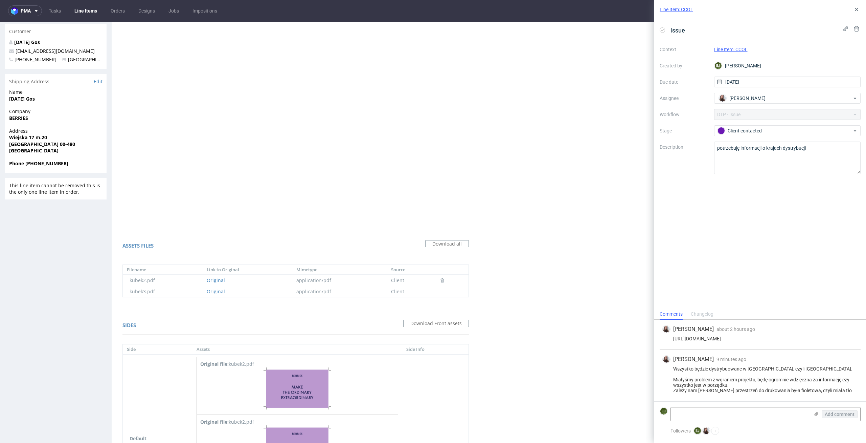
scroll to position [377, 0]
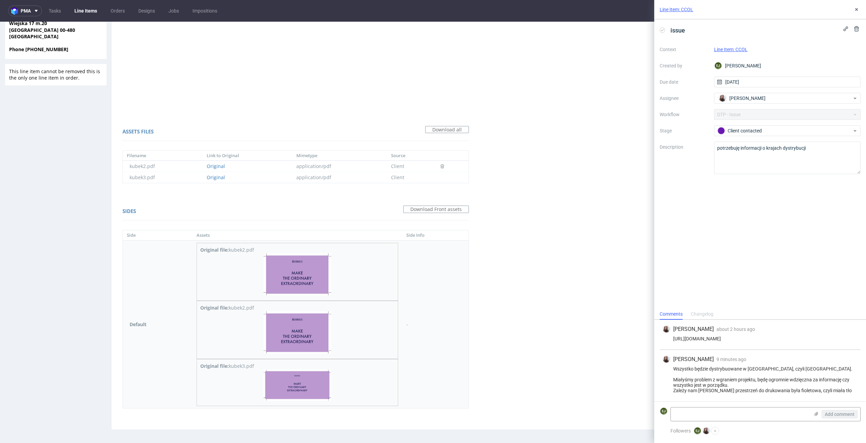
click at [292, 273] on img at bounding box center [298, 274] width 68 height 42
click at [308, 391] on img at bounding box center [298, 384] width 68 height 31
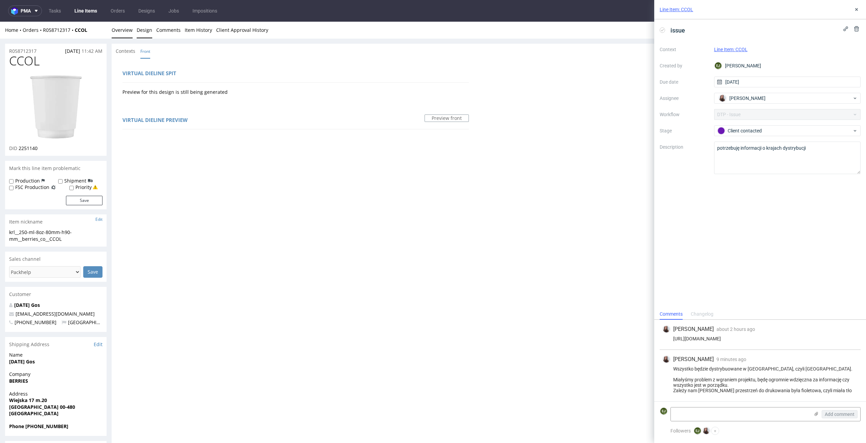
click at [116, 30] on link "Overview" at bounding box center [122, 30] width 21 height 17
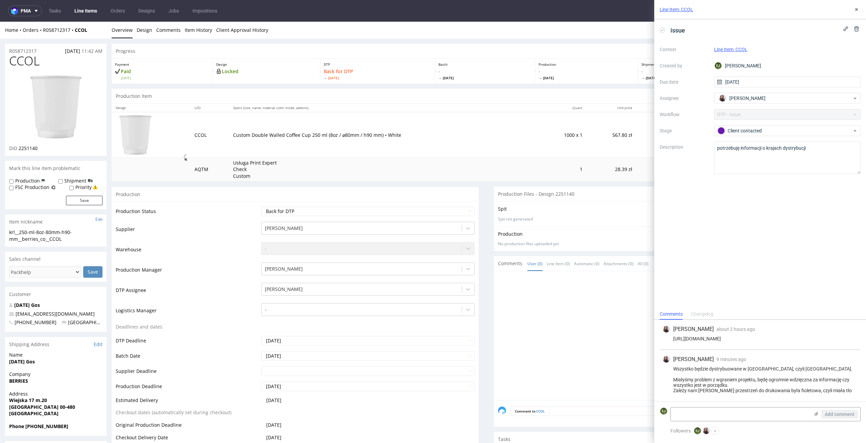
click at [526, 103] on div "Design LIID Specs (size, name, material, color mode, addons) Quant. Unit price …" at bounding box center [487, 142] width 750 height 78
click at [463, 169] on td "Usługa Print Expert Check Custom" at bounding box center [384, 169] width 311 height 24
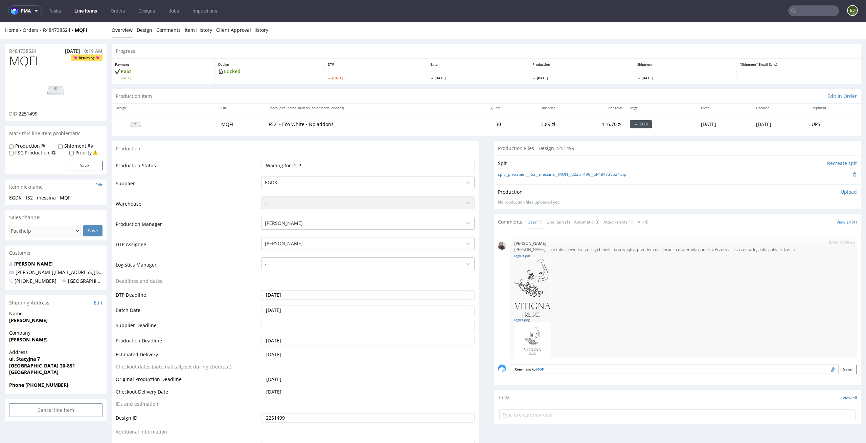
click at [460, 103] on div "Production Item Edit In Order" at bounding box center [487, 96] width 750 height 15
click at [399, 163] on select "Waiting for Artwork Waiting for Diecut Waiting for Mockup Waiting for DTP Waiti…" at bounding box center [368, 165] width 214 height 9
select select "dtp_in_process"
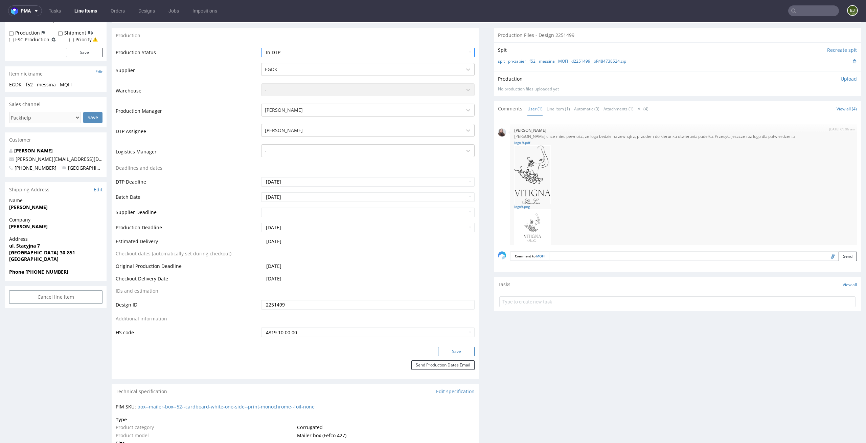
click at [462, 354] on button "Save" at bounding box center [456, 351] width 37 height 9
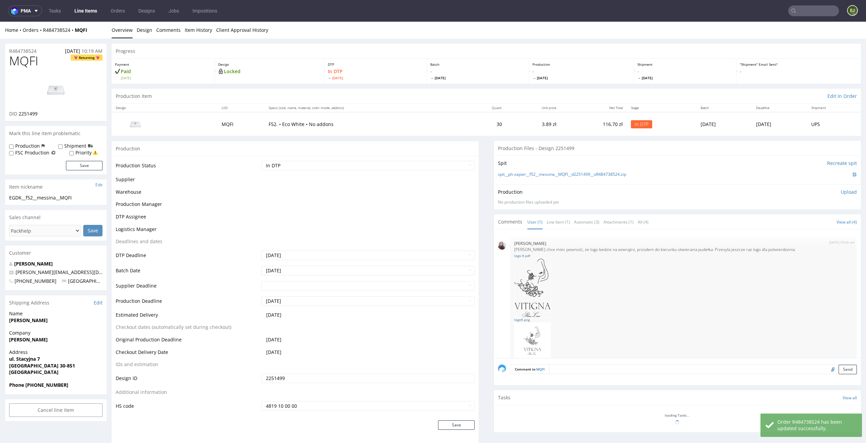
scroll to position [13, 0]
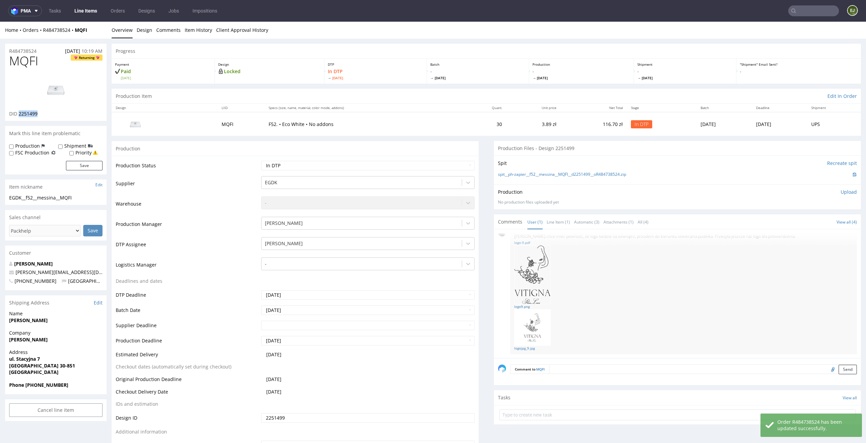
drag, startPoint x: 46, startPoint y: 116, endPoint x: 20, endPoint y: 115, distance: 26.7
click at [20, 115] on div "DID 2251499" at bounding box center [55, 113] width 93 height 7
copy span "2251499"
drag, startPoint x: 40, startPoint y: 61, endPoint x: 0, endPoint y: 61, distance: 40.3
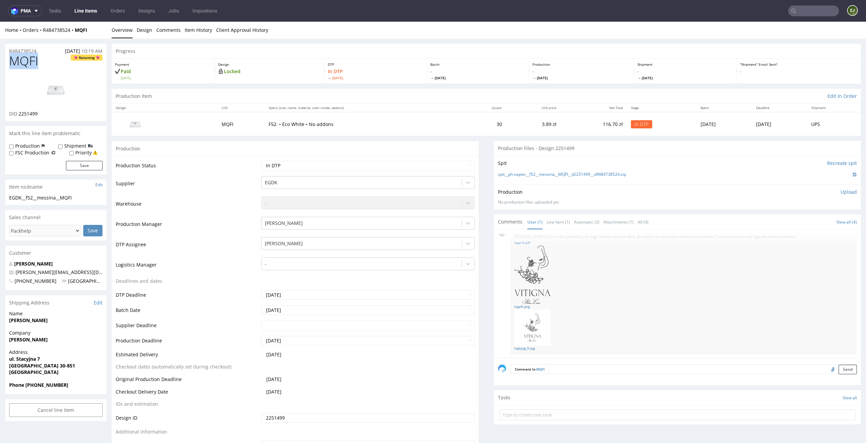
copy span "MQFI"
click at [584, 172] on link "spit__ph-zapier__f52__messina__MQFI__d2251499__oR484738524.zip" at bounding box center [562, 175] width 128 height 6
click at [529, 350] on link "logojpg_9.jpg" at bounding box center [683, 348] width 339 height 5
click at [404, 100] on div "Production Item Edit In Order" at bounding box center [487, 96] width 750 height 15
click at [835, 196] on div "Production Upload No production files uploaded yet Description (optional) Add f…" at bounding box center [677, 197] width 359 height 16
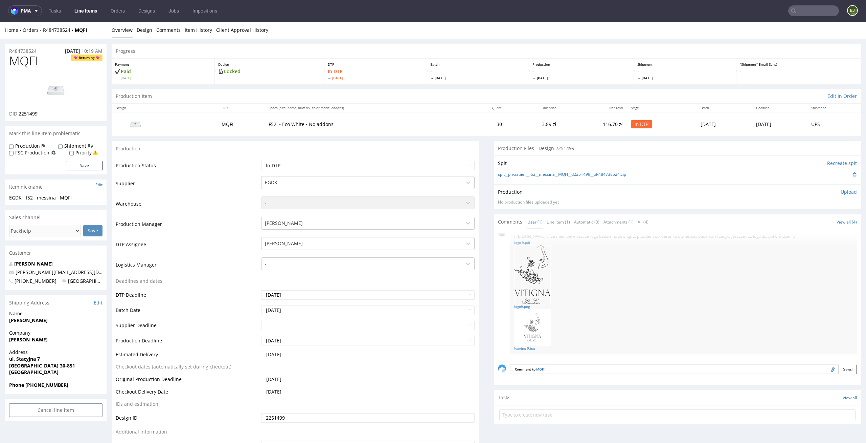
click at [841, 194] on p "Upload" at bounding box center [849, 192] width 16 height 7
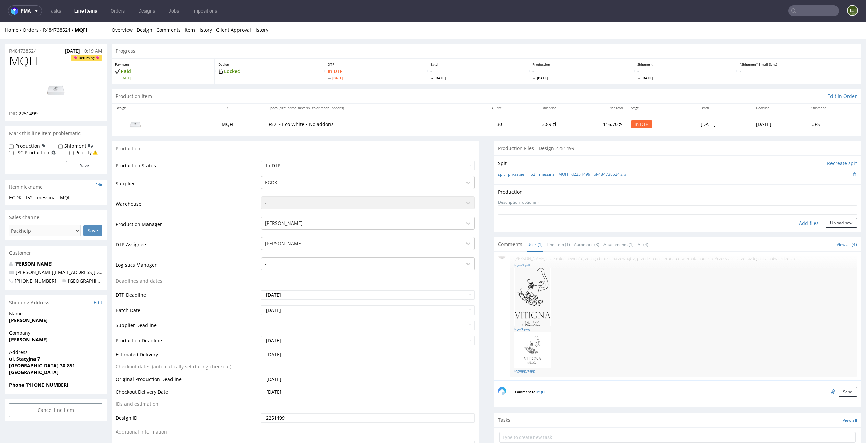
click at [807, 221] on div "Add files" at bounding box center [809, 223] width 34 height 10
type input "C:\fakepath\EGDK__f52__messina__MQFI__d2251499__oR484738524__latest__outside.pdf"
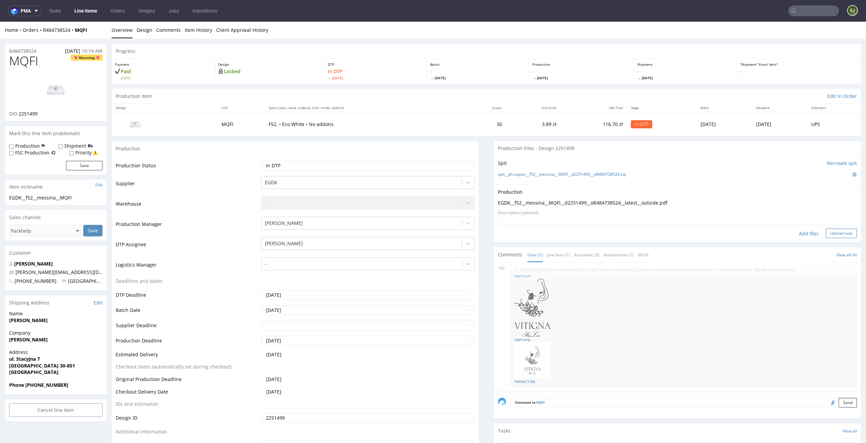
click at [837, 235] on button "Upload now" at bounding box center [841, 232] width 31 height 9
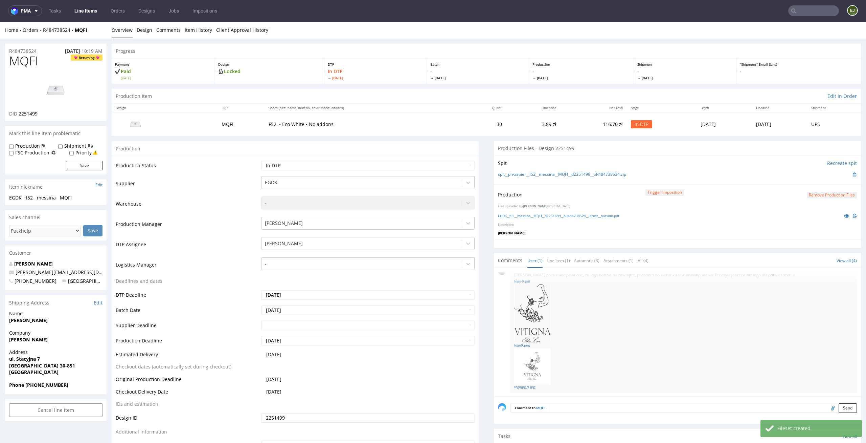
click at [348, 172] on td "Waiting for Artwork Waiting for Diecut Waiting for Mockup Waiting for DTP Waiti…" at bounding box center [368, 167] width 216 height 15
click at [357, 172] on td "Waiting for Artwork Waiting for Diecut Waiting for Mockup Waiting for DTP Waiti…" at bounding box center [368, 167] width 216 height 15
click at [367, 169] on select "Waiting for Artwork Waiting for Diecut Waiting for Mockup Waiting for DTP Waiti…" at bounding box center [368, 165] width 214 height 9
select select "dtp_production_ready"
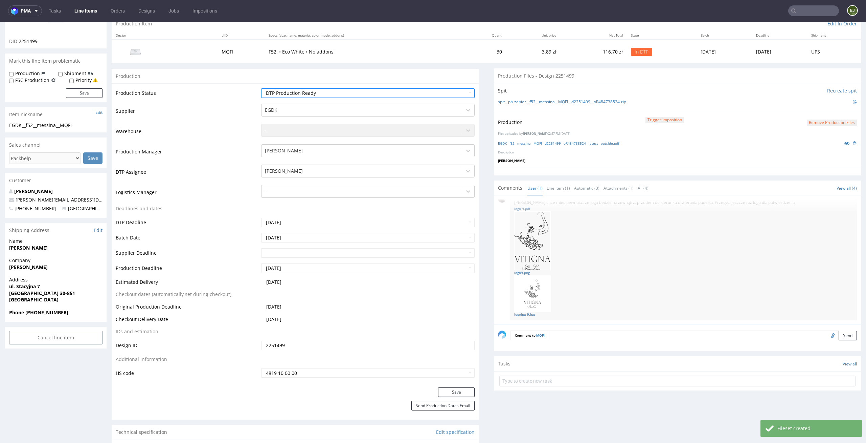
scroll to position [112, 0]
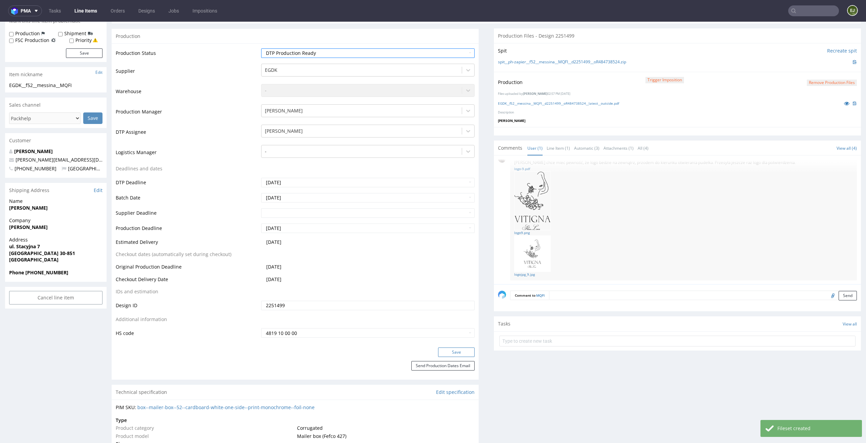
click at [464, 352] on button "Save" at bounding box center [456, 351] width 37 height 9
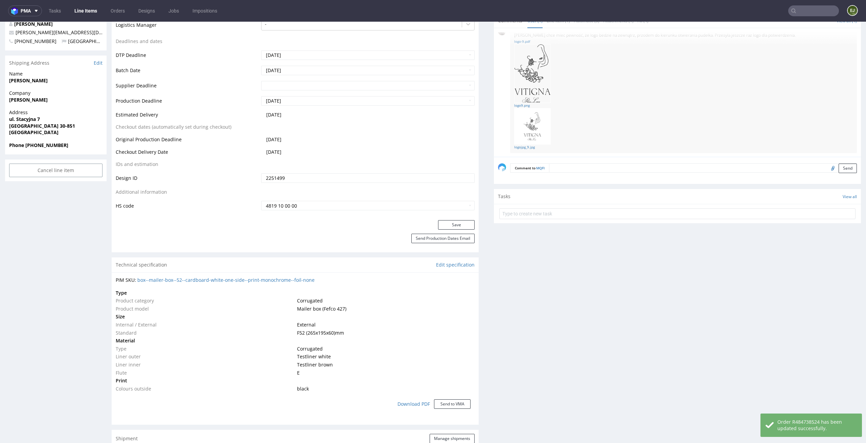
scroll to position [614, 0]
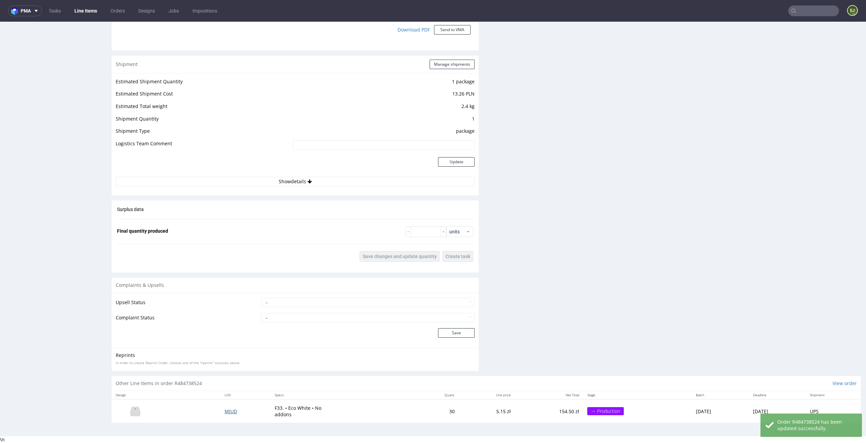
click at [225, 410] on span "MJUD" at bounding box center [231, 411] width 13 height 6
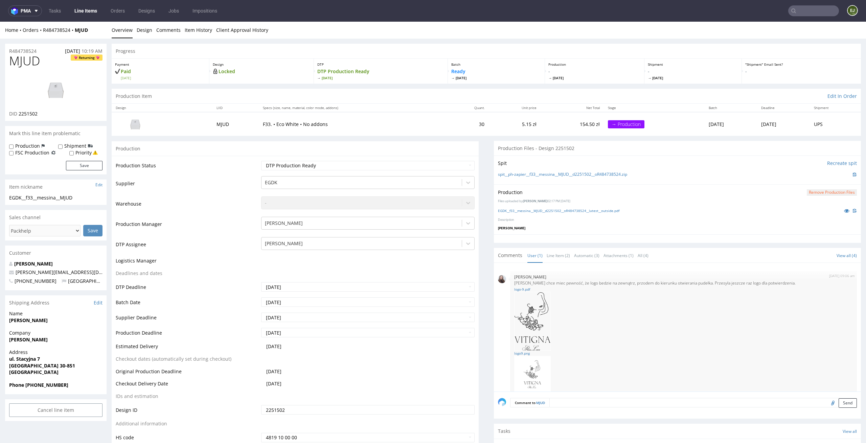
scroll to position [13, 0]
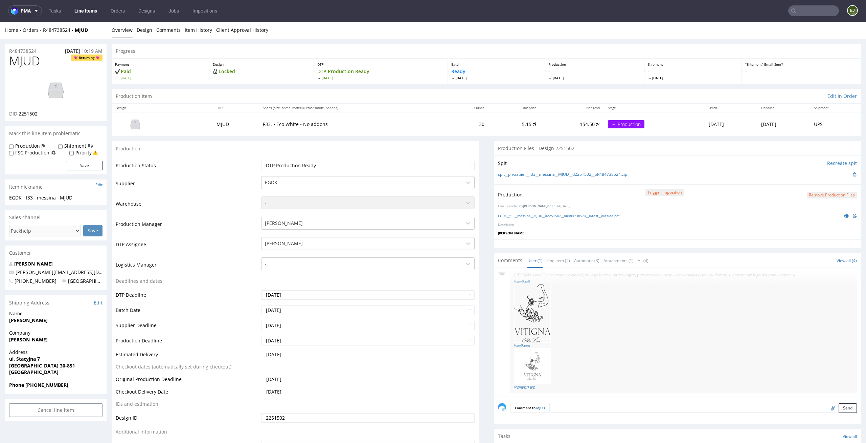
click at [576, 219] on div "EGDK__f33__messina__MJUD__d2251502__oR484738524__latest__outside.pdf" at bounding box center [677, 215] width 359 height 7
click at [582, 216] on link "EGDK__f33__messina__MJUD__d2251502__oR484738524__latest__outside.pdf" at bounding box center [559, 215] width 122 height 5
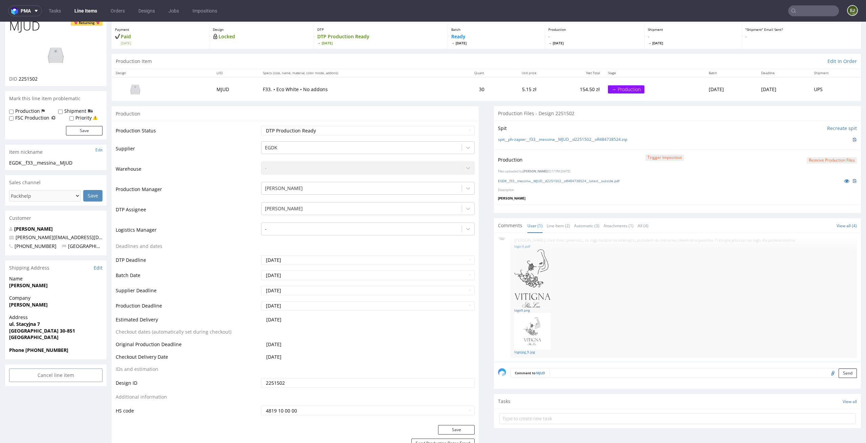
scroll to position [0, 0]
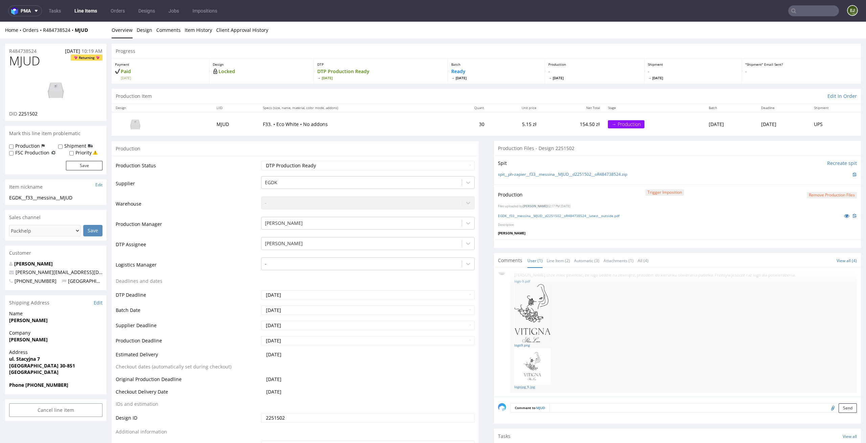
click at [817, 197] on button "Remove production files" at bounding box center [832, 195] width 50 height 6
click at [817, 173] on div "Yes No" at bounding box center [821, 180] width 56 height 16
click at [814, 176] on link "Yes" at bounding box center [810, 180] width 19 height 10
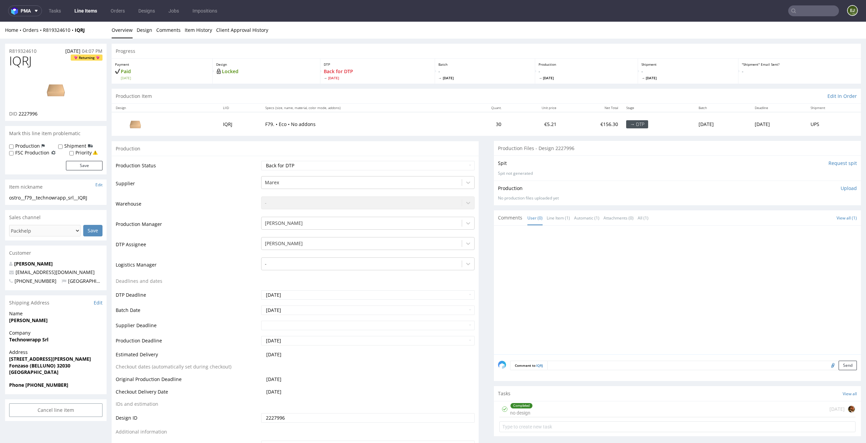
click at [511, 74] on p "- Tue 26 Aug" at bounding box center [485, 74] width 93 height 12
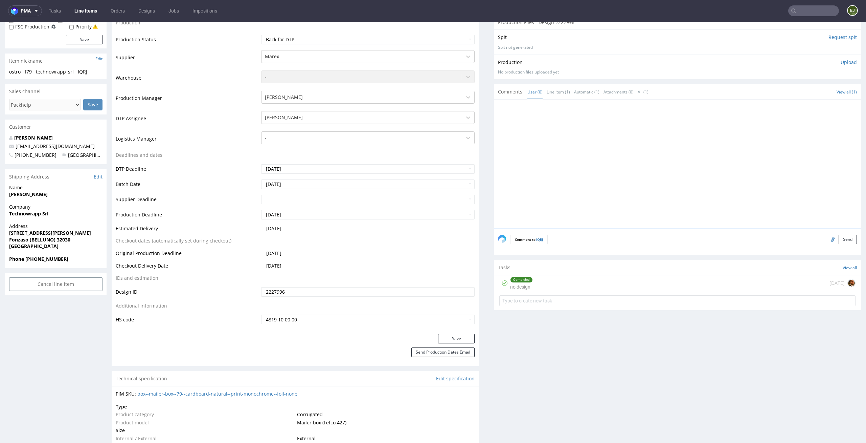
click at [532, 290] on div "Completed no design today" at bounding box center [678, 283] width 356 height 16
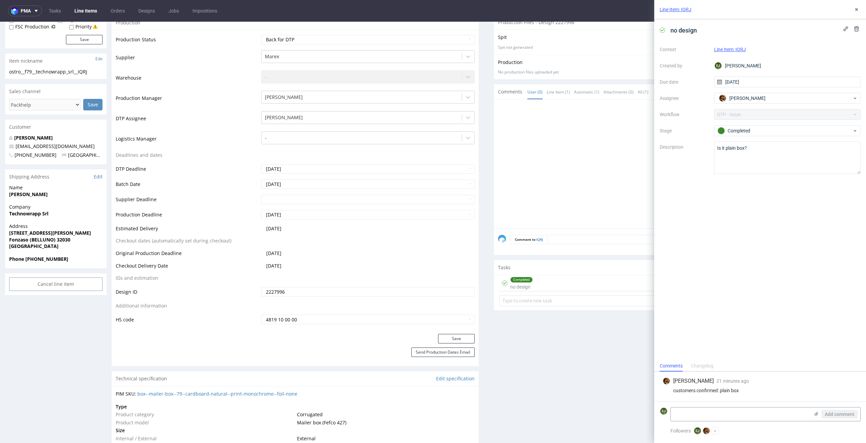
click at [860, 15] on div "Line Item: IQRJ" at bounding box center [761, 9] width 212 height 19
click at [858, 8] on icon at bounding box center [856, 9] width 5 height 5
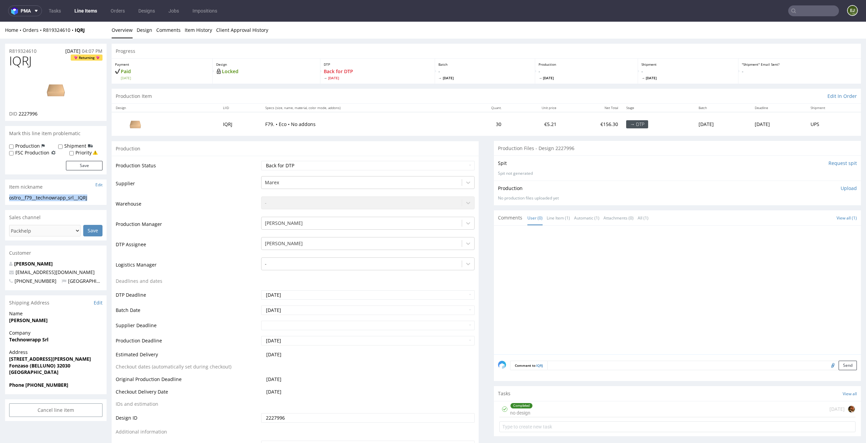
copy div "ostro__f79__technowrapp_srl__IQRJ"
drag, startPoint x: 103, startPoint y: 196, endPoint x: 2, endPoint y: 197, distance: 101.2
drag, startPoint x: 53, startPoint y: 119, endPoint x: 19, endPoint y: 114, distance: 34.2
click at [19, 114] on div "IQRJ Returning DID 2227996" at bounding box center [56, 87] width 102 height 67
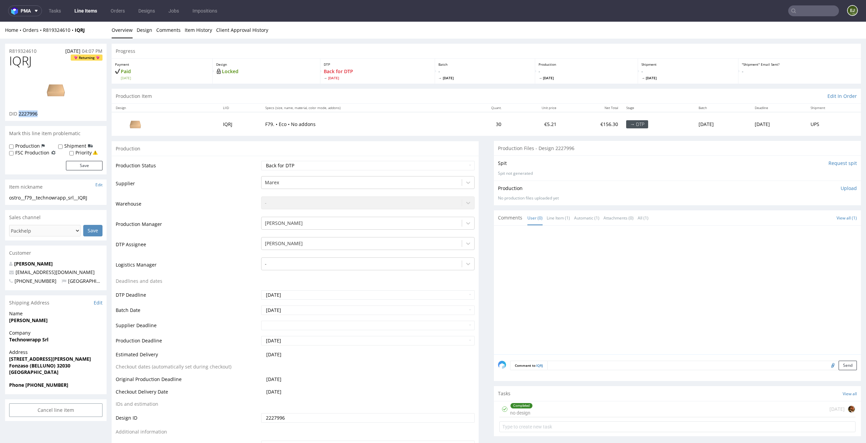
copy span "2227996"
drag, startPoint x: 40, startPoint y: 53, endPoint x: 0, endPoint y: 45, distance: 41.1
copy p "R819324610"
click at [845, 189] on p "Upload" at bounding box center [849, 188] width 16 height 7
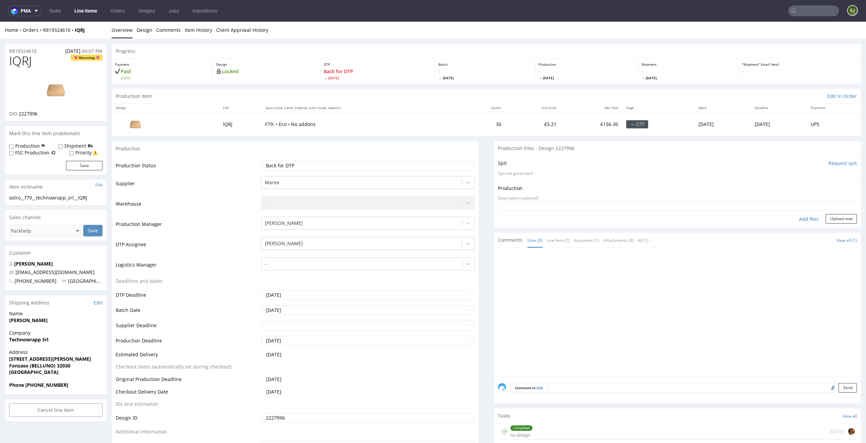
click at [796, 219] on div "Add files" at bounding box center [809, 219] width 34 height 10
type input "C:\fakepath\ostro__f79__technowrapp_srl__IQRJ__d2227996__oR819324610.pdf"
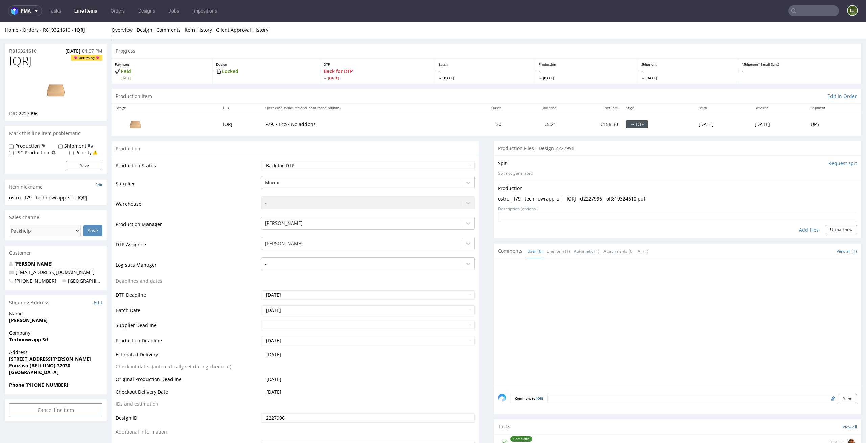
click at [842, 222] on form "Add files Upload now" at bounding box center [677, 223] width 359 height 22
click at [836, 226] on button "Upload now" at bounding box center [841, 229] width 31 height 9
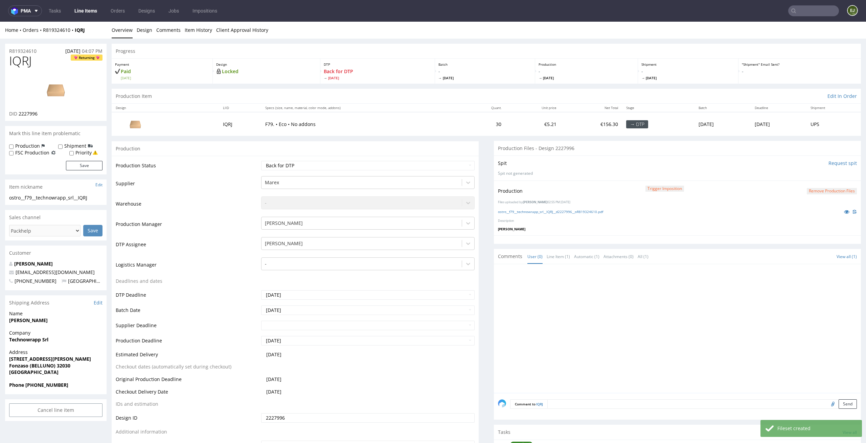
click at [558, 407] on textarea at bounding box center [703, 403] width 310 height 9
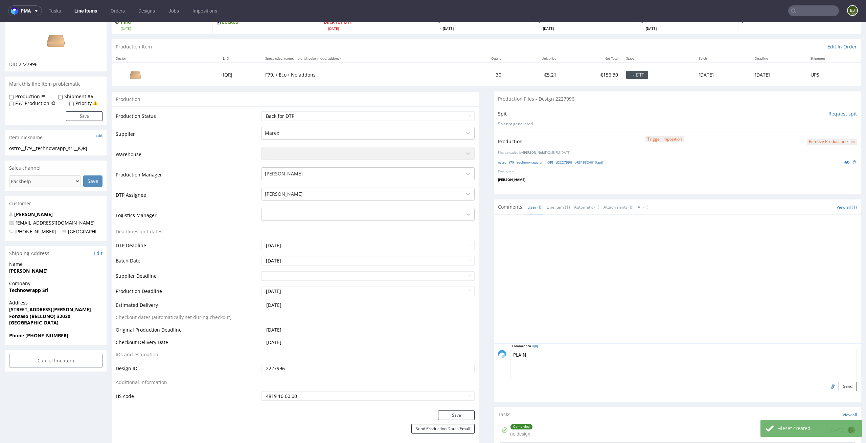
scroll to position [58, 0]
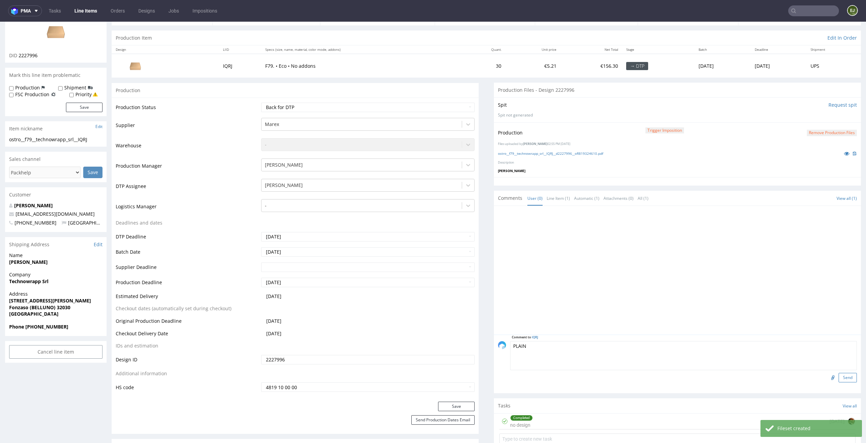
type textarea "PLAIN"
click at [839, 378] on button "Send" at bounding box center [848, 377] width 18 height 9
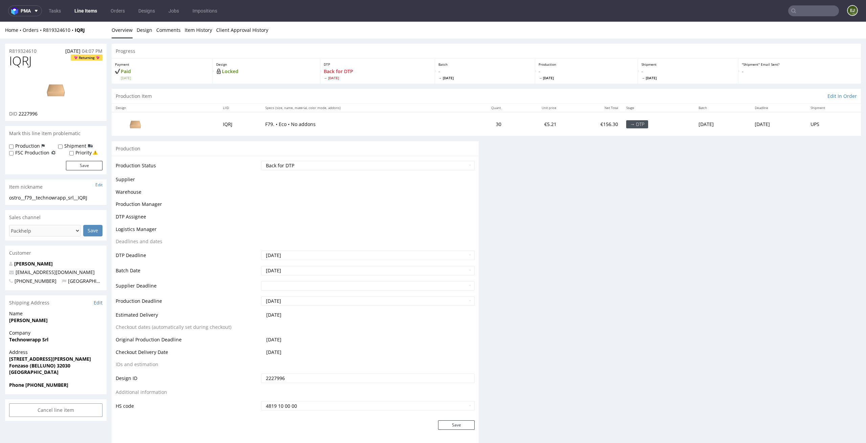
scroll to position [0, 0]
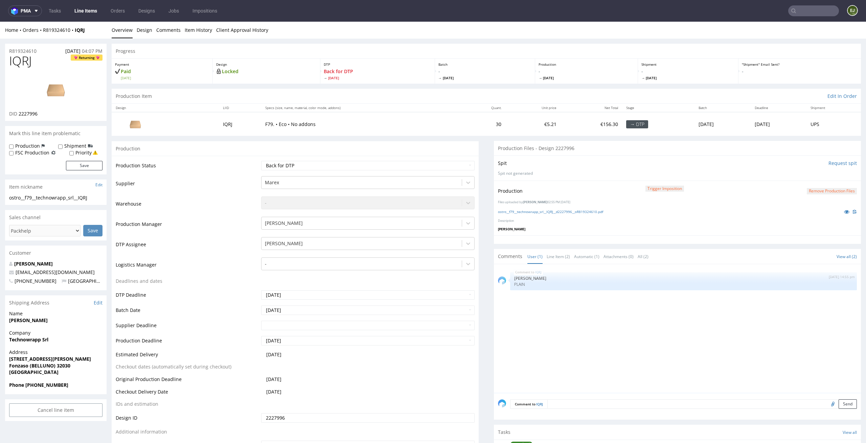
click at [77, 154] on label "Priority" at bounding box center [83, 152] width 16 height 7
click at [74, 154] on input "Priority" at bounding box center [71, 153] width 4 height 5
click at [77, 154] on label "Priority" at bounding box center [83, 152] width 16 height 7
click at [74, 154] on input "Priority" at bounding box center [71, 153] width 4 height 5
checkbox input "false"
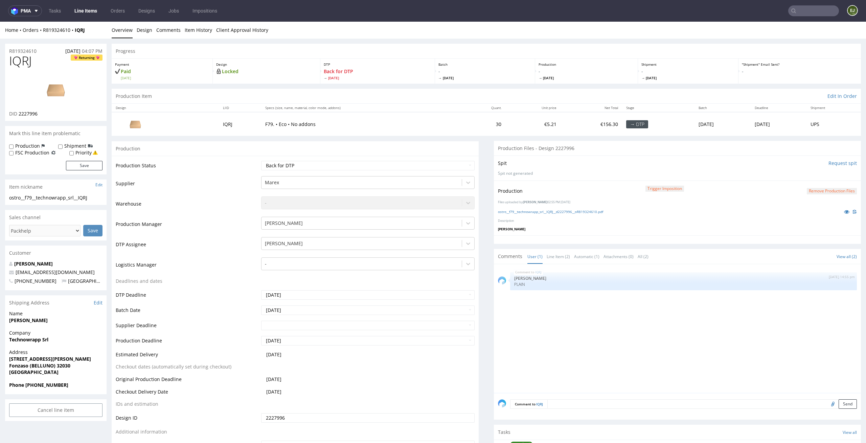
click at [36, 144] on label "Production" at bounding box center [27, 145] width 25 height 7
click at [14, 144] on input "Production" at bounding box center [11, 146] width 4 height 5
checkbox input "true"
click at [87, 166] on button "Save" at bounding box center [84, 165] width 37 height 9
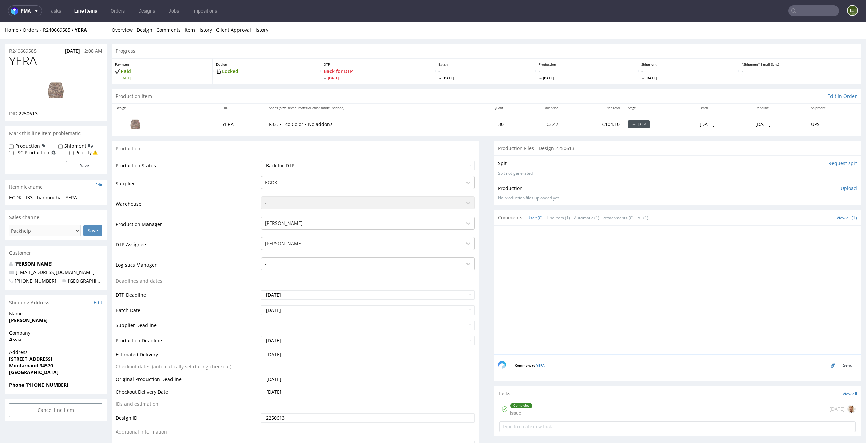
click at [328, 89] on div "Production Item Edit In Order" at bounding box center [487, 96] width 750 height 15
click at [146, 29] on link "Design" at bounding box center [145, 30] width 16 height 17
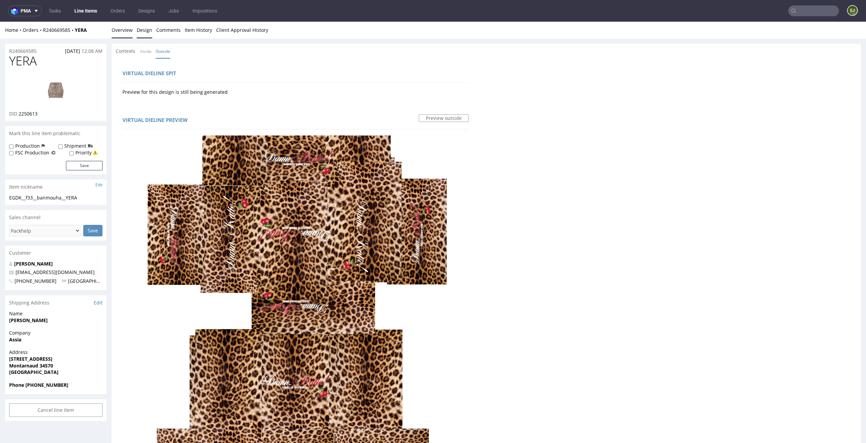
click at [120, 32] on link "Overview" at bounding box center [122, 30] width 21 height 17
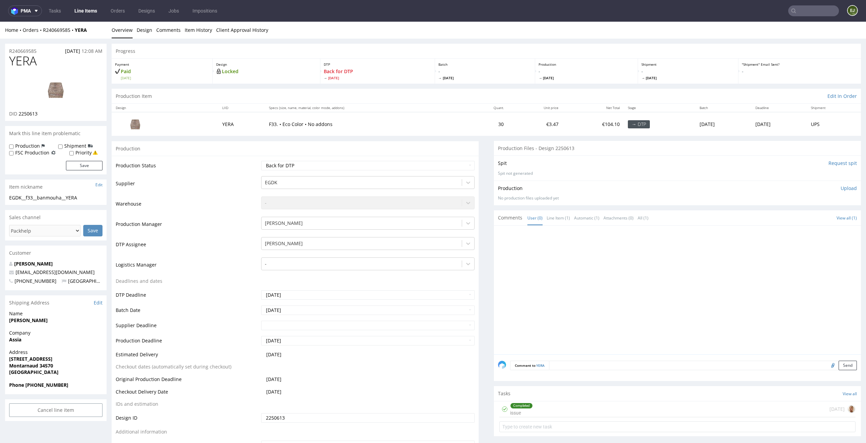
scroll to position [93, 0]
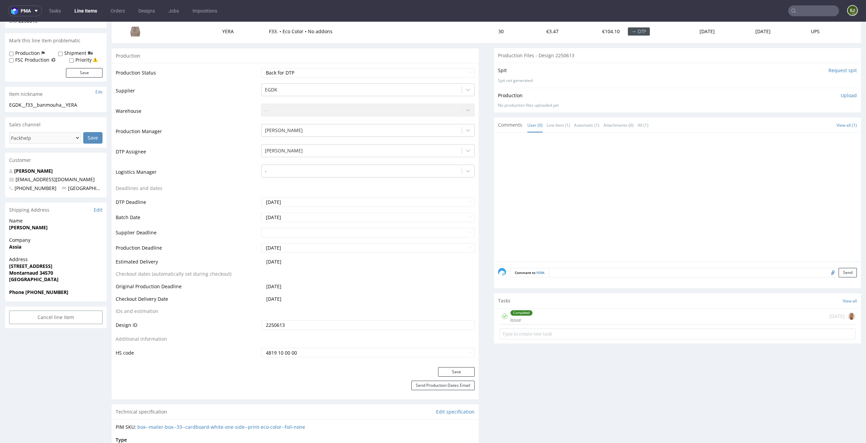
click at [583, 326] on form at bounding box center [678, 334] width 356 height 16
click at [598, 312] on div "Completed issue [DATE]" at bounding box center [678, 316] width 356 height 16
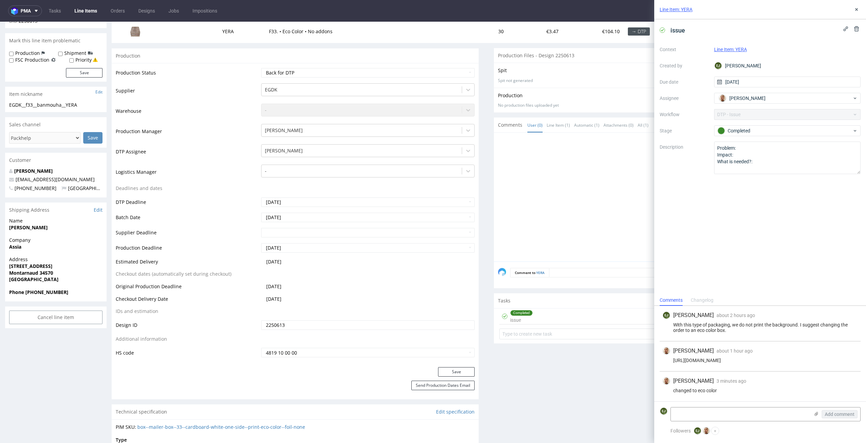
click at [862, 9] on div "Line Item: YERA" at bounding box center [761, 9] width 212 height 19
click at [856, 10] on use at bounding box center [857, 9] width 3 height 3
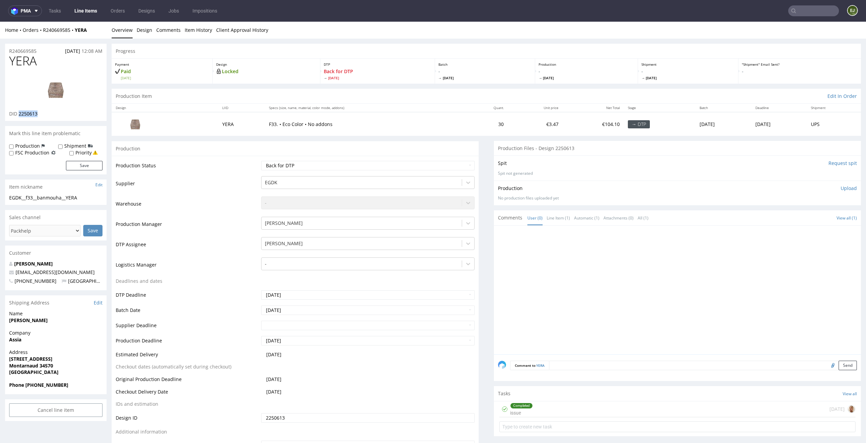
drag, startPoint x: 50, startPoint y: 117, endPoint x: 18, endPoint y: 113, distance: 31.7
click at [18, 113] on div "YERA DID 2250613" at bounding box center [56, 87] width 102 height 67
copy span "2250613"
click at [47, 92] on img at bounding box center [56, 89] width 54 height 30
click at [437, 102] on div "Production Item Edit In Order" at bounding box center [487, 96] width 750 height 15
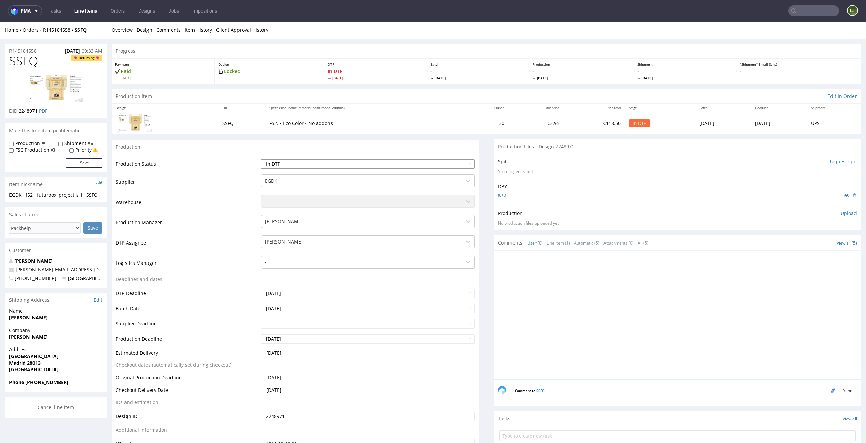
click at [447, 163] on select "Waiting for Artwork Waiting for Diecut Waiting for Mockup Waiting for DTP Waiti…" at bounding box center [368, 163] width 214 height 9
select select "dtp_waiting_for_check"
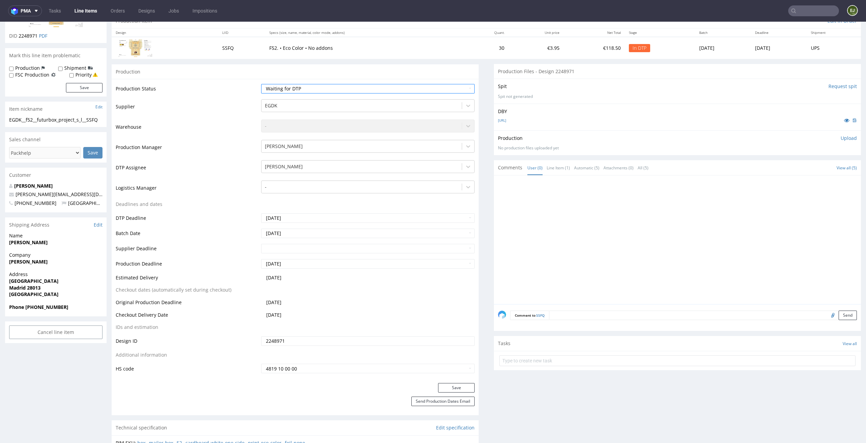
scroll to position [147, 0]
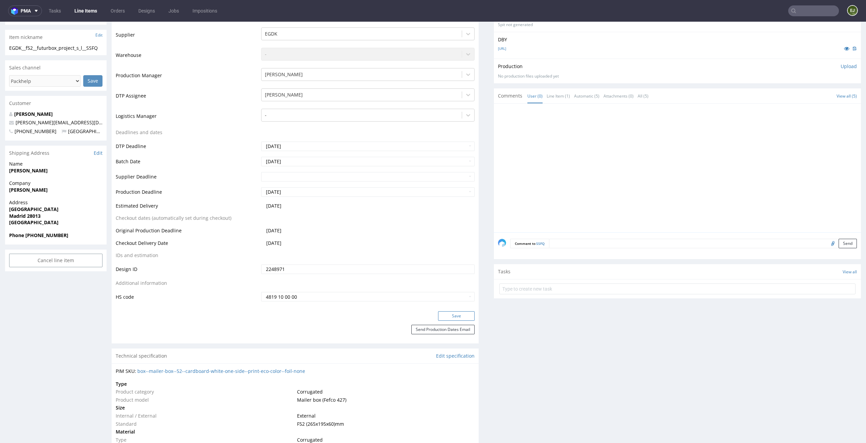
click at [467, 315] on button "Save" at bounding box center [456, 315] width 37 height 9
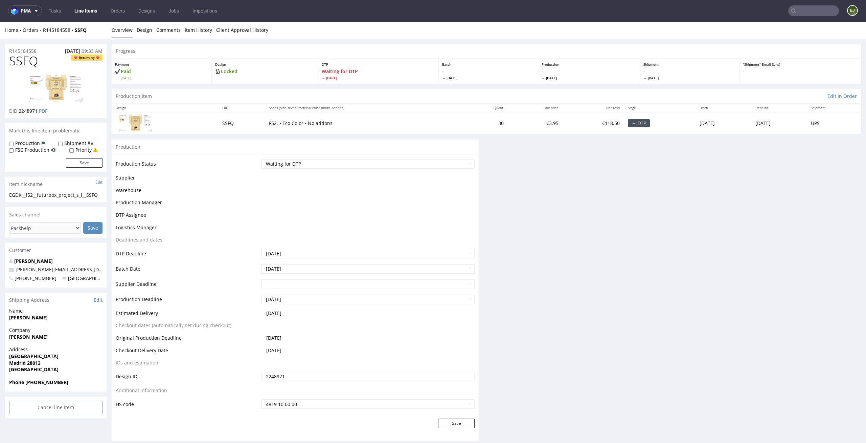
scroll to position [0, 0]
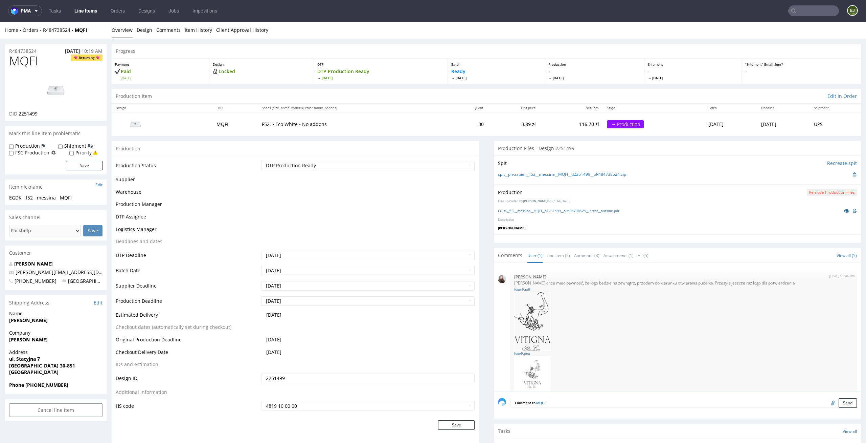
scroll to position [13, 0]
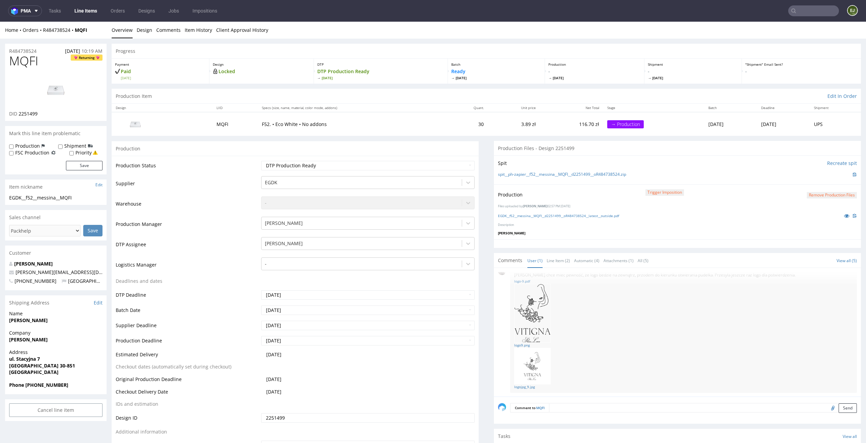
click at [823, 195] on button "Remove production files" at bounding box center [832, 195] width 50 height 6
click at [815, 176] on link "Yes" at bounding box center [810, 180] width 19 height 10
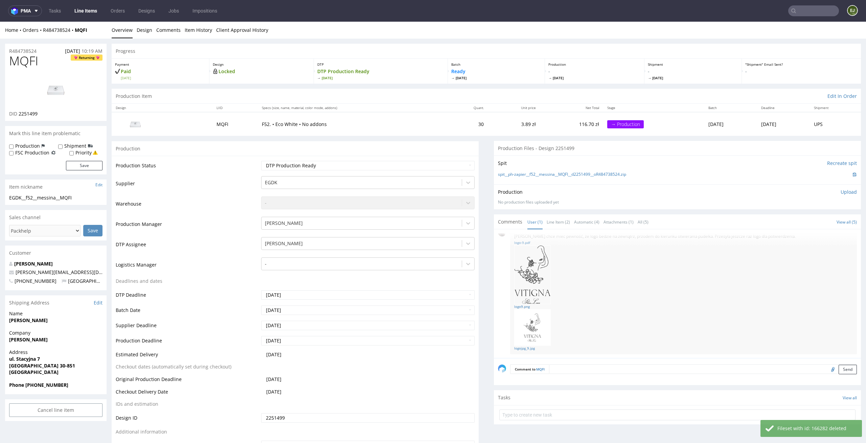
click at [840, 197] on div "Production Upload No production files uploaded yet Description (optional) Add f…" at bounding box center [677, 197] width 359 height 16
click at [846, 194] on p "Upload" at bounding box center [849, 192] width 16 height 7
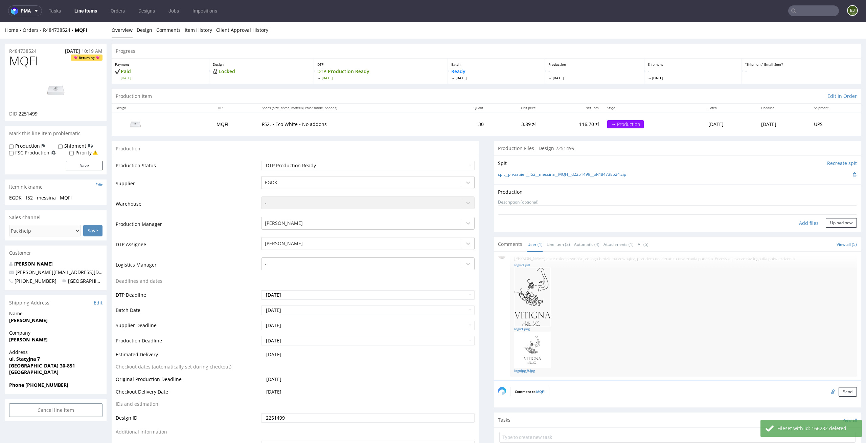
click at [800, 213] on textarea at bounding box center [677, 209] width 359 height 9
click at [800, 218] on div "Add files" at bounding box center [809, 223] width 34 height 10
type input "C:\fakepath\EGDK__f52__messina__MQFI__d2251499__oR484738524__latest__outside.pdf"
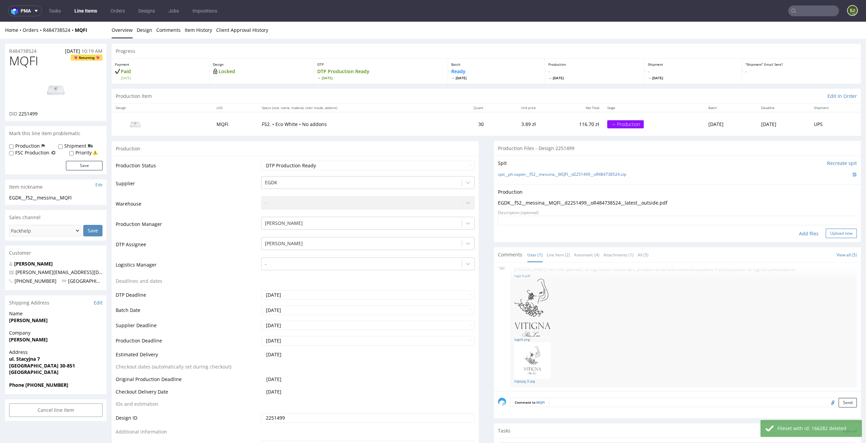
click at [837, 230] on button "Upload now" at bounding box center [841, 232] width 31 height 9
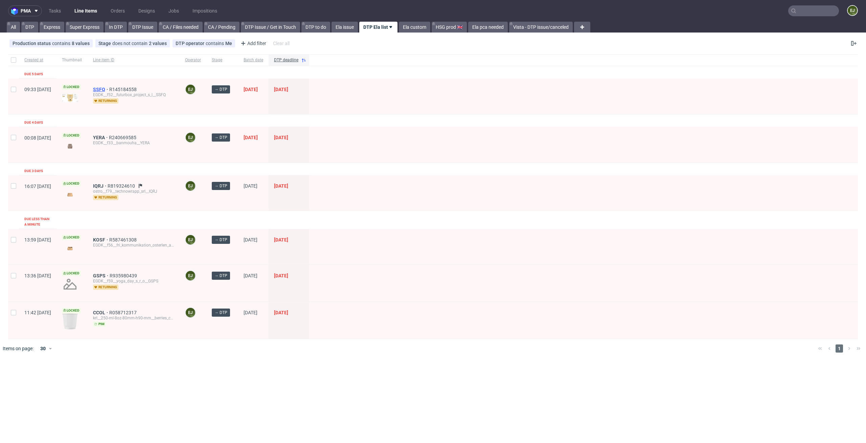
click at [109, 87] on span "SSFQ" at bounding box center [101, 89] width 16 height 5
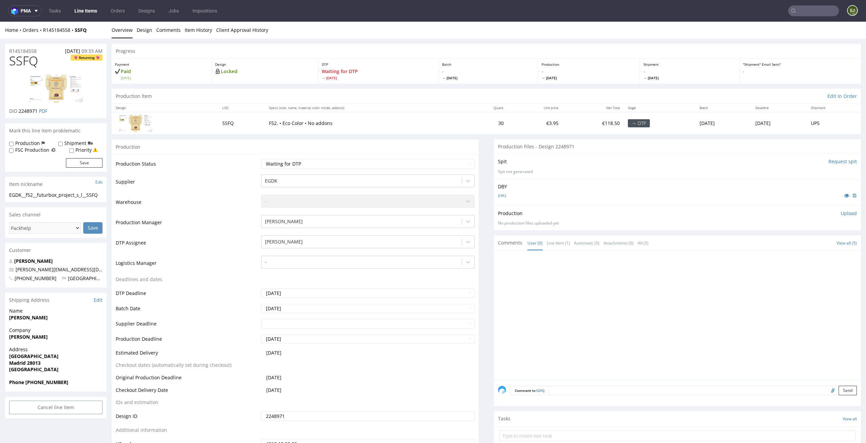
click at [425, 111] on th "Specs (size, name, material, color mode, addons)" at bounding box center [364, 108] width 199 height 8
click at [425, 163] on select "Waiting for Artwork Waiting for Diecut Waiting for Mockup Waiting for DTP Waiti…" at bounding box center [368, 163] width 214 height 9
select select "dtp_in_process"
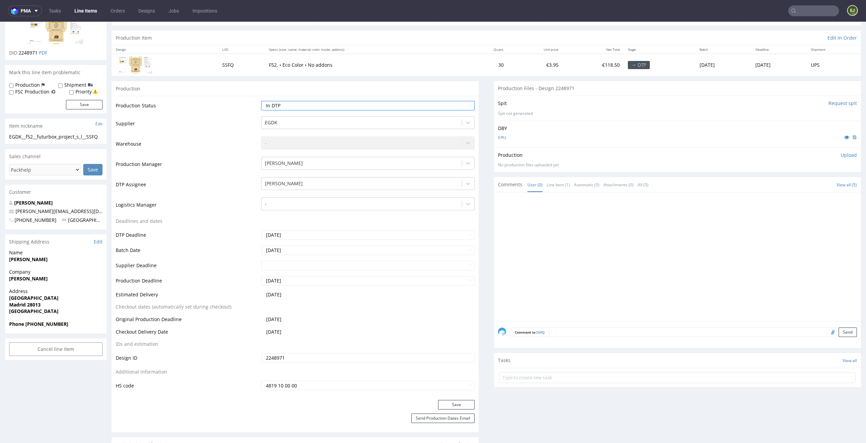
scroll to position [127, 0]
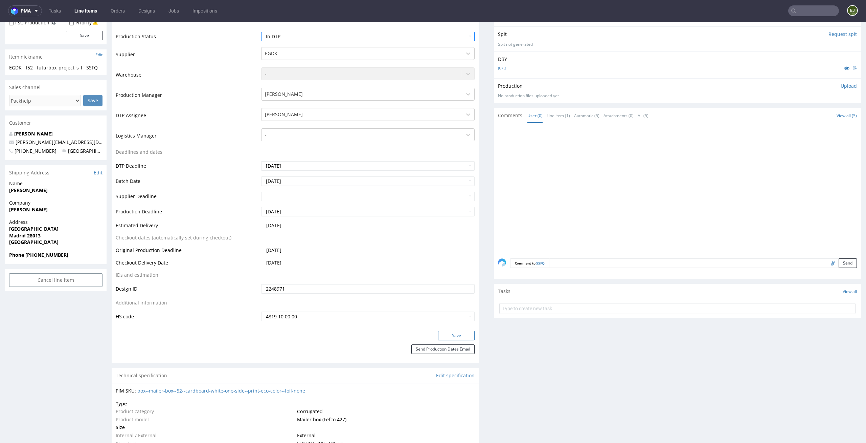
click at [458, 334] on button "Save" at bounding box center [456, 335] width 37 height 9
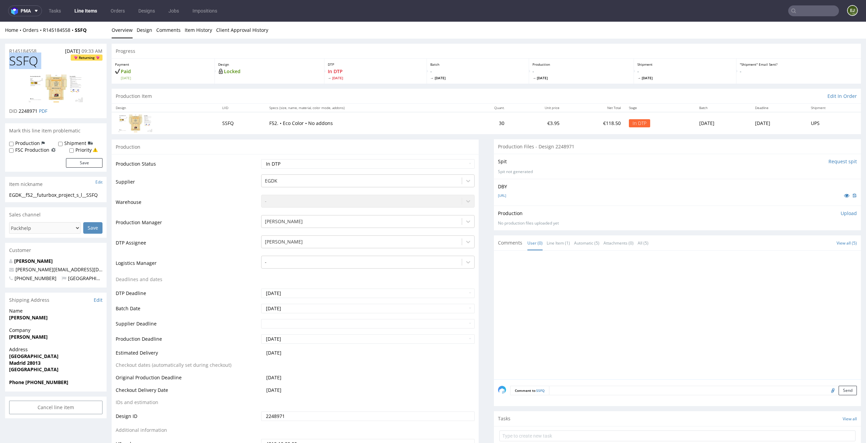
drag, startPoint x: 58, startPoint y: 60, endPoint x: 0, endPoint y: 65, distance: 57.8
copy span "SSFQ"
drag, startPoint x: 32, startPoint y: 208, endPoint x: 9, endPoint y: 198, distance: 25.0
click at [9, 198] on div "EGDK__f52__futurbox_project_s_l__SSFQ EGDK__f52 __futurbox_project_s_l__SSFQ Up…" at bounding box center [56, 197] width 102 height 11
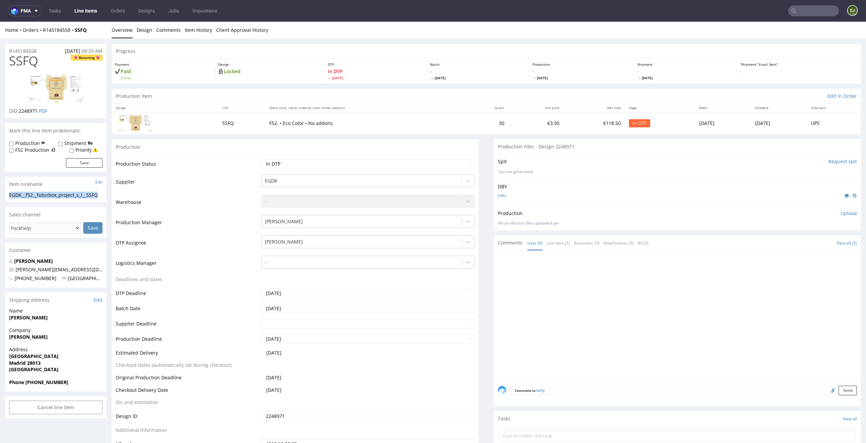
copy div "EGDK__f52__futurbox_project_s_l__SSFQ"
drag, startPoint x: 38, startPoint y: 110, endPoint x: 20, endPoint y: 110, distance: 17.9
click at [20, 110] on p "DID 2248971 PDF" at bounding box center [28, 111] width 38 height 7
click at [284, 133] on td "F52. • Eco Color • No addons" at bounding box center [365, 123] width 200 height 22
drag, startPoint x: 38, startPoint y: 111, endPoint x: 19, endPoint y: 111, distance: 18.6
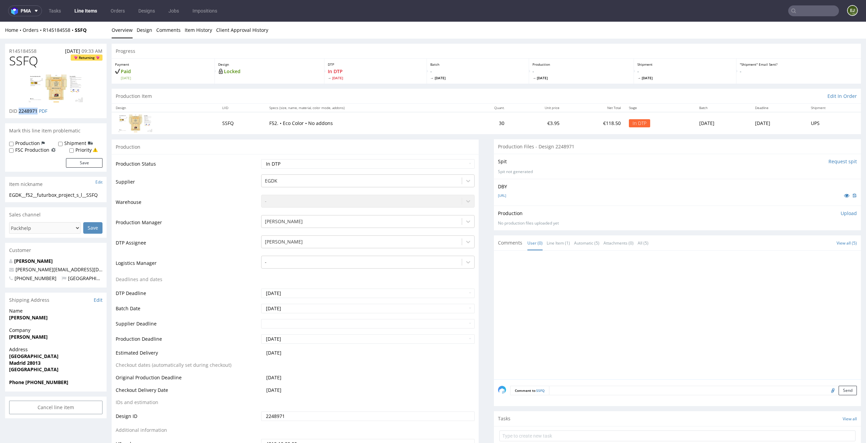
click at [19, 111] on p "DID 2248971 PDF" at bounding box center [28, 111] width 38 height 7
copy span "2248971"
drag, startPoint x: 45, startPoint y: 49, endPoint x: 6, endPoint y: 49, distance: 39.3
click at [6, 49] on div "R145184558 18.08.2025 09:33 AM" at bounding box center [56, 49] width 102 height 11
copy p "R145184558"
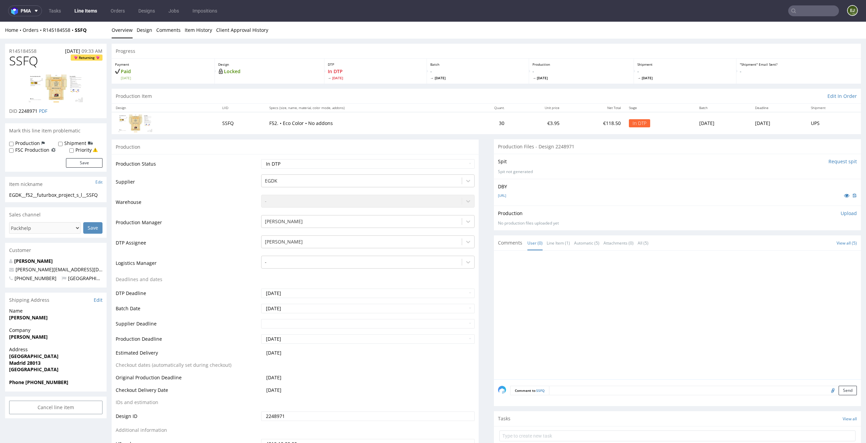
click at [219, 169] on td "Production Status" at bounding box center [188, 165] width 144 height 15
click at [841, 210] on p "Upload" at bounding box center [849, 213] width 16 height 7
click at [800, 245] on div "Add files" at bounding box center [809, 244] width 34 height 10
type input "C:\fakepath\EGDK__f52__futurbox_project_s_l__SSFQ__d2248971__oR145184558__outsi…"
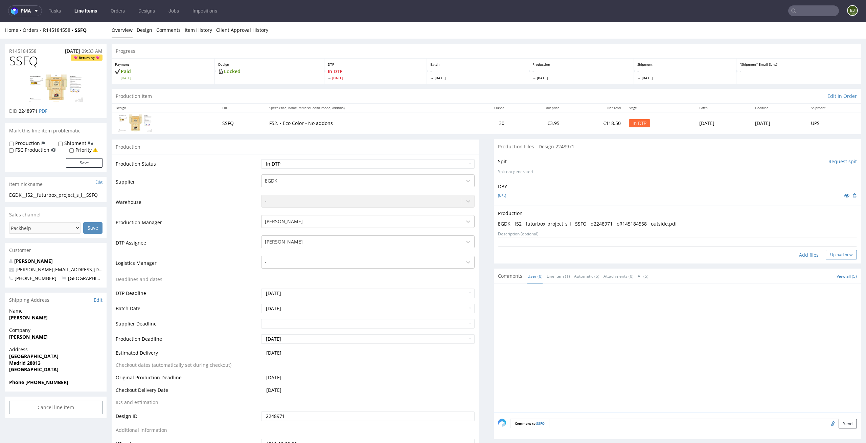
click at [834, 253] on button "Upload now" at bounding box center [841, 254] width 31 height 9
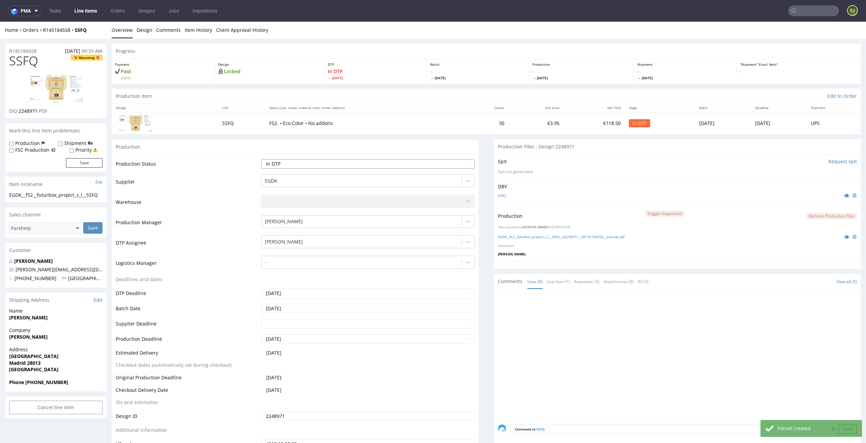
click at [440, 162] on select "Waiting for Artwork Waiting for Diecut Waiting for Mockup Waiting for DTP Waiti…" at bounding box center [368, 163] width 214 height 9
select select "dtp_production_ready"
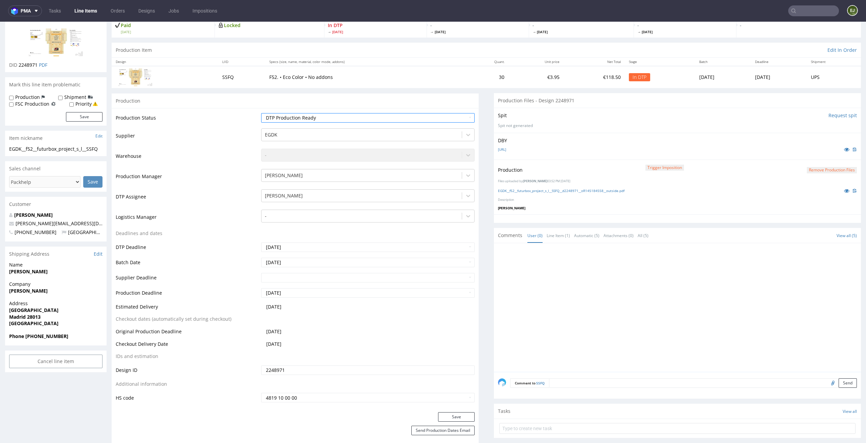
scroll to position [91, 0]
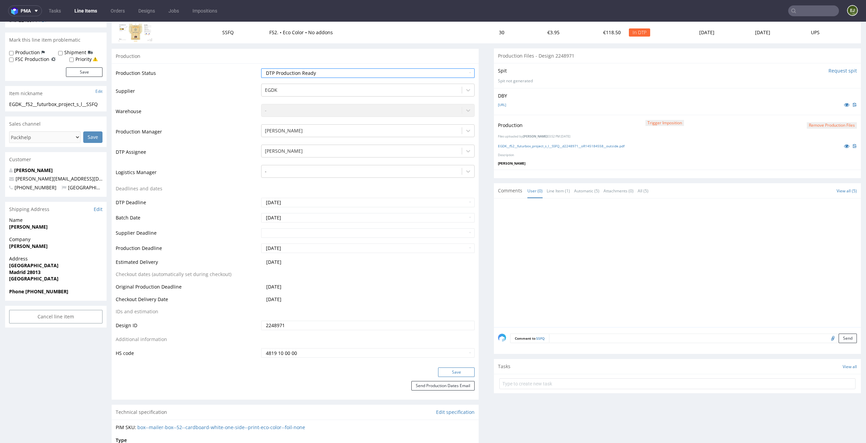
click at [459, 372] on button "Save" at bounding box center [456, 371] width 37 height 9
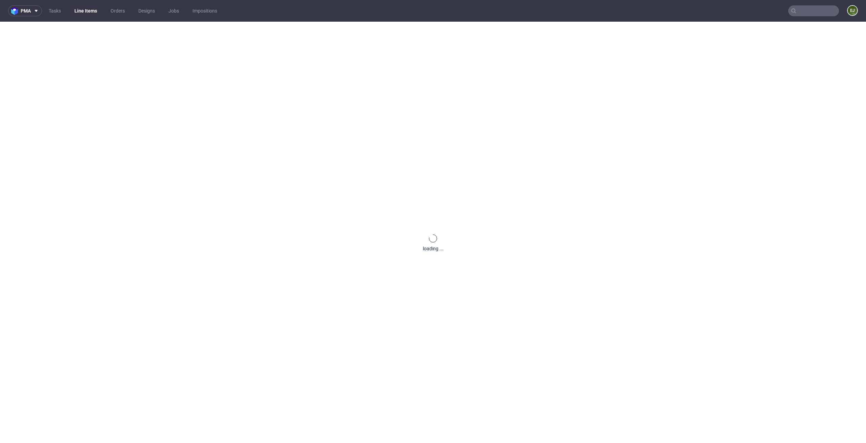
scroll to position [0, 0]
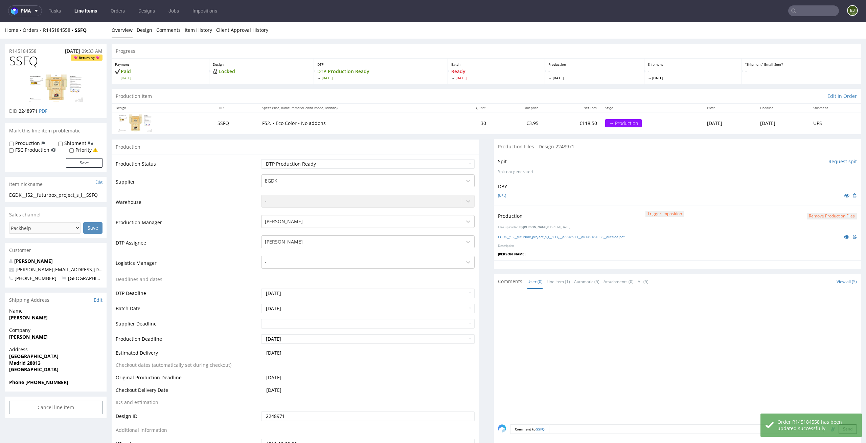
click at [82, 16] on link "Line Items" at bounding box center [85, 10] width 31 height 11
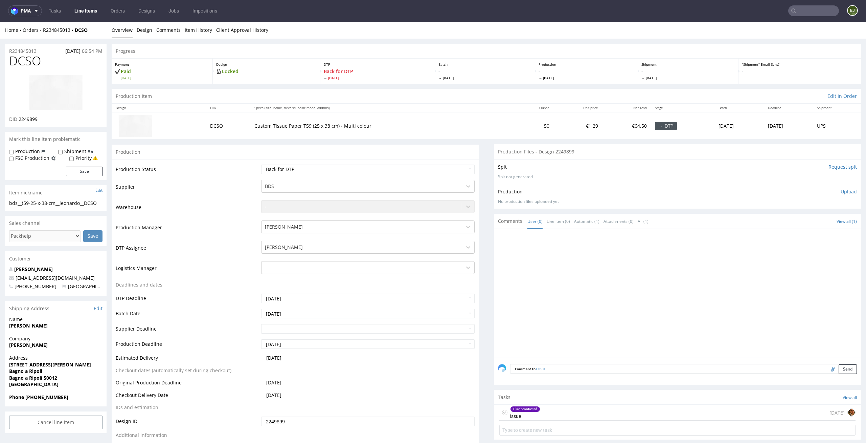
scroll to position [151, 0]
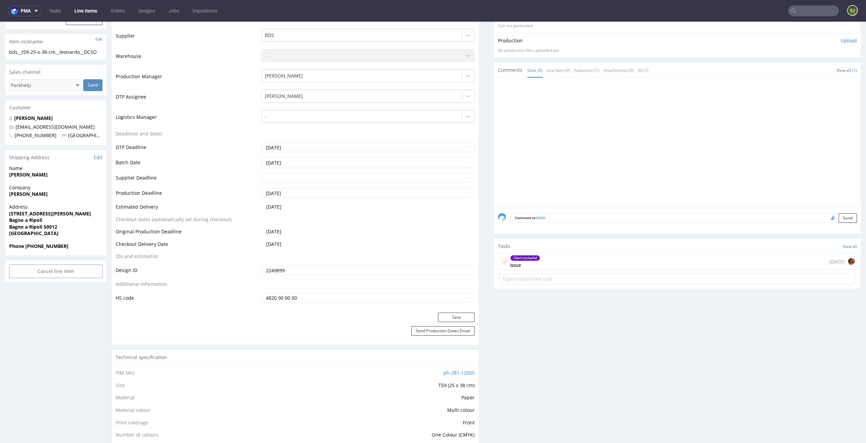
click at [581, 272] on form at bounding box center [678, 279] width 356 height 16
click at [601, 259] on div "Client contacted issue today" at bounding box center [678, 262] width 356 height 16
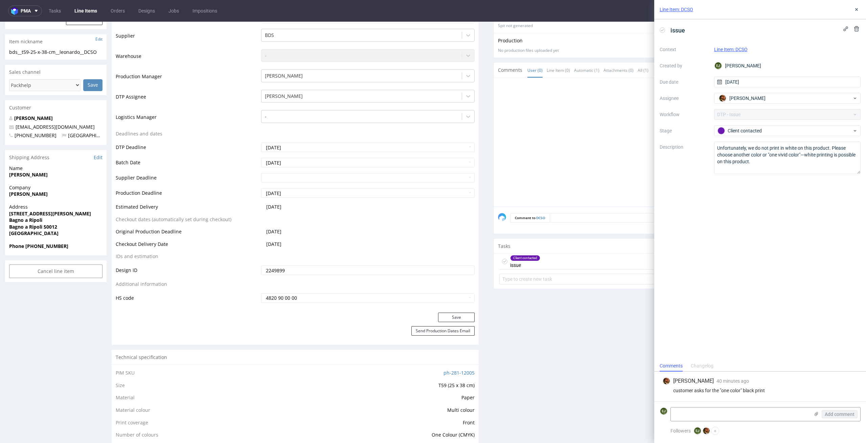
click at [859, 14] on div "Line Item: DCSO" at bounding box center [761, 9] width 212 height 19
click at [857, 9] on use at bounding box center [857, 9] width 3 height 3
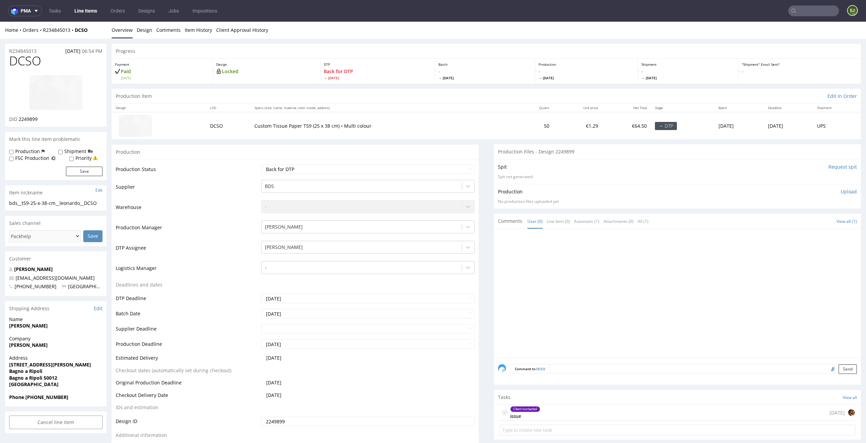
click at [51, 99] on img at bounding box center [56, 92] width 54 height 36
click at [148, 30] on link "Design" at bounding box center [145, 30] width 16 height 17
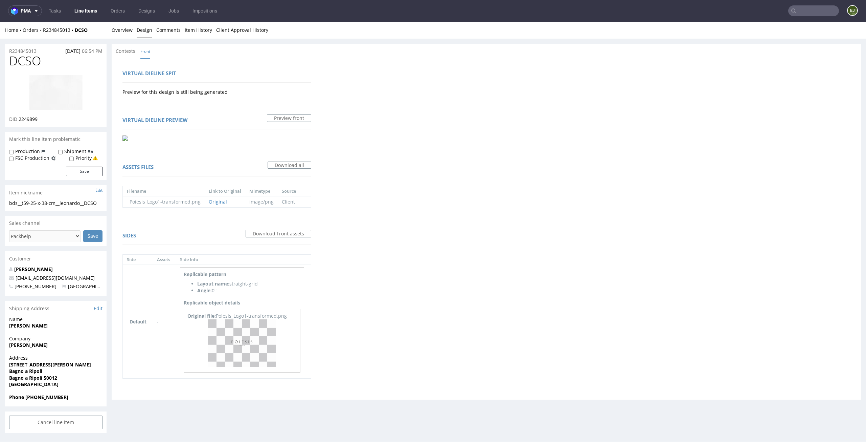
scroll to position [2, 0]
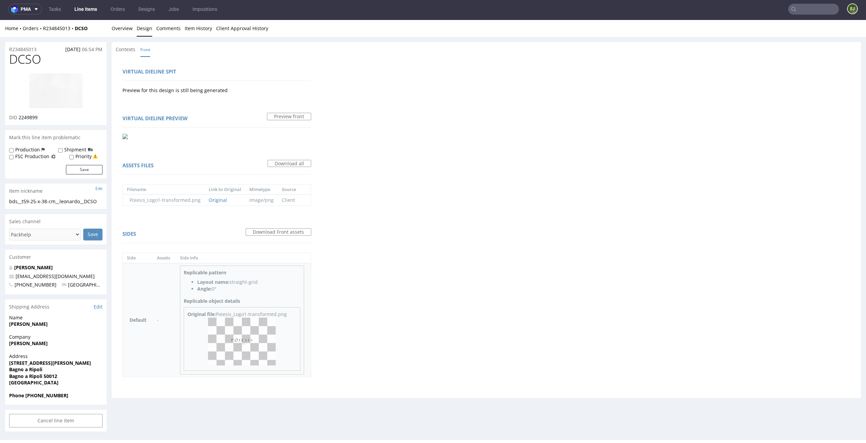
click at [250, 358] on img at bounding box center [242, 341] width 68 height 48
click at [120, 29] on link "Overview" at bounding box center [122, 28] width 21 height 17
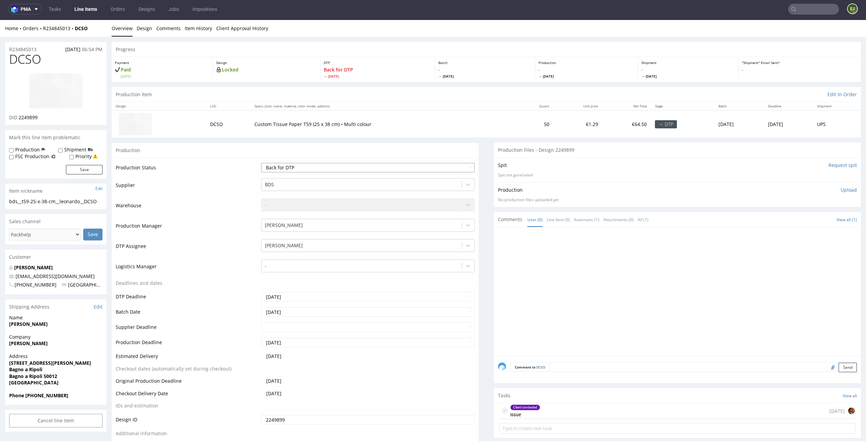
click at [280, 166] on select "Waiting for Artwork Waiting for Diecut Waiting for Mockup Waiting for DTP Waiti…" at bounding box center [368, 167] width 214 height 9
select select "dtp_in_process"
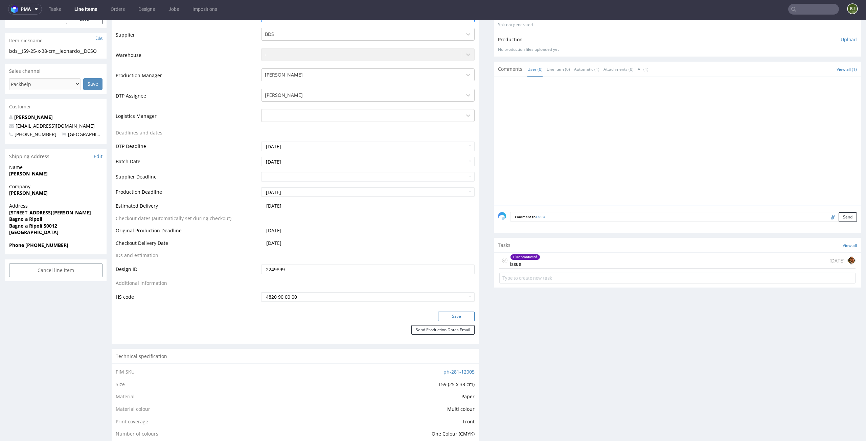
click at [454, 316] on button "Save" at bounding box center [456, 315] width 37 height 9
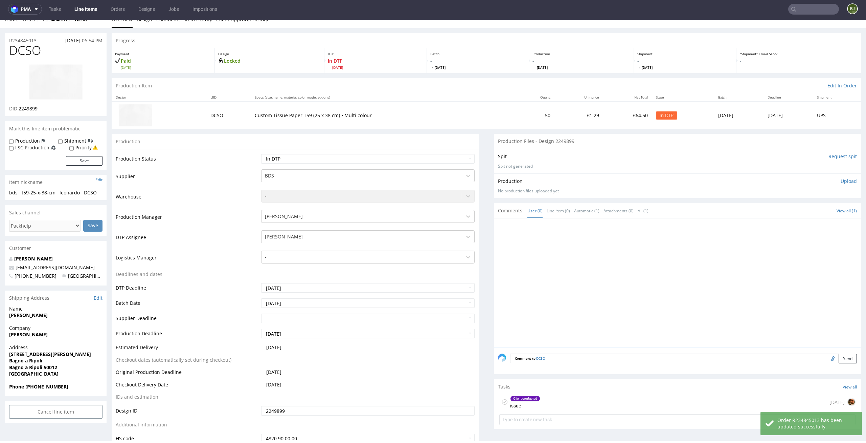
scroll to position [10, 0]
click at [502, 400] on icon at bounding box center [504, 400] width 5 height 5
drag, startPoint x: 29, startPoint y: 190, endPoint x: 0, endPoint y: 190, distance: 29.4
copy div "bds__t59"
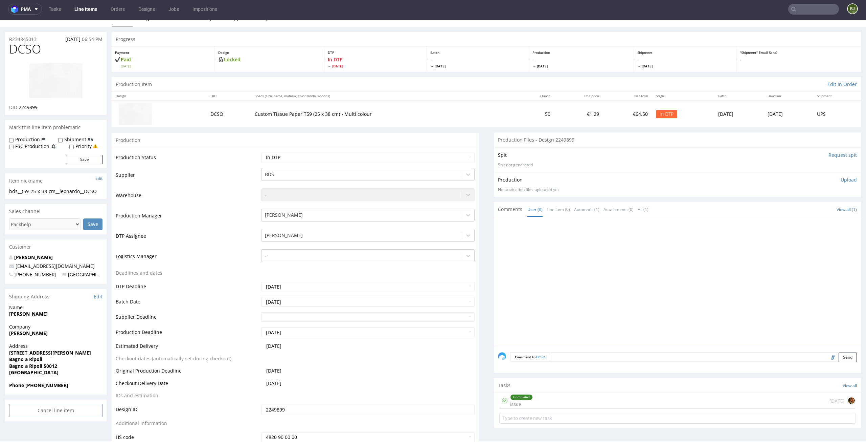
click at [412, 65] on span "Fri 22 Aug" at bounding box center [375, 66] width 95 height 5
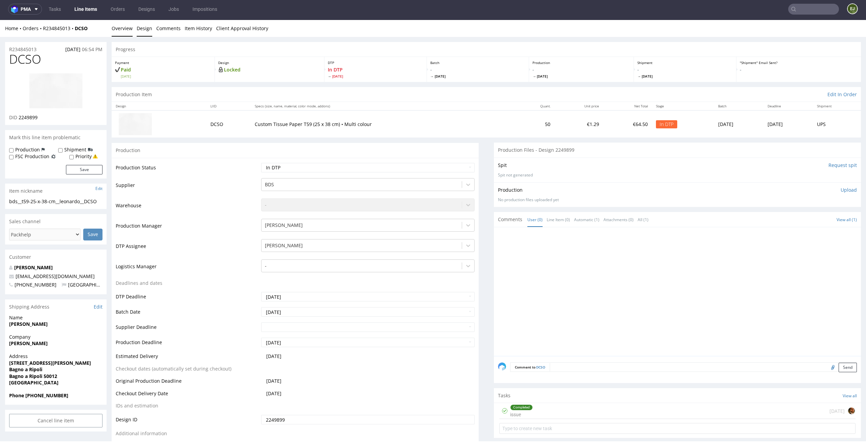
click at [150, 35] on link "Design" at bounding box center [145, 28] width 16 height 17
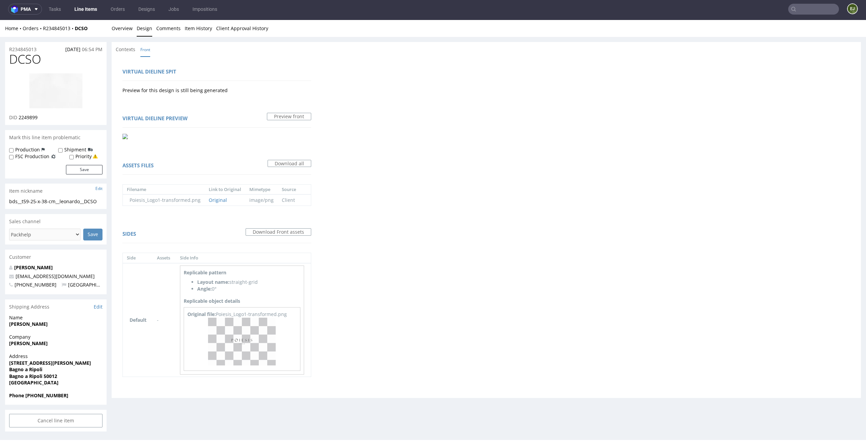
scroll to position [5, 0]
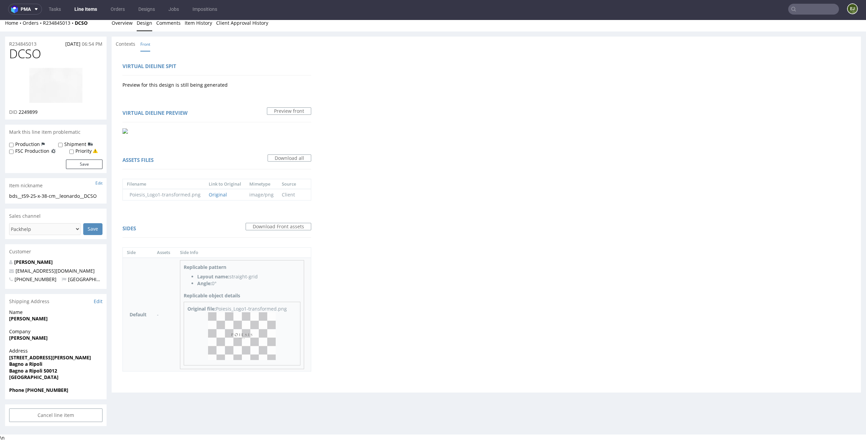
click at [255, 329] on img at bounding box center [242, 336] width 68 height 48
click at [47, 259] on p "Simoncini Leonardo" at bounding box center [55, 262] width 93 height 7
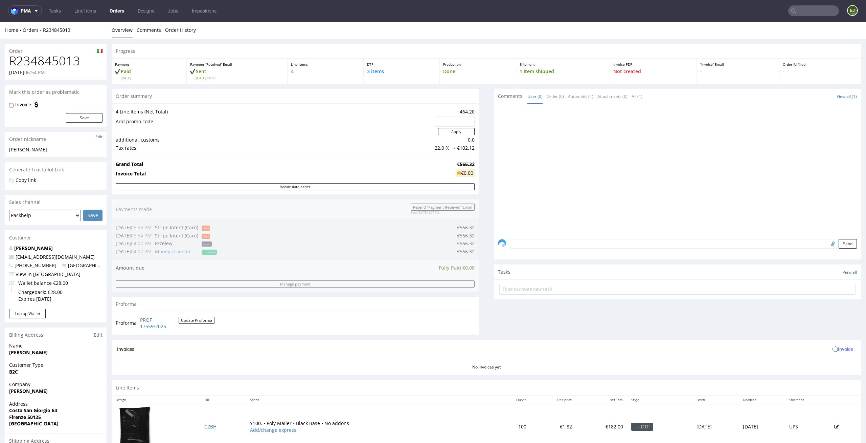
scroll to position [142, 0]
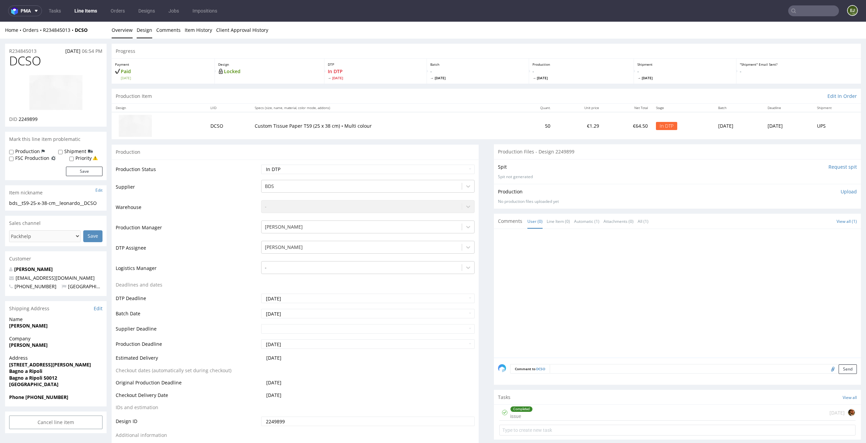
click at [142, 30] on link "Design" at bounding box center [145, 30] width 16 height 17
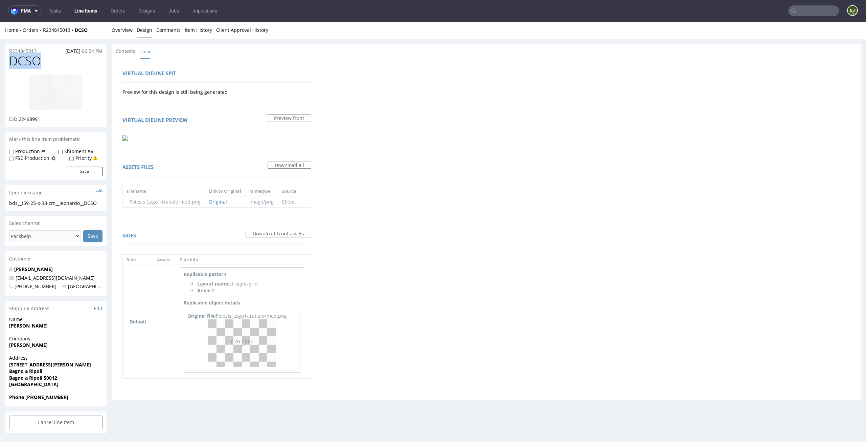
drag, startPoint x: 31, startPoint y: 60, endPoint x: 0, endPoint y: 60, distance: 31.5
click at [0, 60] on div "R234845013 16.08.2025 06:54 PM DCSO DID 2249899 Mark this line item problematic…" at bounding box center [433, 239] width 866 height 400
copy span "DCSO"
drag, startPoint x: 48, startPoint y: 118, endPoint x: 19, endPoint y: 118, distance: 29.4
click at [19, 118] on div "DID 2249899" at bounding box center [55, 119] width 93 height 7
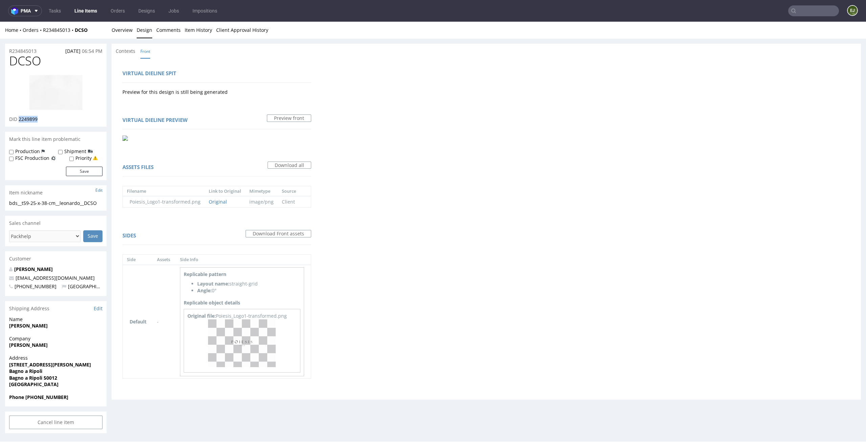
copy span "2249899"
drag, startPoint x: 105, startPoint y: 202, endPoint x: 0, endPoint y: 204, distance: 105.0
click at [0, 204] on div "R234845013 16.08.2025 06:54 PM DCSO DID 2249899 Mark this line item problematic…" at bounding box center [433, 239] width 866 height 400
copy div "bds__t59-25-x-38-cm__leonardo__DCSO"
drag, startPoint x: 43, startPoint y: 118, endPoint x: 18, endPoint y: 119, distance: 24.7
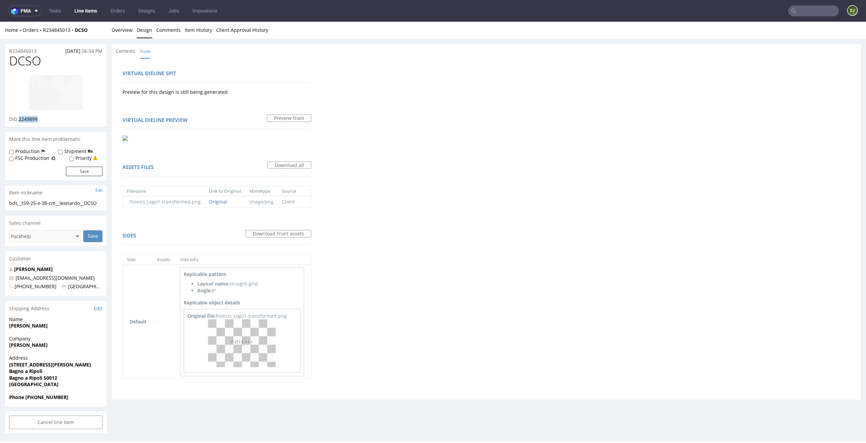
click at [18, 118] on div "DID 2249899" at bounding box center [55, 119] width 93 height 7
copy span "2249899"
drag, startPoint x: 40, startPoint y: 52, endPoint x: 0, endPoint y: 52, distance: 39.6
click at [0, 52] on div "R234845013 16.08.2025 06:54 PM DCSO DID 2249899 Mark this line item problematic…" at bounding box center [433, 239] width 866 height 400
copy p "R234845013"
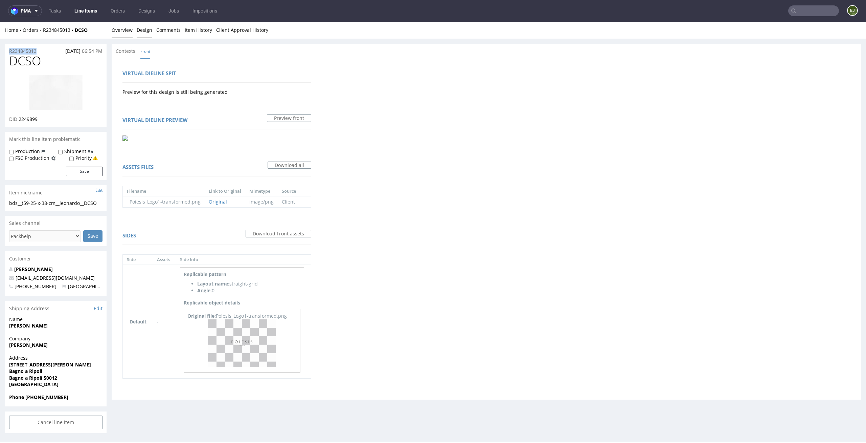
click at [129, 35] on link "Overview" at bounding box center [122, 30] width 21 height 17
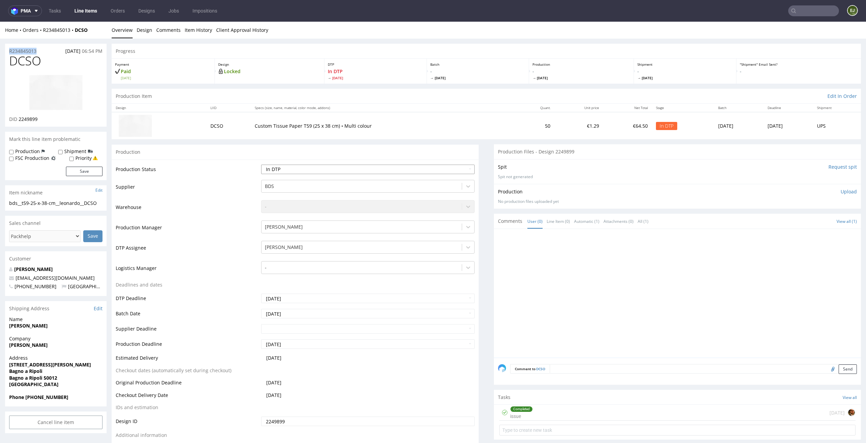
click at [377, 173] on select "Waiting for Artwork Waiting for Diecut Waiting for Mockup Waiting for DTP Waiti…" at bounding box center [368, 168] width 214 height 9
select select "dtp_ca_needed"
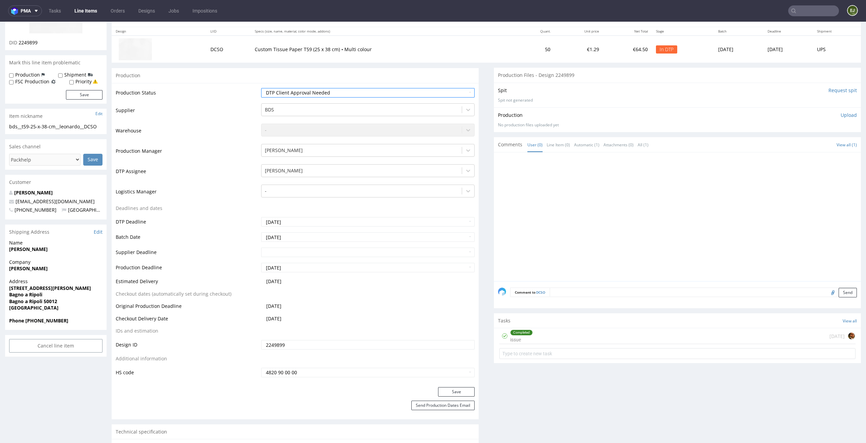
scroll to position [135, 0]
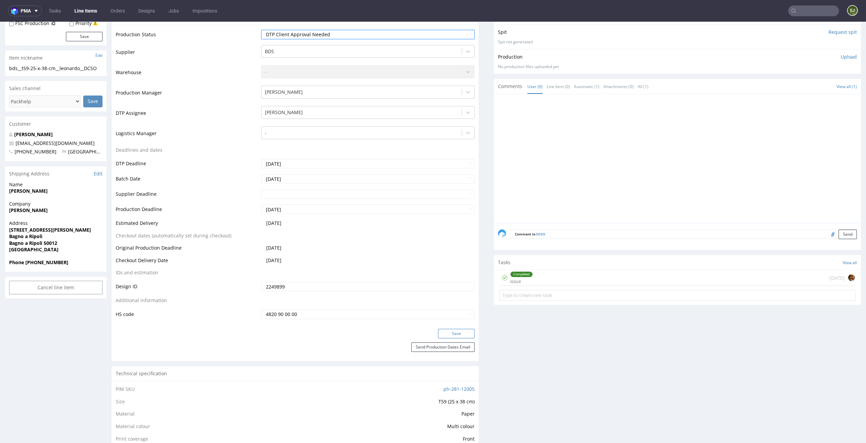
click at [454, 336] on button "Save" at bounding box center [456, 333] width 37 height 9
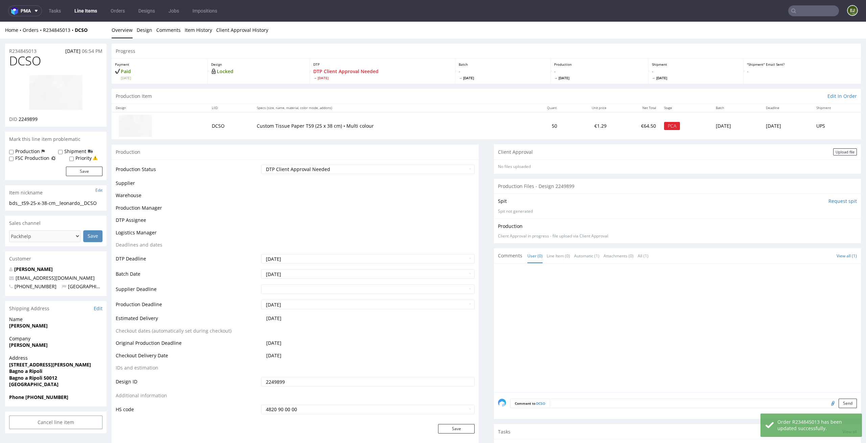
scroll to position [0, 0]
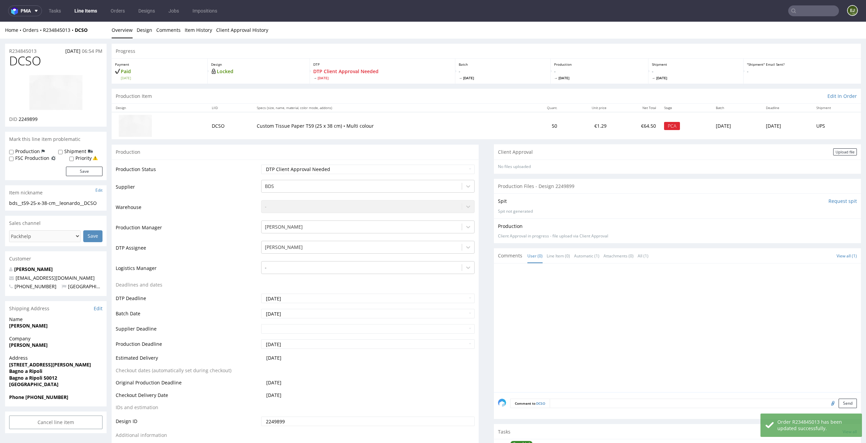
click at [837, 154] on div "Upload file" at bounding box center [846, 151] width 24 height 7
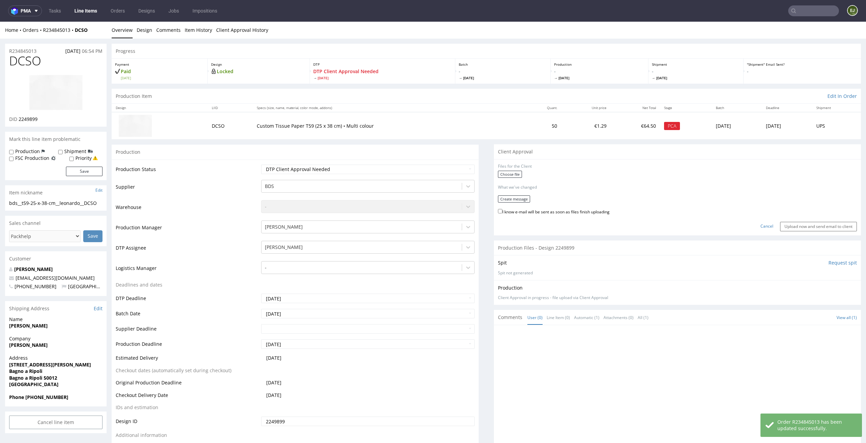
click at [503, 178] on div "Choose file" at bounding box center [677, 175] width 359 height 9
click at [515, 174] on label "Choose file" at bounding box center [510, 174] width 24 height 7
click at [0, 22] on input "Choose file" at bounding box center [0, 22] width 0 height 0
click at [502, 199] on button "Create message" at bounding box center [514, 196] width 32 height 7
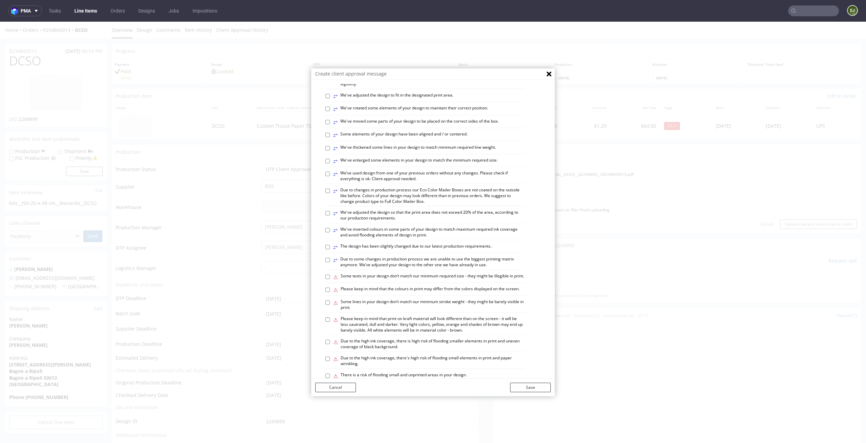
scroll to position [228, 0]
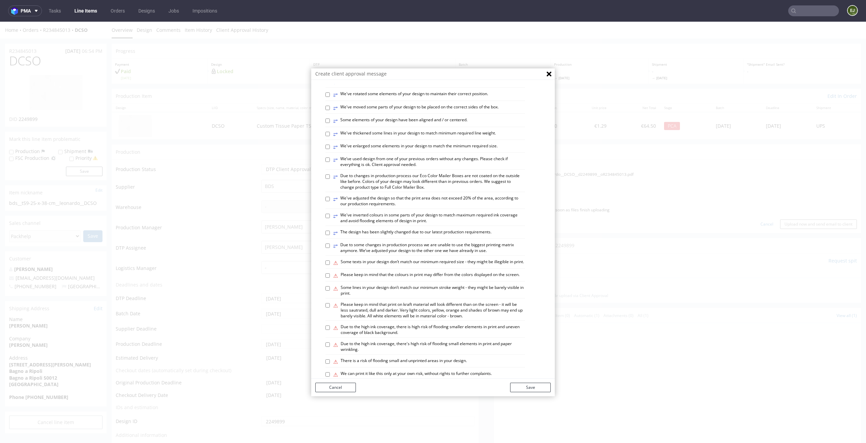
click at [394, 266] on label "⚠ Some texts in your design don’t match our minimum required size - they might …" at bounding box center [428, 262] width 191 height 7
click at [330, 265] on input "⚠ Some texts in your design don’t match our minimum required size - they might …" at bounding box center [328, 262] width 4 height 4
click at [334, 266] on label "⚠ Some texts in your design don’t match our minimum required size - they might …" at bounding box center [428, 262] width 191 height 7
click at [330, 265] on input "⚠ Some texts in your design don’t match our minimum required size - they might …" at bounding box center [328, 262] width 4 height 4
checkbox input "false"
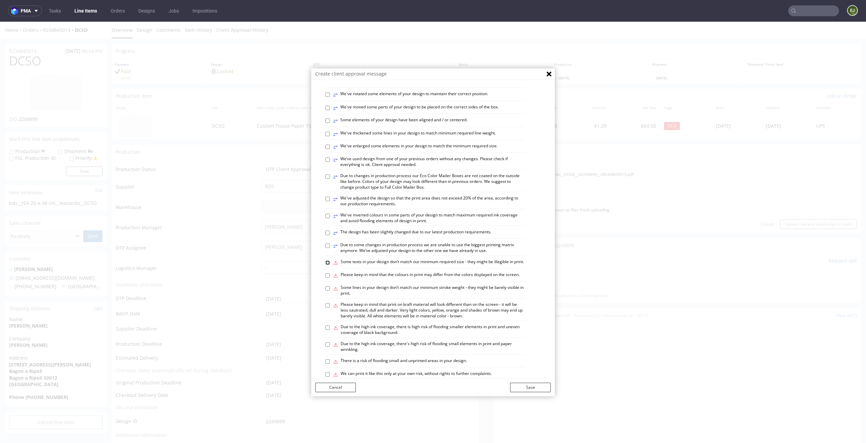
scroll to position [0, 0]
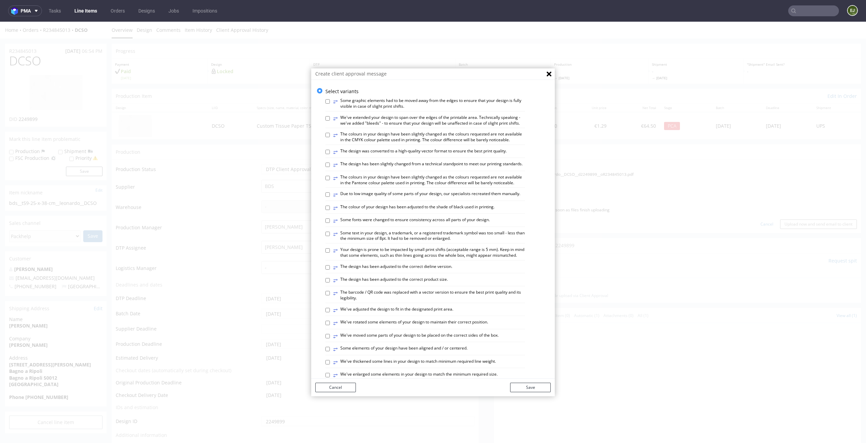
click at [375, 242] on label "⥂ Some text in your design, a trademark, or a registered trademark symbol was t…" at bounding box center [429, 236] width 192 height 12
click at [330, 236] on input "⥂ Some text in your design, a trademark, or a registered trademark symbol was t…" at bounding box center [328, 234] width 4 height 4
checkbox input "true"
click at [522, 385] on button "Save" at bounding box center [530, 386] width 41 height 9
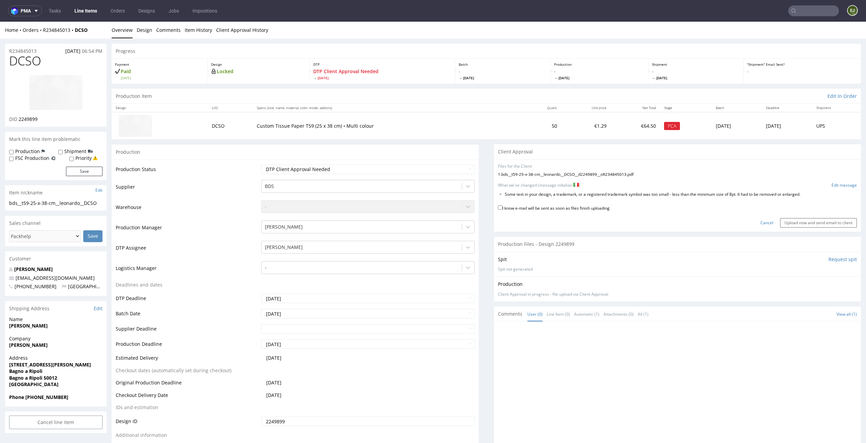
click at [579, 204] on label "I know e-mail will be sent as soon as files finish uploading" at bounding box center [554, 207] width 112 height 7
click at [503, 205] on input "I know e-mail will be sent as soon as files finish uploading" at bounding box center [500, 207] width 4 height 4
checkbox input "true"
click at [817, 222] on input "Upload now and send email to client" at bounding box center [818, 222] width 77 height 9
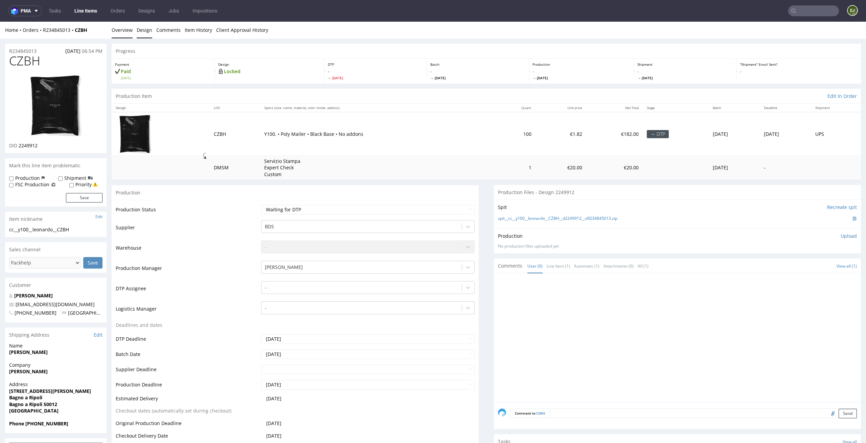
click at [142, 38] on link "Design" at bounding box center [145, 30] width 16 height 17
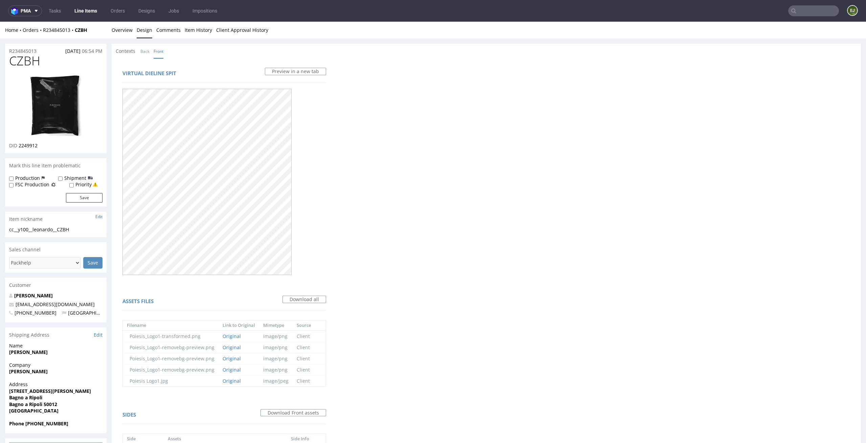
scroll to position [111, 0]
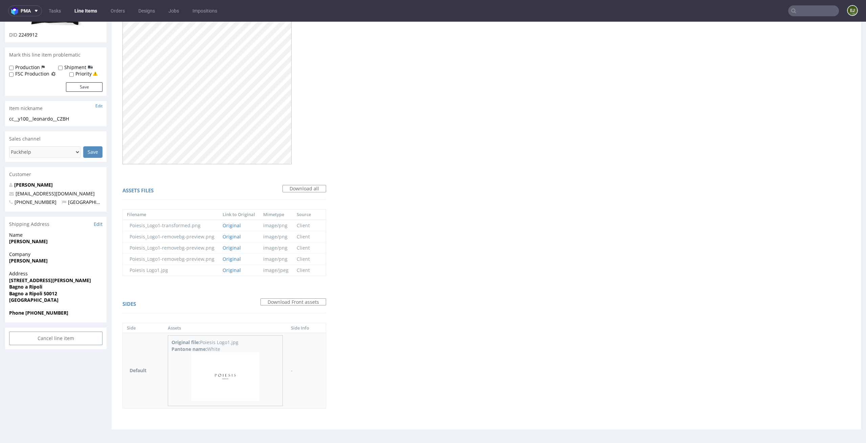
click at [219, 375] on img at bounding box center [226, 376] width 68 height 48
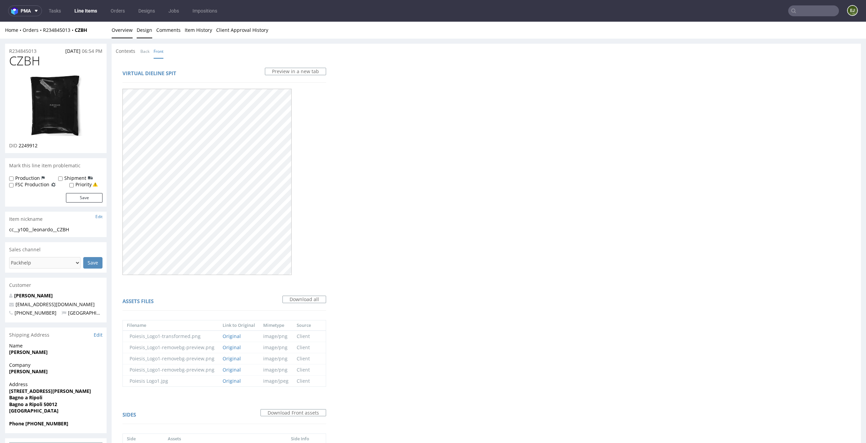
click at [127, 35] on link "Overview" at bounding box center [122, 30] width 21 height 17
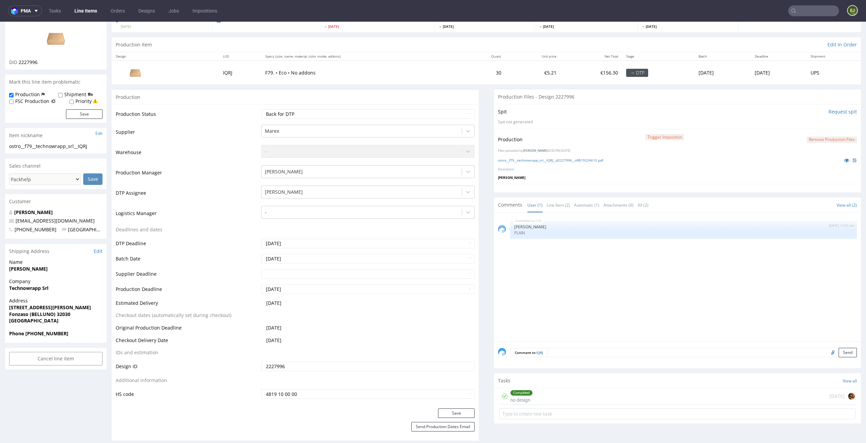
scroll to position [82, 0]
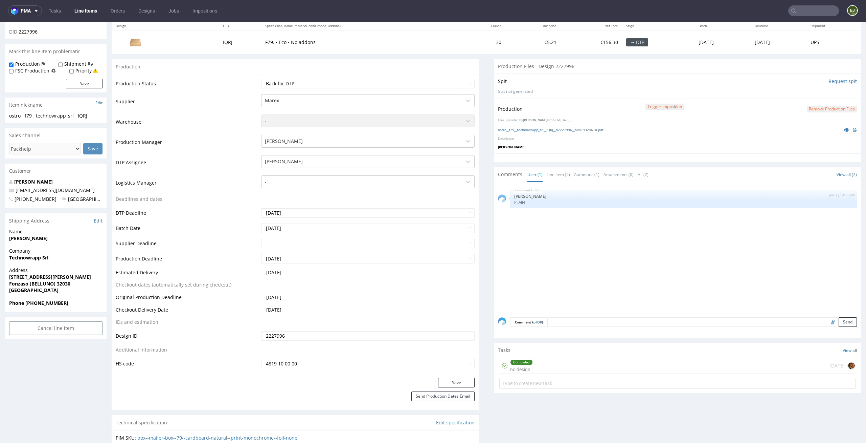
click at [558, 367] on div "Completed no design today" at bounding box center [678, 366] width 356 height 16
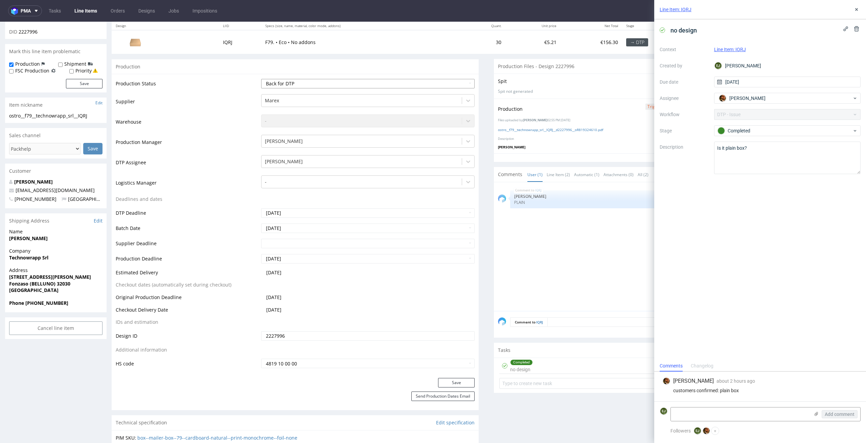
click at [455, 81] on select "Waiting for Artwork Waiting for Diecut Waiting for Mockup Waiting for DTP Waiti…" at bounding box center [368, 83] width 214 height 9
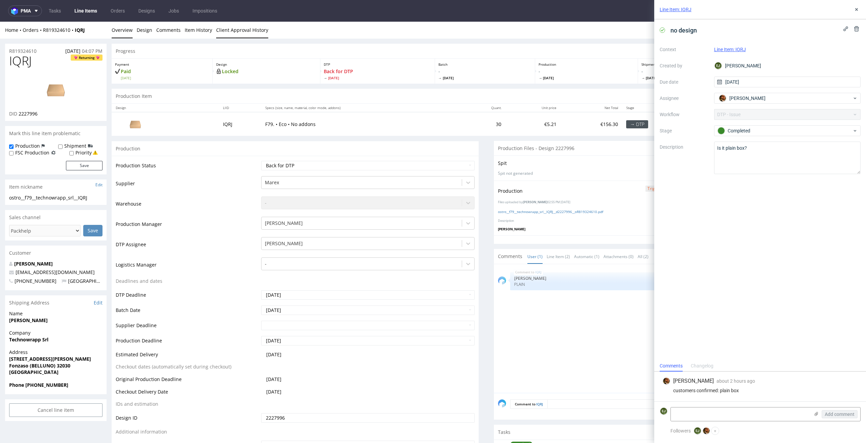
click at [240, 27] on link "Client Approval History" at bounding box center [242, 30] width 52 height 17
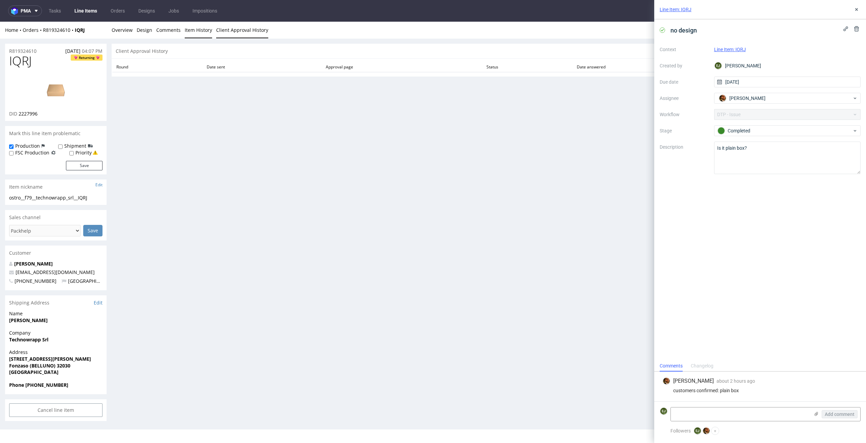
click at [196, 29] on link "Item History" at bounding box center [198, 30] width 27 height 17
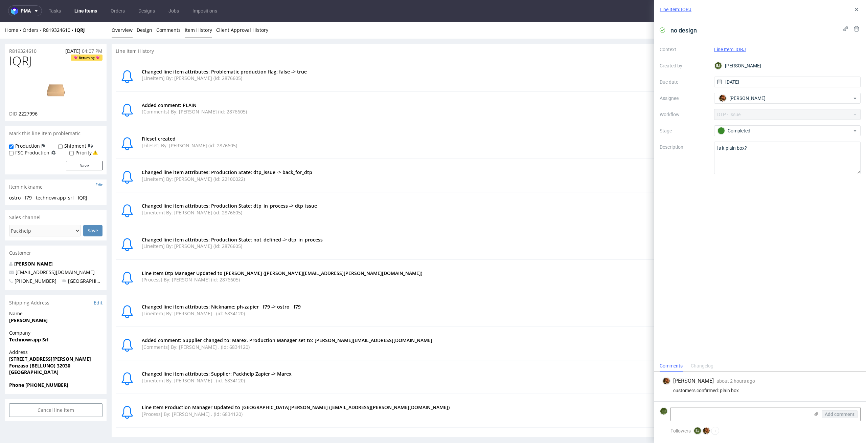
click at [116, 30] on link "Overview" at bounding box center [122, 30] width 21 height 17
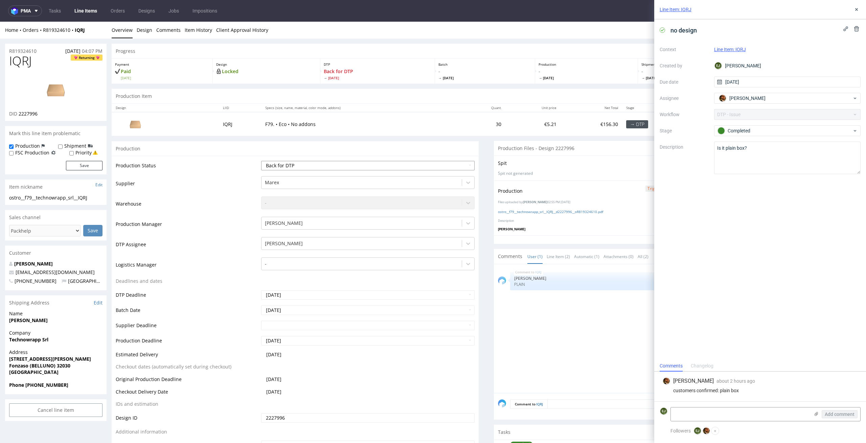
click at [364, 170] on select "Waiting for Artwork Waiting for Diecut Waiting for Mockup Waiting for DTP Waiti…" at bounding box center [368, 165] width 214 height 9
select select "dtp_production_ready"
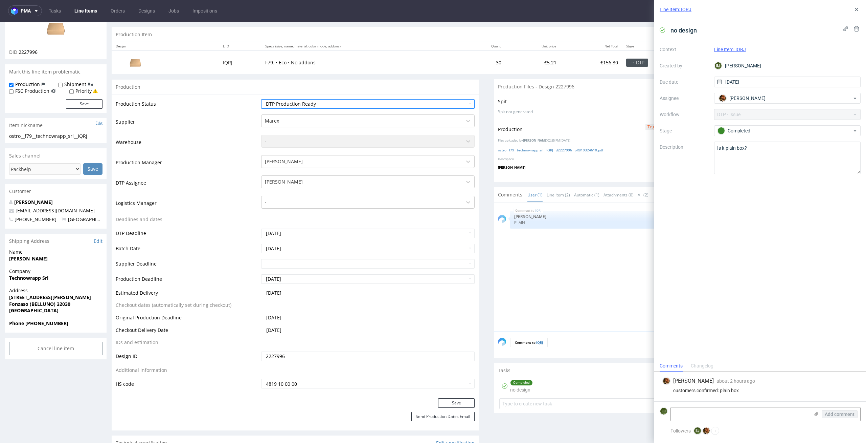
scroll to position [118, 0]
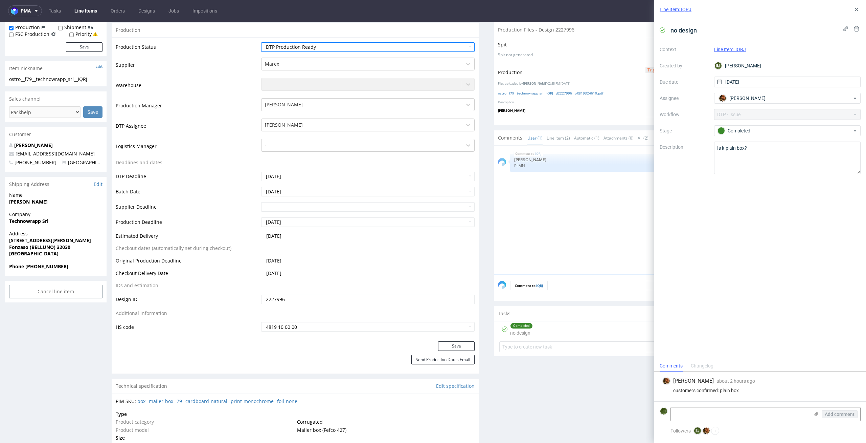
click at [466, 351] on div "Save" at bounding box center [295, 348] width 367 height 14
click at [472, 346] on div "Save" at bounding box center [295, 348] width 367 height 14
click at [459, 348] on button "Save" at bounding box center [456, 345] width 37 height 9
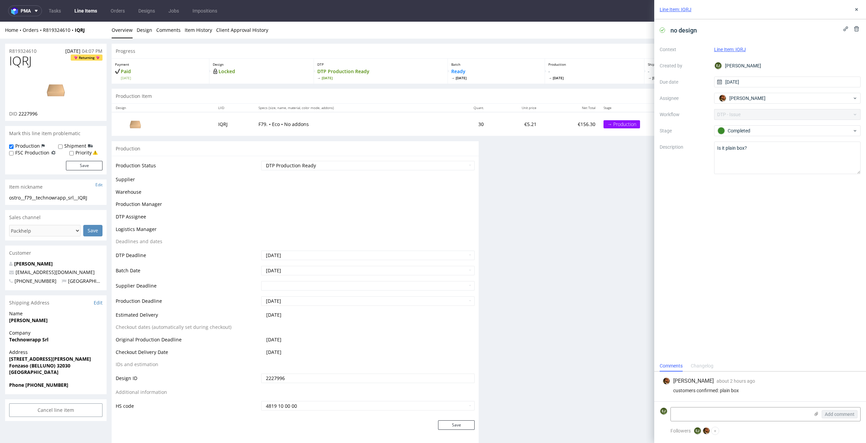
scroll to position [0, 0]
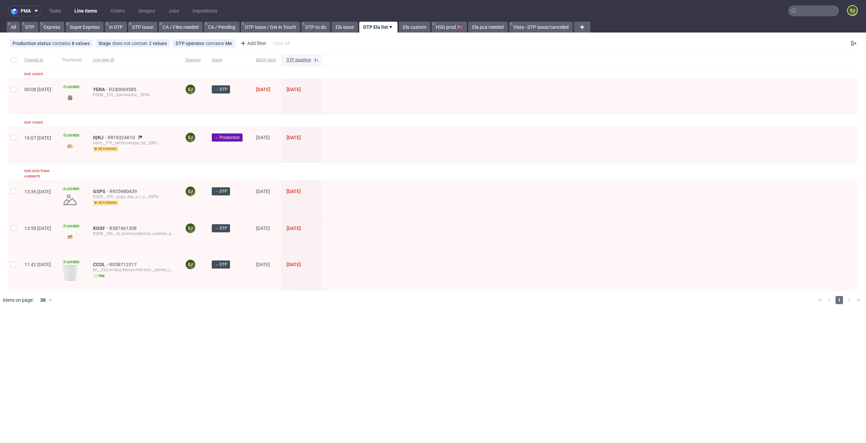
click at [281, 327] on div "pma Tasks Line Items Orders Designs Jobs Impositions EJ All DTP Express Super E…" at bounding box center [433, 221] width 866 height 443
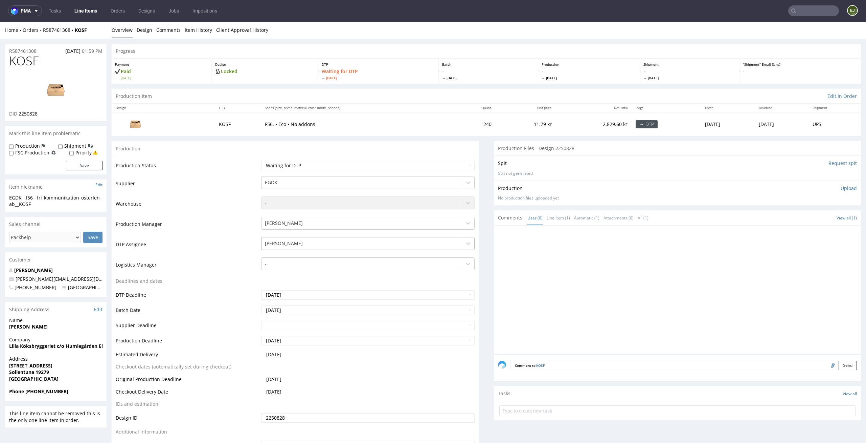
click at [365, 238] on div "Elżbieta Jelińska" at bounding box center [362, 243] width 201 height 11
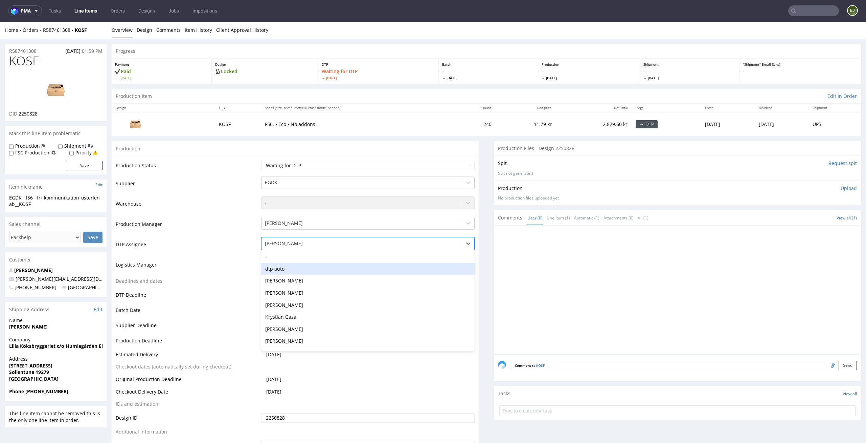
click at [364, 263] on div "dtp auto" at bounding box center [368, 269] width 214 height 12
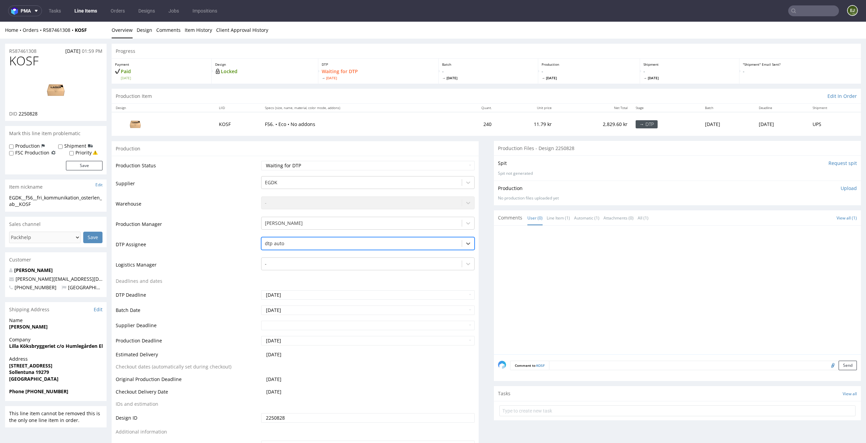
click at [374, 243] on div at bounding box center [362, 243] width 194 height 8
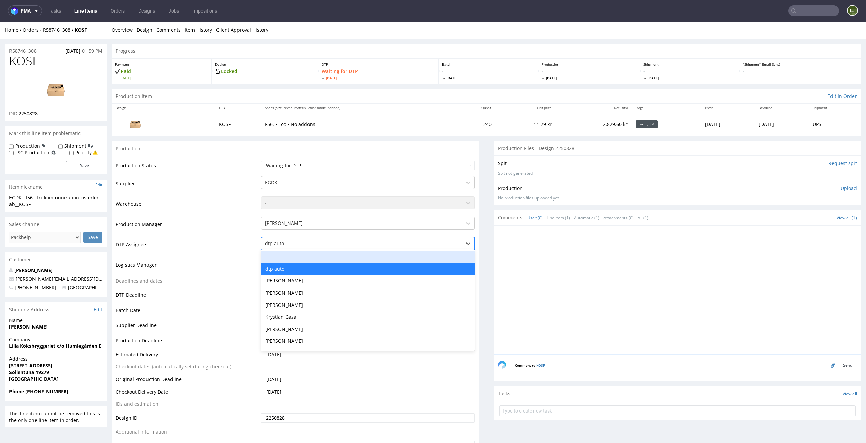
click at [373, 259] on div "-" at bounding box center [368, 256] width 214 height 12
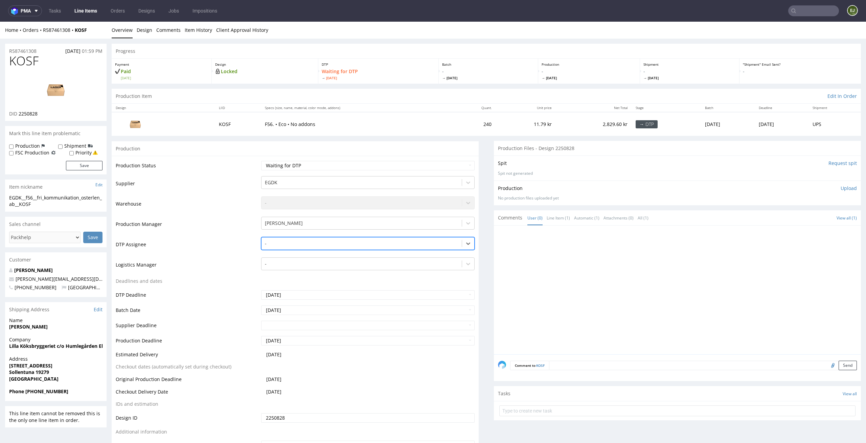
scroll to position [96, 0]
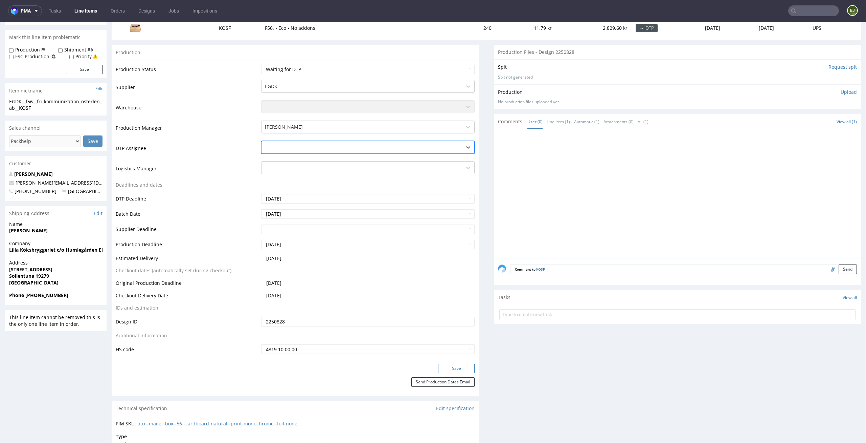
click at [446, 368] on button "Save" at bounding box center [456, 368] width 37 height 9
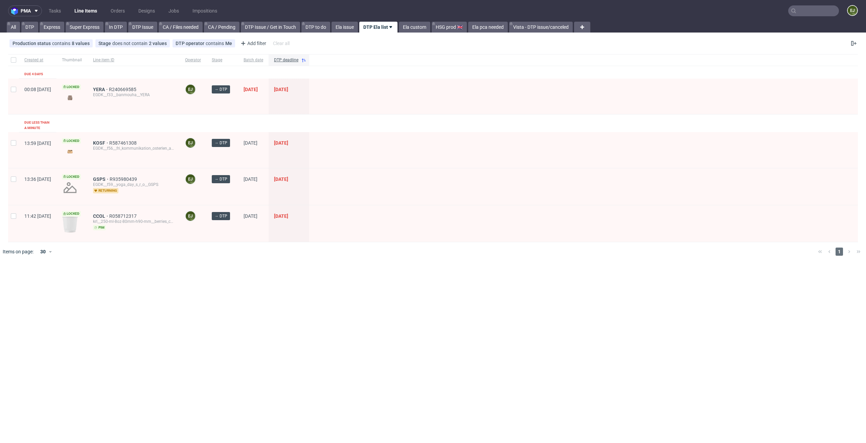
click at [354, 235] on div at bounding box center [583, 223] width 549 height 37
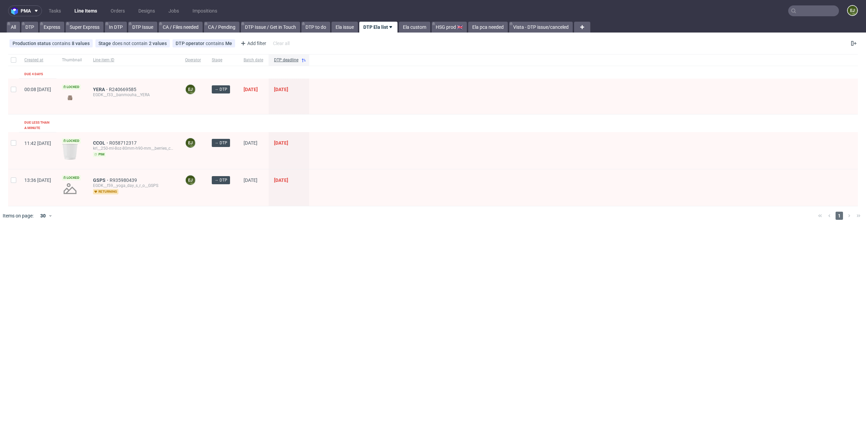
click at [311, 292] on div "pma Tasks Line Items Orders Designs Jobs Impositions EJ All DTP Express Super E…" at bounding box center [433, 221] width 866 height 443
click at [56, 8] on link "Tasks" at bounding box center [55, 10] width 20 height 11
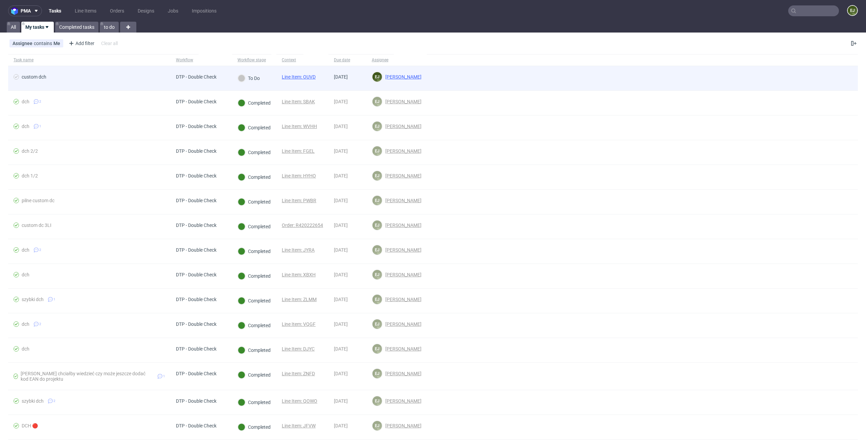
click at [304, 75] on link "Line Item: OUVD" at bounding box center [299, 76] width 34 height 5
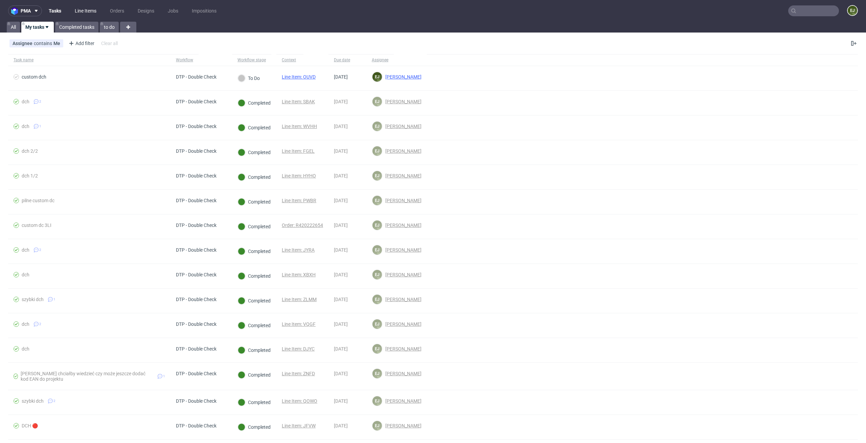
click at [98, 9] on link "Line Items" at bounding box center [86, 10] width 30 height 11
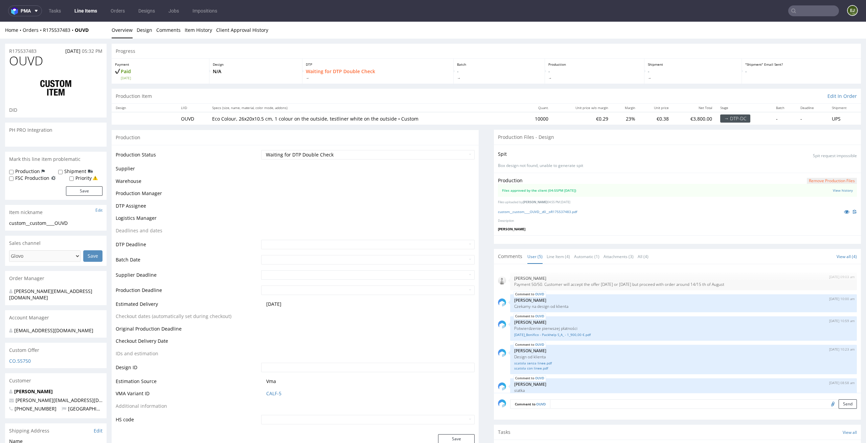
scroll to position [14, 0]
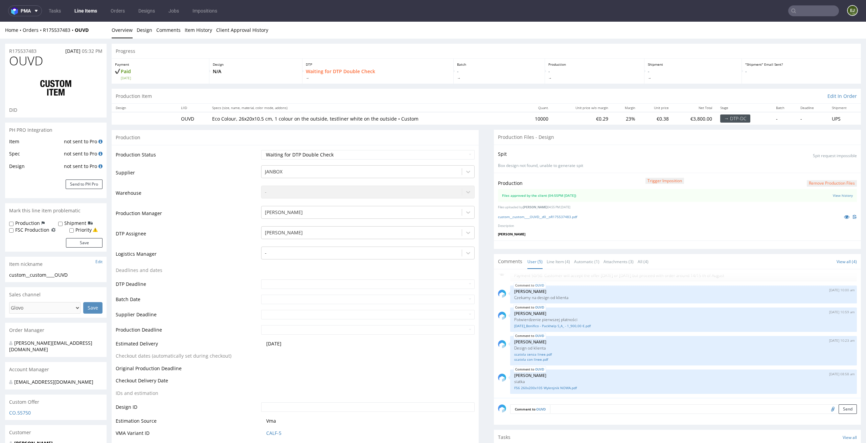
select select "in_progress"
click at [568, 217] on link "custom__custom____OUVD__d0__oR175537483.pdf" at bounding box center [537, 216] width 79 height 5
click at [567, 260] on li "Line Item (4)" at bounding box center [560, 261] width 27 height 7
click at [563, 260] on link "Line Item (4)" at bounding box center [558, 261] width 23 height 15
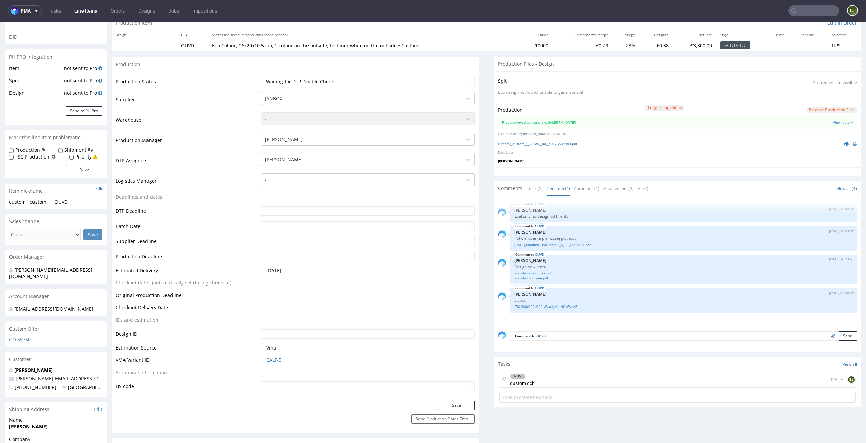
scroll to position [95, 0]
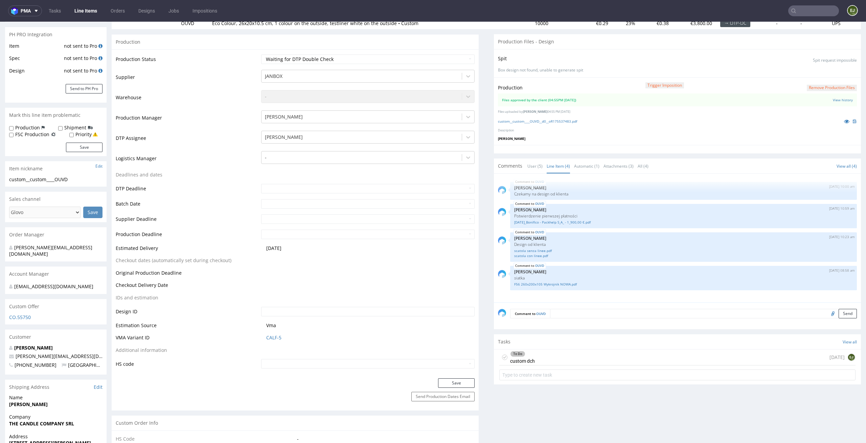
click at [564, 360] on div "To Do custom dch today EJ" at bounding box center [678, 357] width 356 height 16
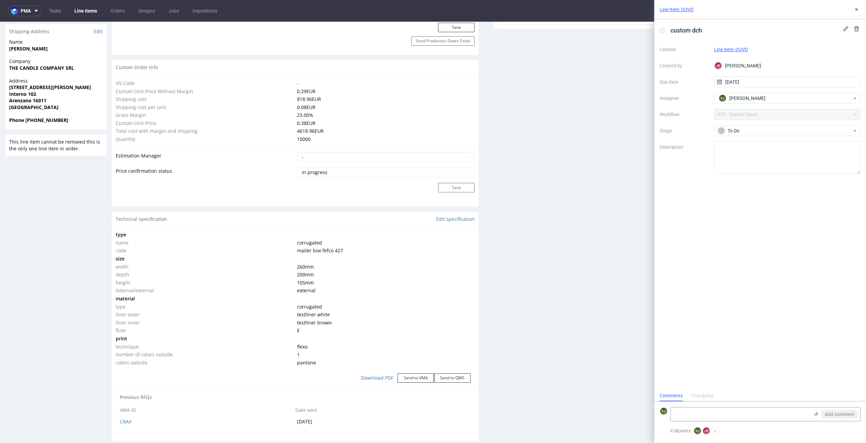
scroll to position [363, 0]
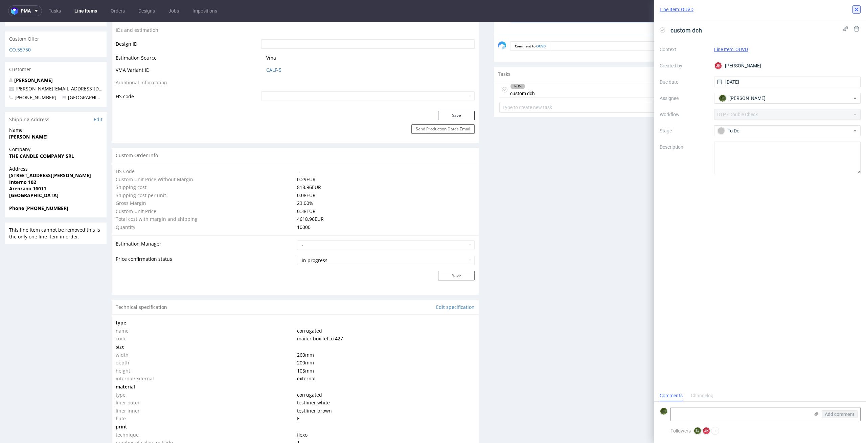
click at [858, 12] on icon at bounding box center [856, 9] width 5 height 5
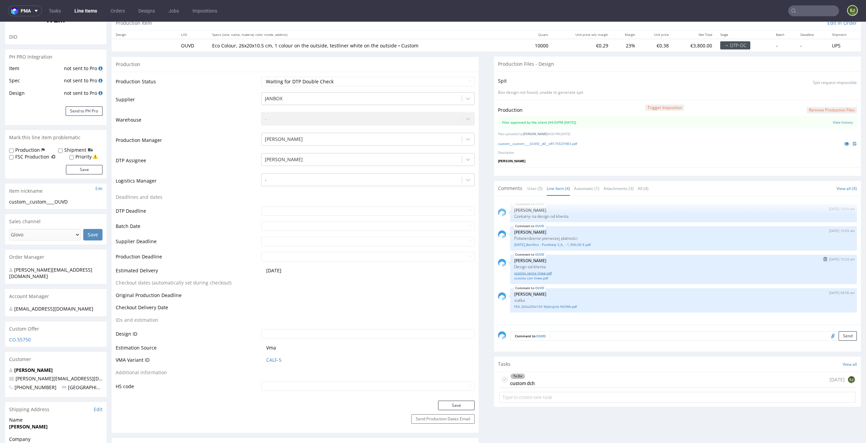
scroll to position [77, 0]
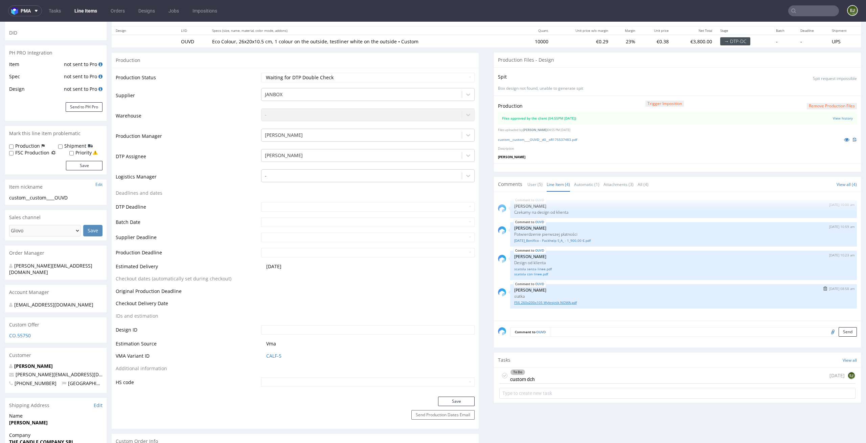
click at [570, 303] on link "F56 260x200x105 Wykrojnik NOWA.pdf" at bounding box center [683, 302] width 339 height 5
click at [590, 83] on div "Spit Spit request impossible Box design not found, unable to generate spit" at bounding box center [677, 81] width 367 height 28
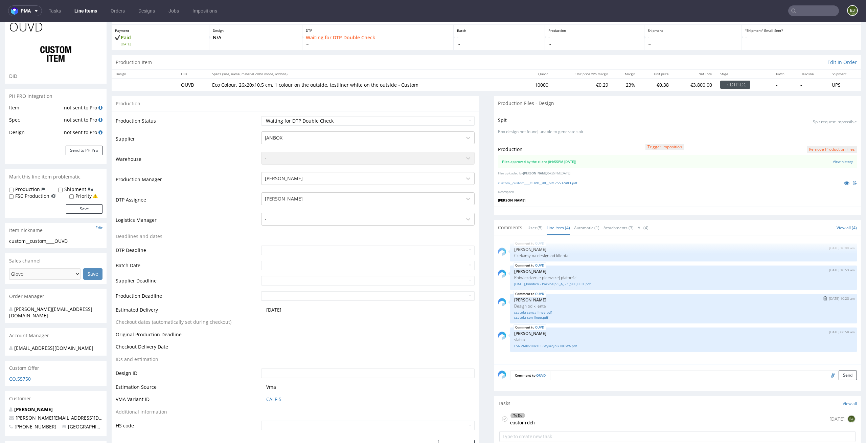
scroll to position [35, 0]
click at [544, 308] on link "scatola senza linee.pdf" at bounding box center [683, 310] width 339 height 5
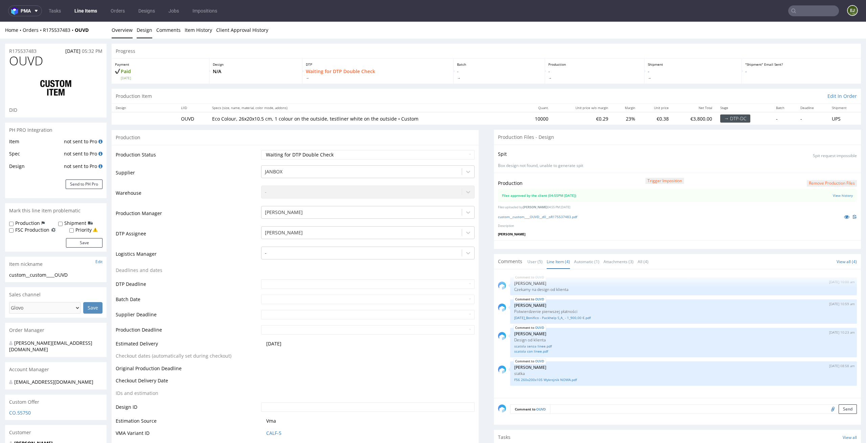
click at [143, 29] on link "Design" at bounding box center [145, 30] width 16 height 17
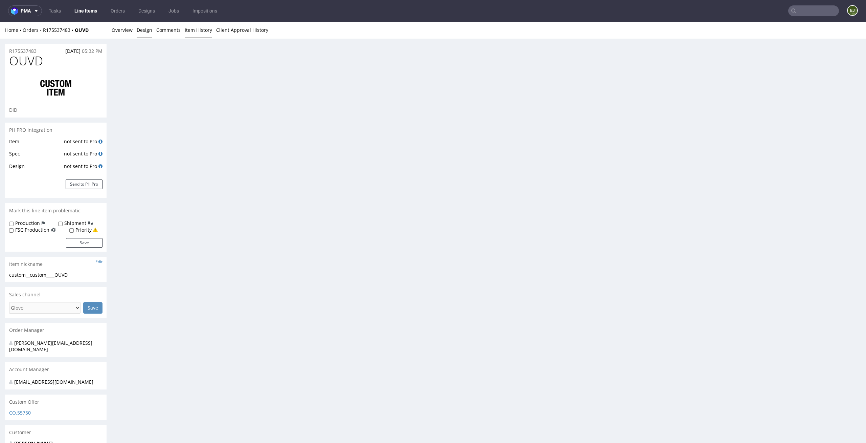
click at [206, 25] on link "Item History" at bounding box center [198, 30] width 27 height 17
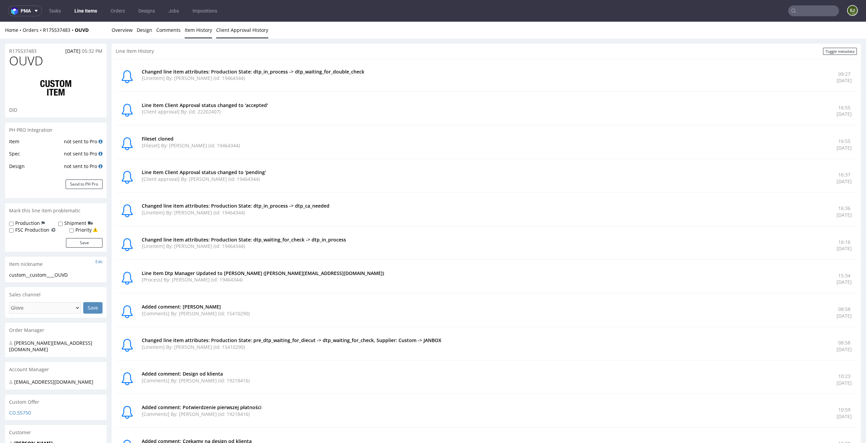
click at [240, 29] on link "Client Approval History" at bounding box center [242, 30] width 52 height 17
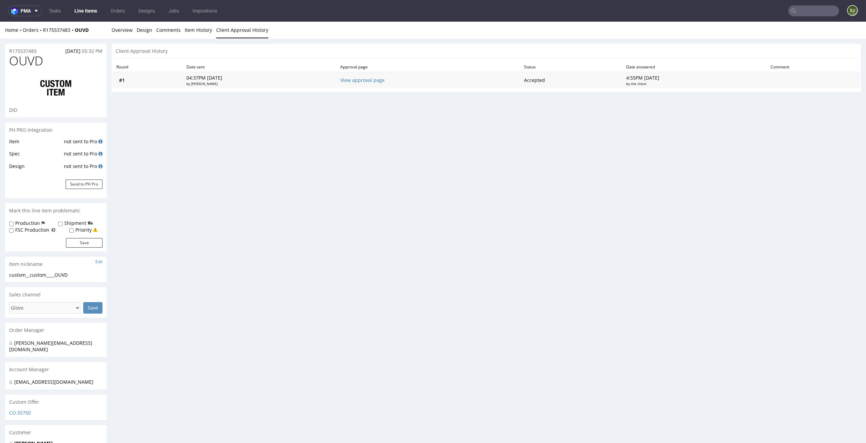
click at [374, 83] on td "View approval page" at bounding box center [428, 80] width 184 height 16
click at [384, 79] on link "View approval page" at bounding box center [362, 80] width 44 height 6
click at [115, 34] on link "Overview" at bounding box center [122, 30] width 21 height 17
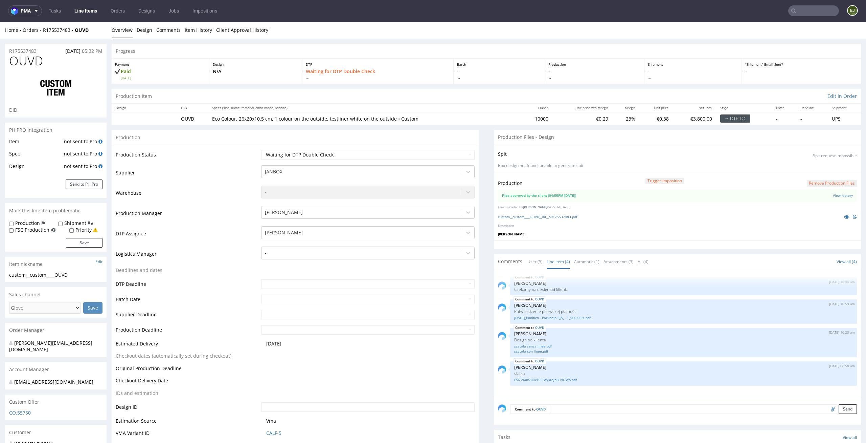
click at [498, 93] on div "Production Item Edit In Order" at bounding box center [487, 96] width 750 height 15
click at [496, 105] on th "Specs (size, name, material, color mode, addons)" at bounding box center [364, 108] width 313 height 8
click at [459, 157] on select "Waiting for Artwork Waiting for Diecut Waiting for Mockup Waiting for DTP Waiti…" at bounding box center [368, 154] width 214 height 9
select select "dtp_production_ready"
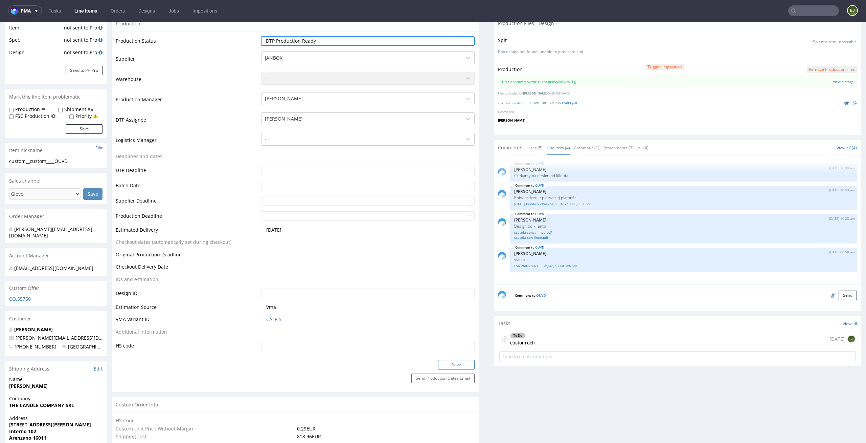
click at [457, 360] on button "Save" at bounding box center [456, 364] width 37 height 9
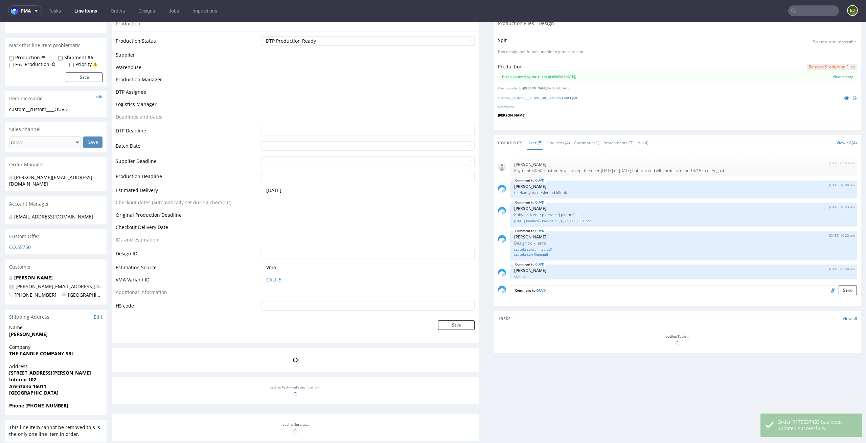
scroll to position [14, 0]
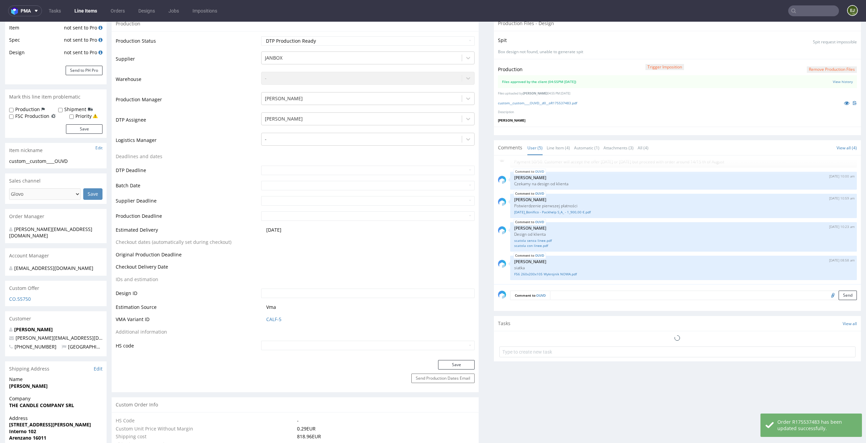
select select "in_progress"
click at [551, 334] on div "To Do custom dch today EJ" at bounding box center [678, 339] width 356 height 16
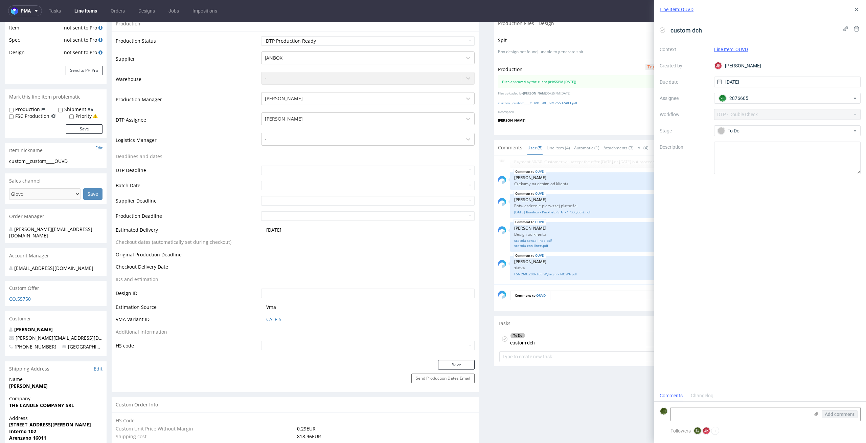
scroll to position [5, 0]
click at [687, 414] on textarea at bounding box center [740, 414] width 139 height 14
click at [747, 411] on textarea "Trochę jest inna skala projektu klienta a twojego, ale mała, więc myśle, że ok.…" at bounding box center [740, 408] width 139 height 26
click at [741, 416] on textarea "Trochę jest inna skala projektu klienta a twojego, ale mała, więc myśle, że ok.…" at bounding box center [740, 408] width 139 height 26
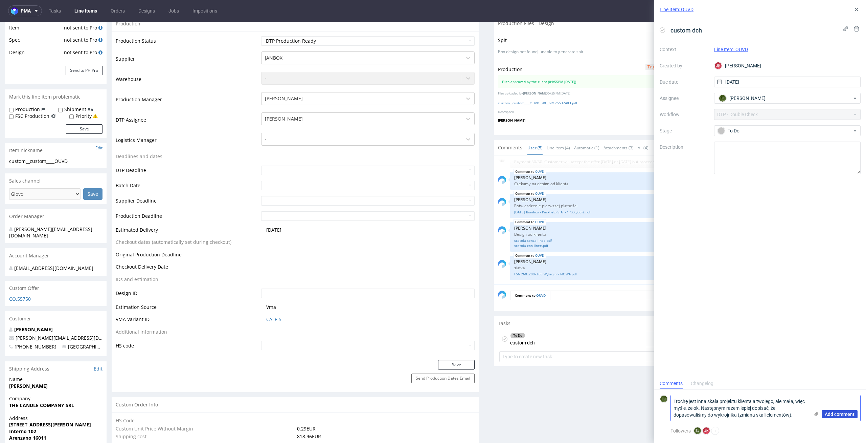
type textarea "Trochę jest inna skala projektu klienta a twojego, ale mała, więc myśle, że ok.…"
click at [848, 417] on button "Add comment" at bounding box center [840, 414] width 36 height 8
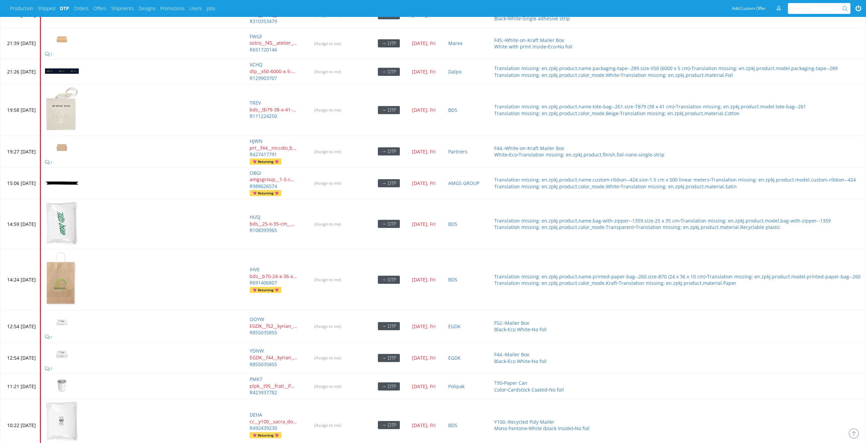
scroll to position [3060, 0]
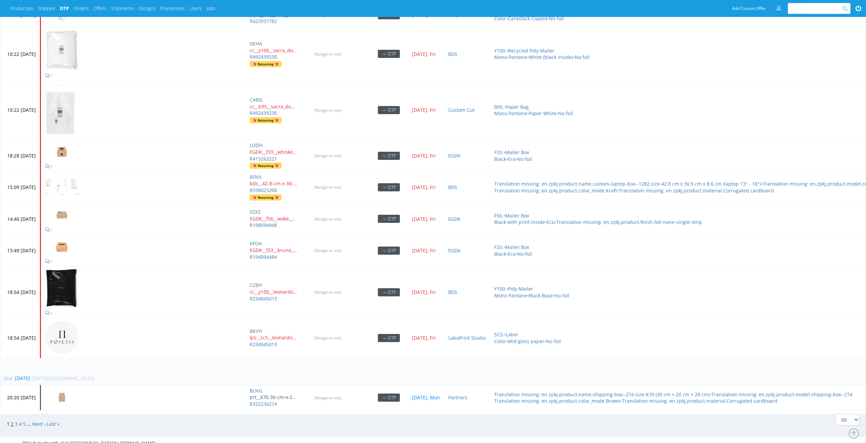
click at [12, 420] on link "2" at bounding box center [12, 423] width 3 height 6
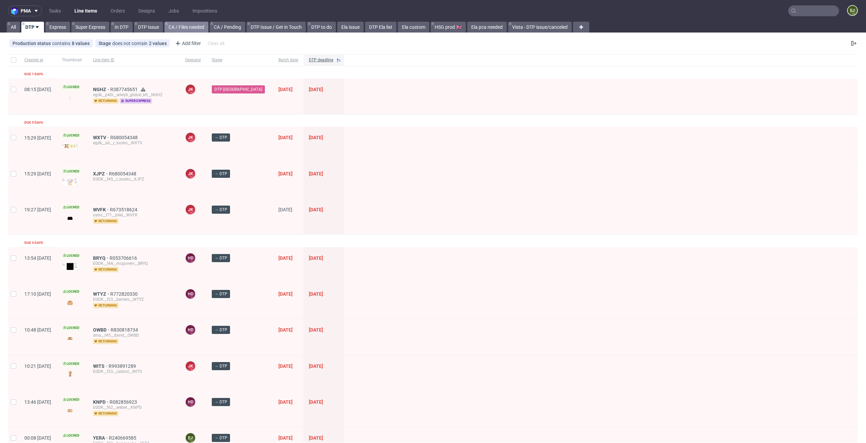
click at [188, 28] on link "CA / Files needed" at bounding box center [186, 27] width 44 height 11
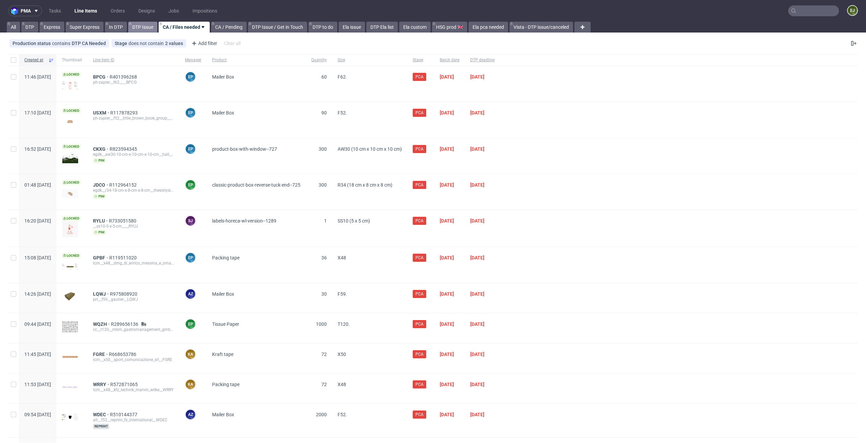
click at [140, 28] on link "DTP Issue" at bounding box center [142, 27] width 29 height 11
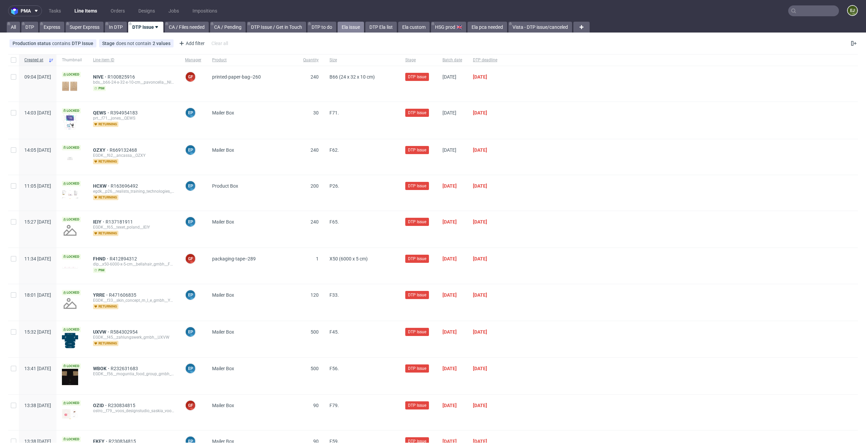
click at [344, 24] on link "Ela issue" at bounding box center [351, 27] width 26 height 11
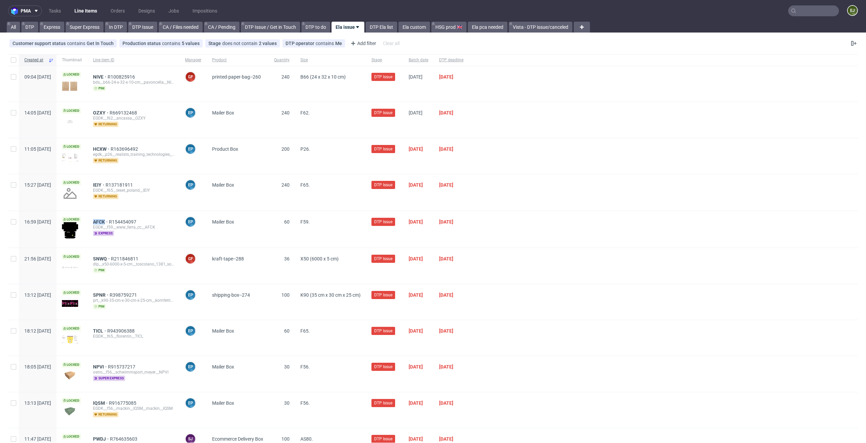
click at [89, 13] on link "Line Items" at bounding box center [85, 10] width 31 height 11
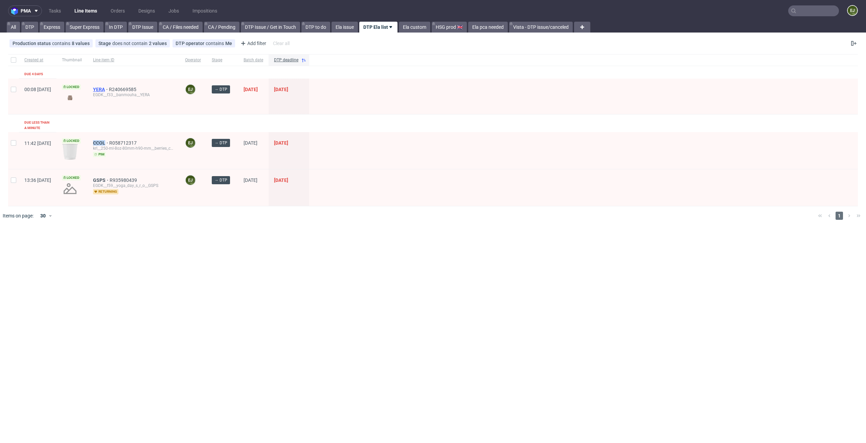
click at [109, 87] on span "YERA" at bounding box center [101, 89] width 16 height 5
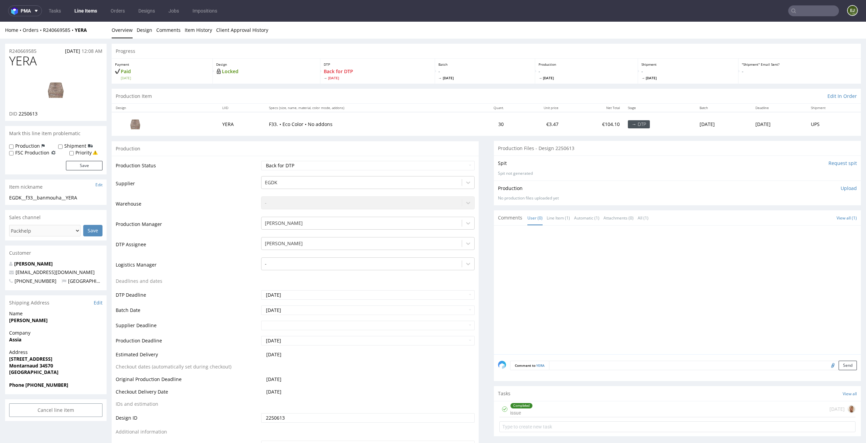
click at [54, 65] on h1 "YERA" at bounding box center [55, 61] width 93 height 14
click at [146, 32] on link "Design" at bounding box center [145, 30] width 16 height 17
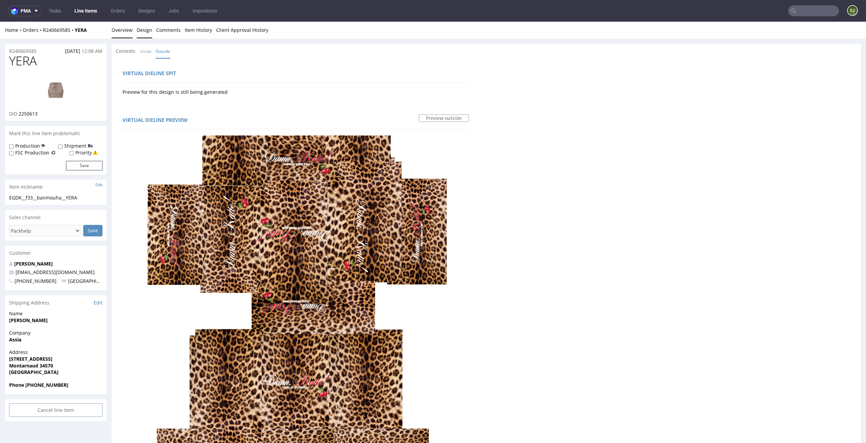
click at [124, 34] on link "Overview" at bounding box center [122, 30] width 21 height 17
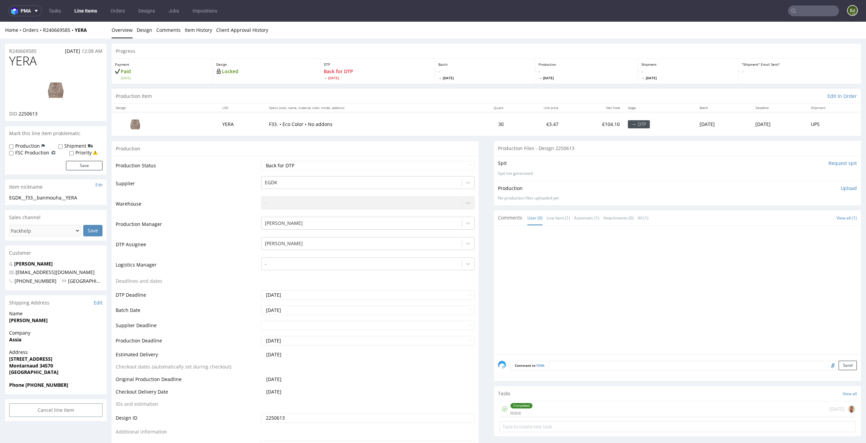
scroll to position [110, 0]
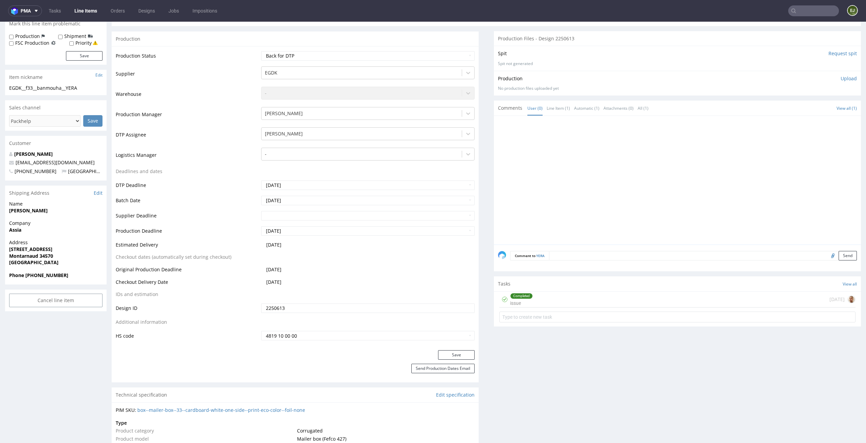
click at [552, 296] on div "Completed issue today" at bounding box center [678, 299] width 356 height 16
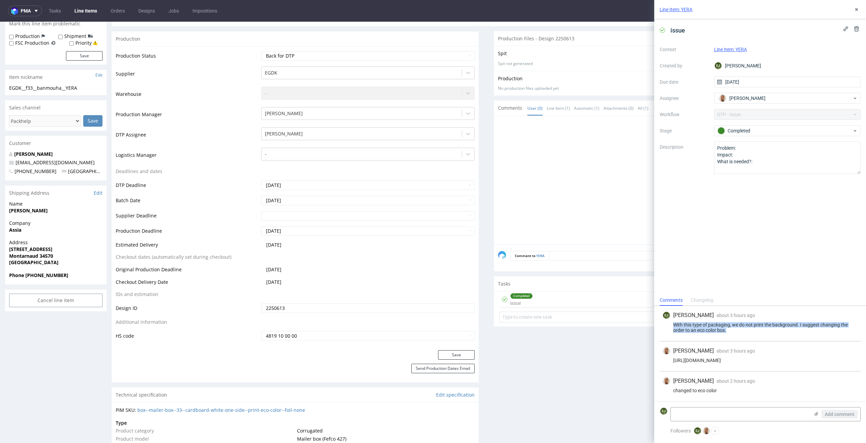
drag, startPoint x: 749, startPoint y: 332, endPoint x: 669, endPoint y: 323, distance: 80.1
click at [669, 323] on div "With this type of packaging, we do not print the background. I suggest changing…" at bounding box center [761, 327] width 196 height 11
copy div "With this type of packaging, we do not print the background. I suggest changing…"
click at [89, 16] on link "Line Items" at bounding box center [85, 10] width 31 height 11
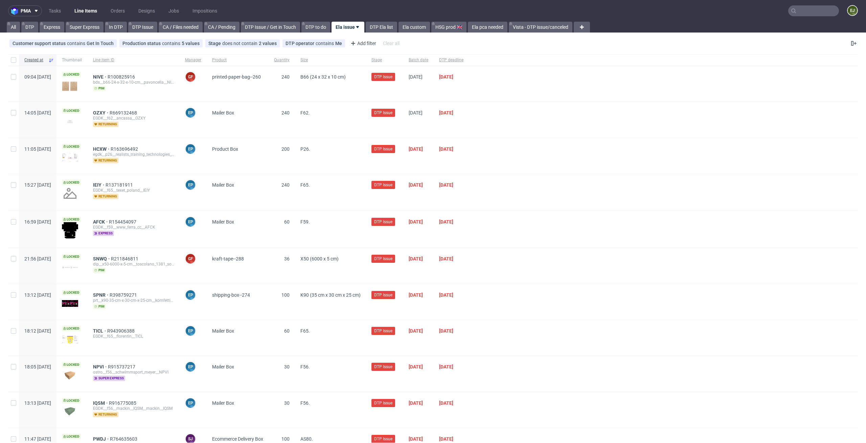
click at [797, 14] on input "text" at bounding box center [814, 10] width 51 height 11
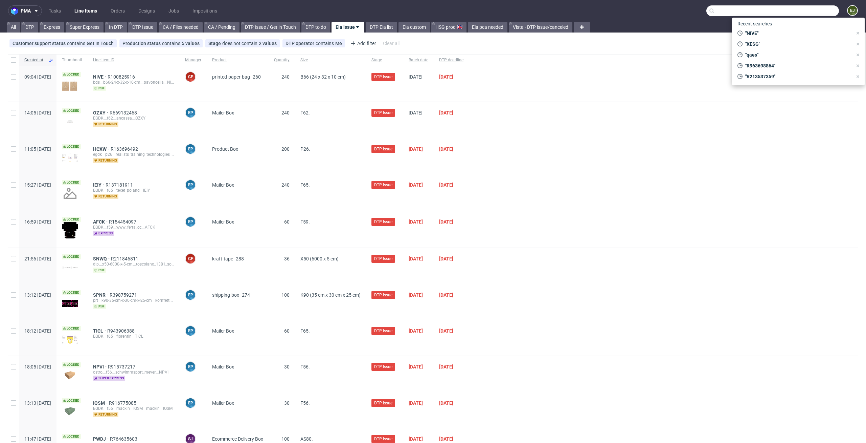
paste input "The client did not upload the design"
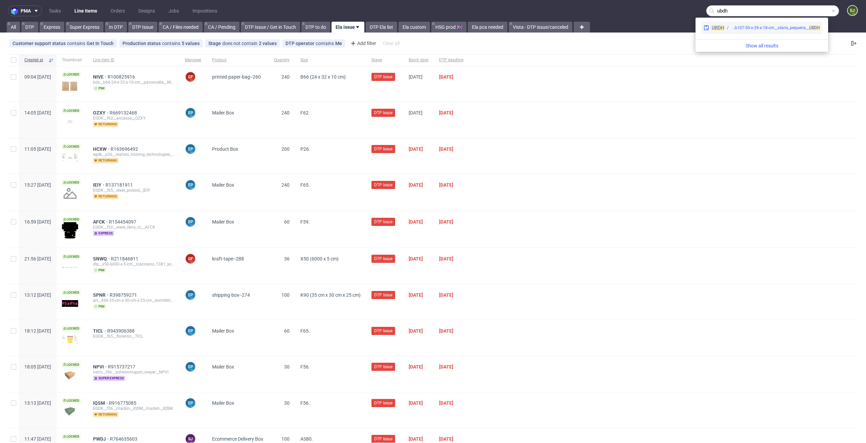
type input "ubdh"
click at [771, 30] on div "bds__b107-50-x-39-x-18-cm__olaria_pequena__ UBDH" at bounding box center [776, 28] width 89 height 6
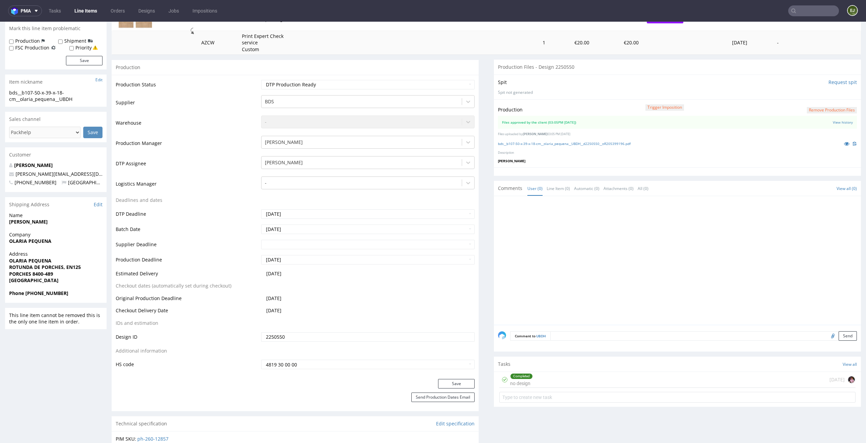
scroll to position [292, 0]
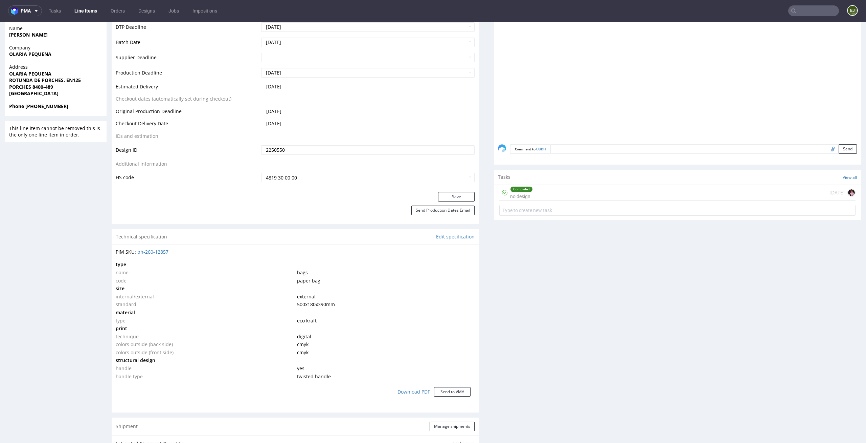
click at [581, 186] on div "Completed no design [DATE]" at bounding box center [678, 193] width 356 height 16
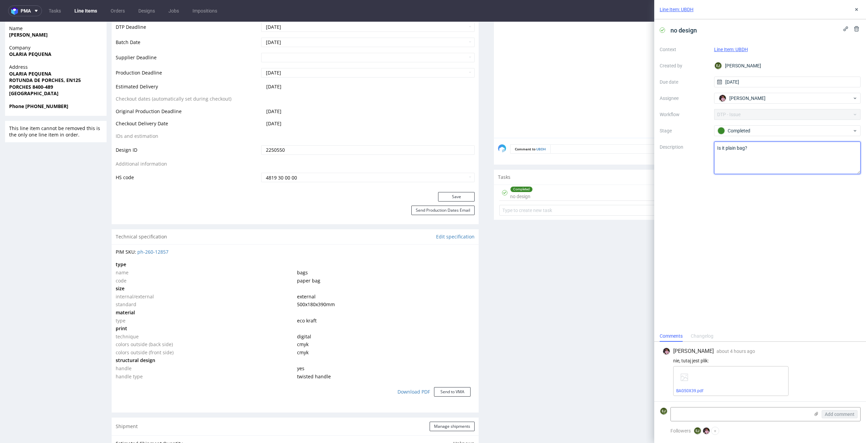
click at [762, 147] on textarea "Is it plain bag?" at bounding box center [787, 157] width 147 height 32
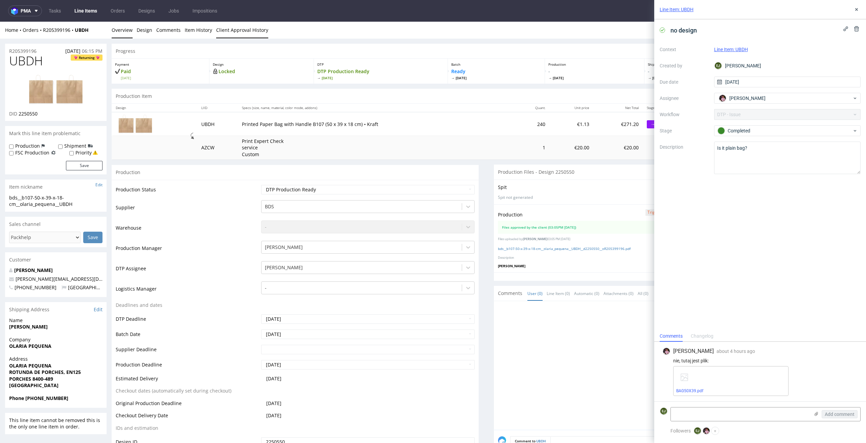
click at [249, 34] on link "Client Approval History" at bounding box center [242, 30] width 52 height 17
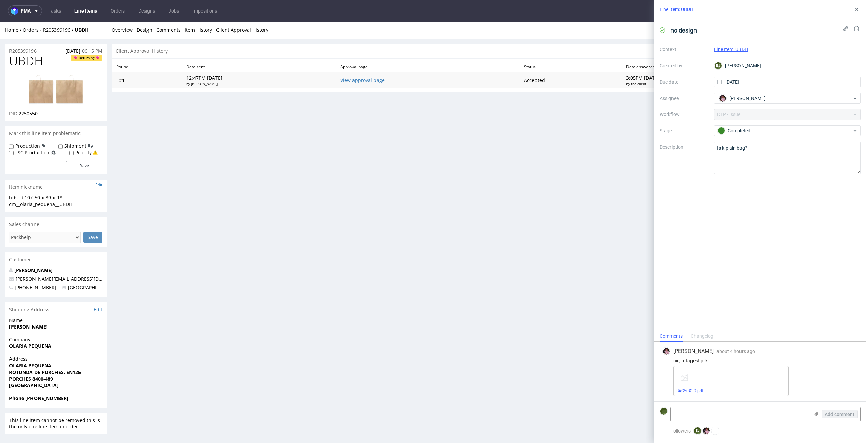
click at [389, 84] on td "View approval page" at bounding box center [428, 80] width 184 height 16
click at [385, 78] on link "View approval page" at bounding box center [362, 80] width 44 height 6
click at [858, 11] on icon at bounding box center [856, 9] width 5 height 5
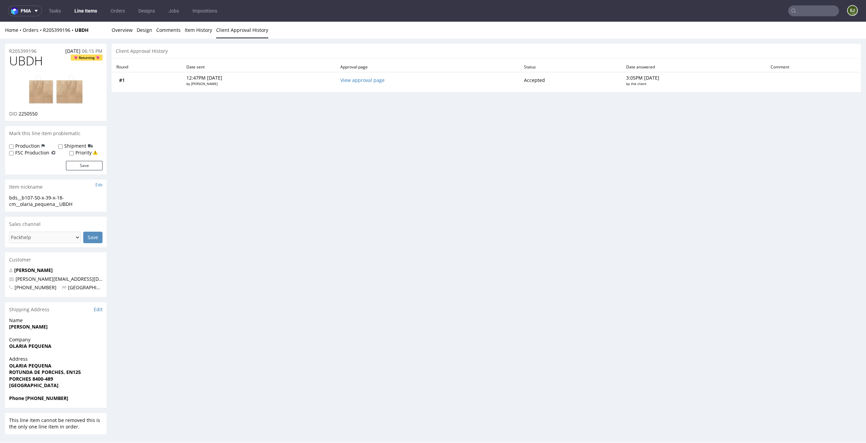
click at [816, 13] on input "text" at bounding box center [814, 10] width 51 height 11
type input "dcso"
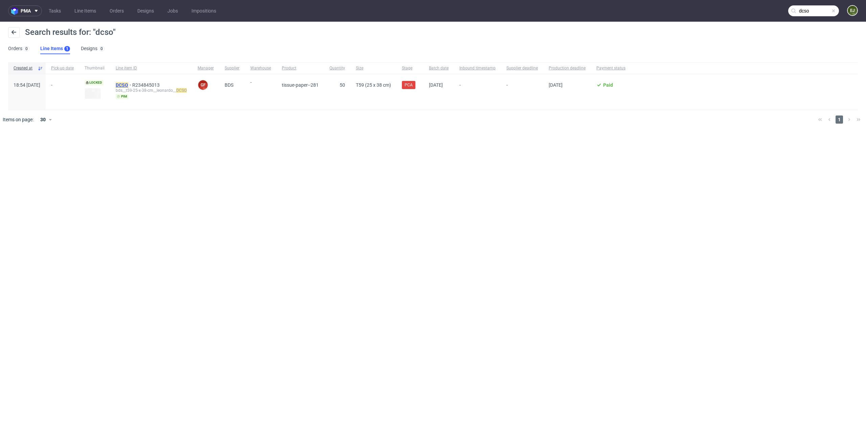
click at [128, 86] on mark "DCSO" at bounding box center [122, 84] width 13 height 5
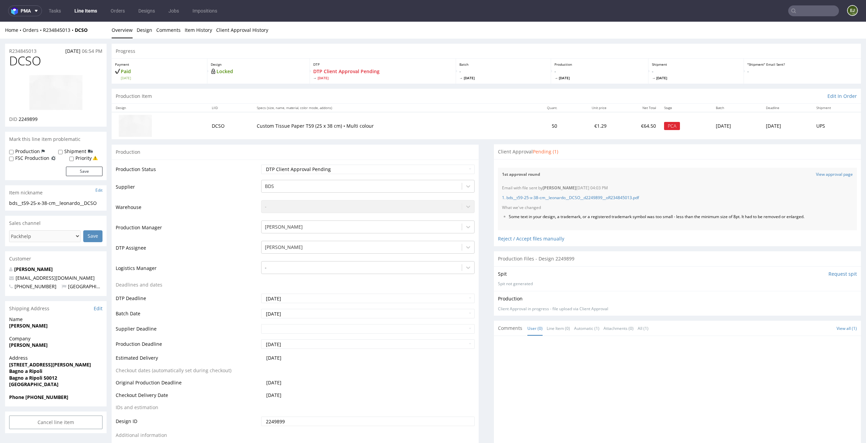
click at [83, 156] on label "Priority" at bounding box center [83, 158] width 16 height 7
click at [74, 156] on input "Priority" at bounding box center [71, 158] width 4 height 5
checkbox input "true"
click at [87, 178] on div "Production Shipment FSC Production Priority Save" at bounding box center [56, 164] width 102 height 32
click at [91, 173] on button "Save" at bounding box center [84, 171] width 37 height 9
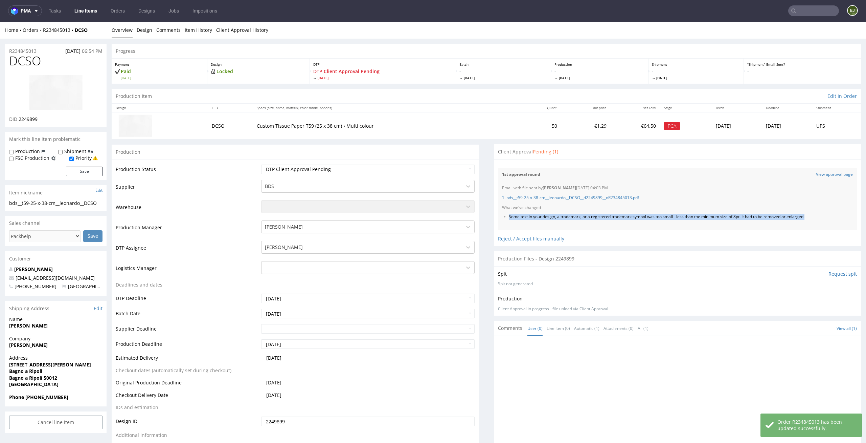
drag, startPoint x: 812, startPoint y: 215, endPoint x: 501, endPoint y: 217, distance: 311.1
click at [502, 217] on ul "Some text in your design, a trademark, or a registered trademark symbol was too…" at bounding box center [677, 217] width 351 height 6
copy li "Some text in your design, a trademark, or a registered trademark symbol was too…"
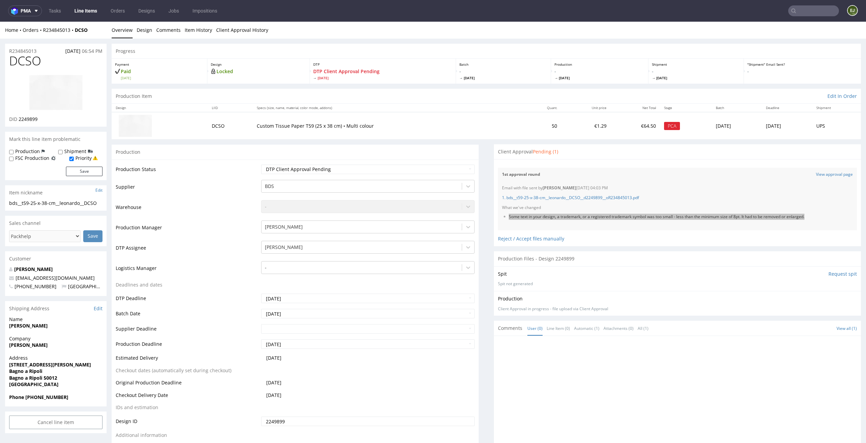
click at [804, 13] on input "text" at bounding box center [814, 10] width 51 height 11
type input "horx"
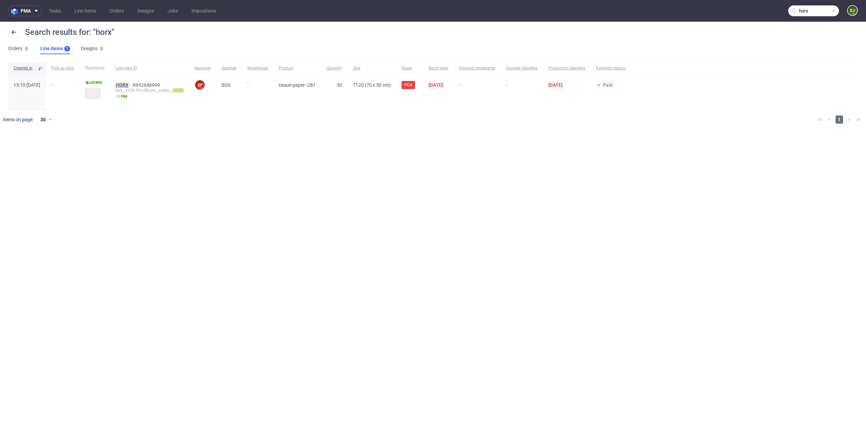
click at [129, 83] on mark "HORX" at bounding box center [122, 84] width 13 height 5
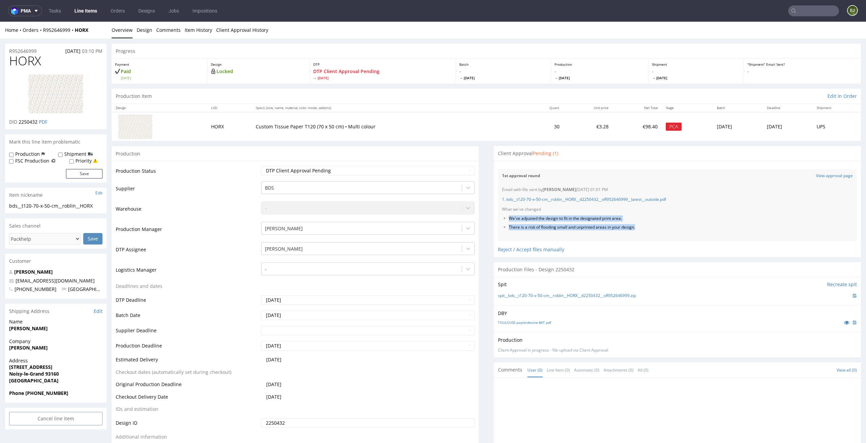
drag, startPoint x: 658, startPoint y: 230, endPoint x: 495, endPoint y: 221, distance: 162.7
click at [498, 221] on div "Email with file sent by Elżbieta Jelińska 25.08.2025 01:01 PM 1. bds__t120-70-x…" at bounding box center [677, 212] width 359 height 58
copy ul "We've adjusted the design to fit in the designated print area. There is a risk …"
click at [814, 9] on input "text" at bounding box center [814, 10] width 51 height 11
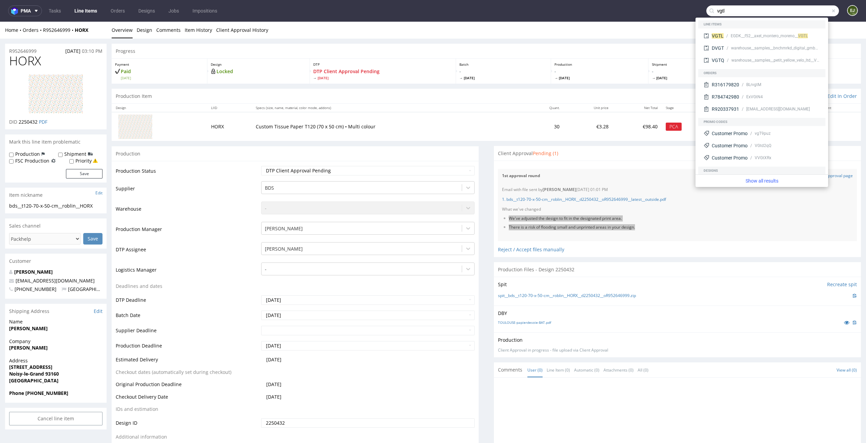
type input "vgtl"
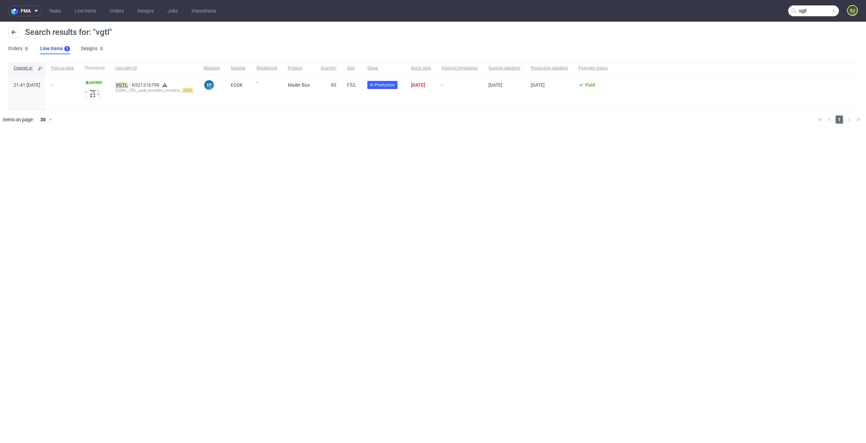
click at [128, 84] on mark "VGTL" at bounding box center [122, 84] width 12 height 5
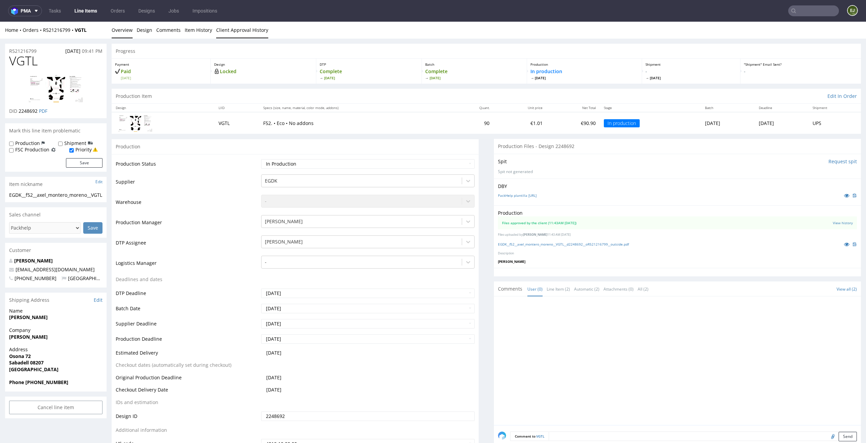
click at [243, 25] on link "Client Approval History" at bounding box center [242, 30] width 52 height 17
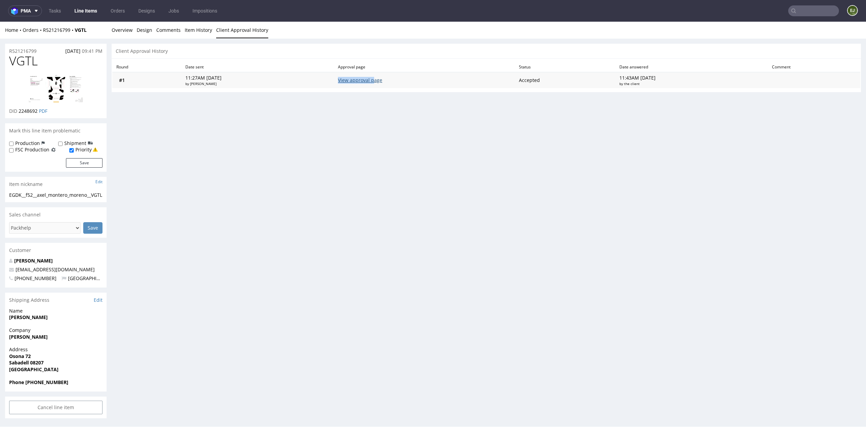
click at [383, 77] on td "View approval page" at bounding box center [424, 80] width 181 height 16
click at [122, 31] on link "Overview" at bounding box center [122, 30] width 21 height 17
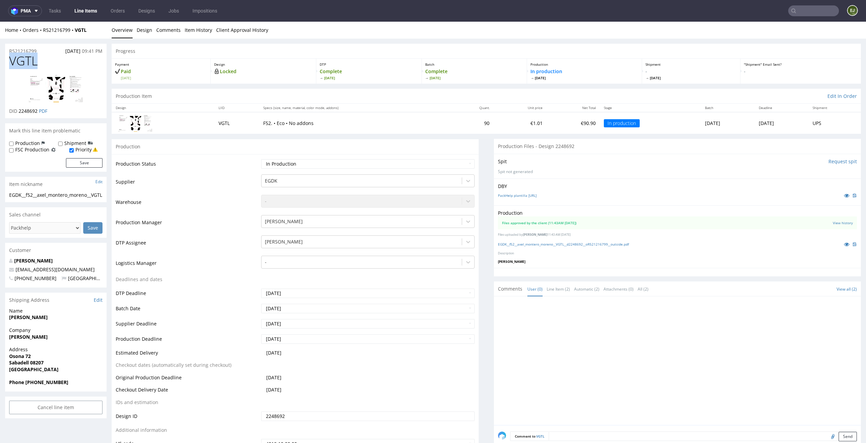
drag, startPoint x: 38, startPoint y: 62, endPoint x: 0, endPoint y: 62, distance: 38.2
click at [216, 36] on link "Client Approval History" at bounding box center [242, 30] width 52 height 17
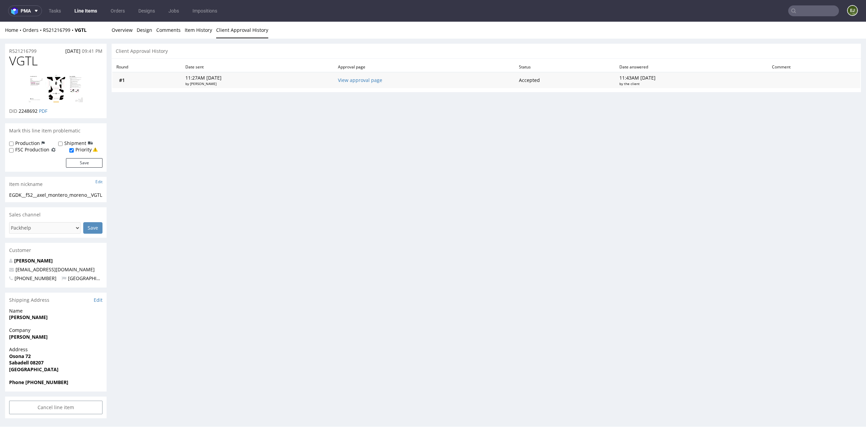
click at [367, 84] on td "View approval page" at bounding box center [424, 80] width 181 height 16
click at [371, 83] on td "View approval page" at bounding box center [424, 80] width 181 height 16
click at [380, 80] on link "View approval page" at bounding box center [360, 80] width 44 height 6
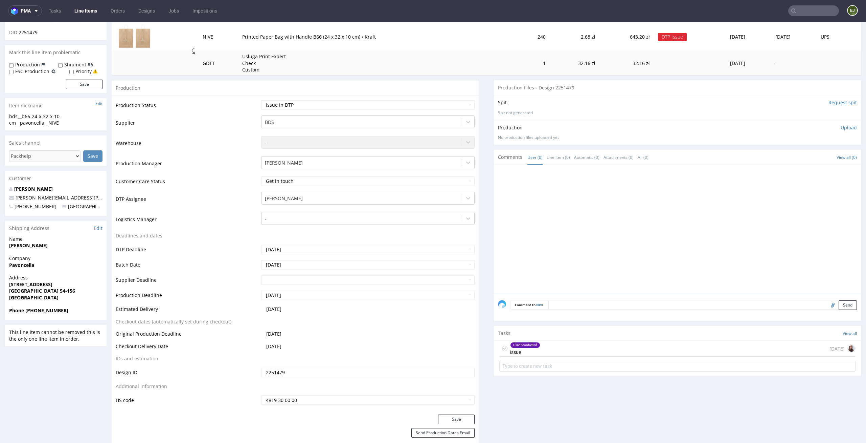
scroll to position [224, 0]
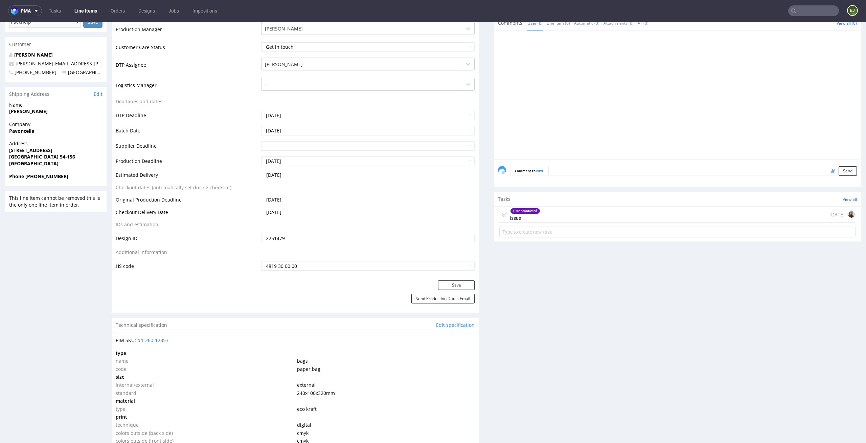
click at [548, 211] on div "Client contacted issue today" at bounding box center [678, 214] width 356 height 16
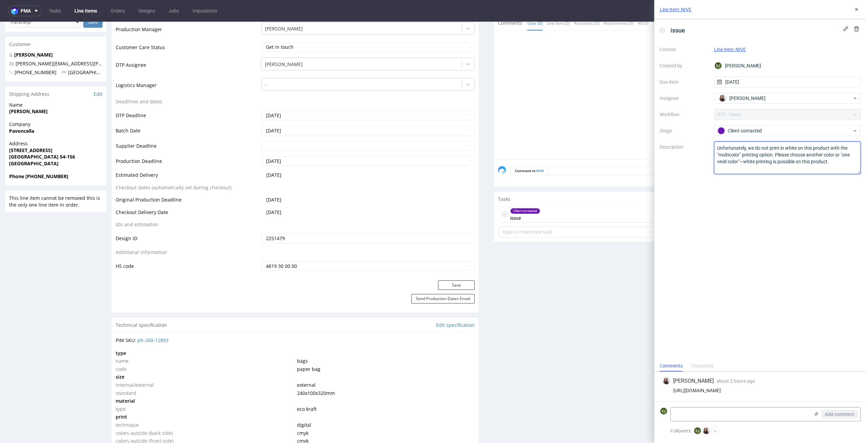
drag, startPoint x: 834, startPoint y: 168, endPoint x: 701, endPoint y: 142, distance: 135.5
click at [701, 142] on div "Context Line Item: NIVE Created by EJ Elżbieta Jelińska Due date 25/08/2025 Ass…" at bounding box center [760, 109] width 201 height 130
click at [780, 165] on textarea "Unfortunately, we do not print in white on this product with the "multicolor" p…" at bounding box center [787, 157] width 147 height 32
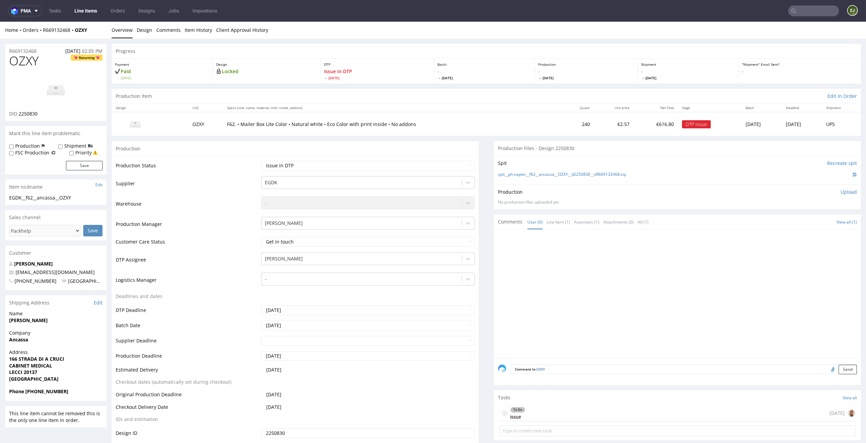
click at [273, 56] on div "Progress" at bounding box center [487, 51] width 750 height 15
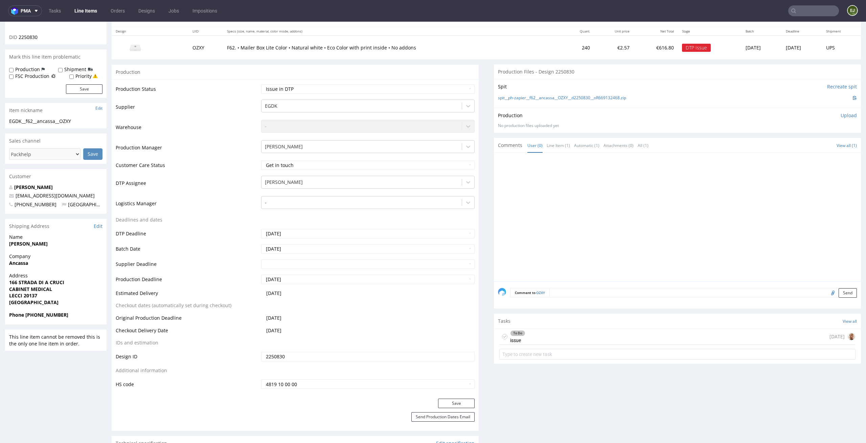
scroll to position [149, 0]
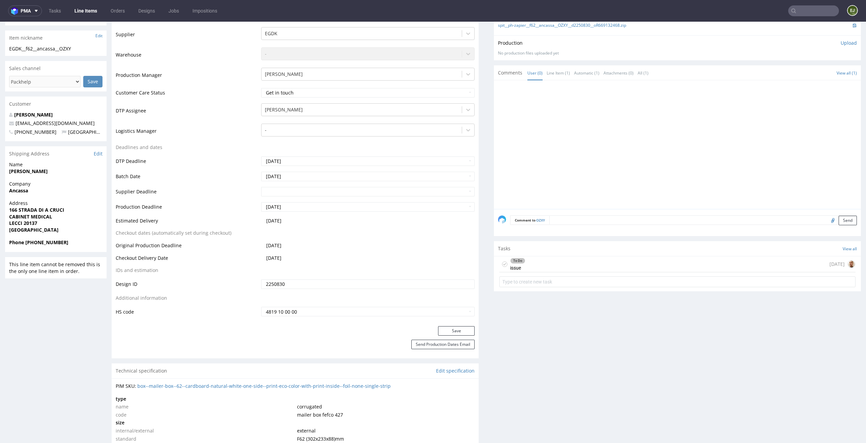
click at [596, 260] on div "To Do issue [DATE]" at bounding box center [678, 264] width 356 height 16
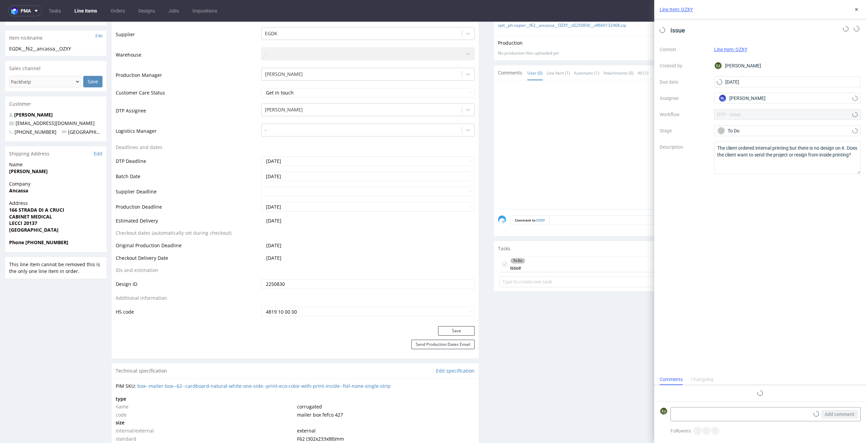
scroll to position [5, 0]
drag, startPoint x: 749, startPoint y: 170, endPoint x: 714, endPoint y: 153, distance: 38.6
click at [714, 153] on textarea "The client ordered internal printing but there is no design on it. Does the cli…" at bounding box center [787, 157] width 147 height 32
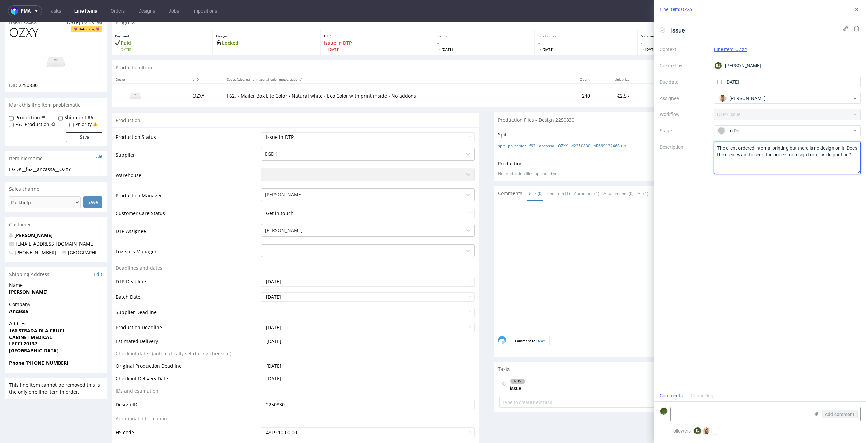
scroll to position [0, 0]
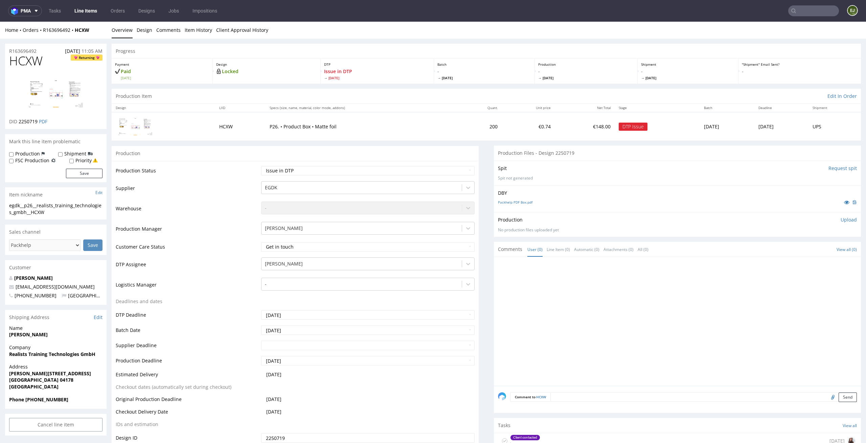
click at [393, 113] on td "P26. • Product Box • Matte foil" at bounding box center [363, 126] width 194 height 28
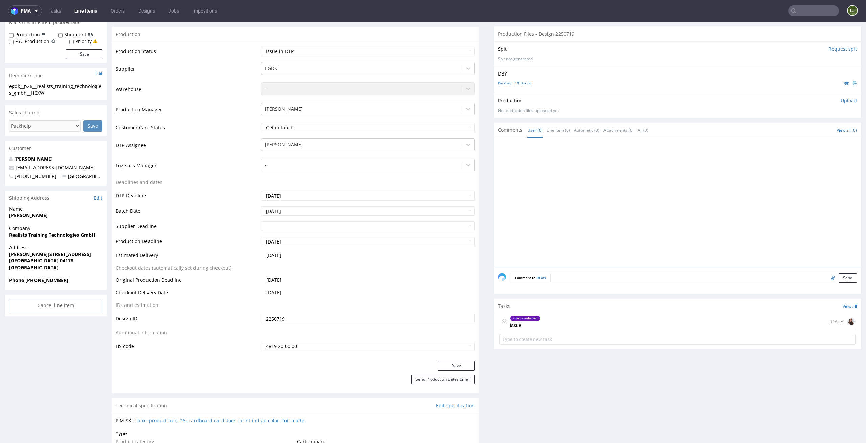
click at [525, 326] on div "Client contacted issue" at bounding box center [525, 322] width 30 height 16
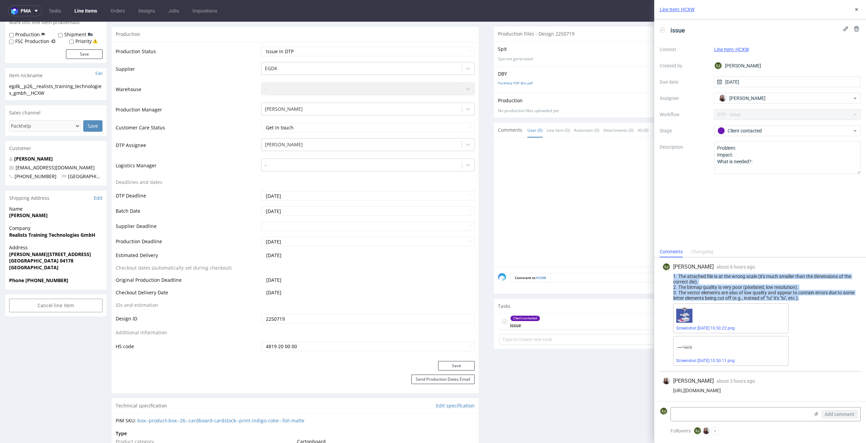
drag, startPoint x: 810, startPoint y: 297, endPoint x: 671, endPoint y: 278, distance: 140.4
click at [671, 278] on div "1. The attached file is at the wrong scale (it's much smaller than the dimensio…" at bounding box center [761, 286] width 196 height 27
copy div "1. The attached file is at the wrong scale (it's much smaller than the dimensio…"
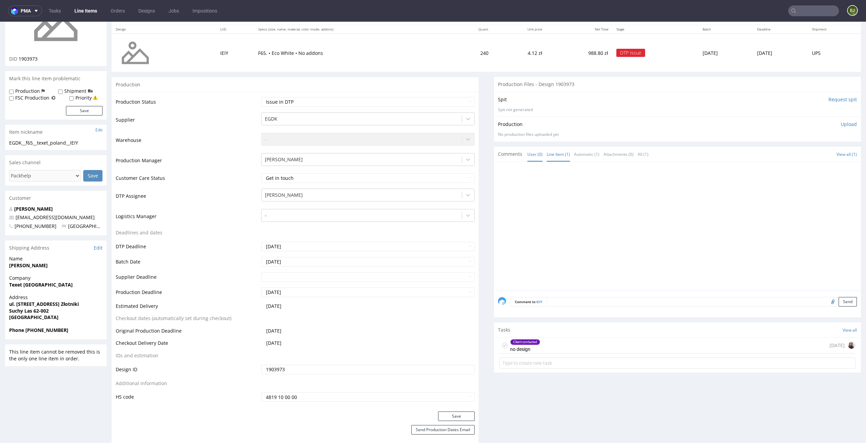
scroll to position [122, 0]
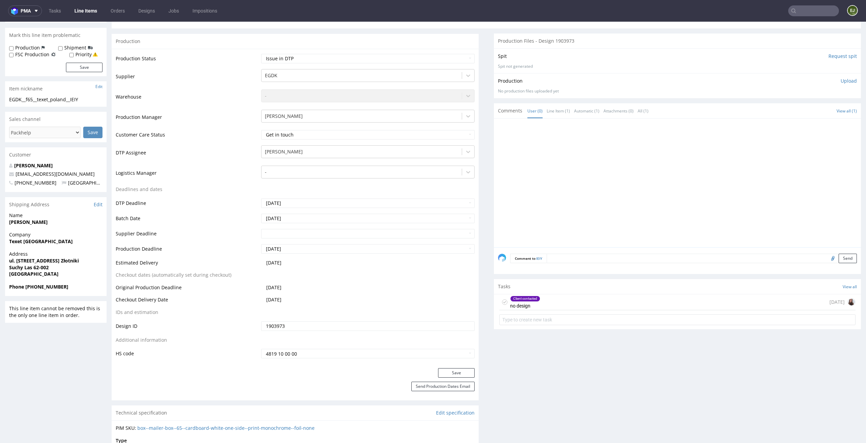
click at [544, 304] on div "Client contacted no design [DATE]" at bounding box center [678, 302] width 356 height 16
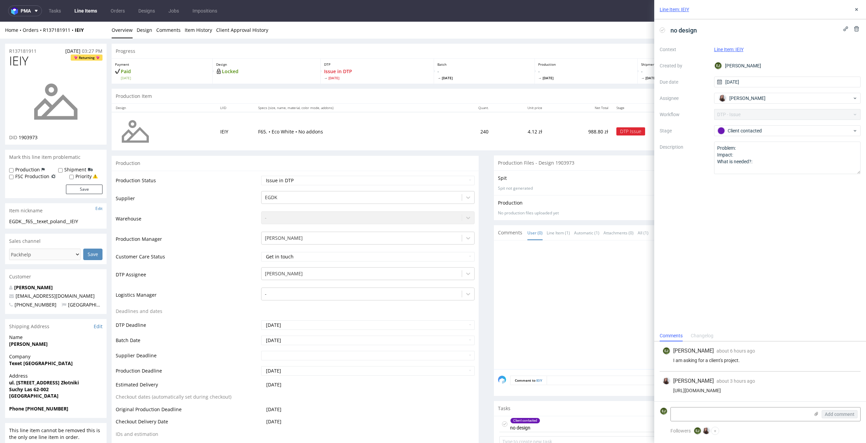
click at [696, 22] on div "no design Context Line Item: IEIY Created by EJ Elżbieta Jelińska Due date 25/0…" at bounding box center [761, 174] width 212 height 311
click at [694, 27] on span "no design" at bounding box center [684, 30] width 32 height 11
copy span "no design"
drag, startPoint x: 31, startPoint y: 62, endPoint x: 8, endPoint y: 62, distance: 23.4
click at [8, 62] on div "IEIY Returning DID 1903973" at bounding box center [56, 99] width 102 height 90
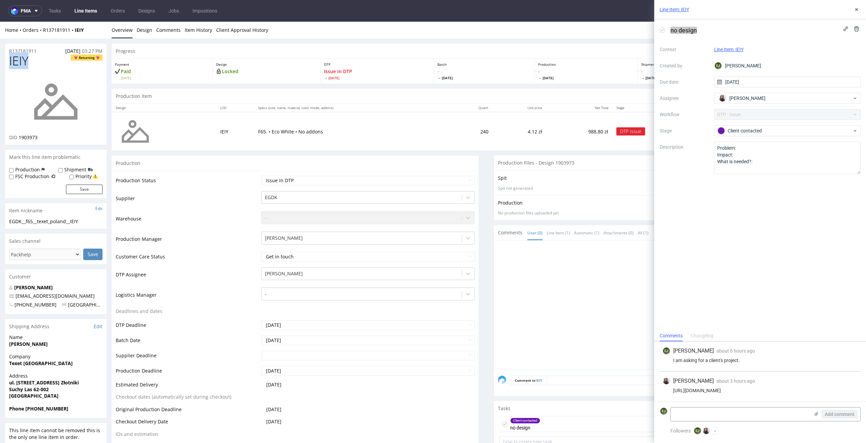
copy span "IEIY"
click at [282, 126] on td "F65. • Eco White • No addons" at bounding box center [352, 131] width 196 height 38
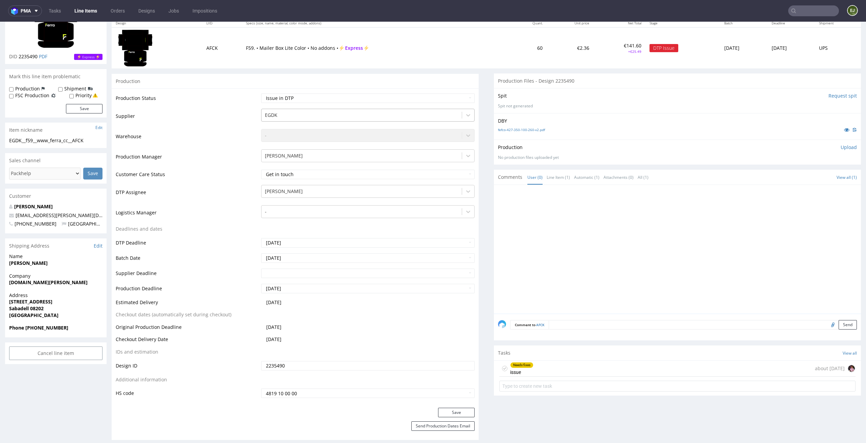
scroll to position [162, 0]
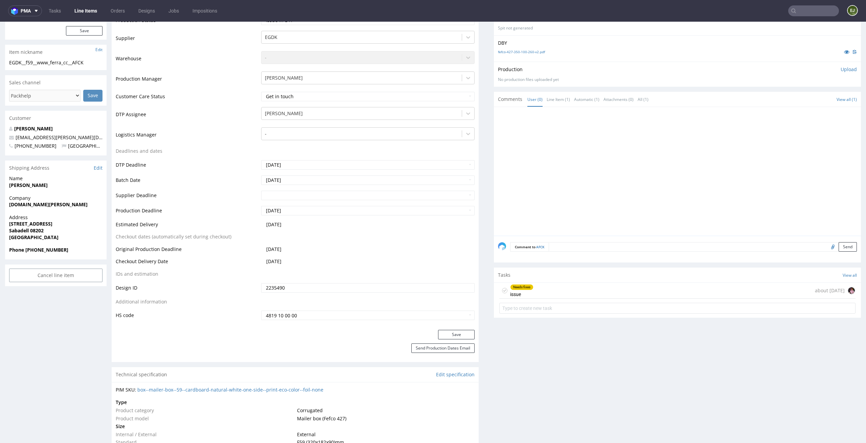
click at [601, 293] on div "Needs fixes issue about 2 months ago" at bounding box center [678, 291] width 356 height 16
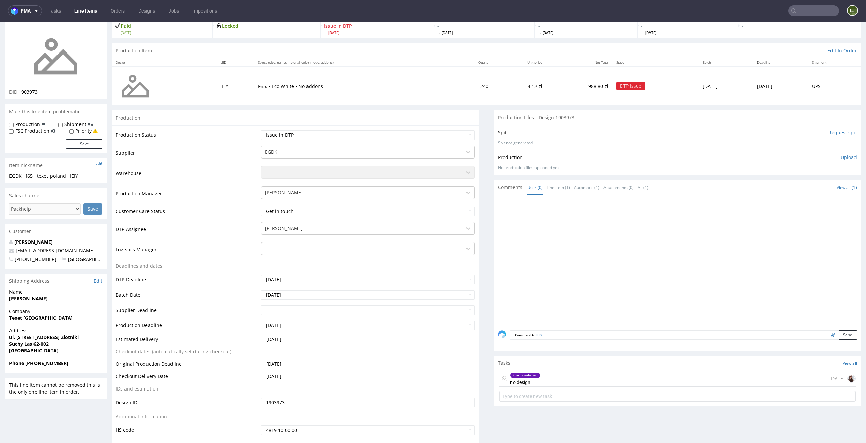
scroll to position [76, 0]
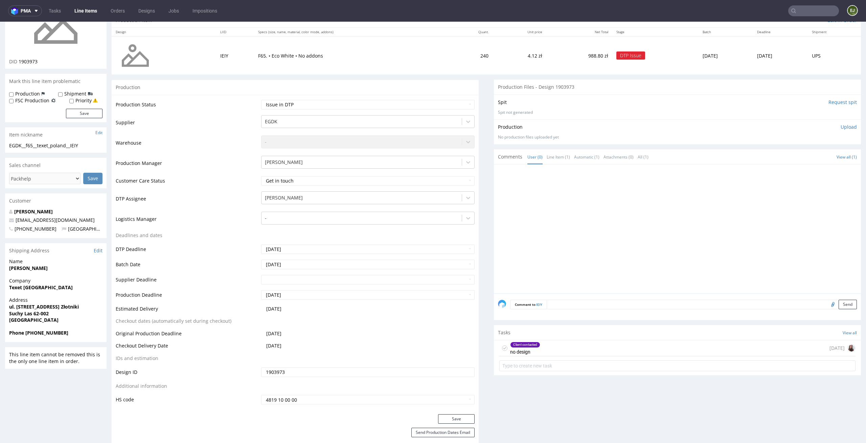
click at [550, 347] on div "Client contacted no design today" at bounding box center [678, 348] width 356 height 16
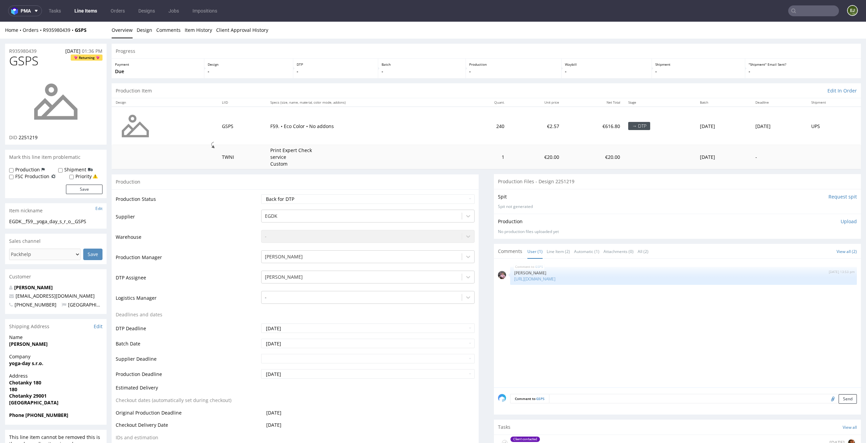
scroll to position [107, 0]
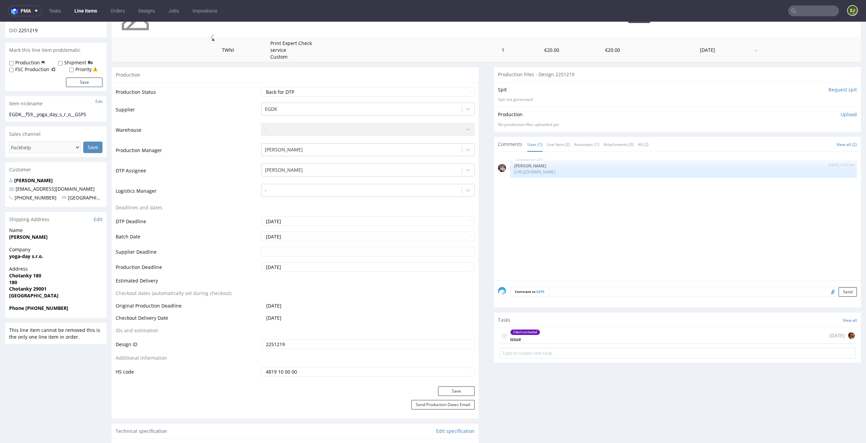
click at [547, 330] on div "Client contacted issue [DATE]" at bounding box center [678, 336] width 356 height 16
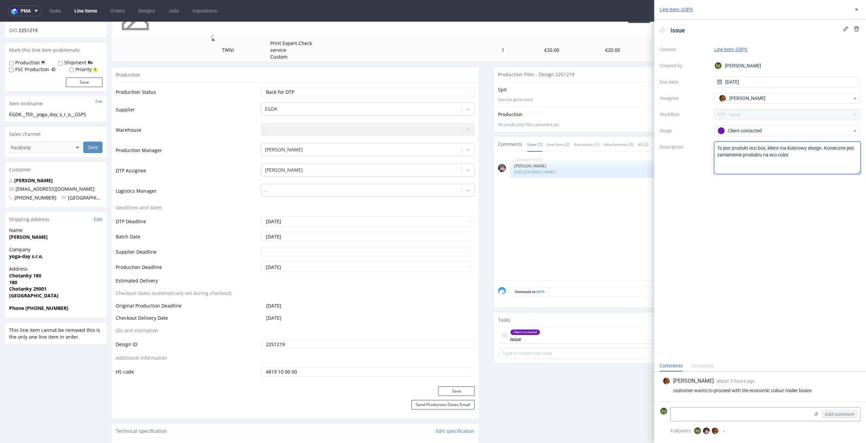
drag, startPoint x: 813, startPoint y: 164, endPoint x: 705, endPoint y: 147, distance: 110.0
click at [705, 147] on div "Context Line Item: GSPS Created by EJ Elżbieta Jelińska Due date 25/08/2025 Ass…" at bounding box center [760, 109] width 201 height 130
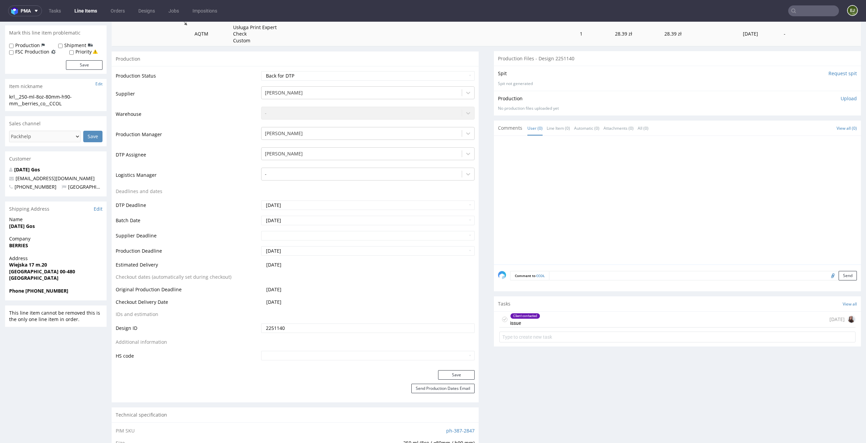
scroll to position [193, 0]
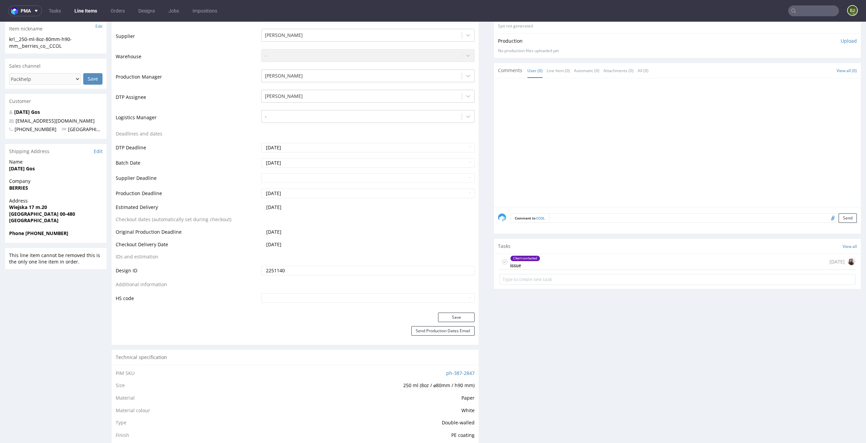
click at [566, 269] on div "Client contacted issue [DATE]" at bounding box center [678, 262] width 356 height 16
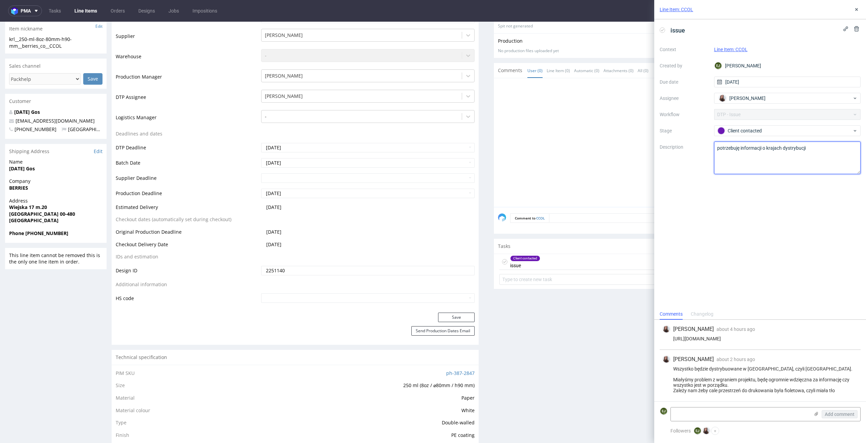
drag, startPoint x: 812, startPoint y: 150, endPoint x: 671, endPoint y: 149, distance: 140.8
click at [671, 149] on div "Context Line Item: CCOL Created by [PERSON_NAME] Due date [DATE] Assignee [PERS…" at bounding box center [760, 109] width 201 height 130
